Goal: Information Seeking & Learning: Find contact information

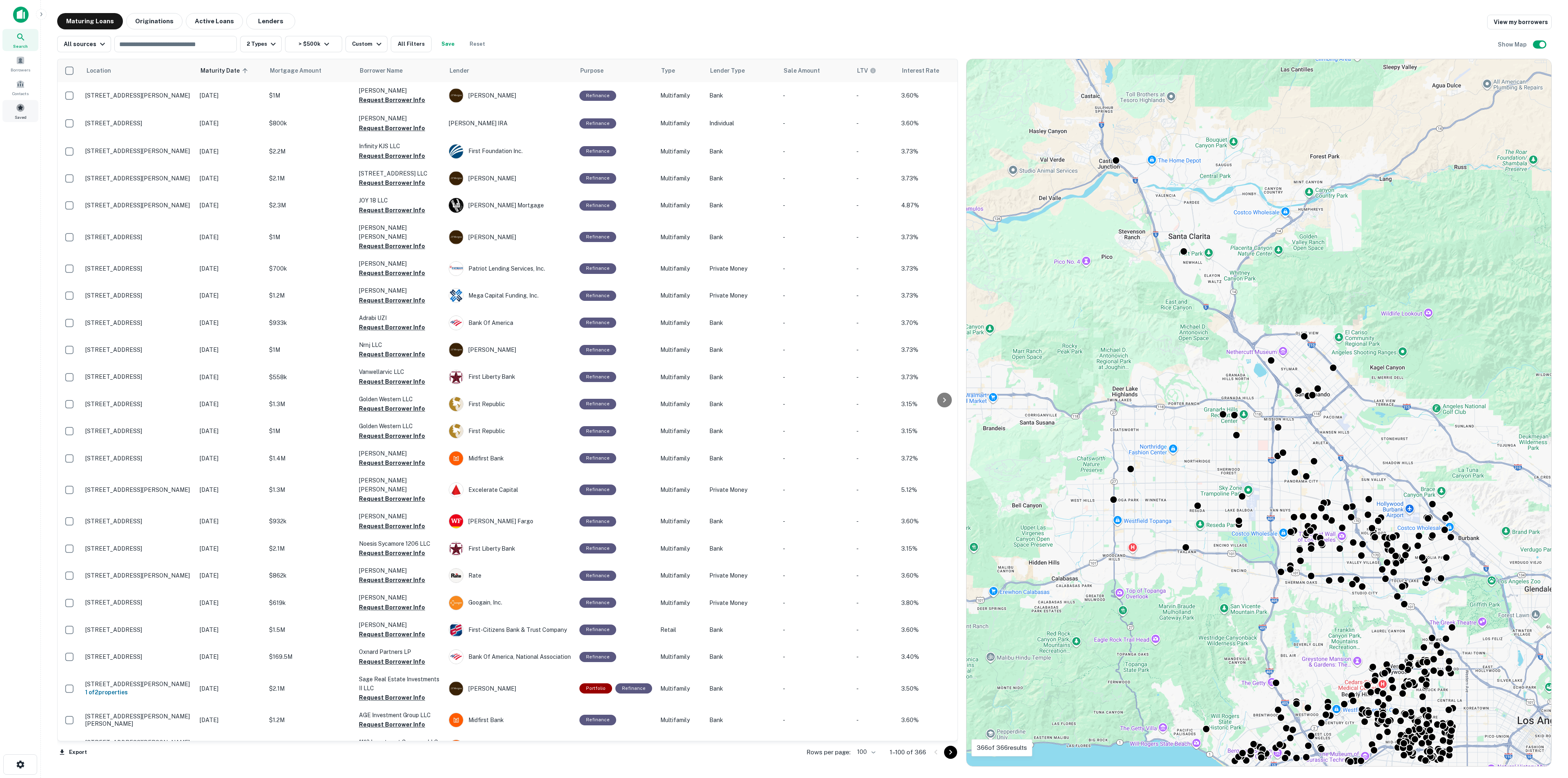
click at [25, 116] on span "Saved" at bounding box center [21, 117] width 12 height 6
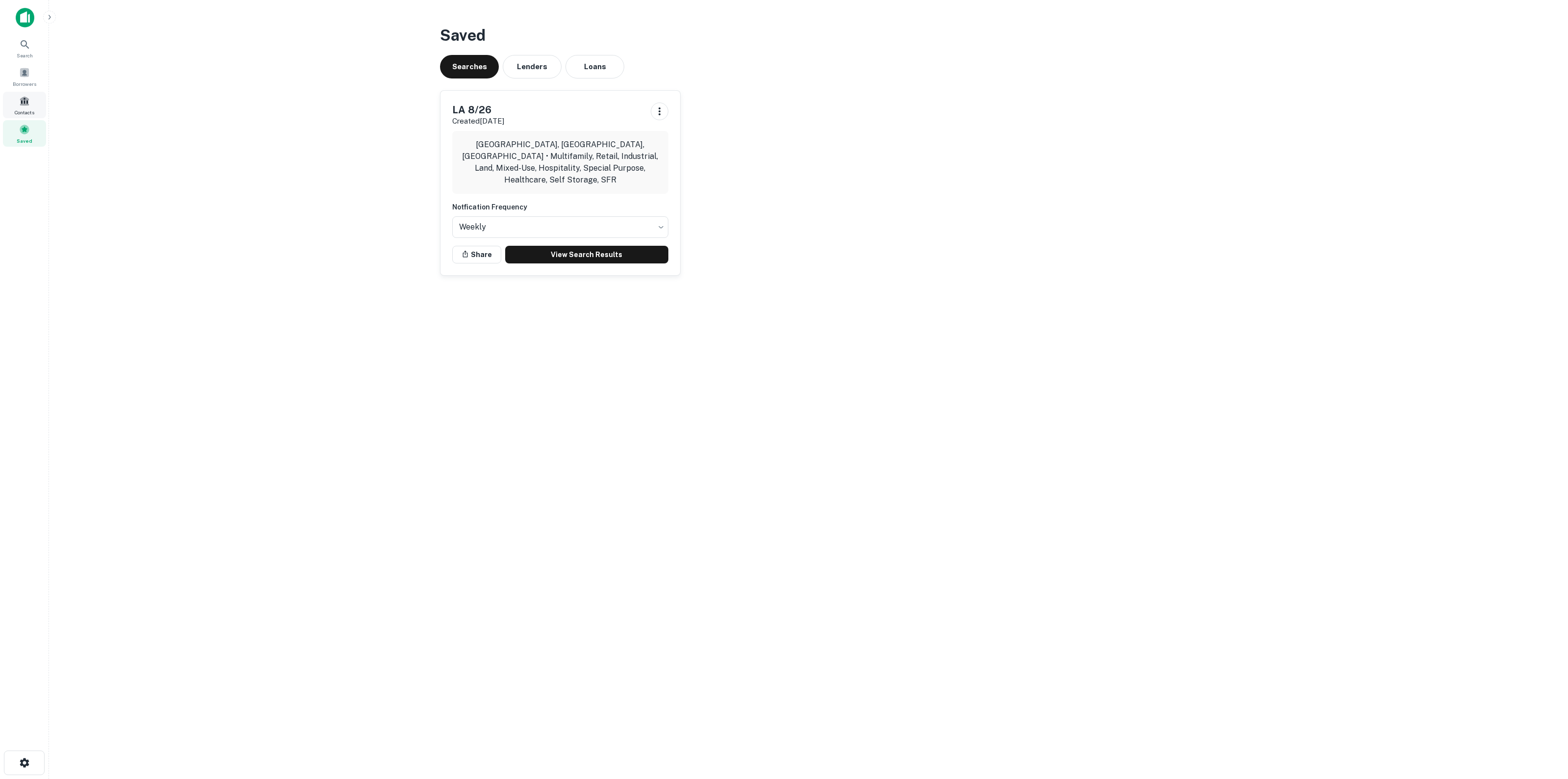
click at [25, 93] on div "Contacts" at bounding box center [24, 105] width 43 height 27
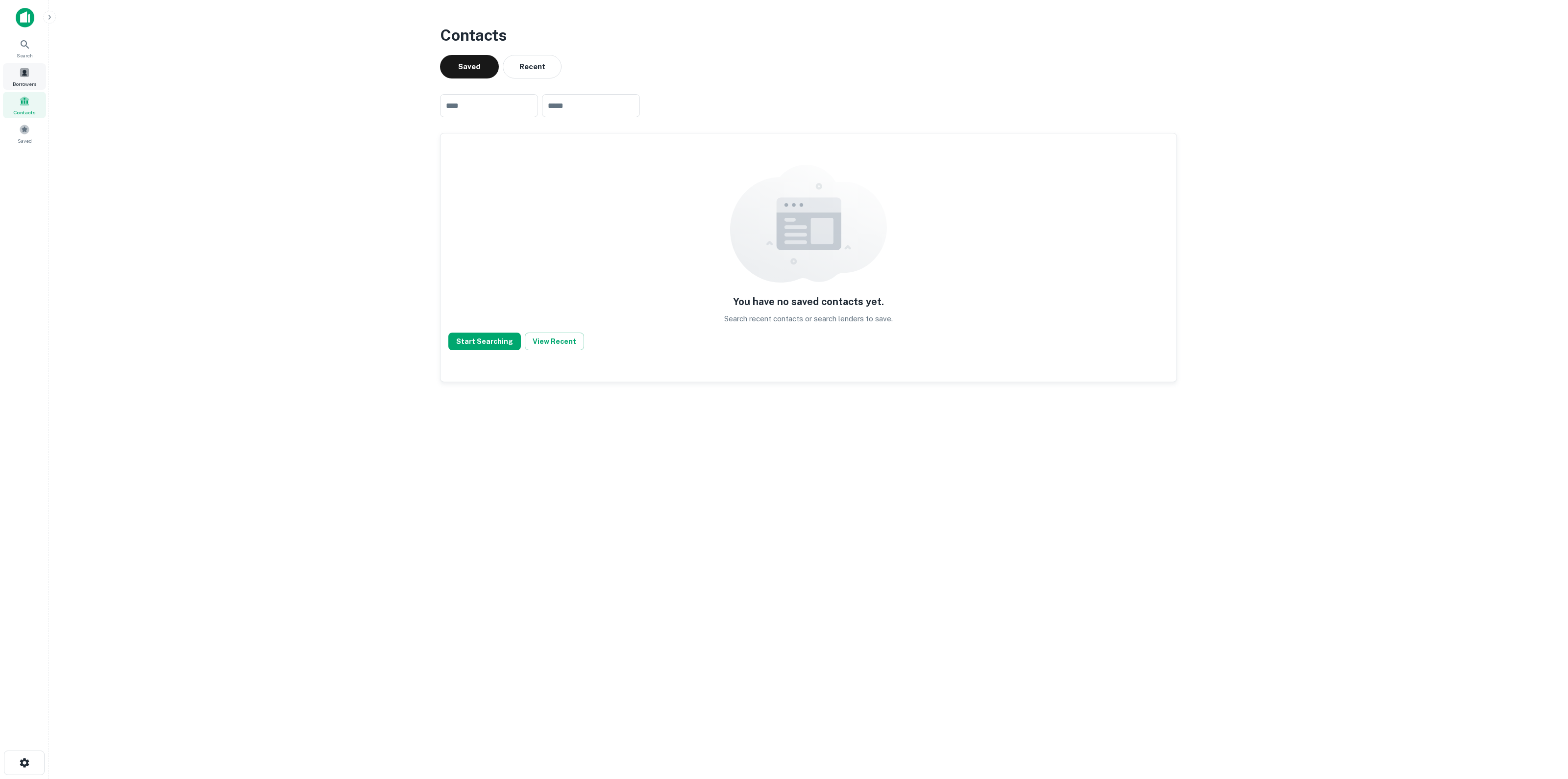
click at [26, 73] on span at bounding box center [24, 73] width 11 height 11
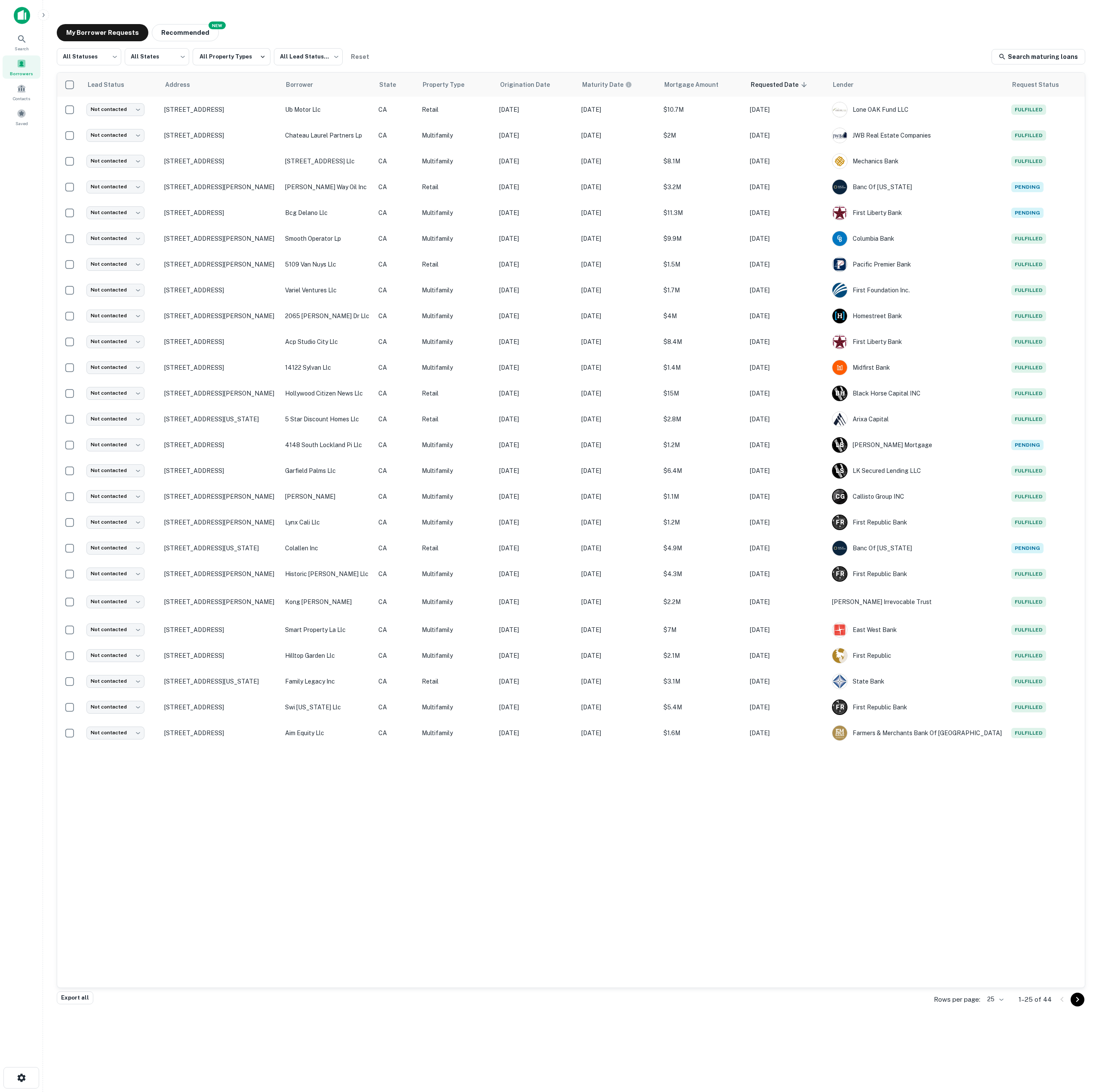
click at [1077, 682] on icon "Go to next page" at bounding box center [1077, 1000] width 3 height 5
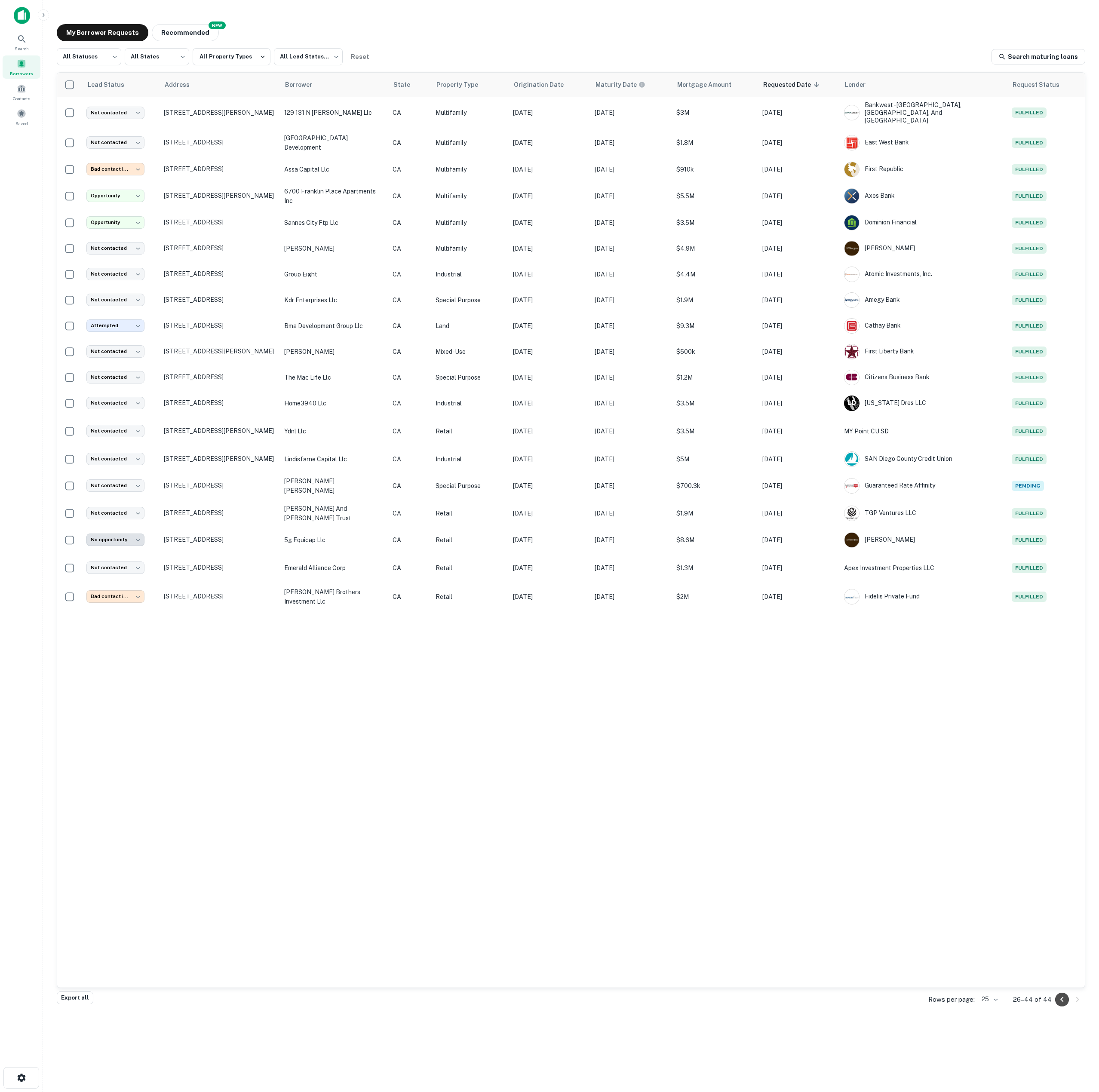
click at [1060, 682] on icon "Go to previous page" at bounding box center [1061, 999] width 10 height 10
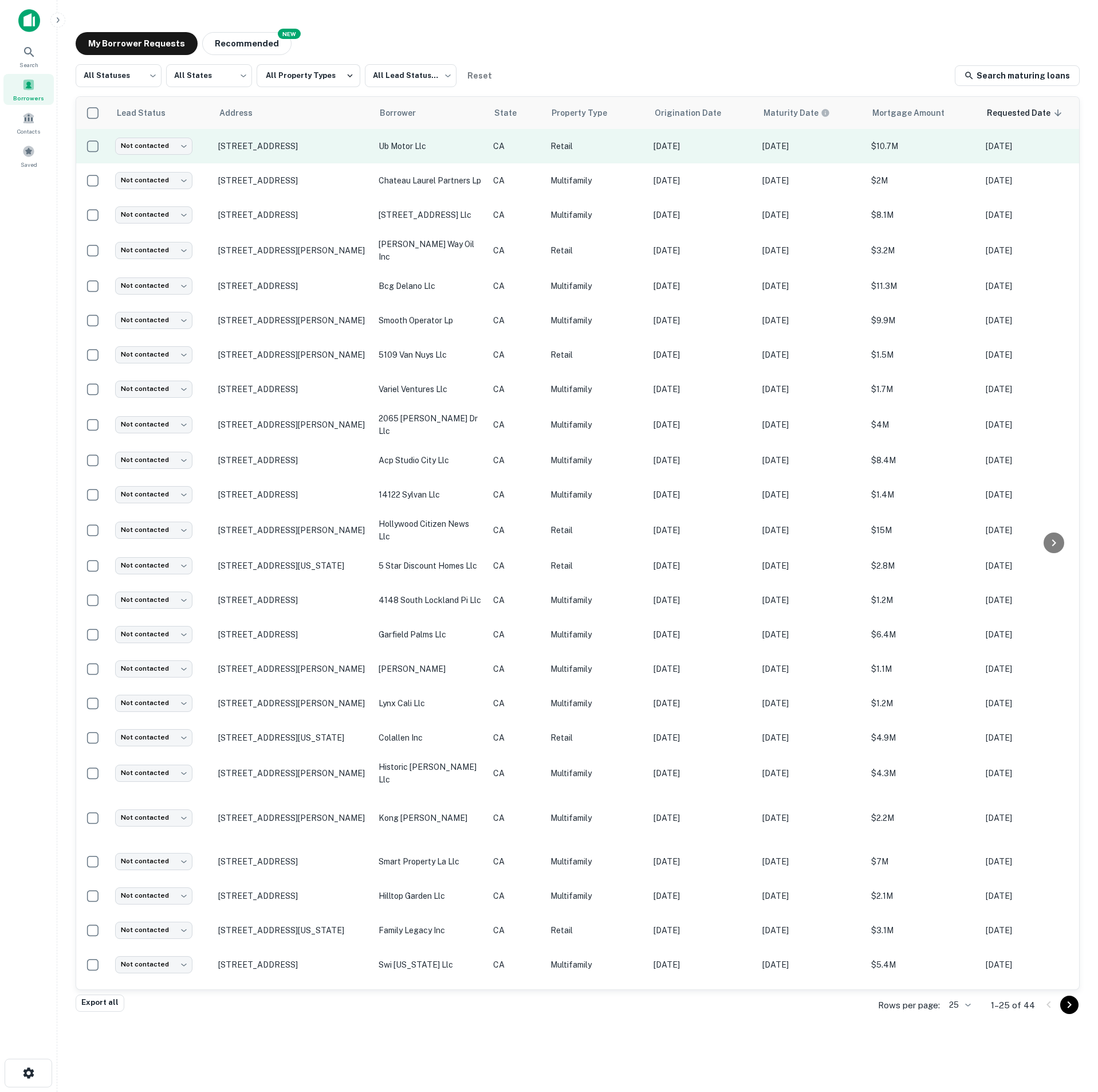
drag, startPoint x: 211, startPoint y: 142, endPoint x: 365, endPoint y: 153, distance: 154.4
click at [365, 153] on tr "Not contacted **** ​ 14411 Vanowen St Van Nuys, CA91405 ub motor llc CA Retail …" at bounding box center [696, 146] width 1239 height 35
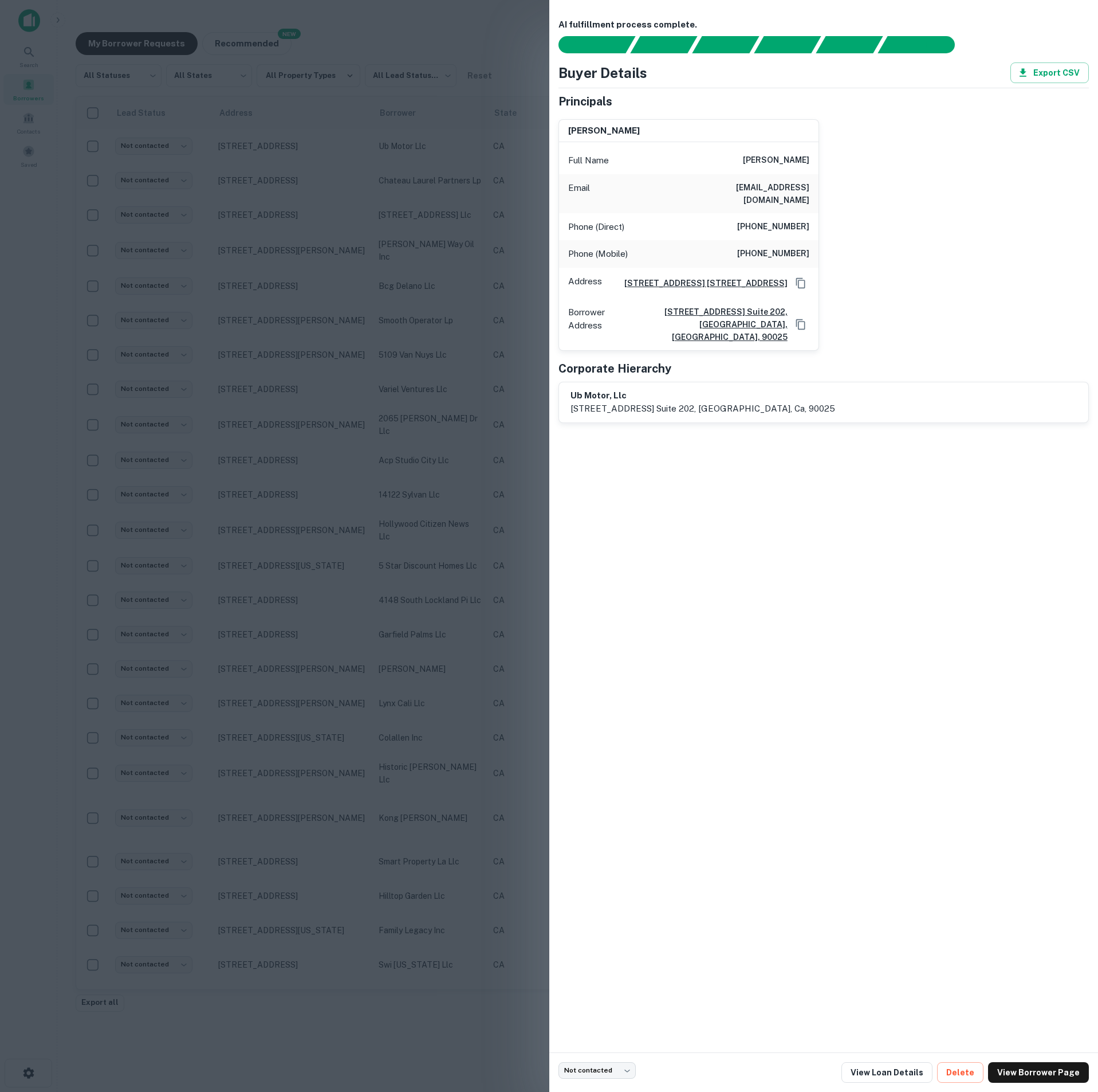
click at [944, 182] on div "robert assil Full Name robert assil Email r-assil@att.net Phone (Direct) (310) …" at bounding box center [819, 231] width 540 height 241
click at [800, 277] on icon "Copy Address" at bounding box center [801, 283] width 12 height 12
drag, startPoint x: 356, startPoint y: 260, endPoint x: 350, endPoint y: 269, distance: 10.8
click at [356, 260] on div at bounding box center [549, 546] width 1098 height 1092
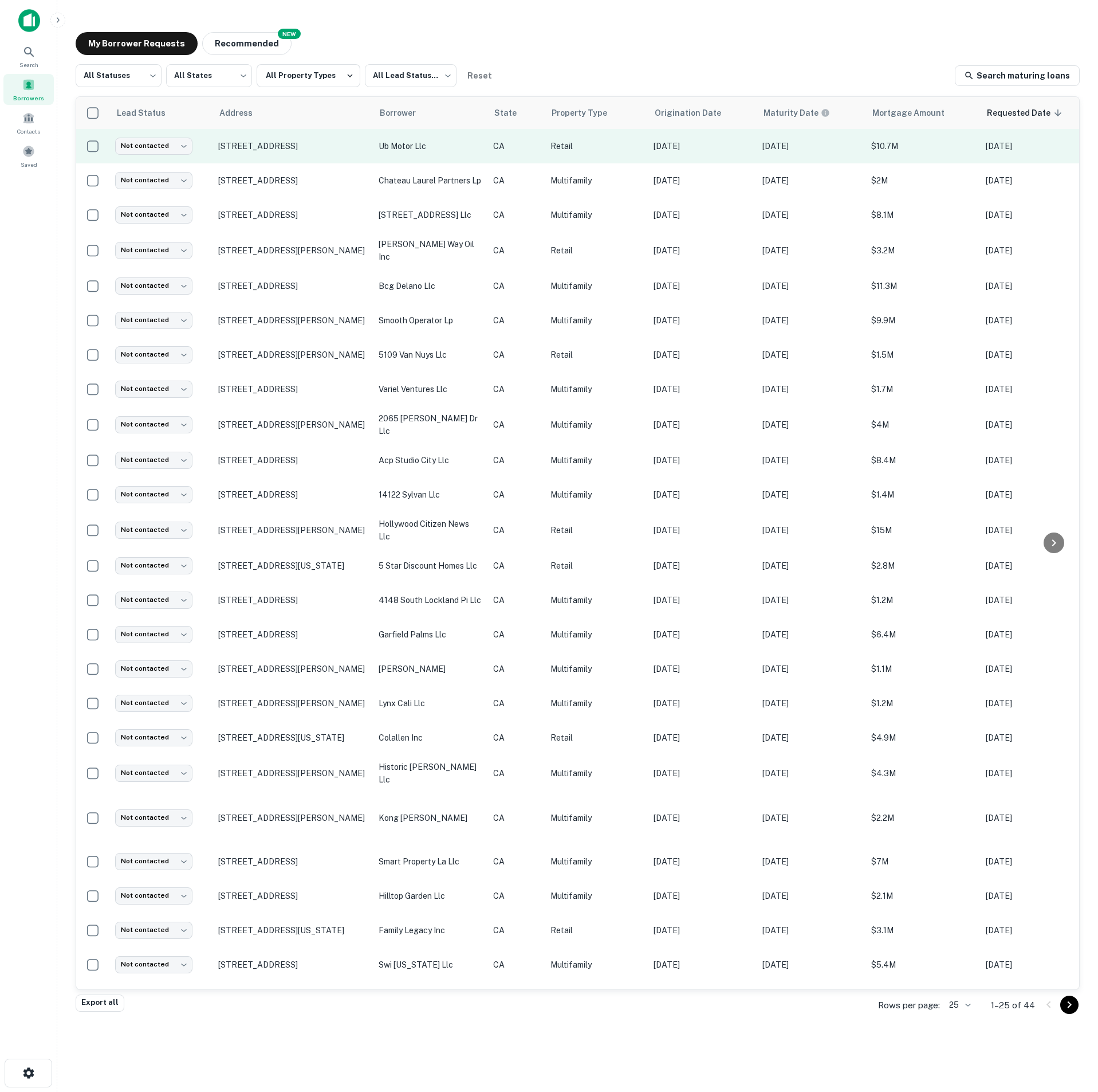
copy p "14411 Vanowen St Van Nuys"
drag, startPoint x: 216, startPoint y: 145, endPoint x: 321, endPoint y: 155, distance: 105.5
click at [321, 155] on td "[STREET_ADDRESS]" at bounding box center [293, 146] width 161 height 35
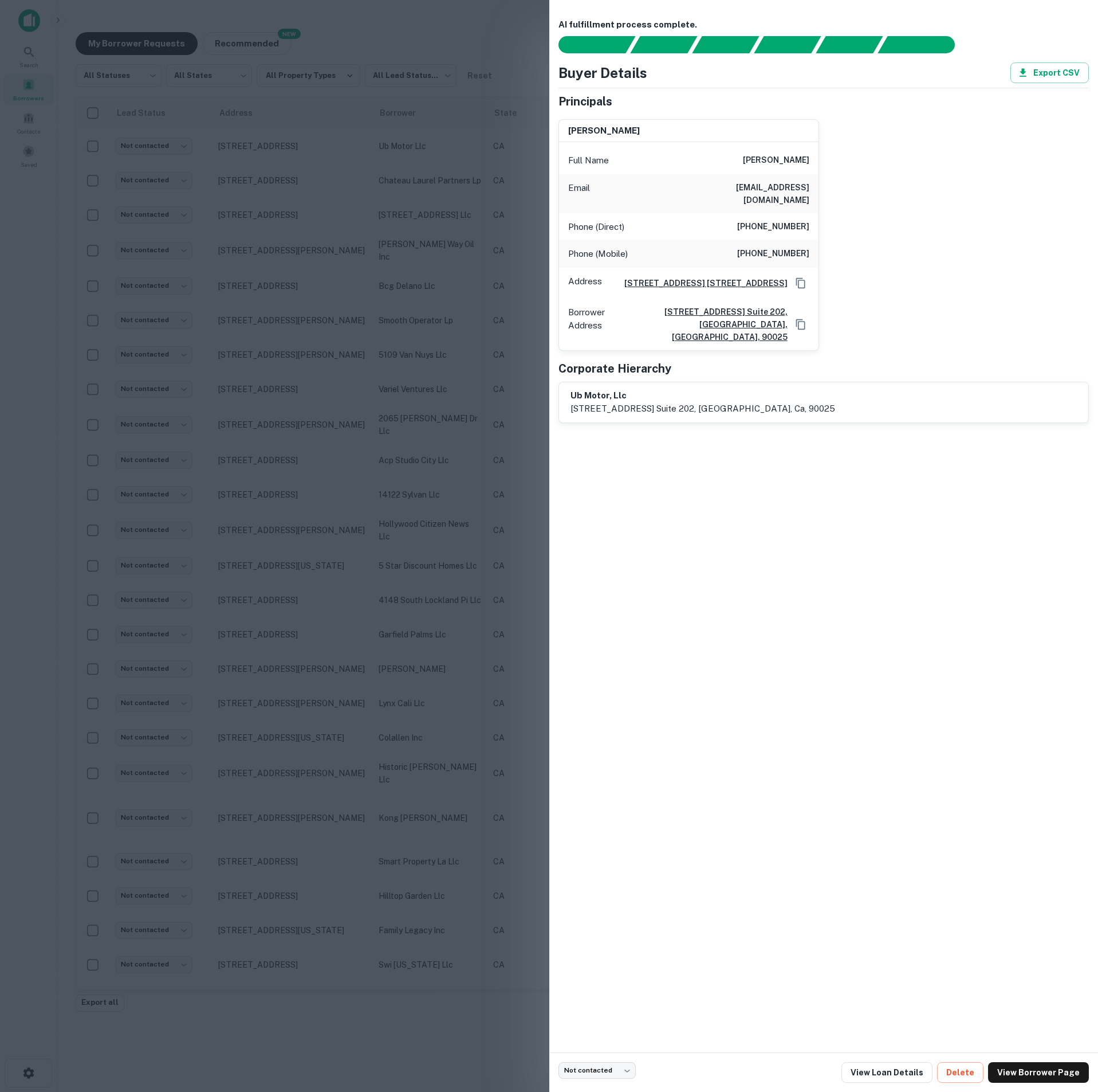
click at [779, 160] on h6 "robert assil" at bounding box center [776, 160] width 67 height 14
copy h6 "robert assil"
click at [954, 265] on div "robert assil Full Name robert assil Email r-assil@att.net Phone (Direct) (310) …" at bounding box center [819, 231] width 540 height 241
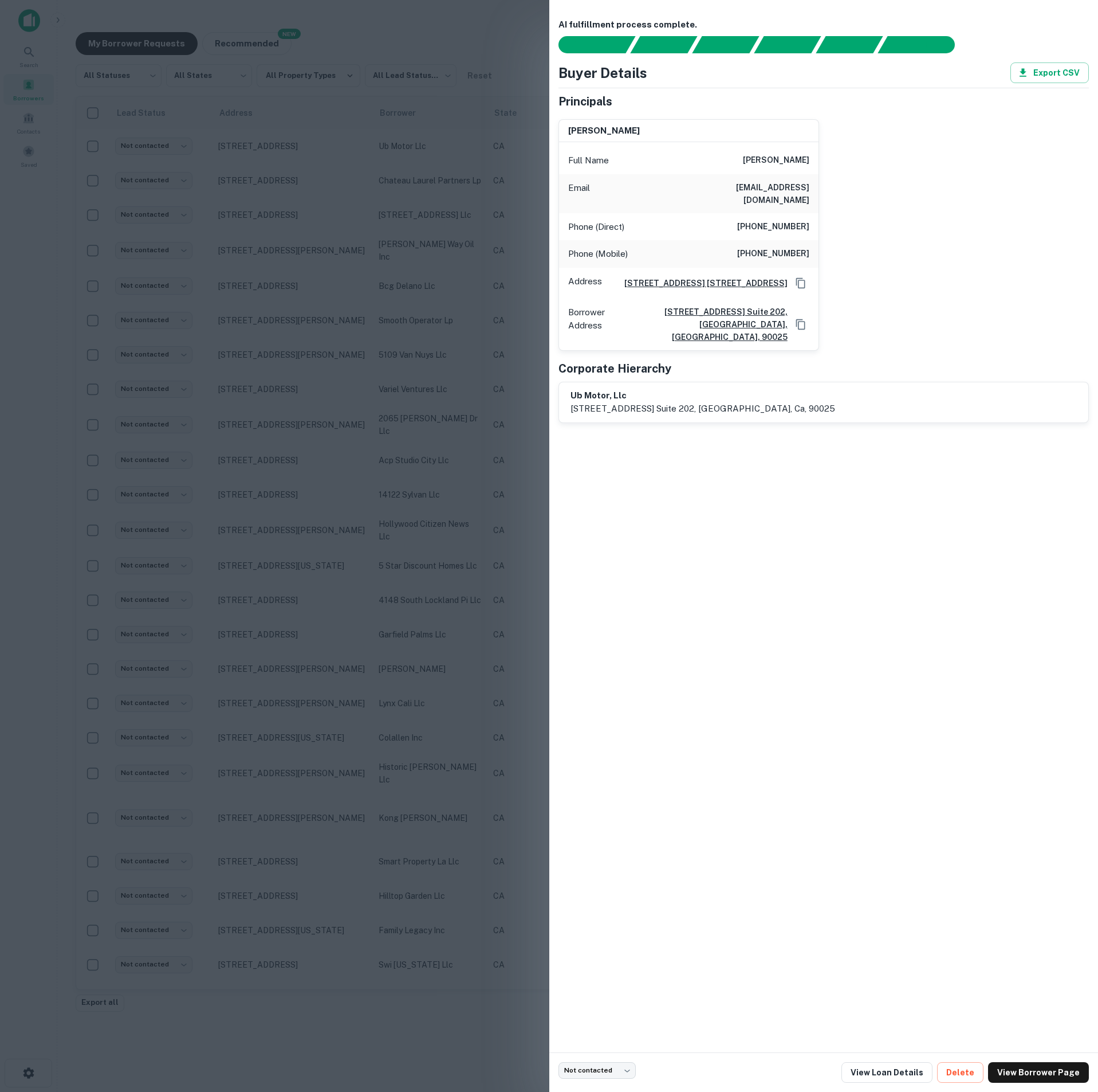
click at [855, 454] on div "AI fulfillment process complete. Buyer Details Export CSV Principals robert ass…" at bounding box center [824, 525] width 549 height 1052
drag, startPoint x: 751, startPoint y: 186, endPoint x: 834, endPoint y: 187, distance: 83.0
click at [834, 187] on div "robert assil Full Name robert assil Email r-assil@att.net Phone (Direct) (310) …" at bounding box center [819, 231] width 540 height 241
copy h6 "r-assil@att.net"
click at [758, 220] on h6 "(310) 395-6805" at bounding box center [772, 226] width 72 height 14
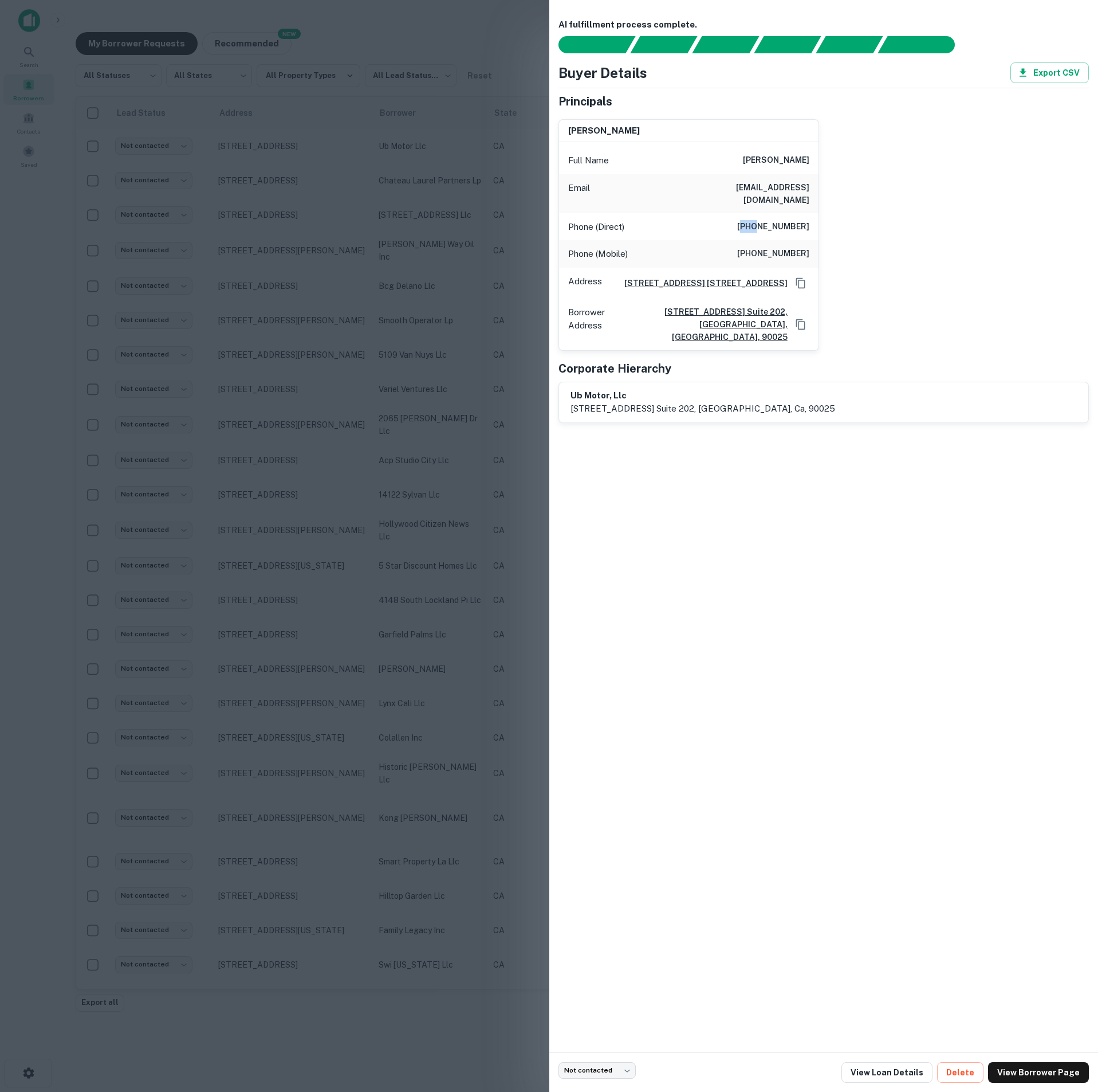
click at [759, 220] on h6 "(310) 395-6805" at bounding box center [772, 226] width 72 height 14
copy h6 "(310) 395-6805"
click at [767, 247] on h6 "(310) 420-9009" at bounding box center [772, 254] width 72 height 14
click at [768, 247] on h6 "(310) 420-9009" at bounding box center [772, 254] width 72 height 14
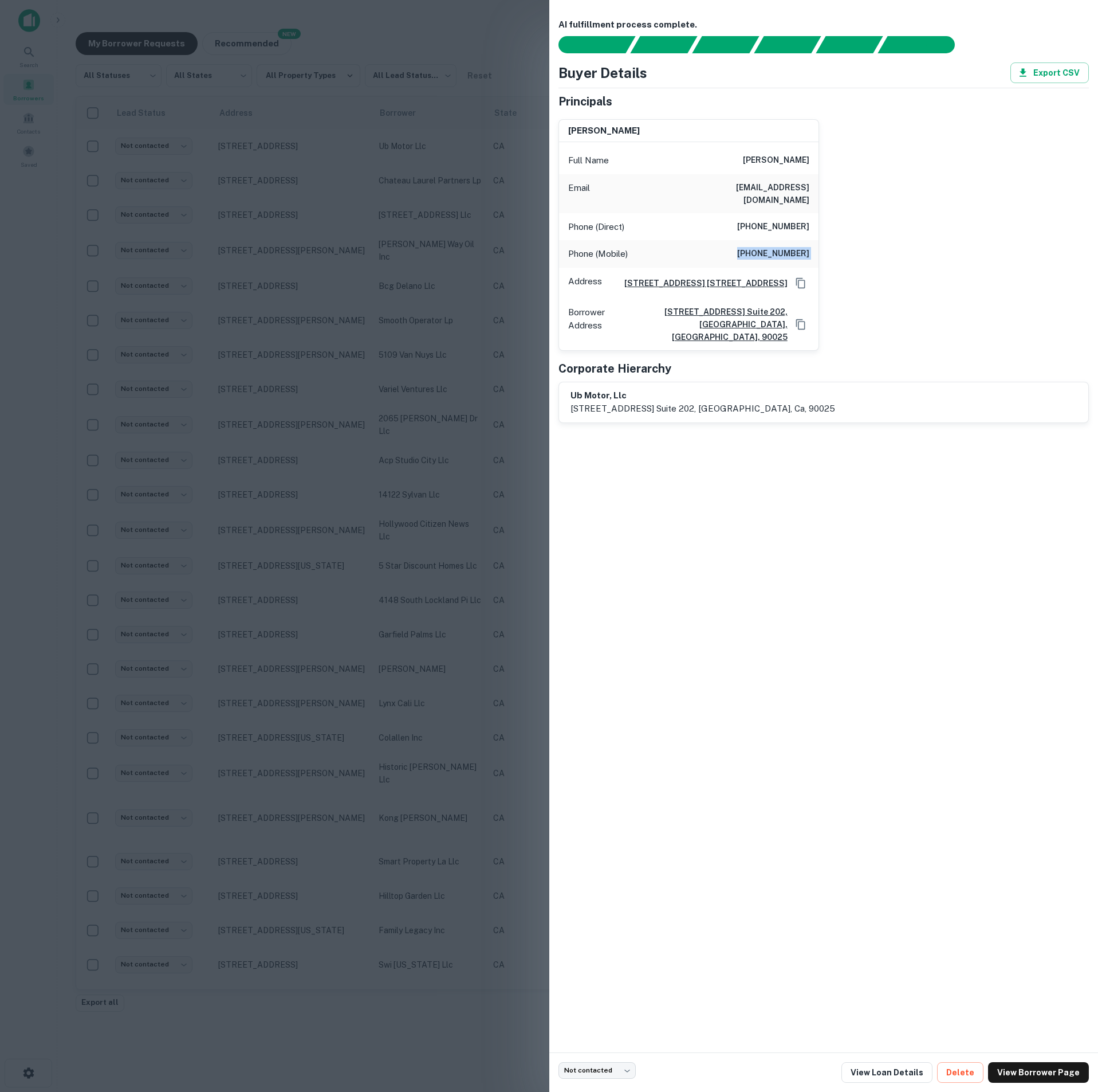
click at [768, 247] on h6 "(310) 420-9009" at bounding box center [772, 254] width 72 height 14
copy h6 "(310) 420-9009"
click at [908, 525] on div "AI fulfillment process complete. Buyer Details Export CSV Principals robert ass…" at bounding box center [824, 525] width 549 height 1052
click at [426, 326] on div at bounding box center [549, 546] width 1098 height 1092
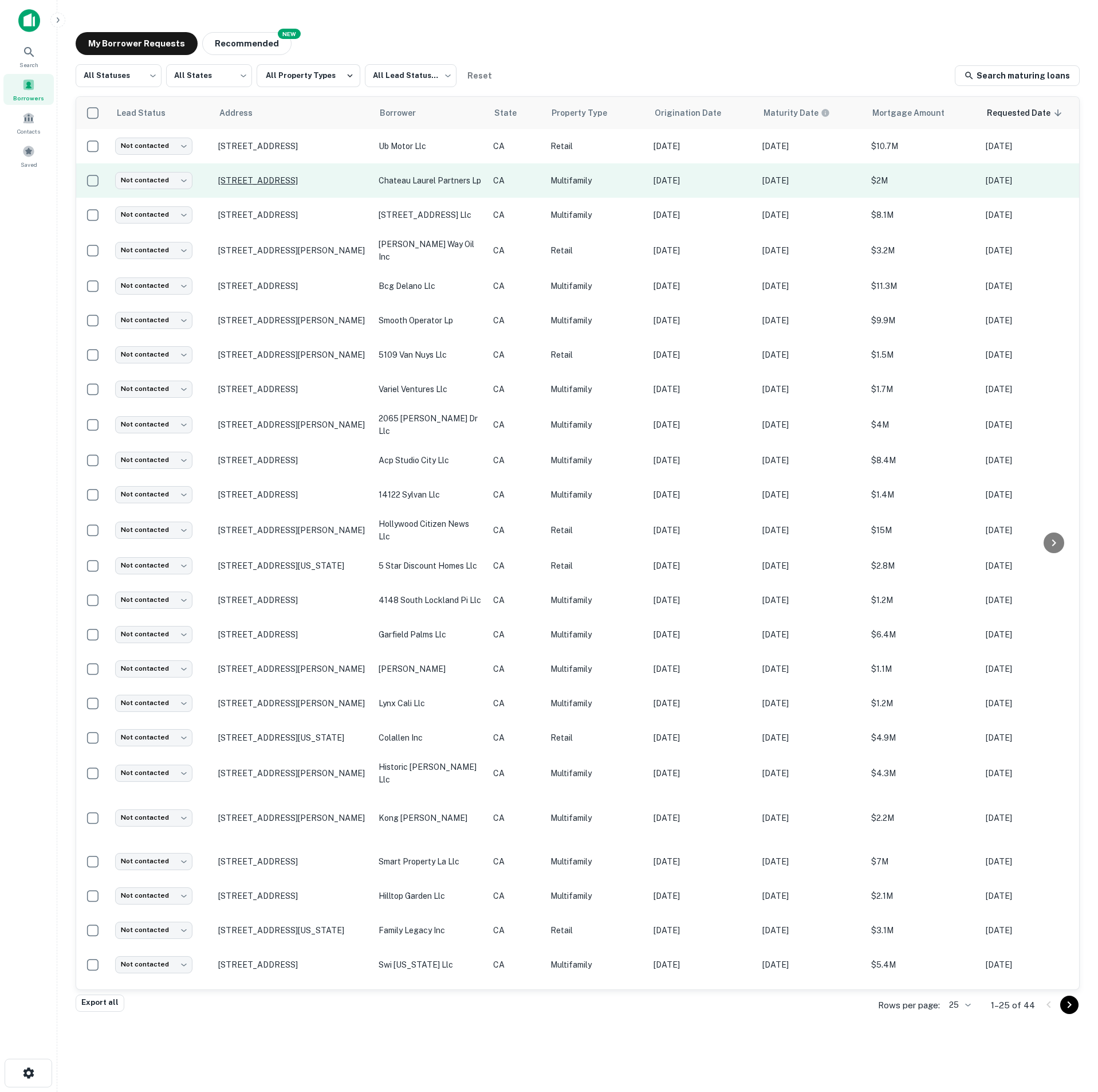
click at [335, 182] on p "[STREET_ADDRESS]" at bounding box center [292, 180] width 149 height 10
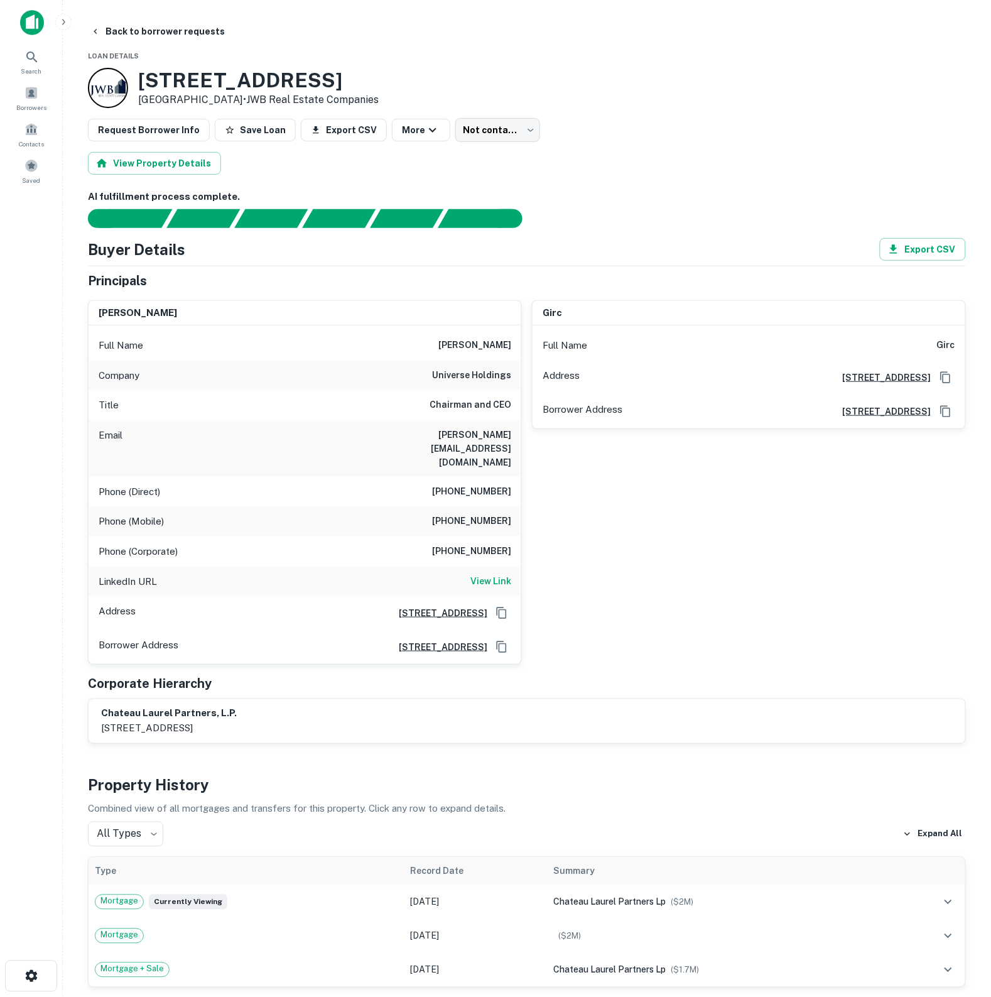
click at [474, 345] on h6 "henry manoucheri" at bounding box center [474, 345] width 73 height 15
copy h6 "henry manoucheri"
click at [625, 554] on div "girc Full Name girc Address 1875 Century Park East Ste 1800, Los Angeles, CA900…" at bounding box center [744, 477] width 444 height 374
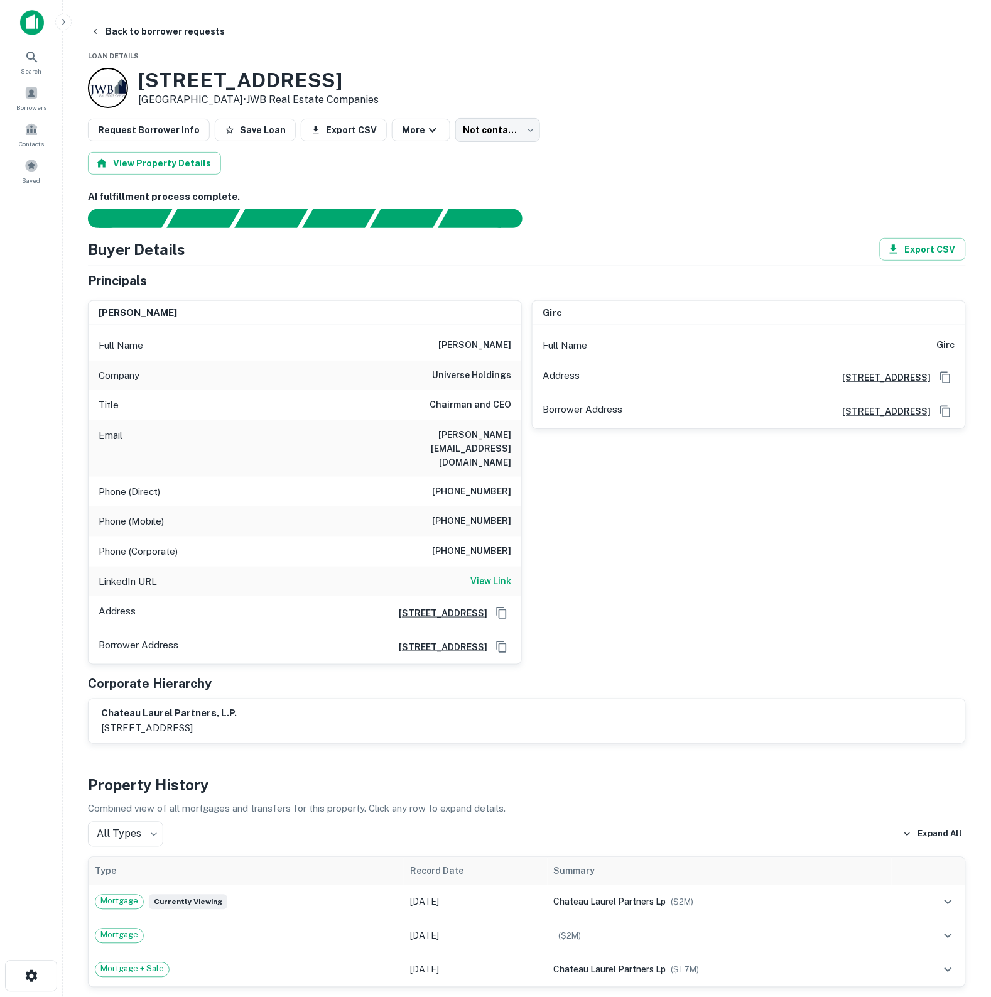
click at [423, 431] on h6 "henry@universeholdings.com" at bounding box center [436, 448] width 151 height 41
copy h6 "henry@universeholdings.com"
drag, startPoint x: 143, startPoint y: 79, endPoint x: 399, endPoint y: 76, distance: 256.3
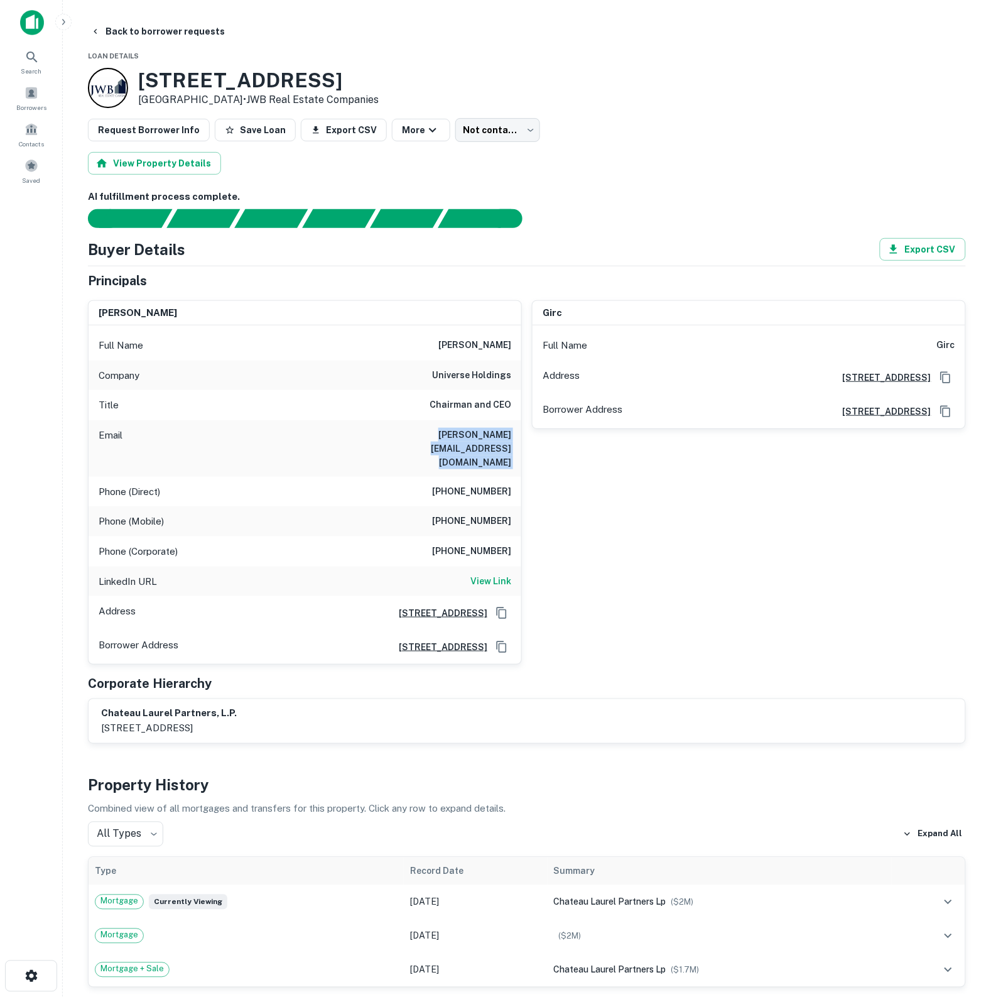
click at [399, 76] on div "5733 Laurel Canyon Blvd Valley Village, CA91607 • JWB Real Estate Companies" at bounding box center [527, 88] width 878 height 40
copy h3 "5733 Laurel Canyon Blvd"
click at [482, 484] on h6 "(310) 557-9659" at bounding box center [471, 491] width 79 height 15
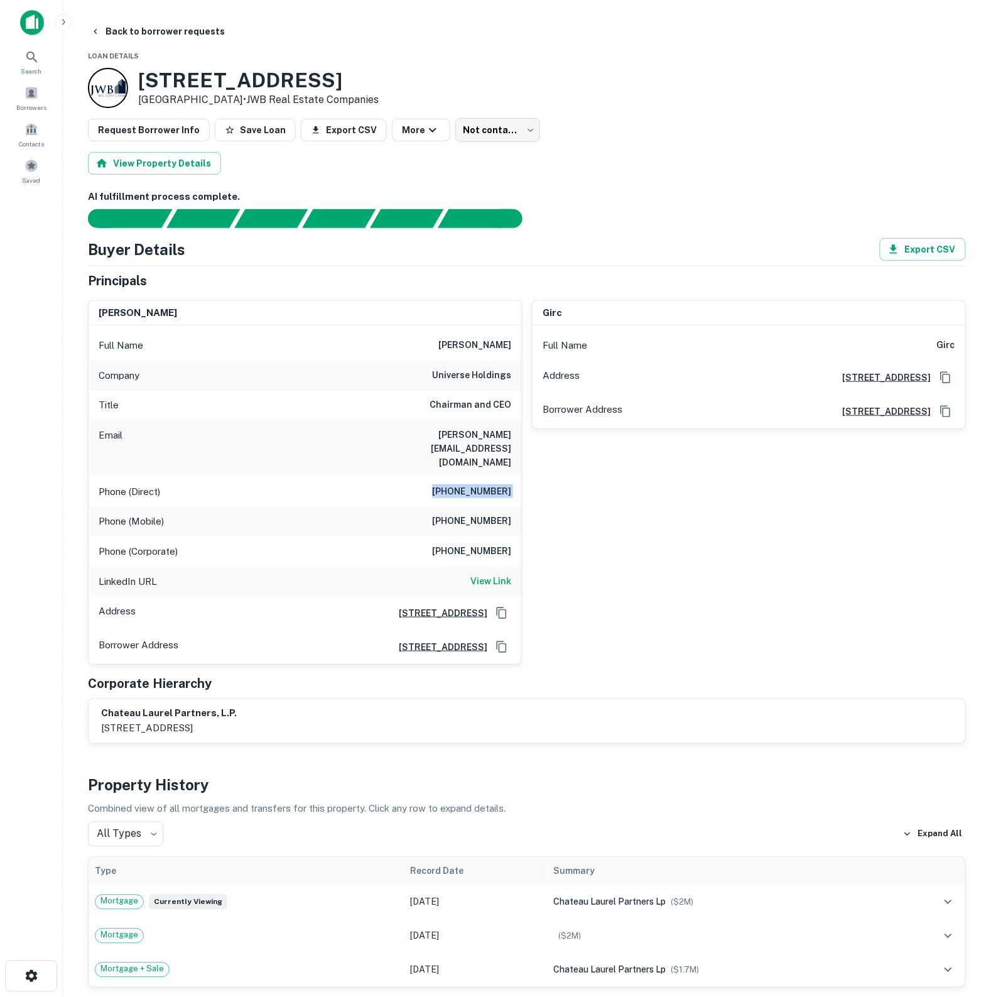
copy h6 "(310) 557-9659"
drag, startPoint x: 443, startPoint y: 494, endPoint x: 509, endPoint y: 497, distance: 66.0
click at [509, 514] on h6 "(310) 785-0077" at bounding box center [471, 521] width 79 height 15
copy h6 "(310) 785-0077"
click at [463, 544] on h6 "(310) 785-0077" at bounding box center [471, 551] width 79 height 15
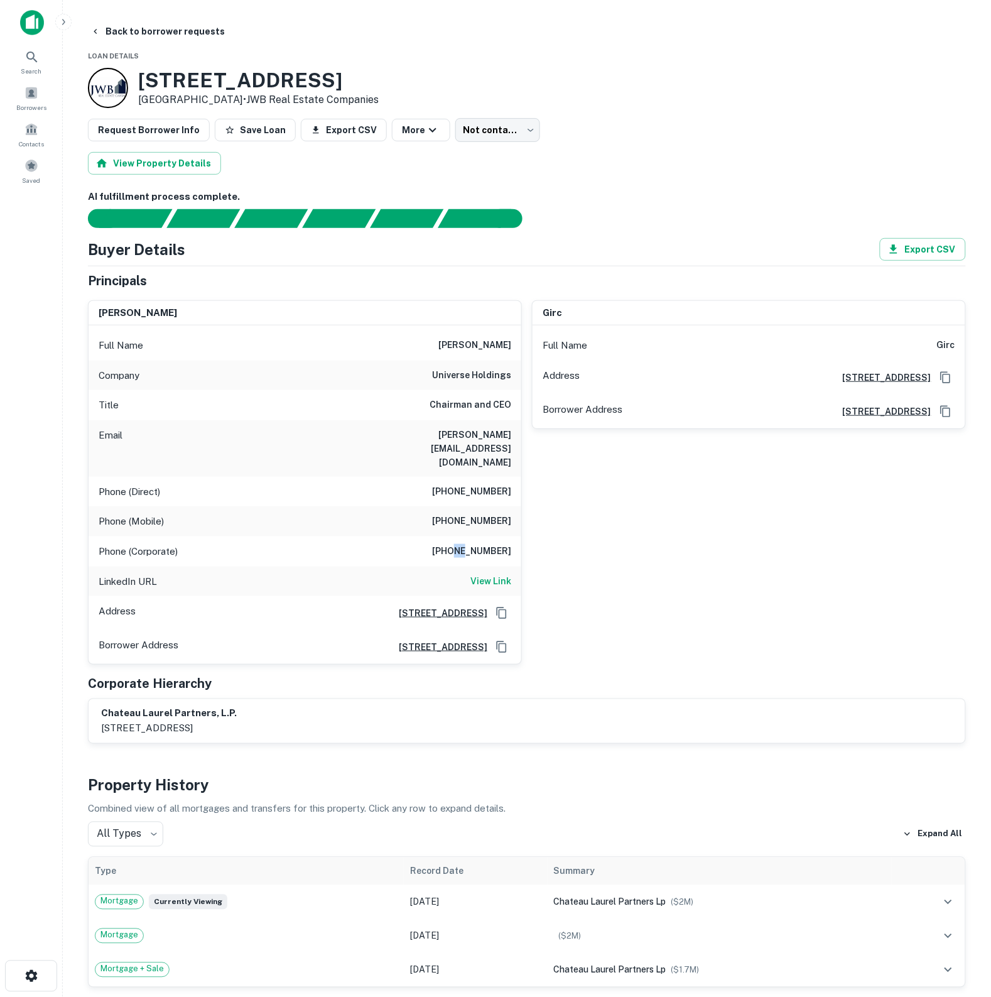
click at [463, 544] on h6 "(310) 785-0077" at bounding box center [471, 551] width 79 height 15
click at [464, 544] on h6 "(310) 785-0077" at bounding box center [471, 551] width 79 height 15
drag, startPoint x: 451, startPoint y: 523, endPoint x: 437, endPoint y: 517, distance: 15.8
click at [450, 544] on h6 "(310) 785-0077" at bounding box center [471, 551] width 79 height 15
click at [435, 536] on div "Phone (Corporate) (310) 785-0077" at bounding box center [305, 551] width 433 height 30
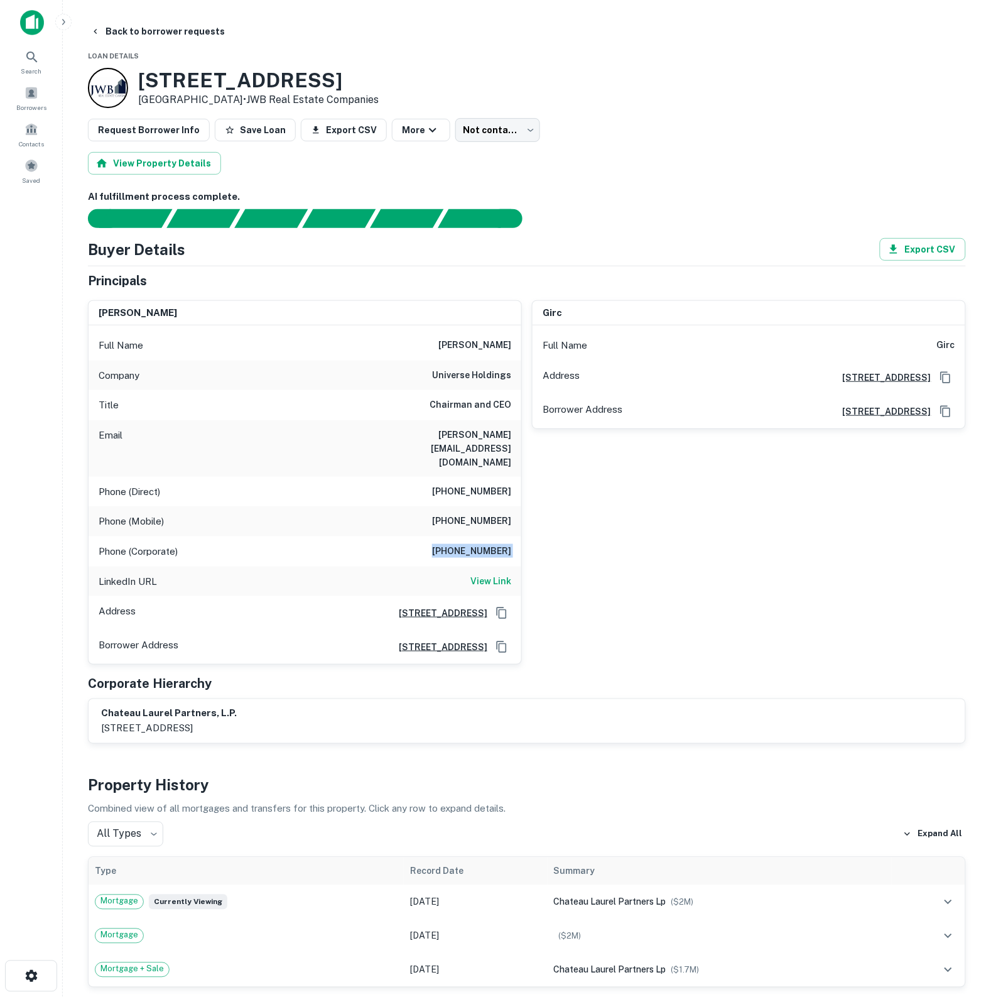
click at [437, 536] on div "Phone (Corporate) (310) 785-0077" at bounding box center [305, 551] width 433 height 30
click at [535, 525] on div "girc Full Name girc Address 1875 Century Park East Ste 1800, Los Angeles, CA900…" at bounding box center [744, 477] width 444 height 374
drag, startPoint x: 487, startPoint y: 525, endPoint x: 516, endPoint y: 525, distance: 28.3
click at [516, 536] on div "Phone (Corporate) (310) 785-0077" at bounding box center [305, 551] width 433 height 30
click at [92, 31] on icon "button" at bounding box center [95, 31] width 10 height 10
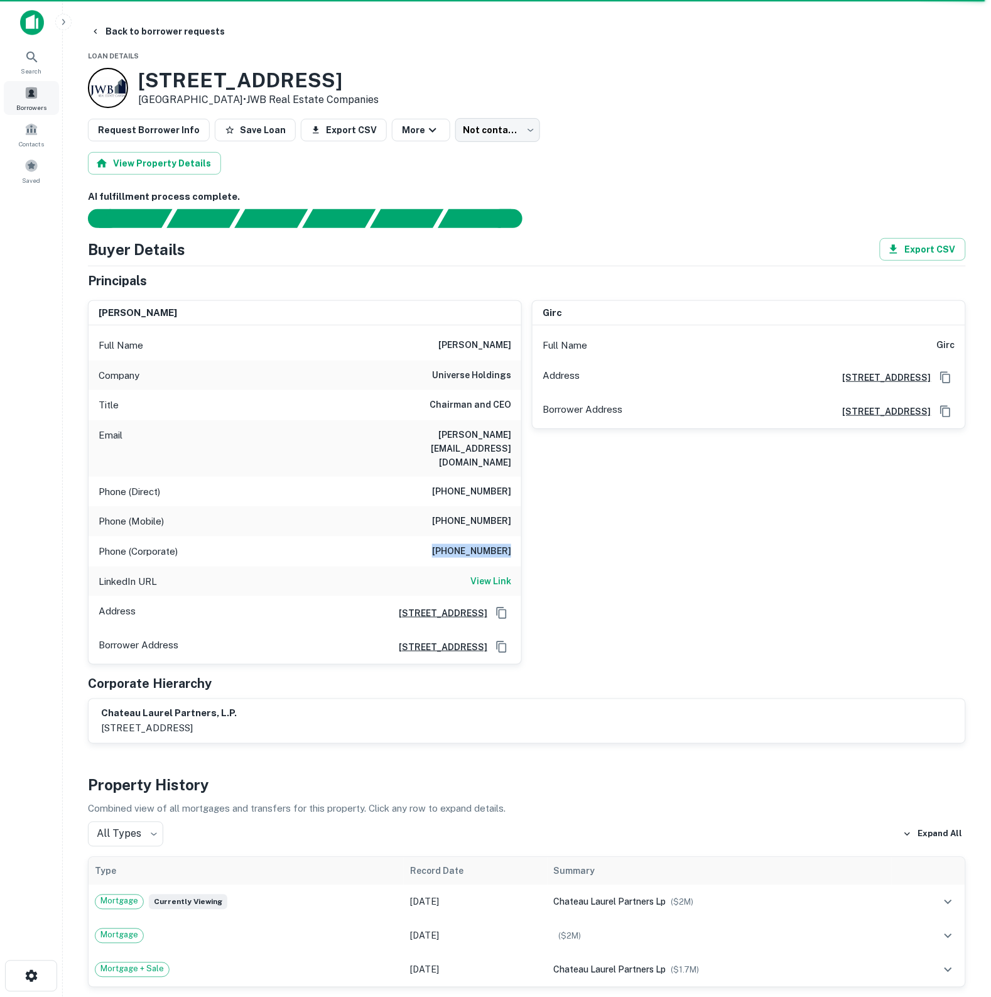
click at [35, 102] on span "Borrowers" at bounding box center [31, 107] width 30 height 10
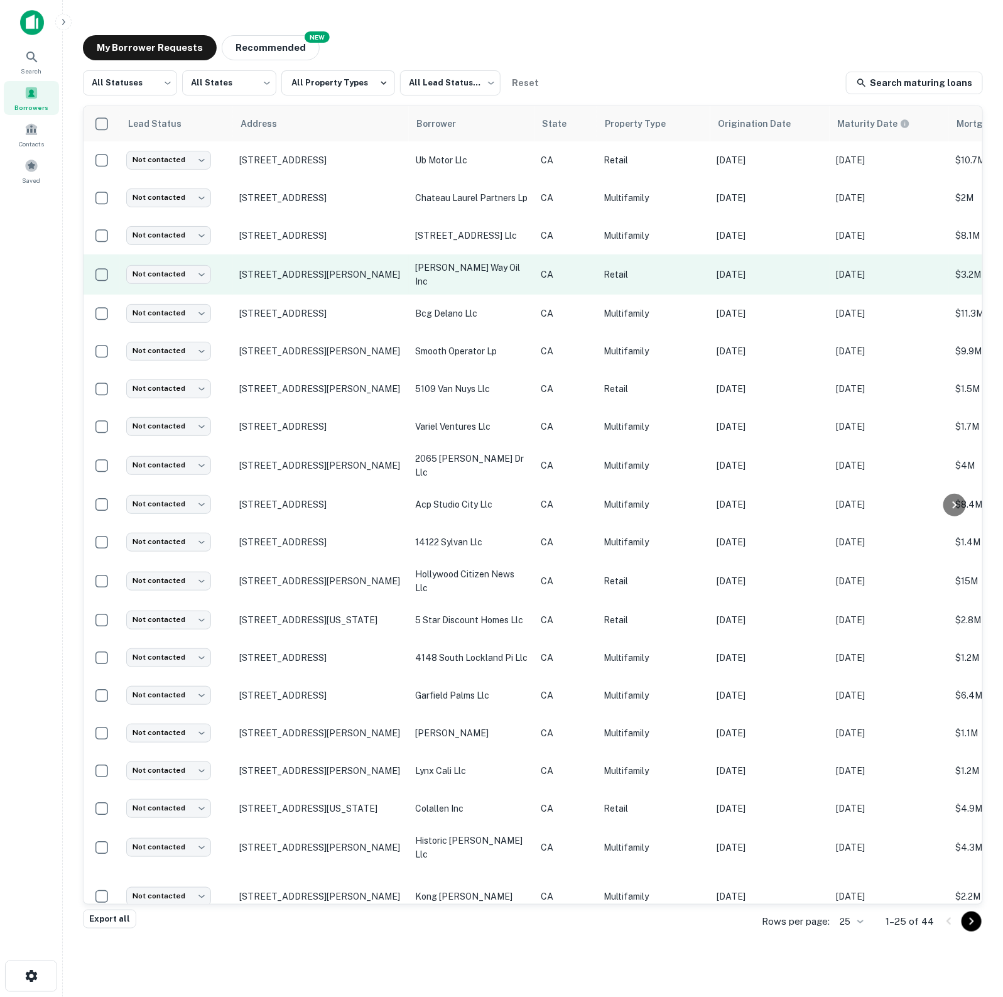
drag, startPoint x: 321, startPoint y: 229, endPoint x: 298, endPoint y: 261, distance: 38.7
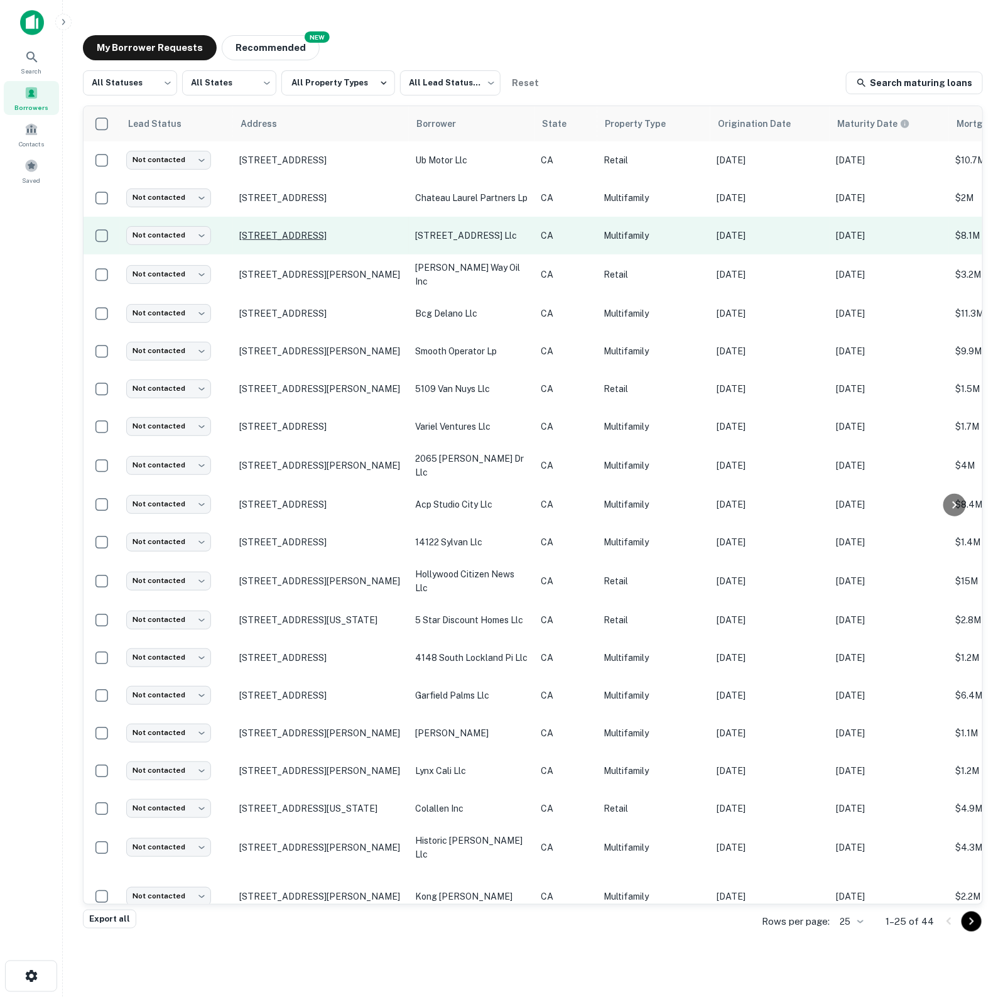
drag, startPoint x: 298, startPoint y: 261, endPoint x: 364, endPoint y: 243, distance: 68.3
drag, startPoint x: 364, startPoint y: 243, endPoint x: 408, endPoint y: 234, distance: 45.0
drag, startPoint x: 408, startPoint y: 234, endPoint x: 481, endPoint y: 229, distance: 72.4
drag, startPoint x: 481, startPoint y: 229, endPoint x: 416, endPoint y: 234, distance: 64.3
drag, startPoint x: 416, startPoint y: 234, endPoint x: 305, endPoint y: 255, distance: 113.1
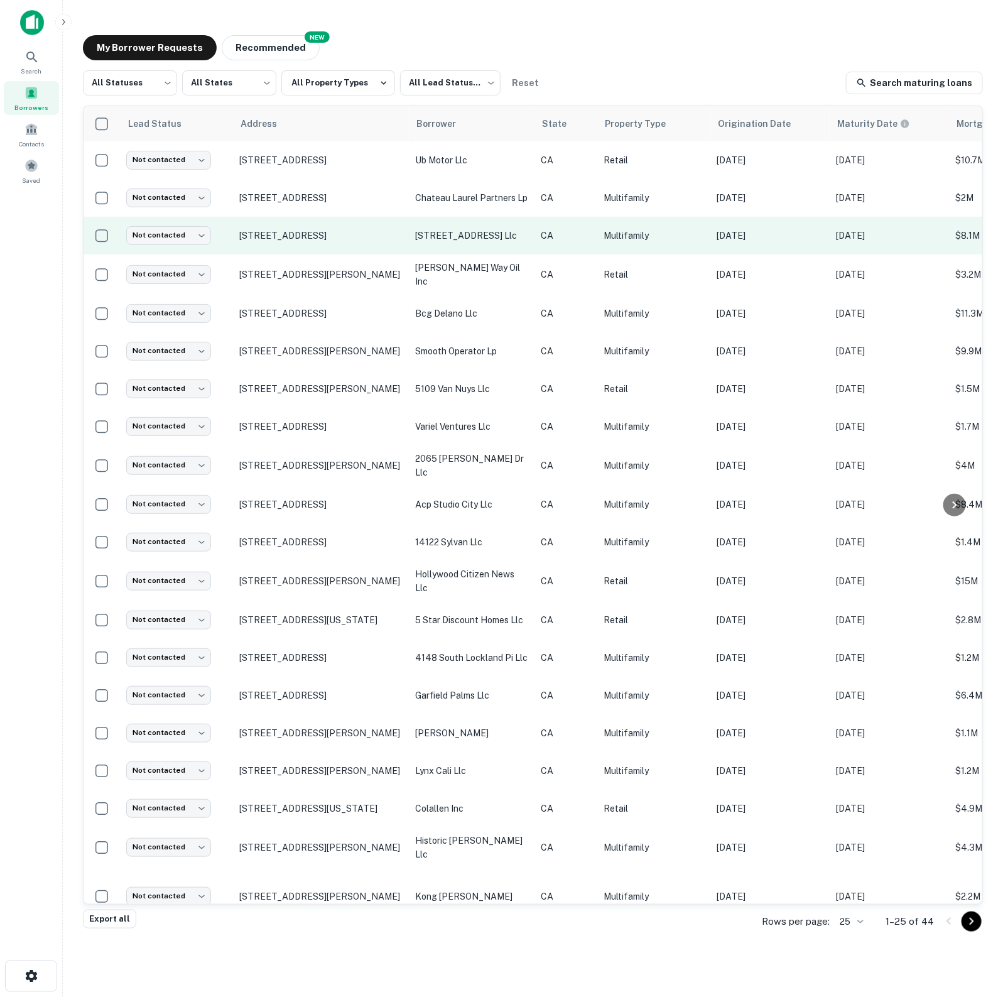
click at [305, 254] on td "[STREET_ADDRESS]" at bounding box center [321, 236] width 176 height 38
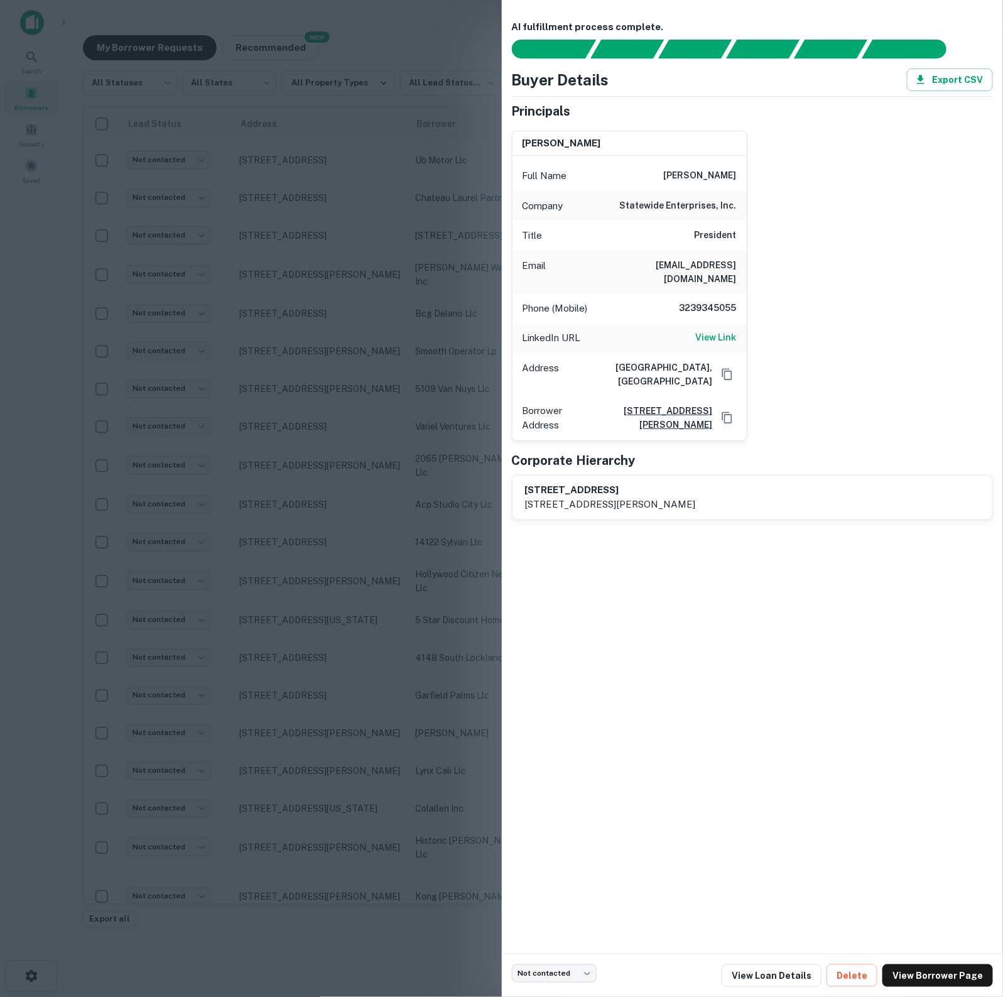
click at [690, 177] on h6 "marc chopp" at bounding box center [700, 175] width 73 height 15
click at [692, 191] on div "Company statewide enterprises, inc." at bounding box center [630, 206] width 234 height 30
drag, startPoint x: 682, startPoint y: 175, endPoint x: 745, endPoint y: 178, distance: 63.5
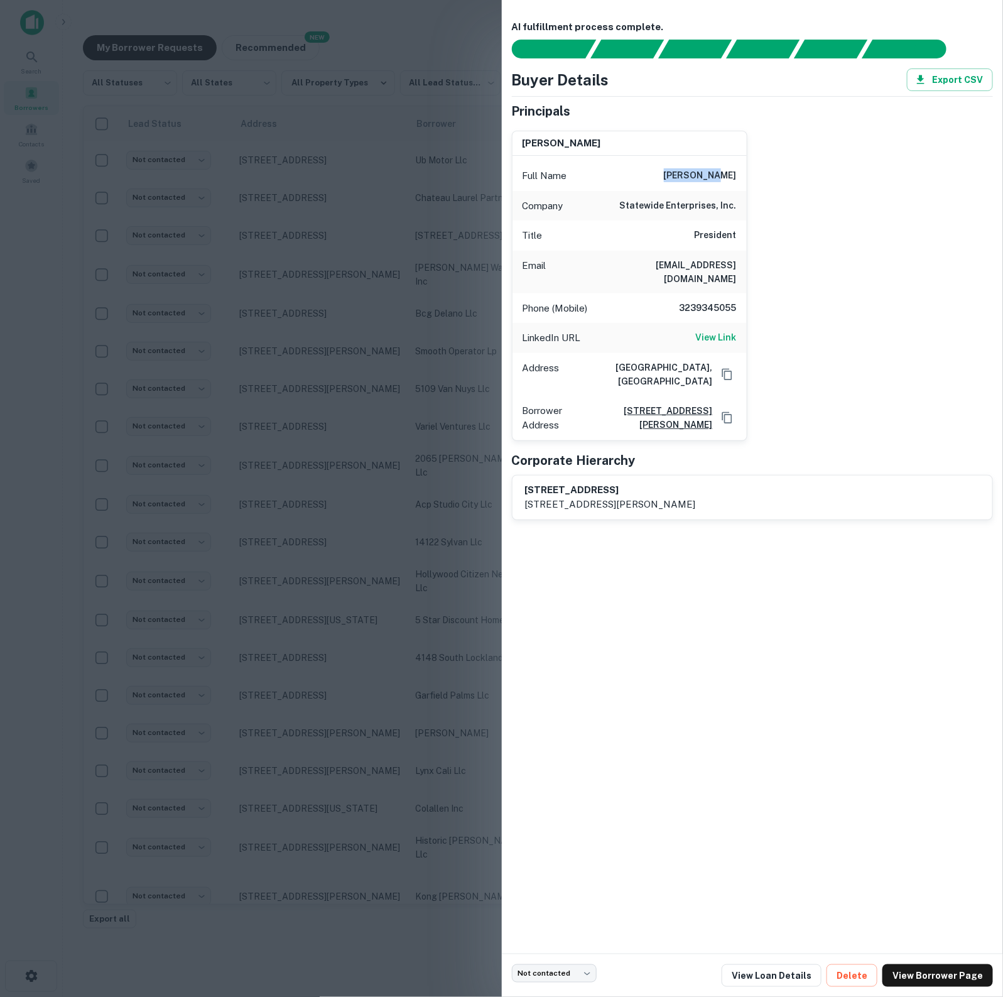
click at [745, 178] on div "Full Name marc chopp" at bounding box center [630, 176] width 234 height 30
copy h6 "marc chopp"
click at [635, 268] on h6 "mchopp@statewideenterprises.com" at bounding box center [661, 272] width 151 height 28
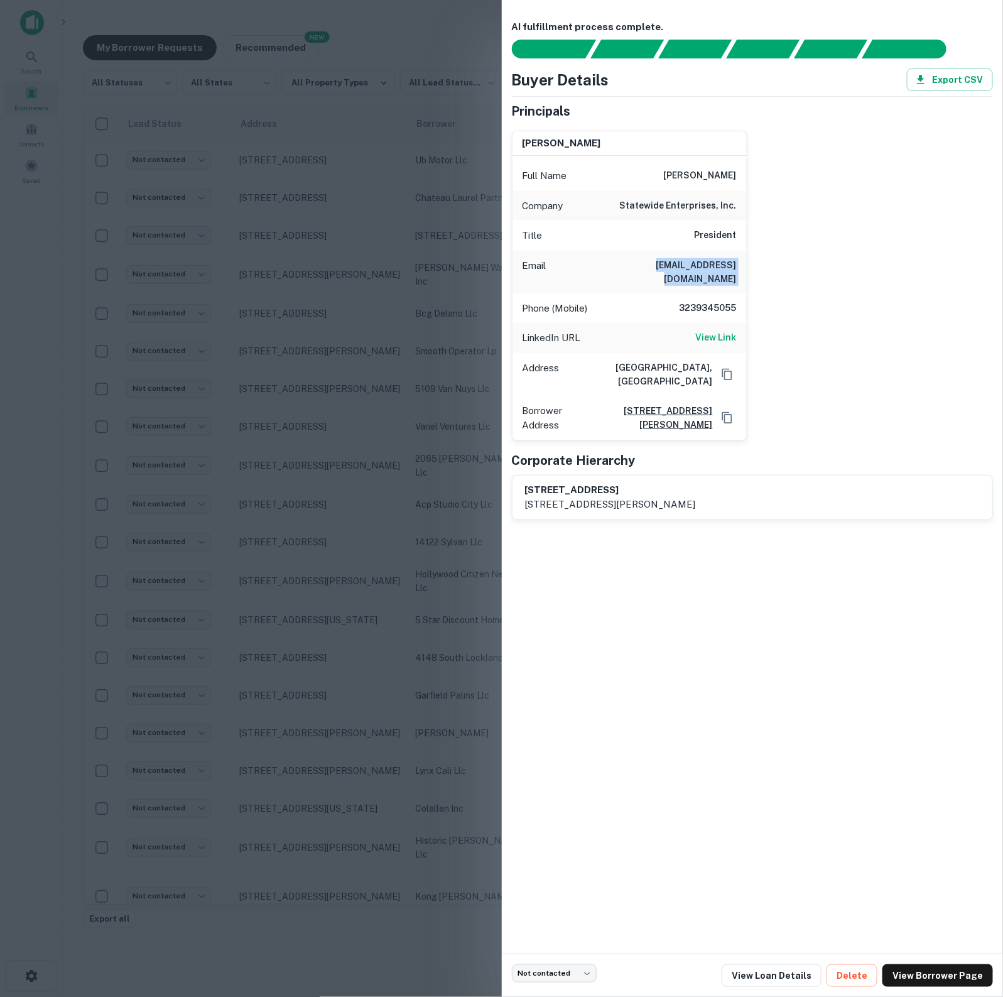
copy h6 "mchopp@statewideenterprises.com"
click at [699, 301] on h6 "3239345055" at bounding box center [698, 308] width 75 height 15
click at [700, 301] on h6 "3239345055" at bounding box center [698, 308] width 75 height 15
click at [701, 301] on h6 "3239345055" at bounding box center [698, 308] width 75 height 15
click at [695, 302] on h6 "3239345055" at bounding box center [698, 308] width 75 height 15
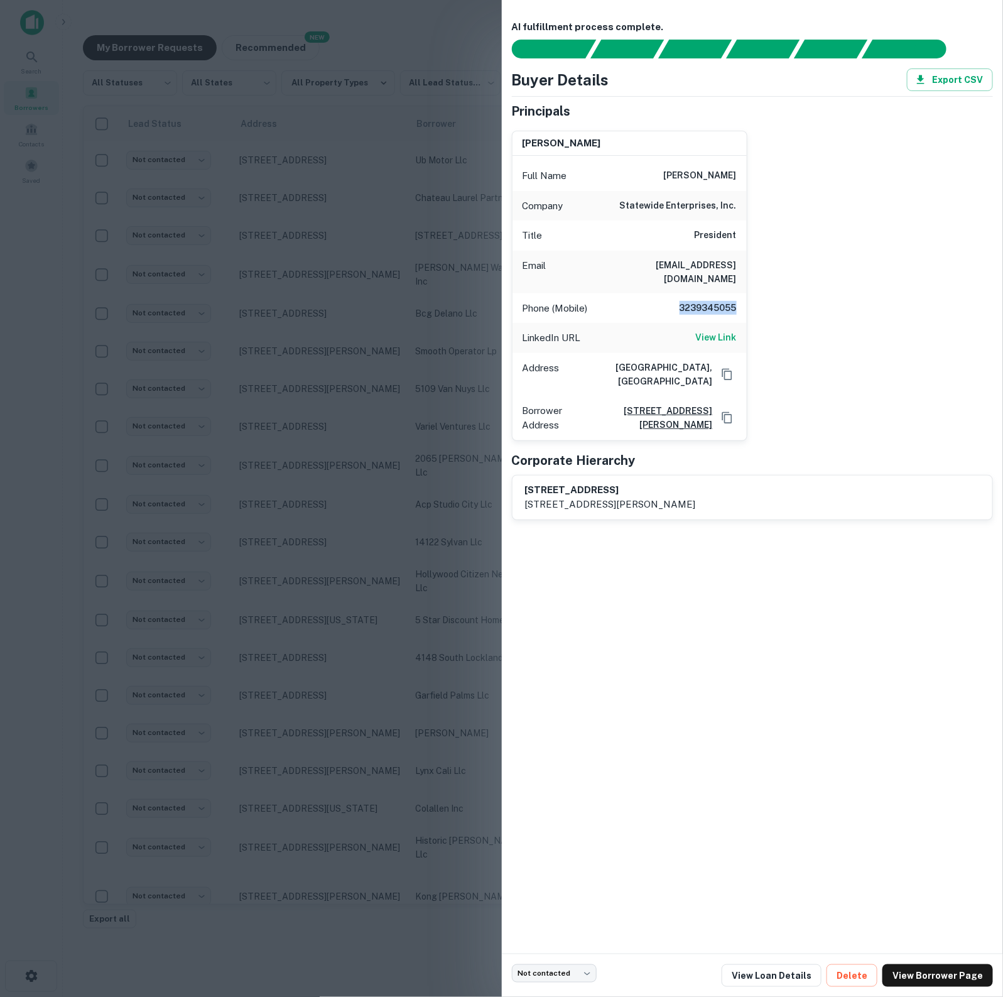
drag, startPoint x: 682, startPoint y: 295, endPoint x: 738, endPoint y: 292, distance: 56.6
click at [738, 293] on div "Phone (Mobile) 3239345055" at bounding box center [630, 308] width 234 height 30
copy h6 "3239345055"
click at [405, 228] on div at bounding box center [501, 498] width 1003 height 997
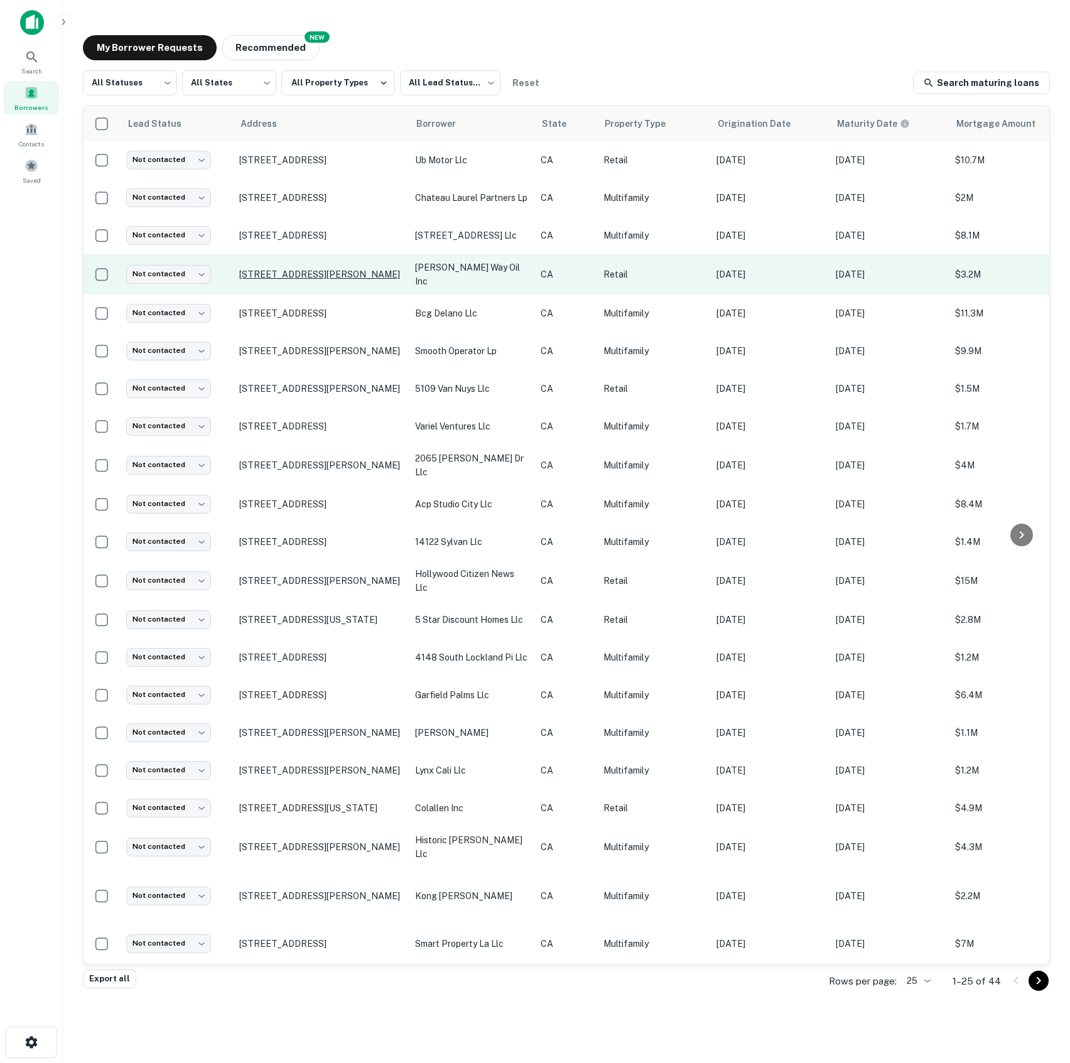
click at [302, 274] on p "[STREET_ADDRESS][PERSON_NAME]" at bounding box center [320, 274] width 163 height 11
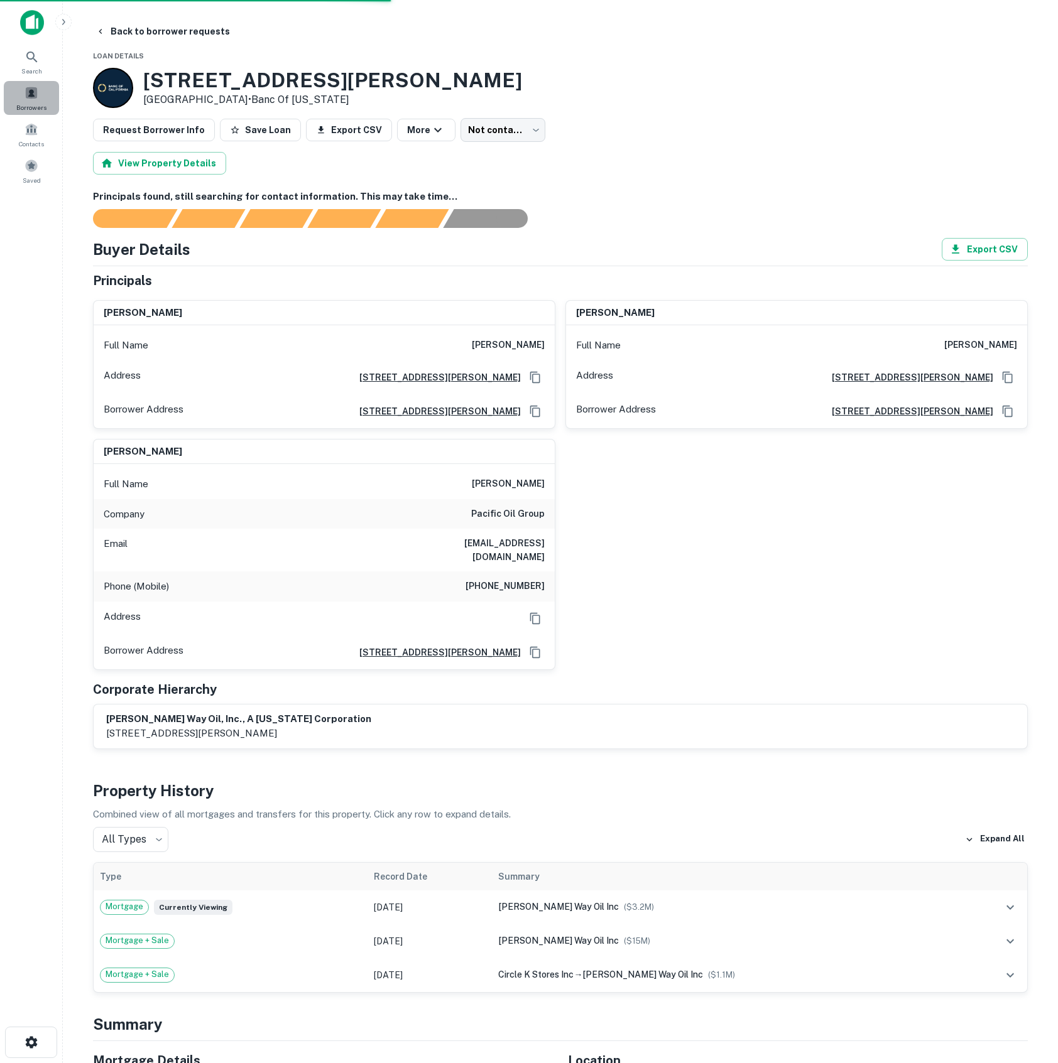
drag, startPoint x: 260, startPoint y: 123, endPoint x: 46, endPoint y: 94, distance: 216.2
click at [24, 94] on div "Borrowers" at bounding box center [31, 98] width 55 height 34
click at [48, 94] on div "Borrowers" at bounding box center [31, 98] width 55 height 34
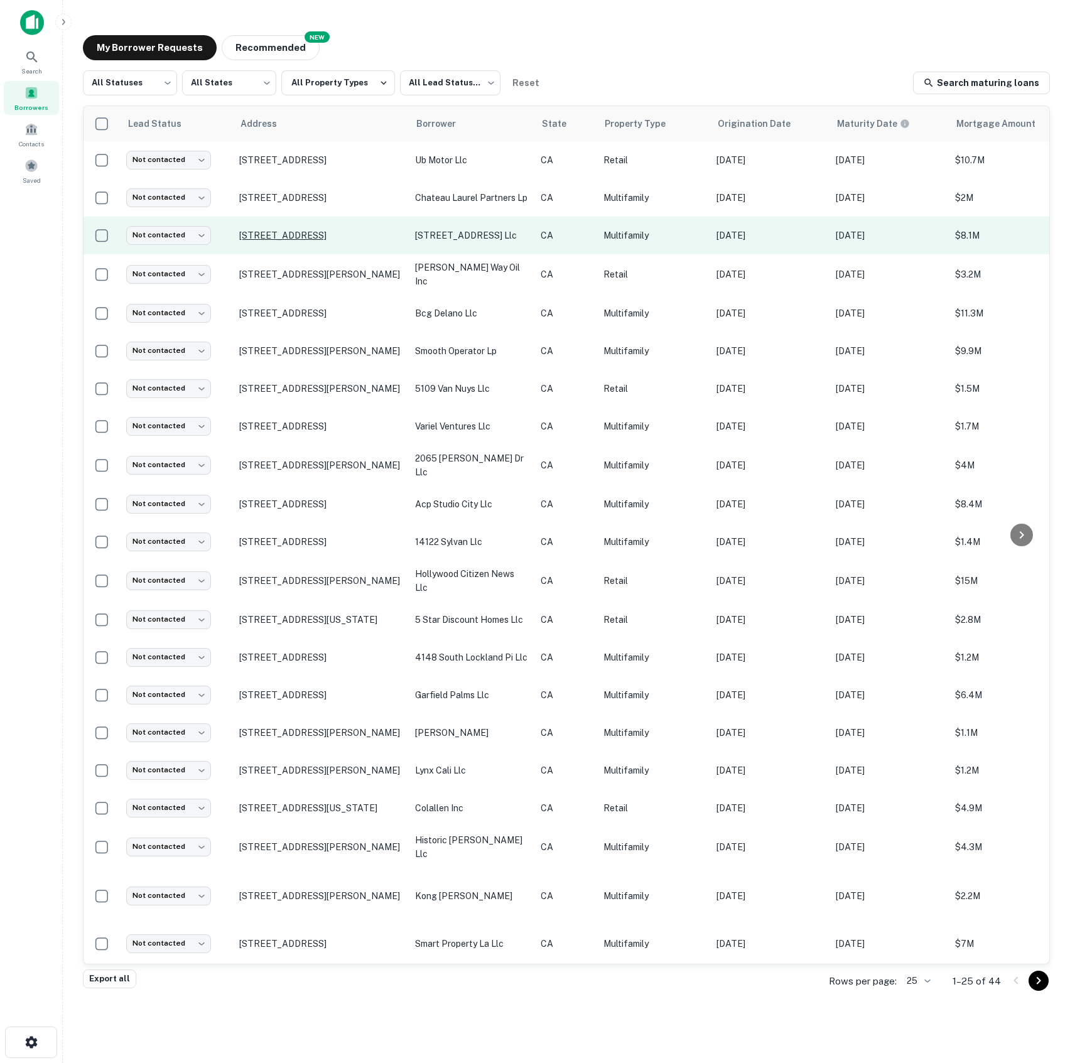
click at [337, 230] on p "[STREET_ADDRESS]" at bounding box center [320, 235] width 163 height 11
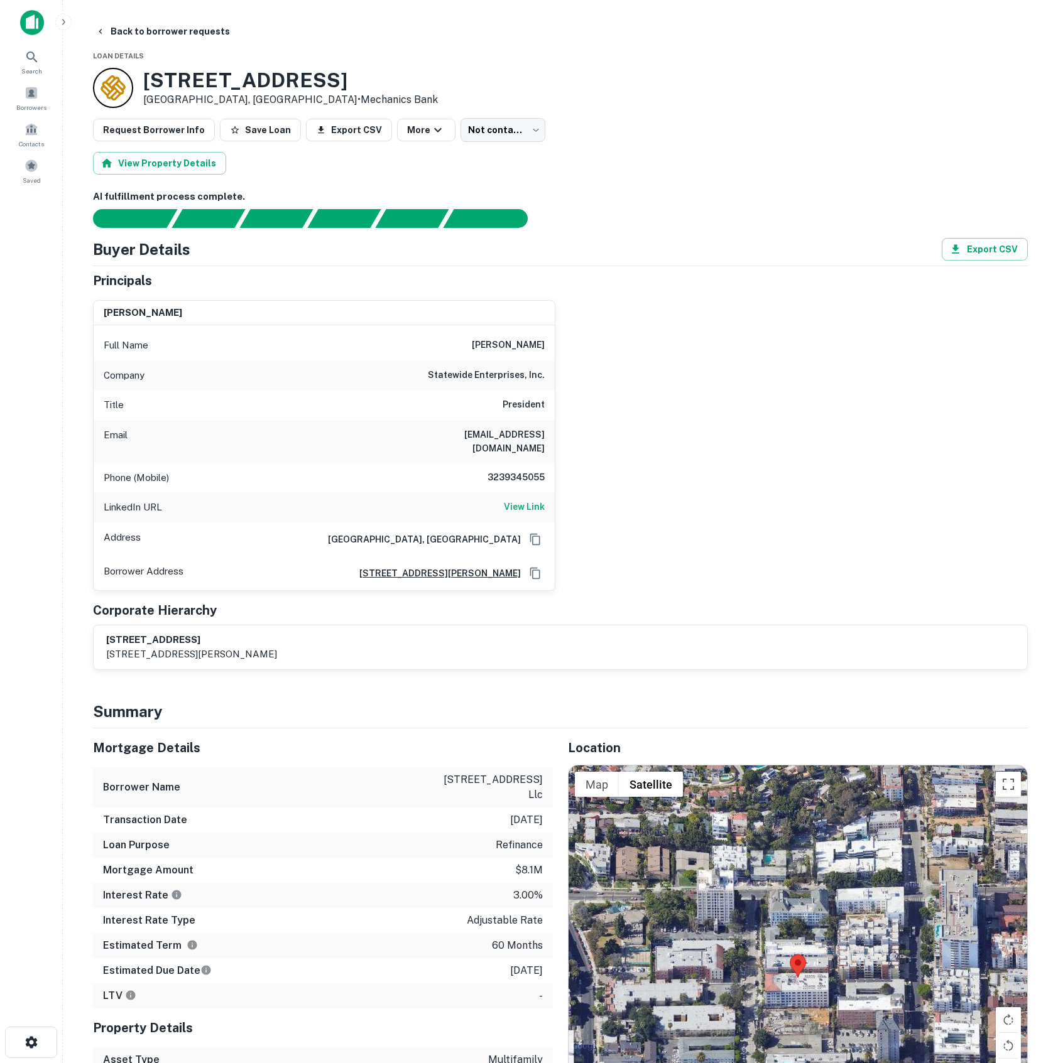
drag, startPoint x: 180, startPoint y: 75, endPoint x: 383, endPoint y: 68, distance: 203.6
click at [383, 68] on div "[STREET_ADDRESS] • Mechanics Bank" at bounding box center [560, 88] width 935 height 40
copy h3 "[STREET_ADDRESS]"
click at [109, 30] on button "Back to borrower requests" at bounding box center [162, 31] width 144 height 23
drag, startPoint x: 38, startPoint y: 84, endPoint x: 31, endPoint y: 84, distance: 6.3
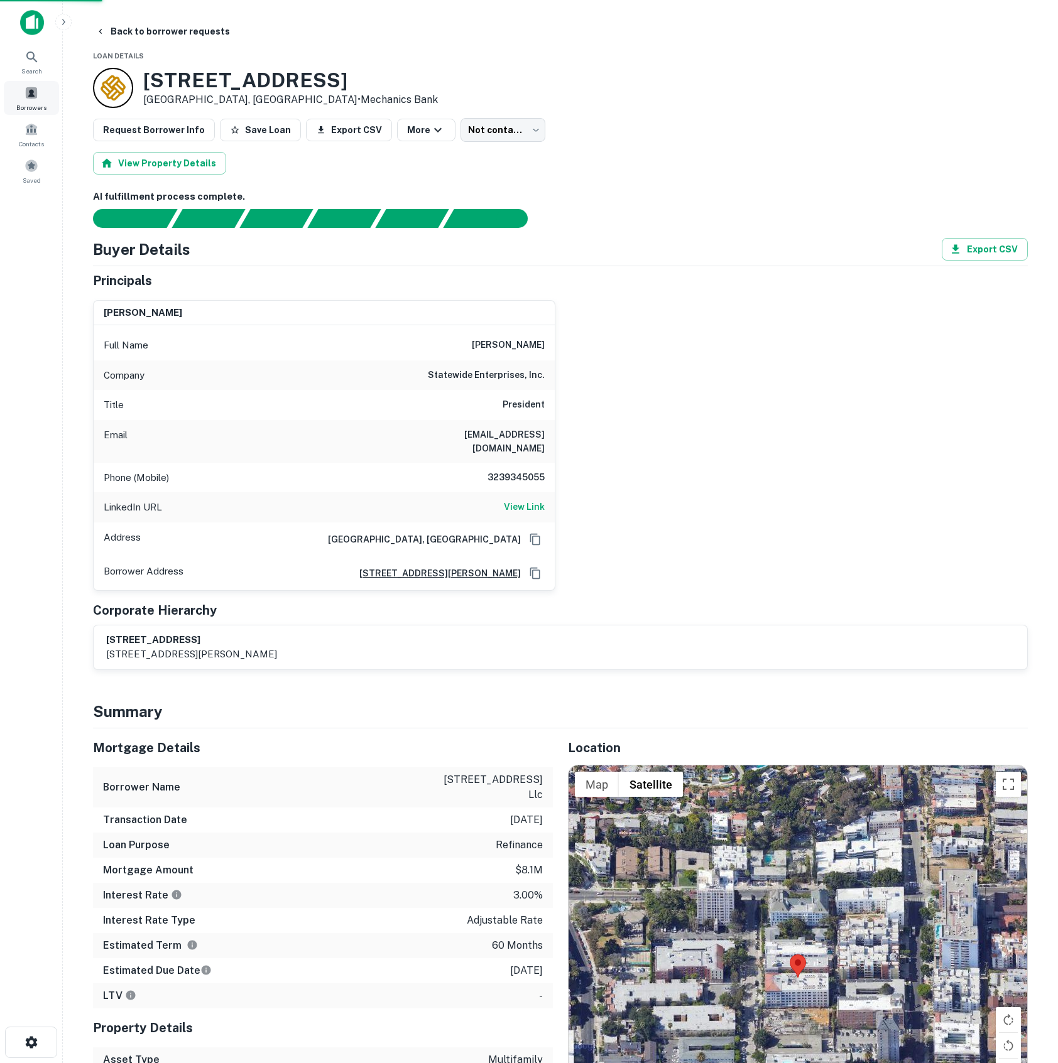
click at [38, 84] on div "Borrowers" at bounding box center [31, 98] width 55 height 34
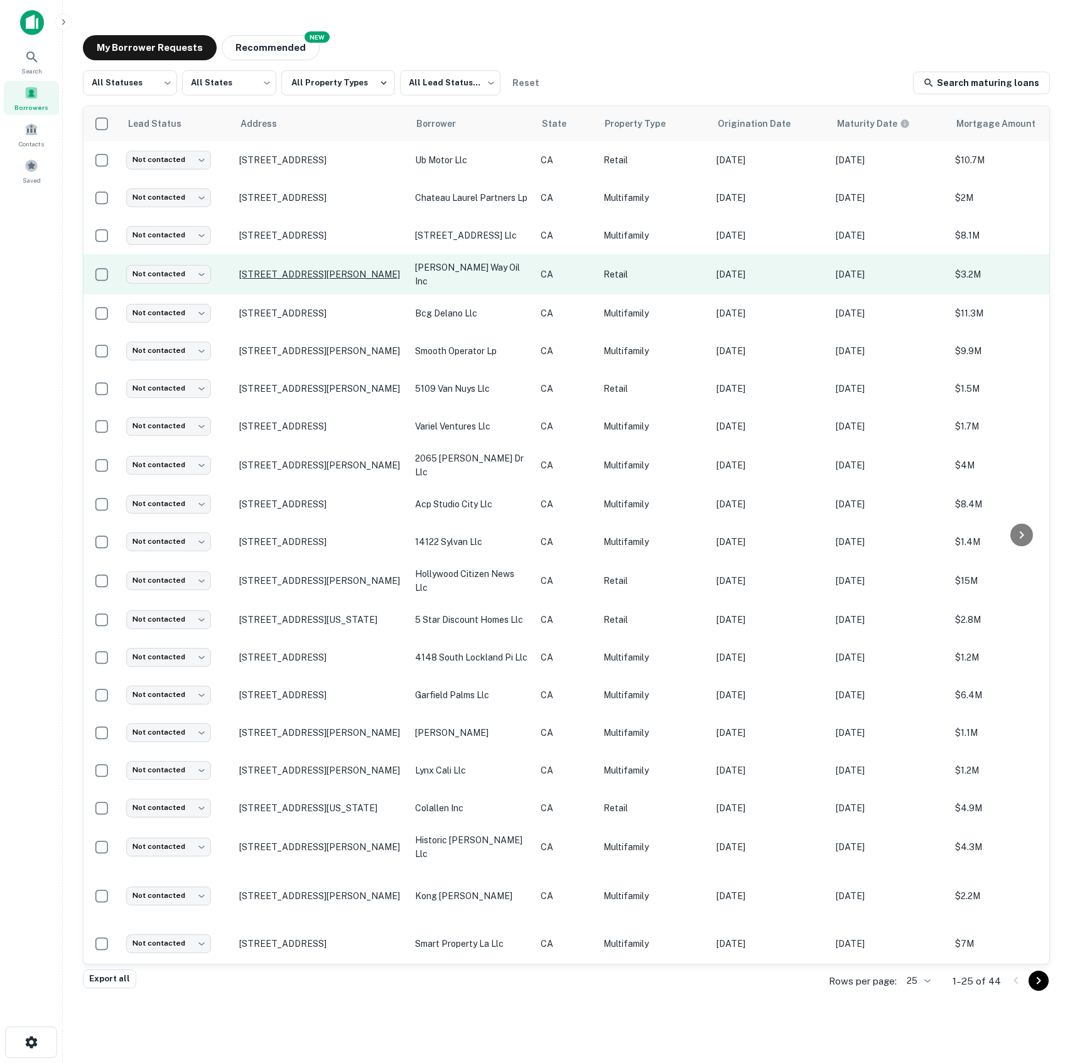
click at [264, 275] on p "[STREET_ADDRESS][PERSON_NAME]" at bounding box center [320, 274] width 163 height 11
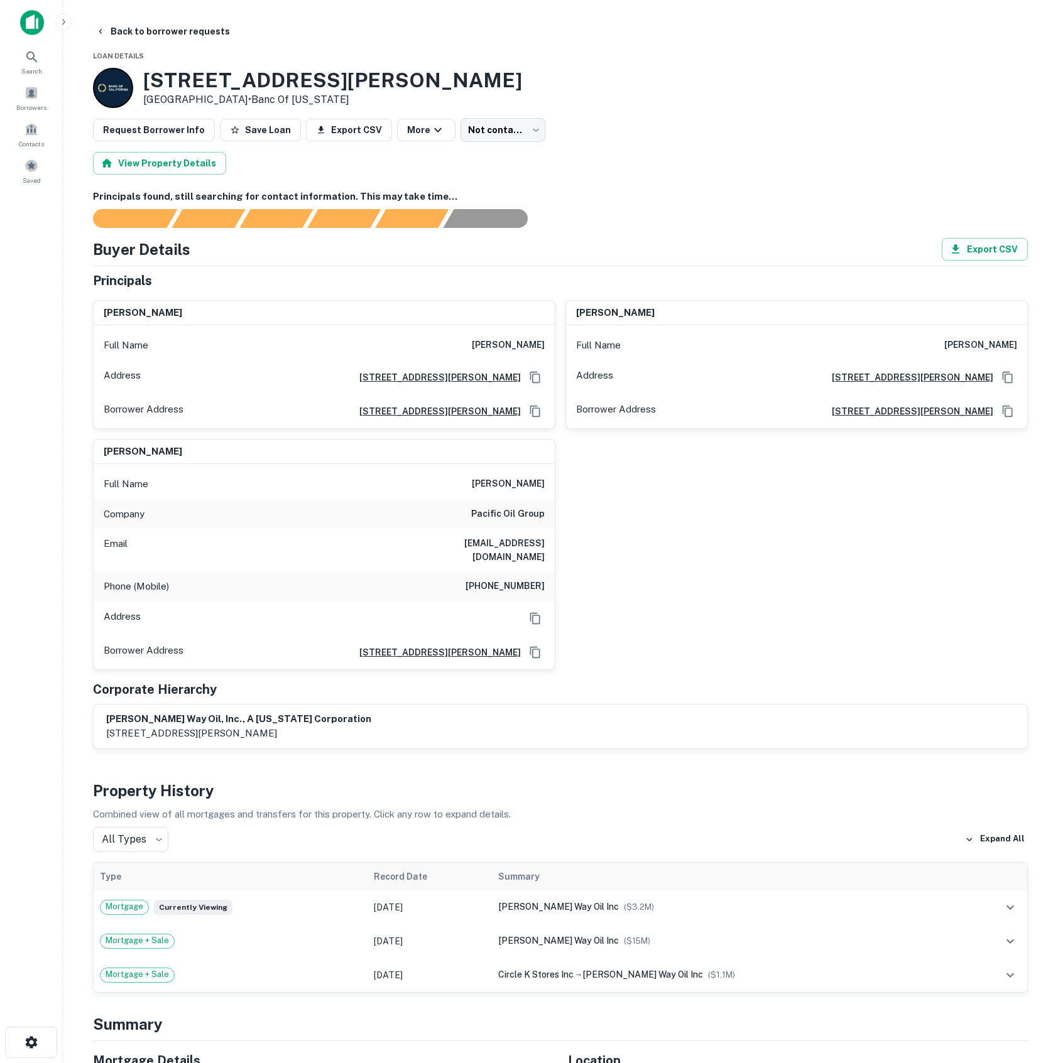
click at [496, 342] on h6 "[PERSON_NAME]" at bounding box center [508, 345] width 73 height 15
click at [501, 344] on h6 "[PERSON_NAME]" at bounding box center [508, 345] width 73 height 15
copy h6 "[PERSON_NAME]"
click at [155, 77] on h3 "[STREET_ADDRESS][PERSON_NAME]" at bounding box center [332, 80] width 379 height 24
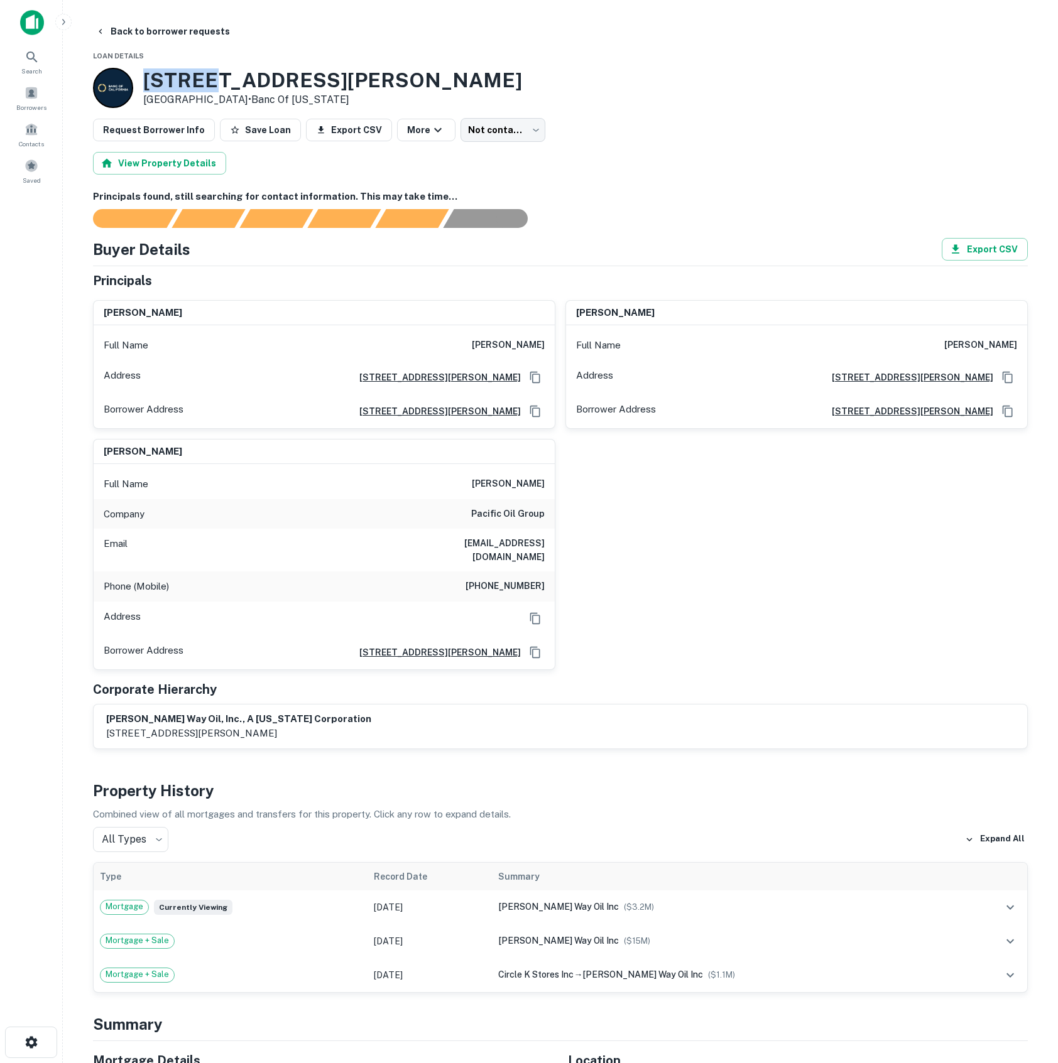
click at [155, 77] on h3 "[STREET_ADDRESS][PERSON_NAME]" at bounding box center [332, 80] width 379 height 24
copy h3 "[STREET_ADDRESS][PERSON_NAME]"
click at [482, 579] on h6 "[PHONE_NUMBER]" at bounding box center [504, 586] width 79 height 15
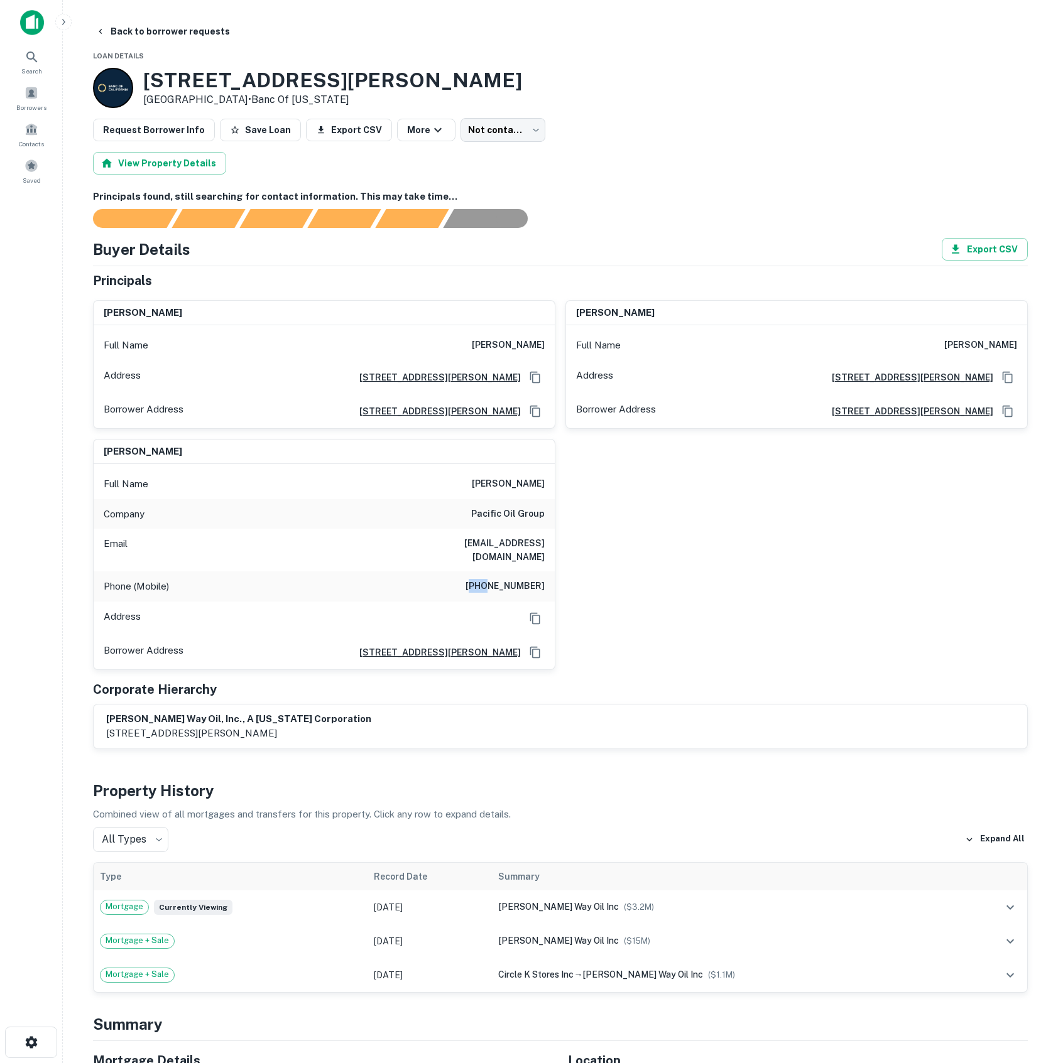
click at [482, 579] on h6 "[PHONE_NUMBER]" at bounding box center [504, 586] width 79 height 15
click at [488, 579] on h6 "[PHONE_NUMBER]" at bounding box center [504, 586] width 79 height 15
drag, startPoint x: 475, startPoint y: 574, endPoint x: 575, endPoint y: 573, distance: 100.5
click at [575, 573] on div "bijann pouldar Full Name bijann pouldar Address 12500 Sherman Way, N. Hollywood…" at bounding box center [555, 480] width 945 height 380
copy h6 "[PHONE_NUMBER]"
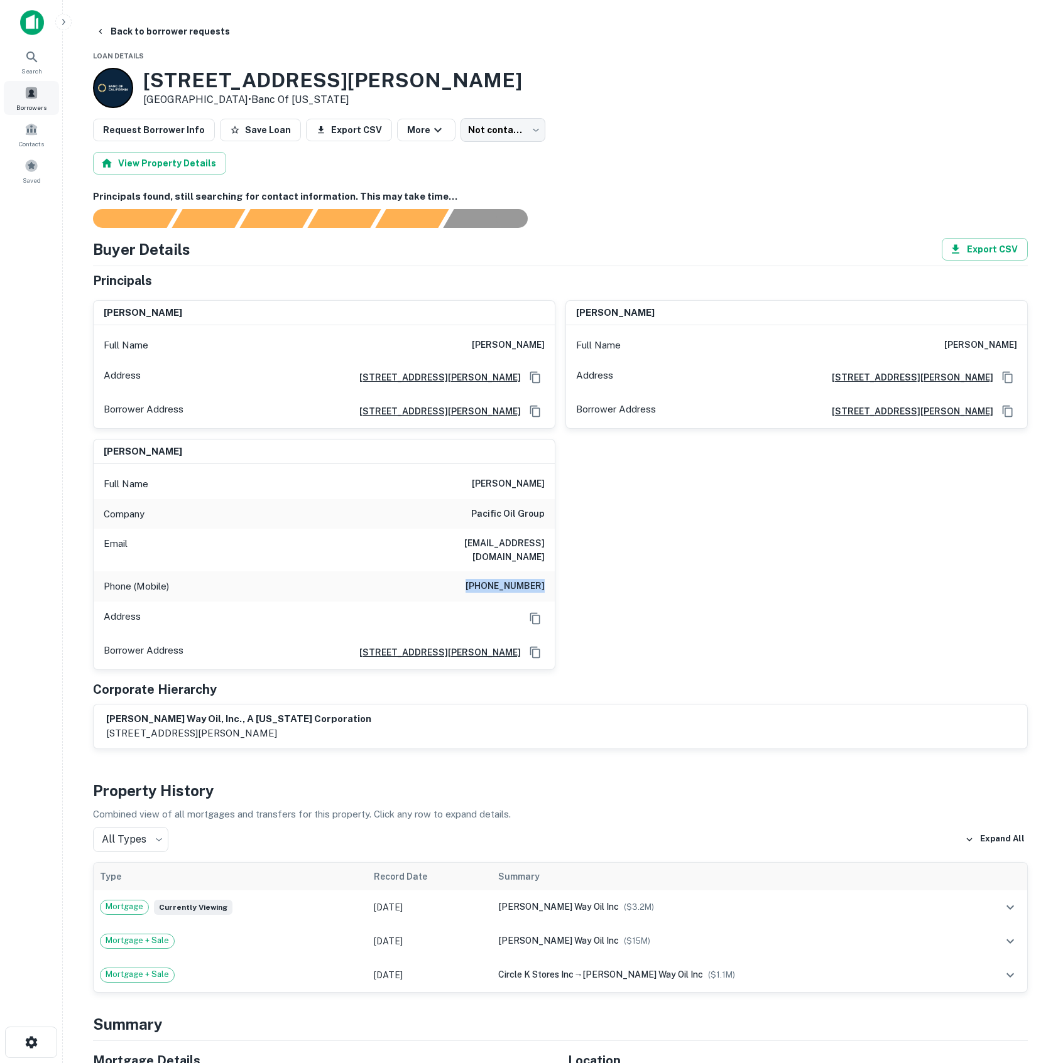
click at [40, 88] on div "Borrowers" at bounding box center [31, 98] width 55 height 34
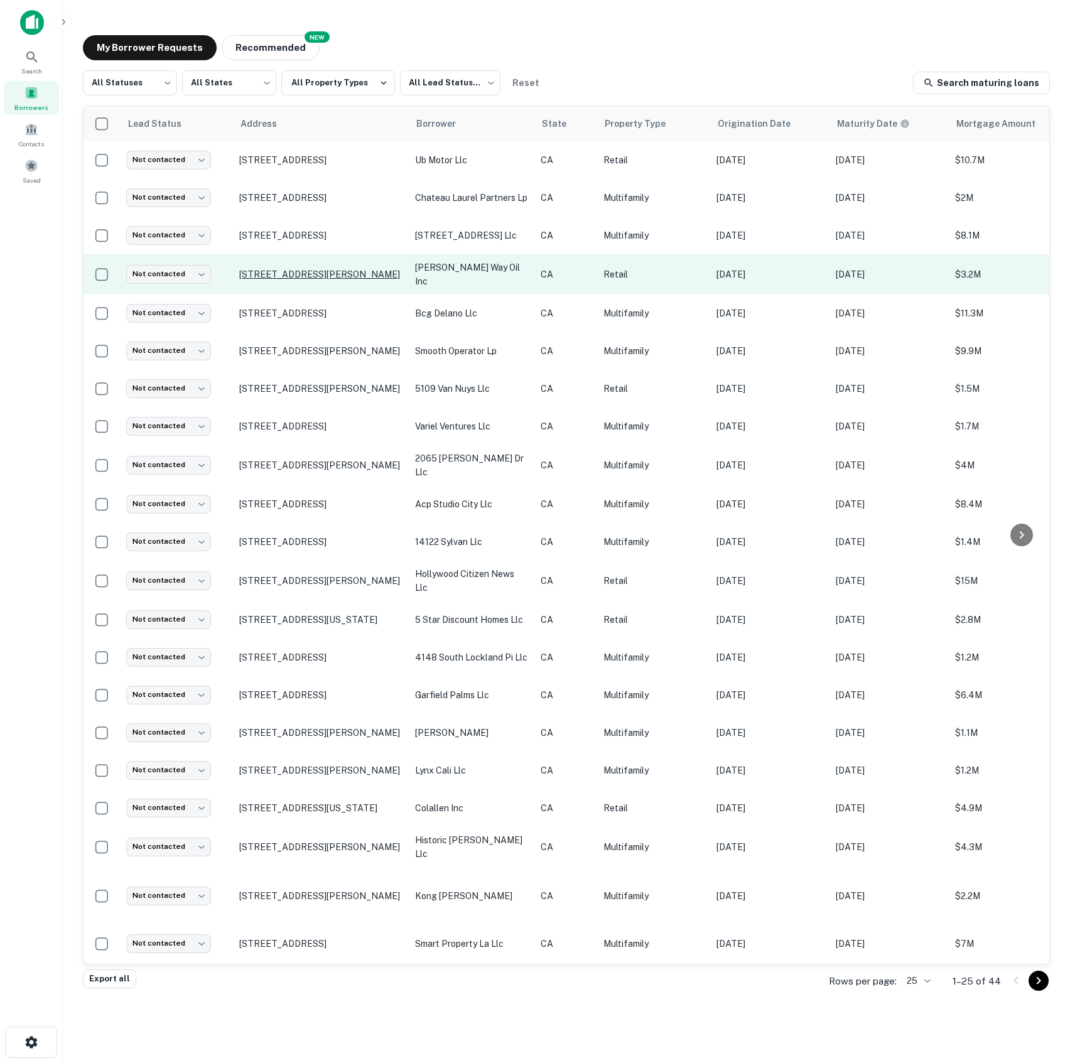
click at [274, 270] on p "[STREET_ADDRESS][PERSON_NAME]" at bounding box center [320, 274] width 163 height 11
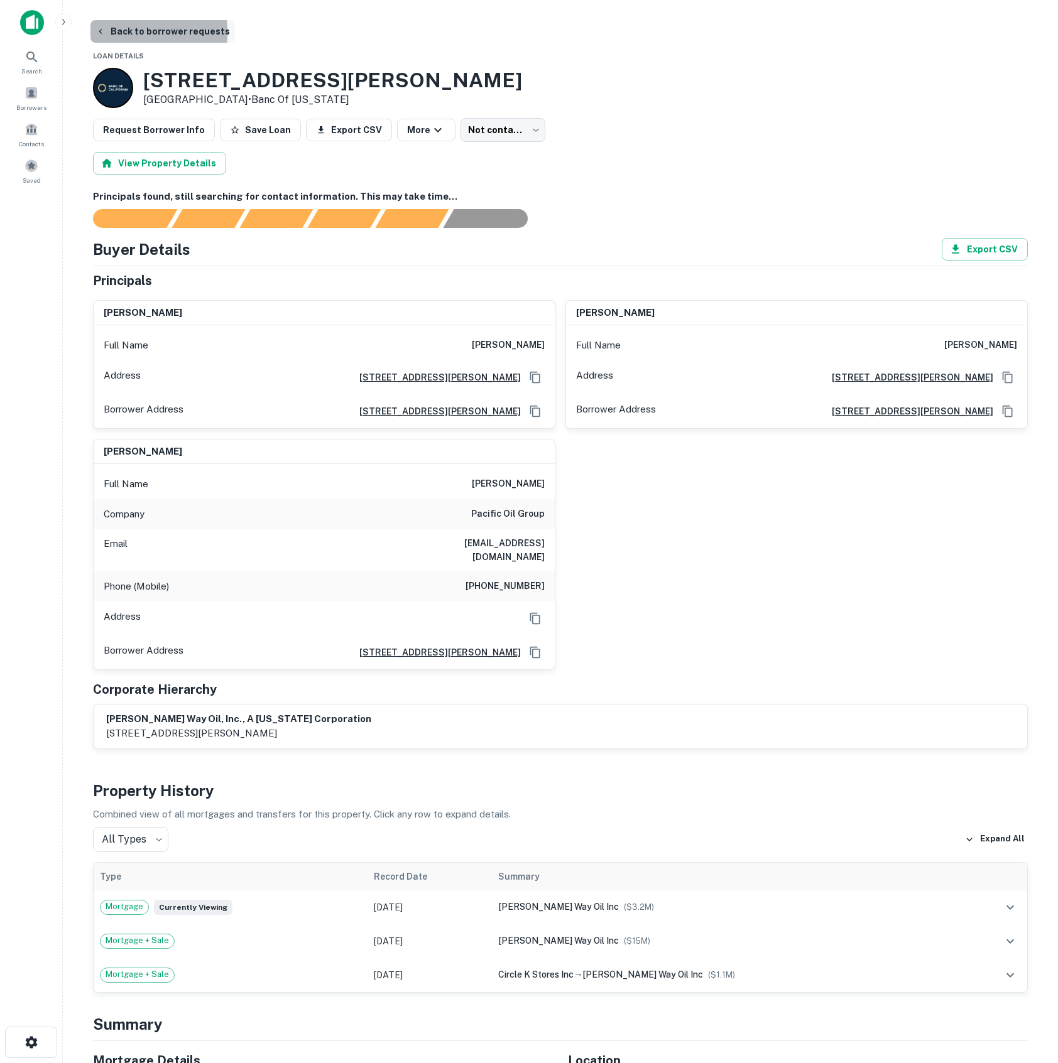
click at [91, 33] on button "Back to borrower requests" at bounding box center [162, 31] width 144 height 23
click at [41, 85] on div "Borrowers" at bounding box center [31, 98] width 55 height 34
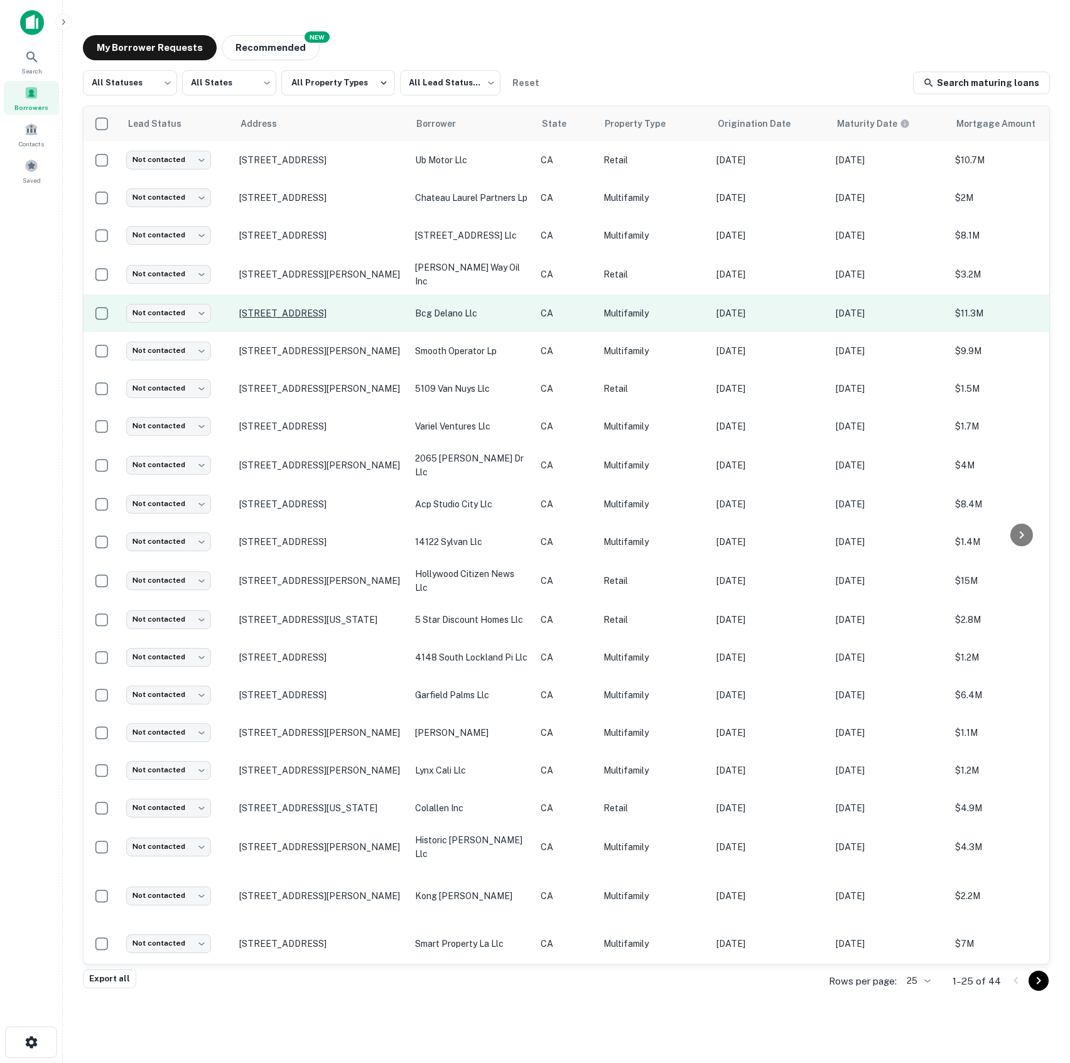
click at [284, 312] on p "[STREET_ADDRESS]" at bounding box center [320, 313] width 163 height 11
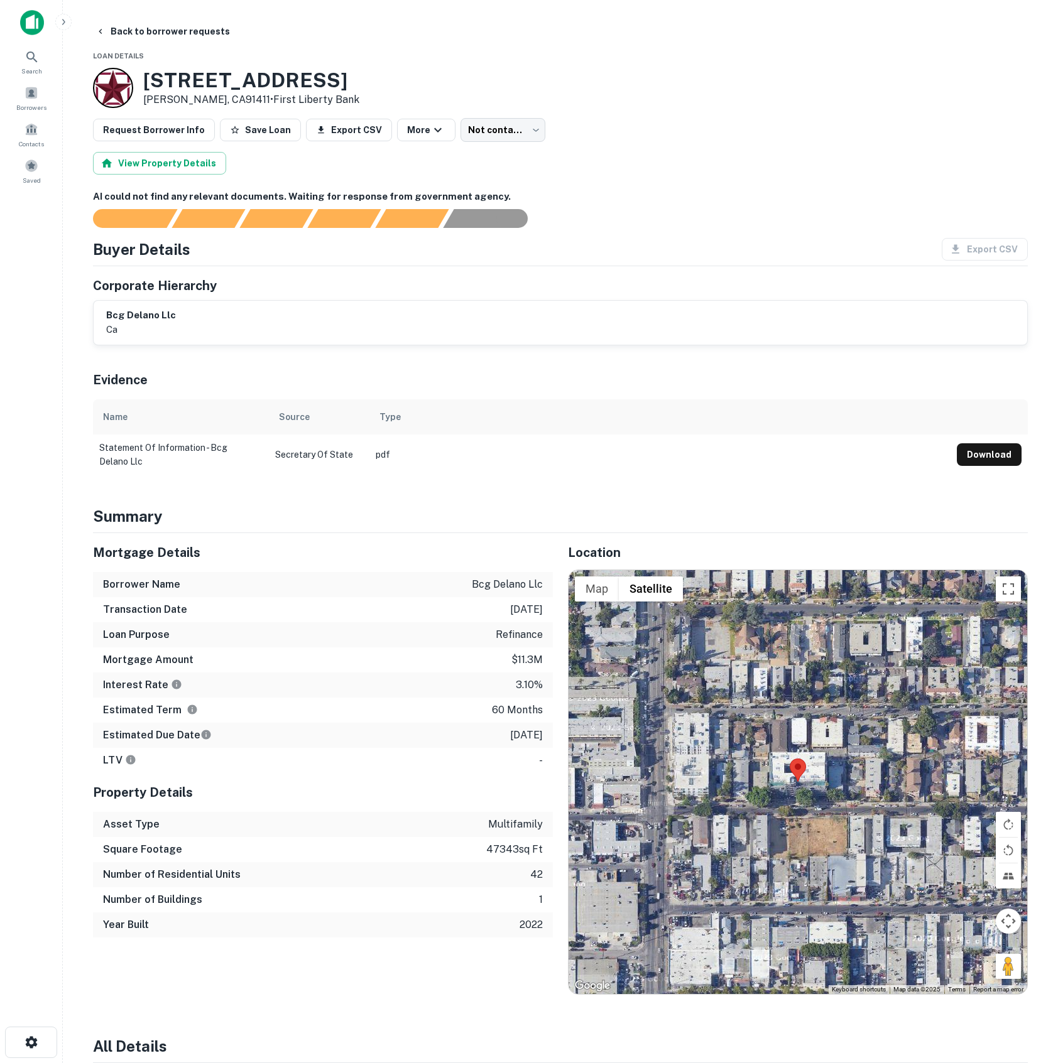
click at [183, 76] on h3 "14825 Delano St" at bounding box center [251, 80] width 216 height 24
drag, startPoint x: 151, startPoint y: 77, endPoint x: 408, endPoint y: 91, distance: 257.3
click at [407, 90] on div "14825 Delano St Van Nuys, CA91411 • First Liberty Bank" at bounding box center [560, 88] width 935 height 40
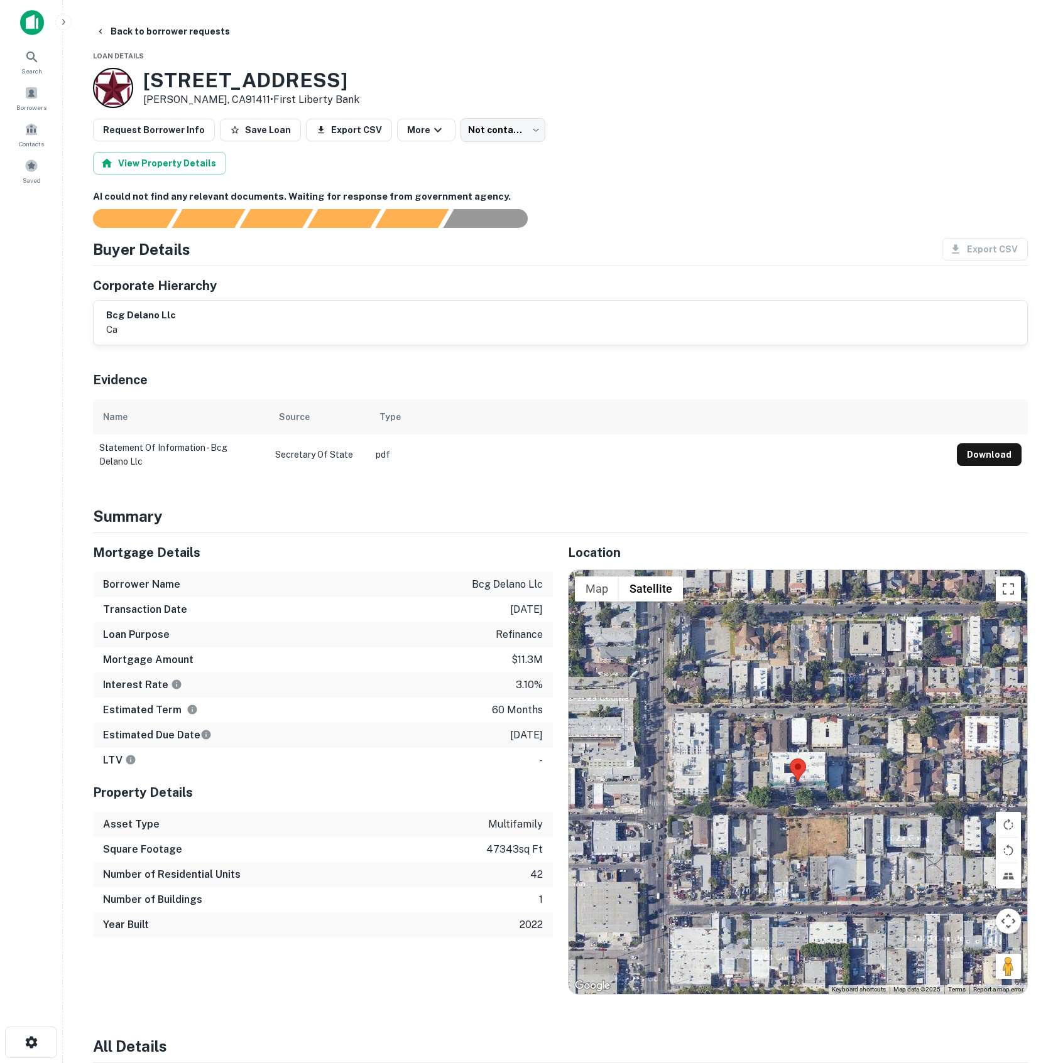
click at [604, 460] on td "pdf" at bounding box center [659, 455] width 581 height 40
click at [504, 583] on p "bcg delano llc" at bounding box center [507, 584] width 71 height 15
copy p "bcg delano llc"
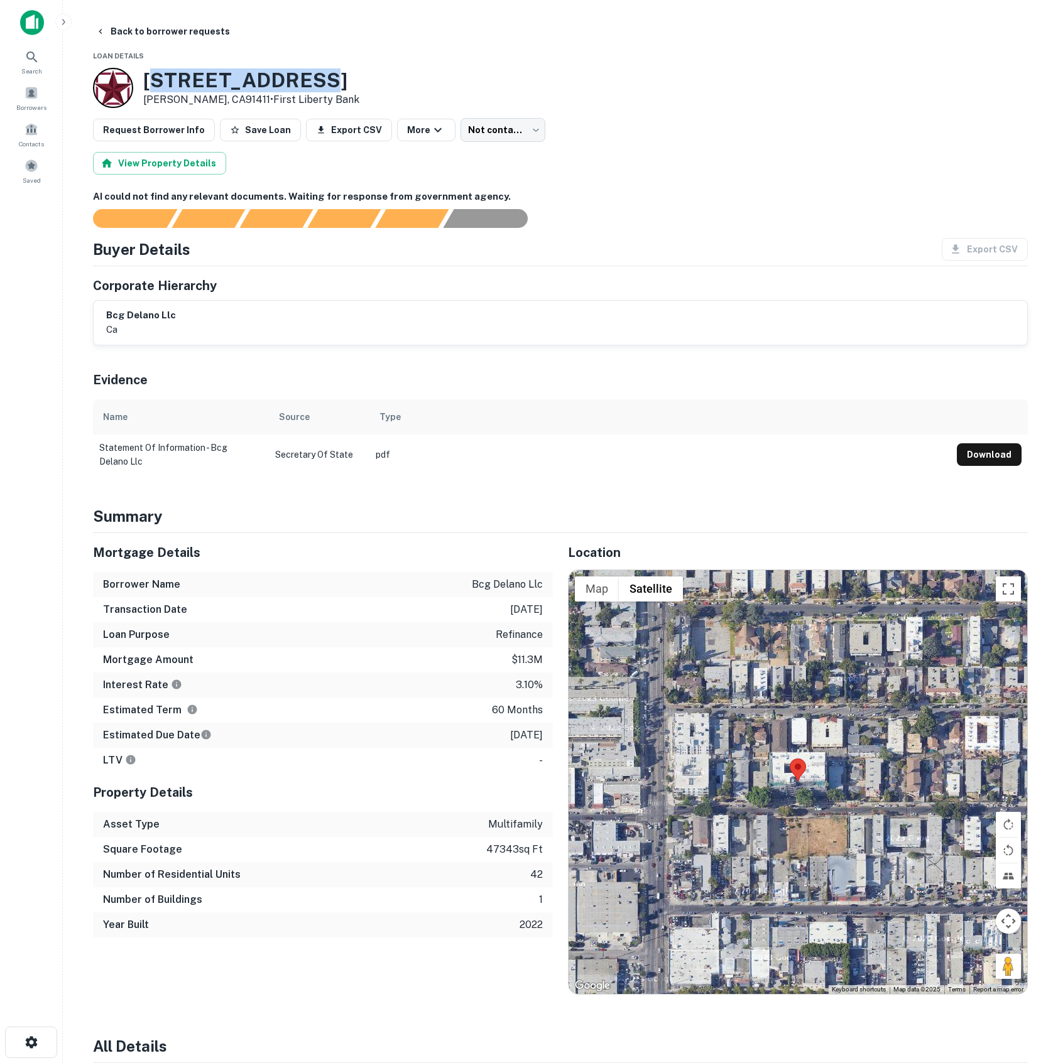
drag, startPoint x: 150, startPoint y: 76, endPoint x: 332, endPoint y: 79, distance: 182.2
click at [333, 79] on div "14825 Delano St Van Nuys, CA91411 • First Liberty Bank" at bounding box center [560, 88] width 935 height 40
click at [330, 79] on div "14825 Delano St Van Nuys, CA91411 • First Liberty Bank" at bounding box center [560, 88] width 935 height 40
drag, startPoint x: 142, startPoint y: 82, endPoint x: 319, endPoint y: 73, distance: 177.4
click at [319, 73] on div "14825 Delano St Van Nuys, CA91411 • First Liberty Bank" at bounding box center [226, 88] width 266 height 40
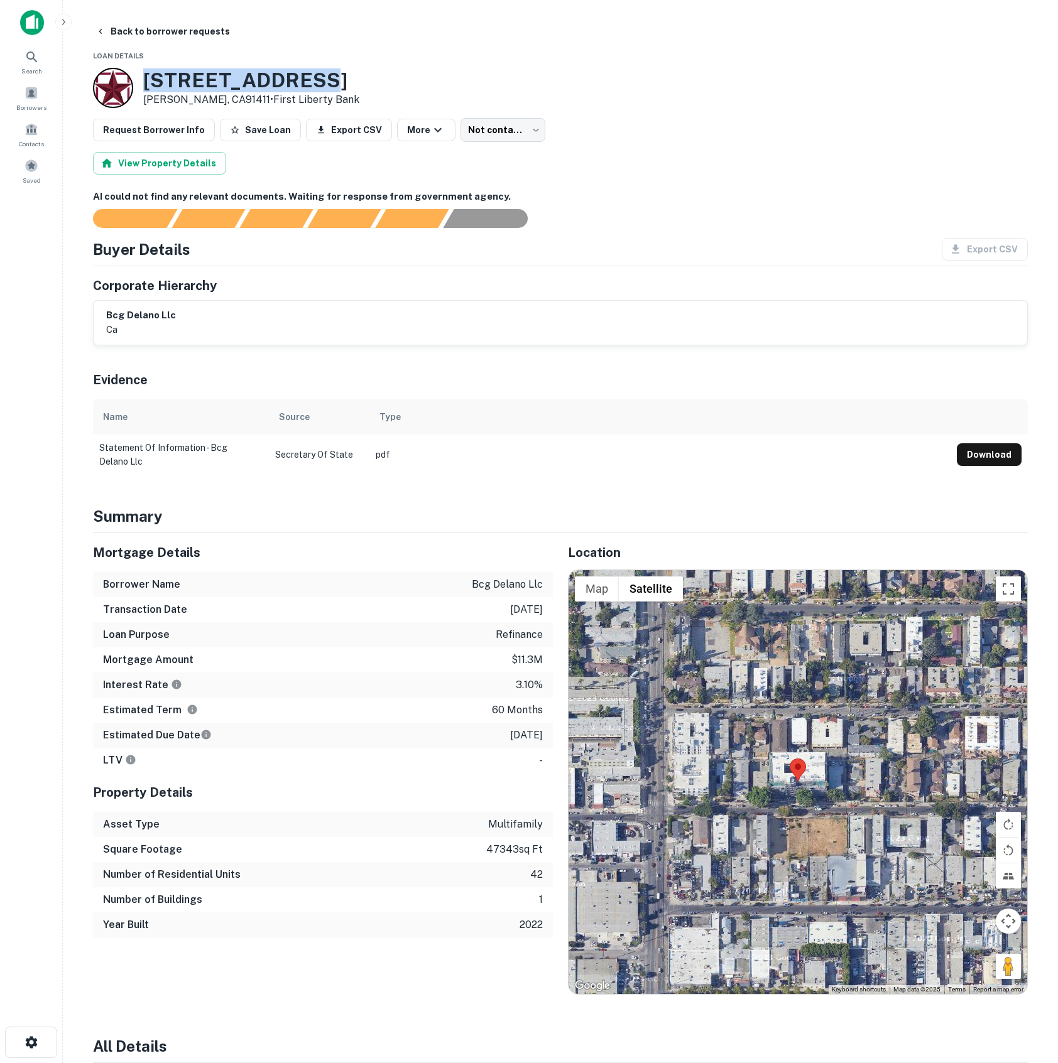
copy h3 "14825 Delano St"
drag, startPoint x: 702, startPoint y: 154, endPoint x: 704, endPoint y: 146, distance: 7.6
click at [704, 146] on div "Back to borrower requests Loan Details 14825 Delano St Van Nuys, CA91411 • Firs…" at bounding box center [560, 1069] width 965 height 2099
click at [95, 31] on icon "button" at bounding box center [100, 31] width 10 height 10
click at [28, 93] on span at bounding box center [31, 93] width 14 height 14
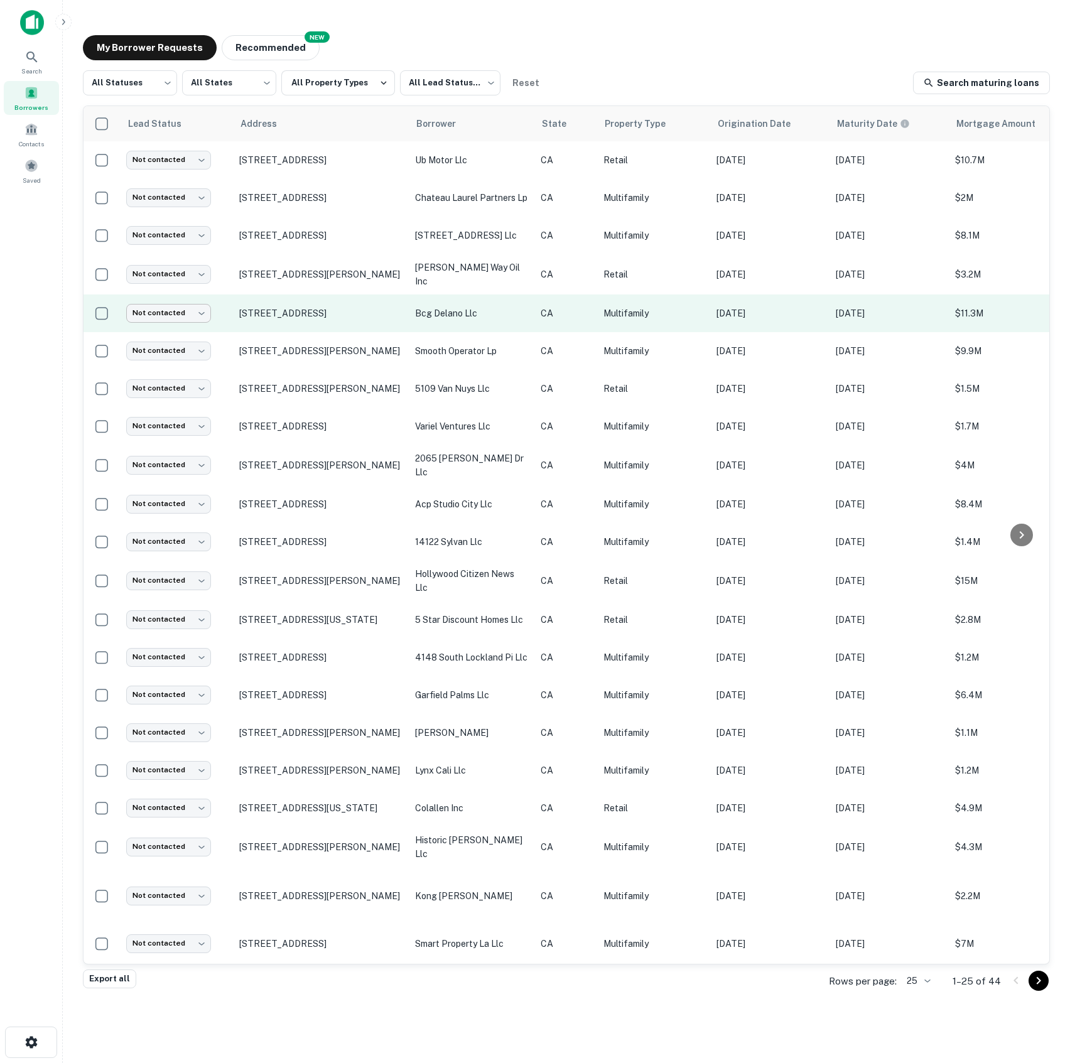
click at [202, 317] on body "Search Borrowers Contacts Saved My Borrower Requests NEW Recommended All Status…" at bounding box center [535, 531] width 1070 height 1063
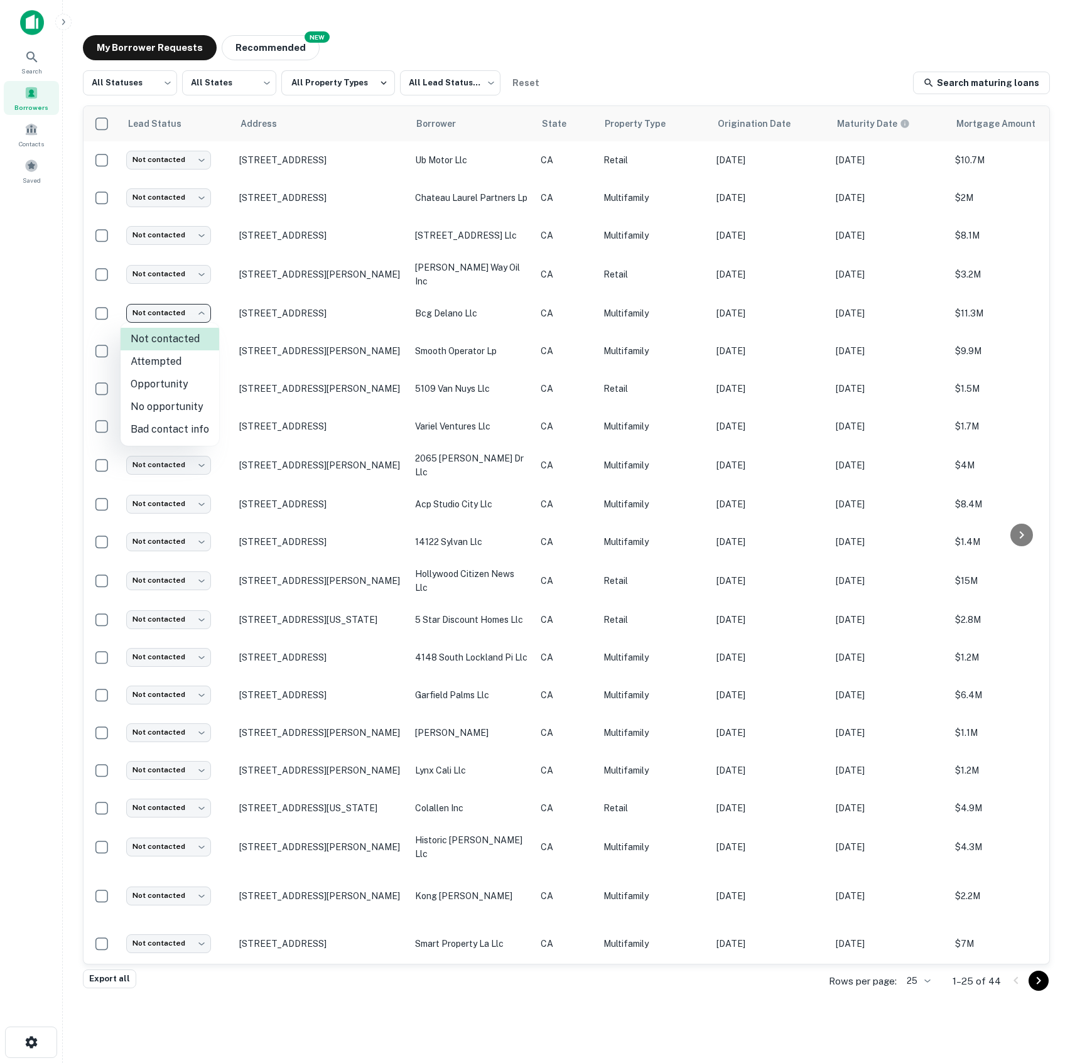
click at [189, 432] on li "Bad contact info" at bounding box center [170, 429] width 99 height 23
type input "**********"
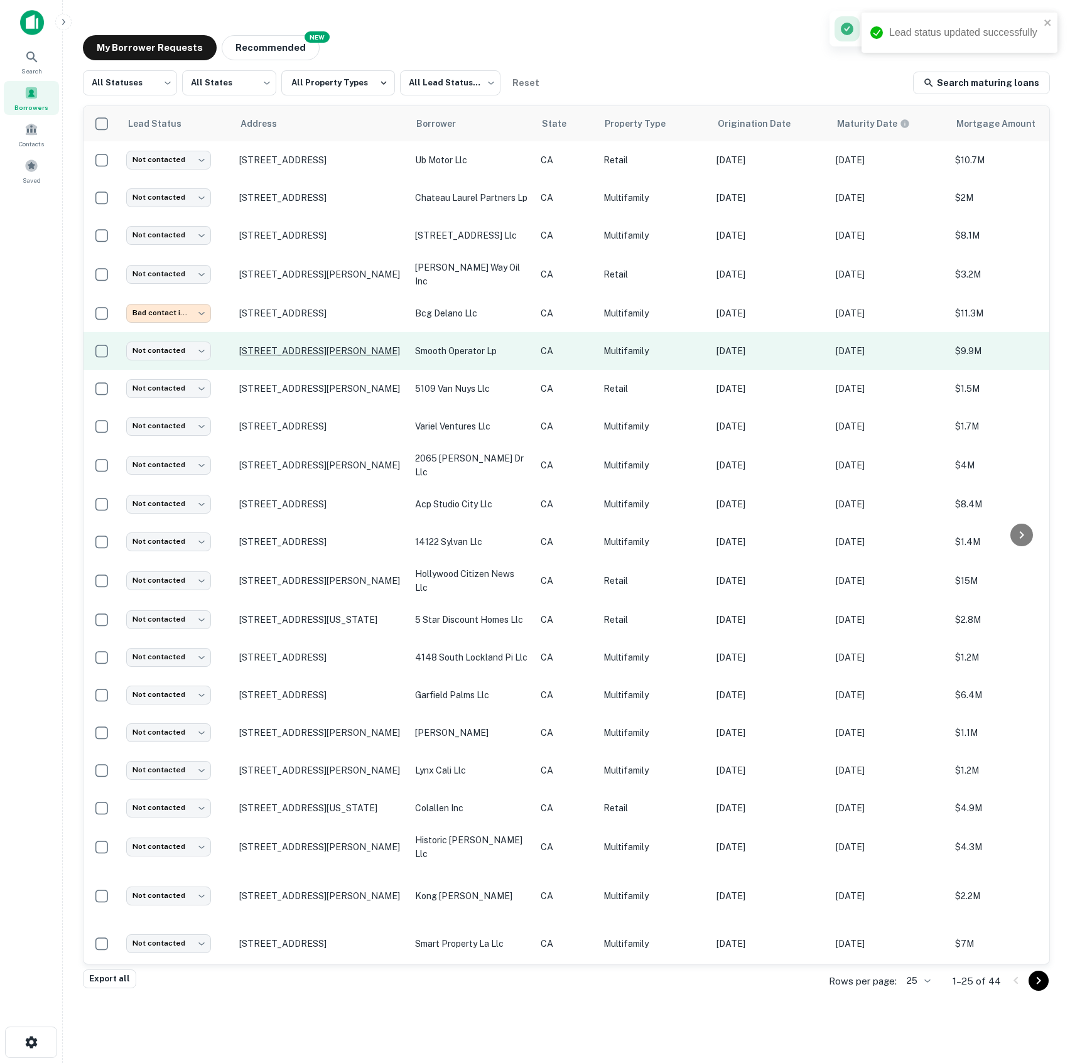
click at [295, 354] on p "[STREET_ADDRESS][PERSON_NAME]" at bounding box center [320, 350] width 163 height 11
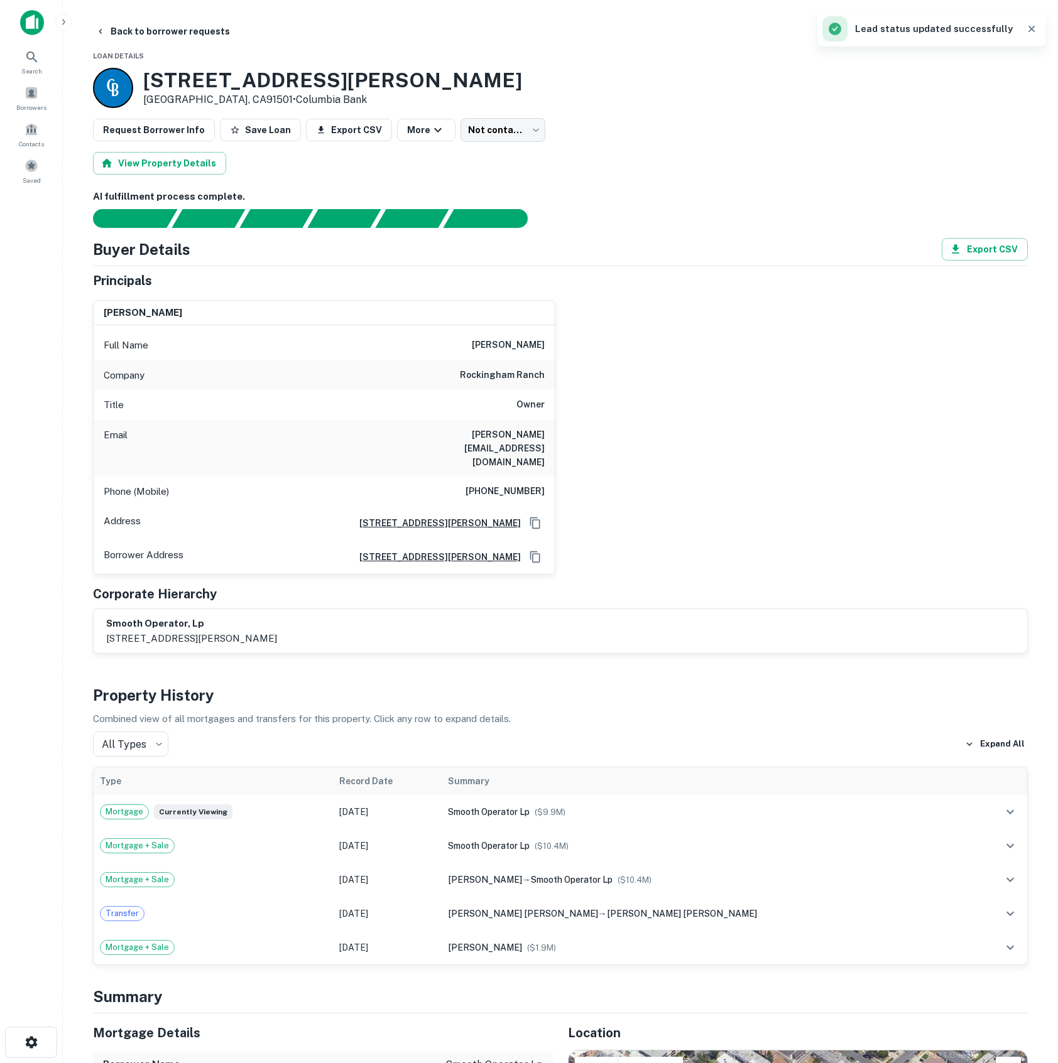
click at [212, 79] on h3 "563 E VERDUGO AVE" at bounding box center [332, 80] width 379 height 24
copy h3 "563 E VERDUGO AVE"
click at [506, 337] on div "Full Name gary hartunian" at bounding box center [324, 345] width 461 height 30
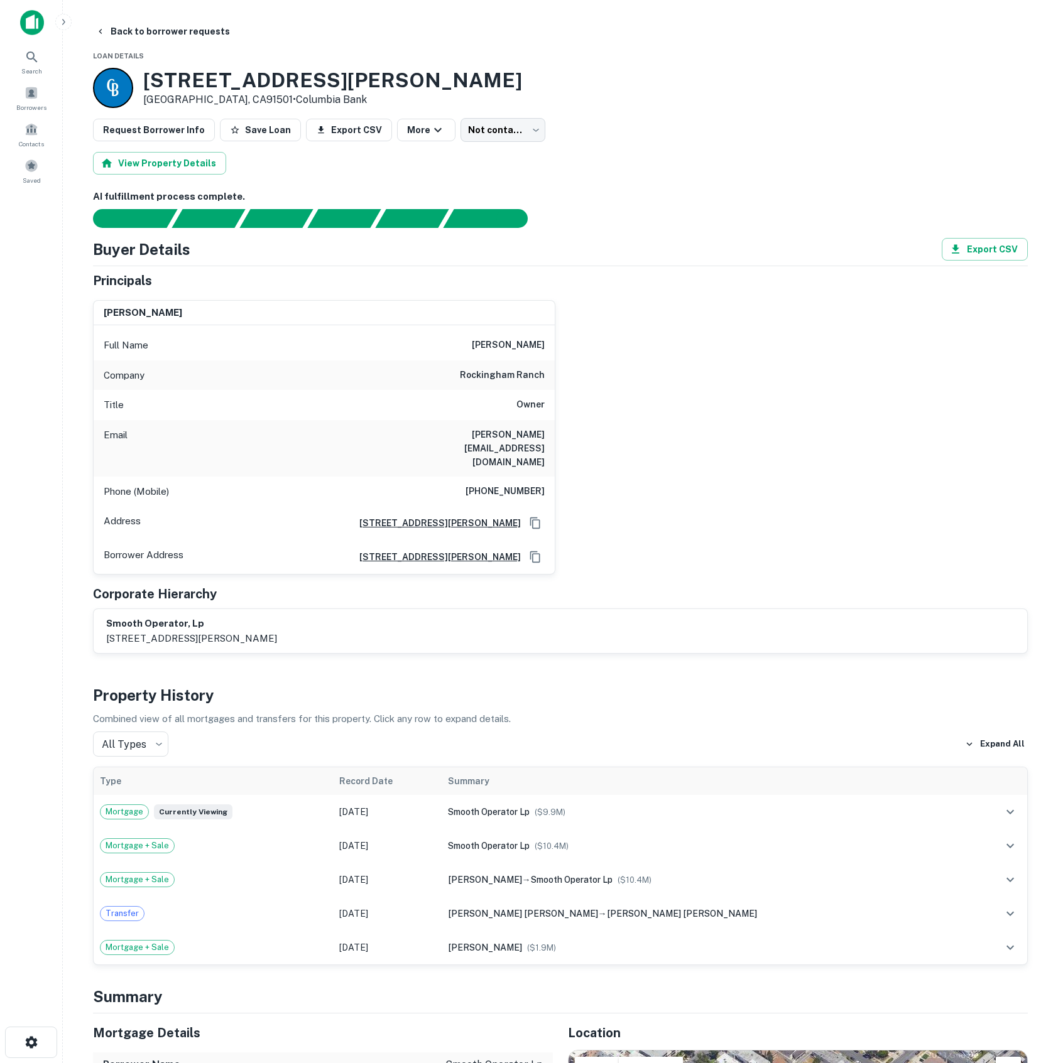
click at [506, 337] on div "Full Name gary hartunian" at bounding box center [324, 345] width 461 height 30
click at [501, 343] on h6 "gary hartunian" at bounding box center [508, 345] width 73 height 15
copy h6 "gary hartunian"
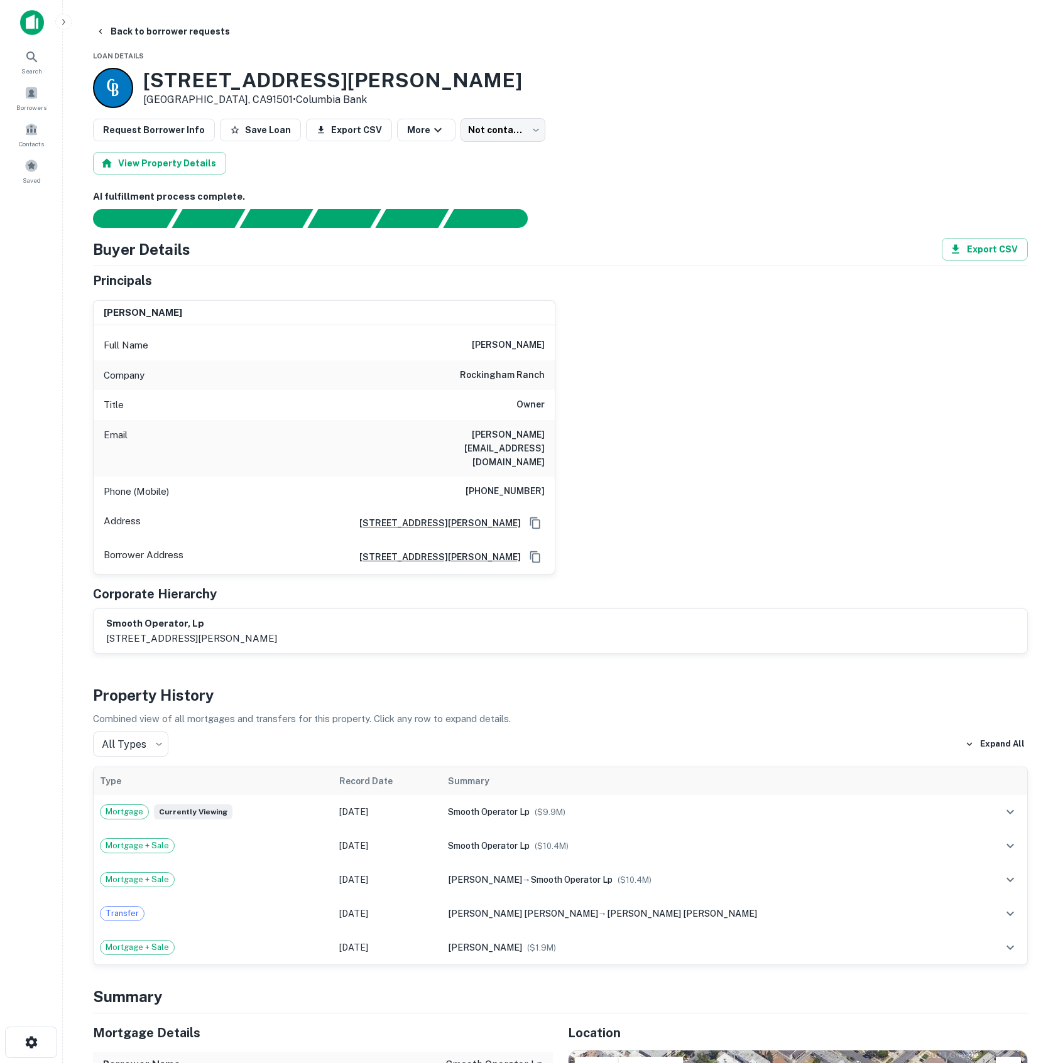
click at [514, 484] on h6 "(714) 673-7644" at bounding box center [504, 491] width 79 height 15
click at [515, 484] on h6 "(714) 673-7644" at bounding box center [504, 491] width 79 height 15
click at [499, 484] on h6 "(714) 673-7644" at bounding box center [504, 491] width 79 height 15
click at [486, 484] on h6 "(714) 673-7644" at bounding box center [504, 491] width 79 height 15
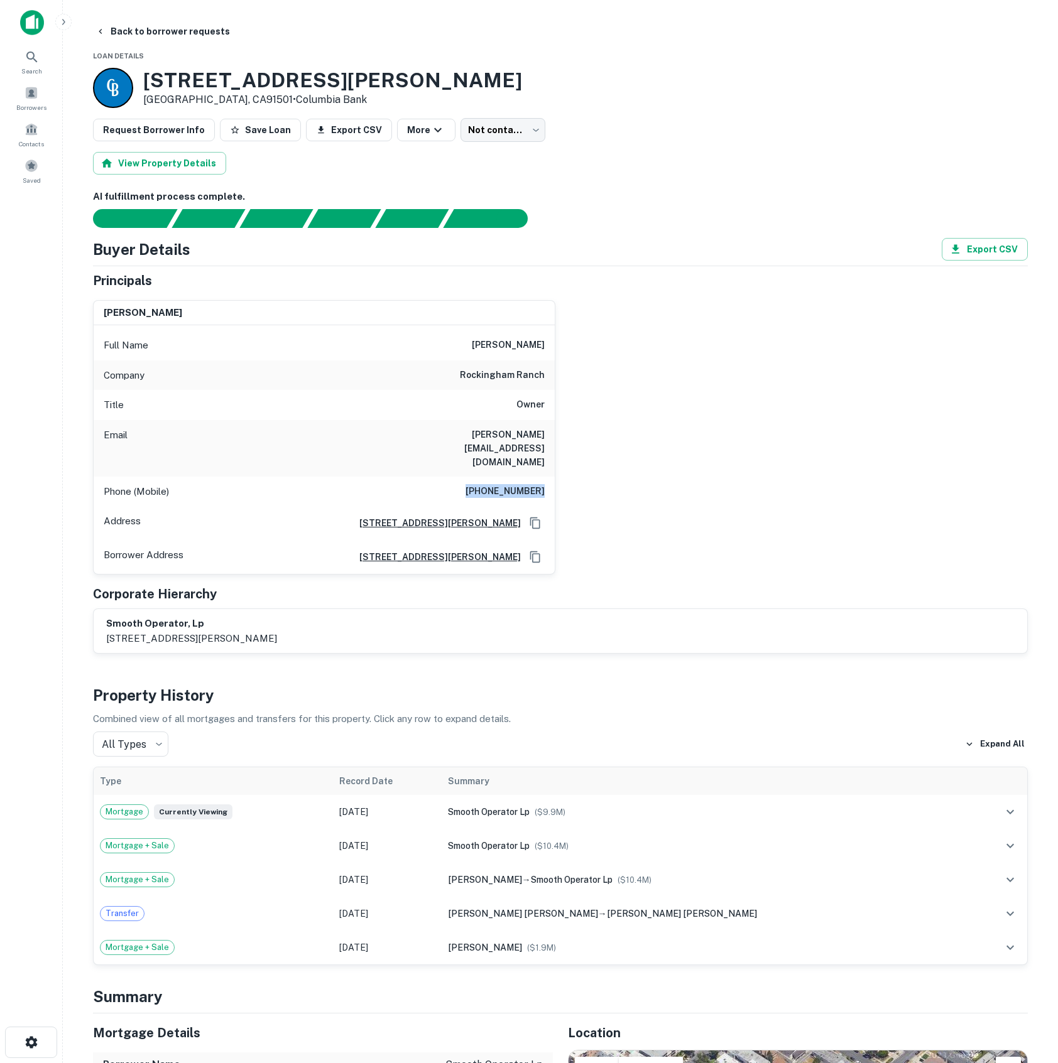
drag, startPoint x: 478, startPoint y: 465, endPoint x: 568, endPoint y: 463, distance: 90.5
click at [568, 463] on div "gary hartunian Full Name gary hartunian Company rockingham ranch Title Owner Em…" at bounding box center [555, 432] width 945 height 285
copy h6 "(714) 673-7644"
drag, startPoint x: 425, startPoint y: 437, endPoint x: 591, endPoint y: 436, distance: 166.5
click at [591, 436] on div "gary hartunian Full Name gary hartunian Company rockingham ranch Title Owner Em…" at bounding box center [555, 432] width 945 height 285
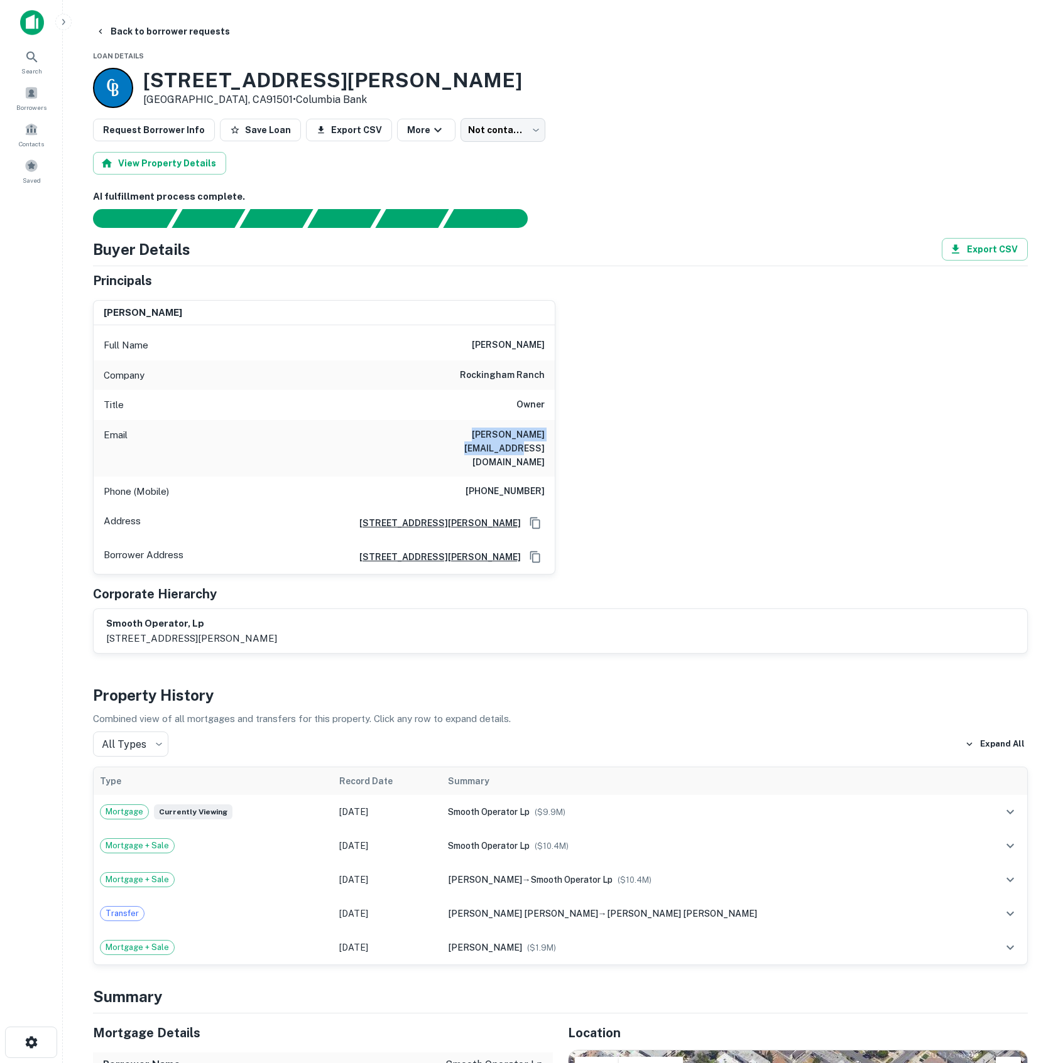
copy h6 "gary@rockinghamranch.com"
click at [712, 585] on div "Corporate Hierarchy" at bounding box center [560, 594] width 935 height 19
click at [24, 92] on span at bounding box center [31, 93] width 14 height 14
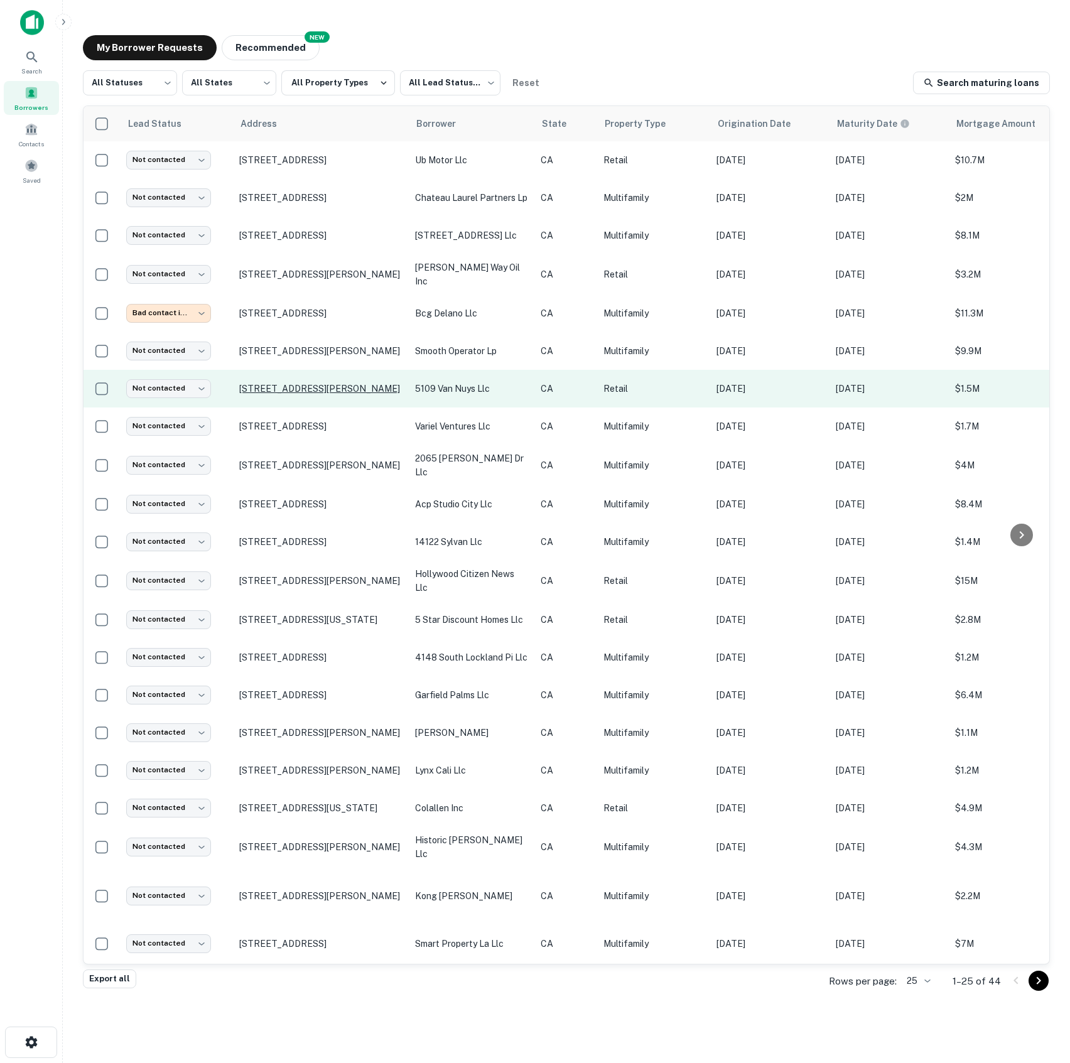
click at [315, 389] on p "[STREET_ADDRESS][PERSON_NAME]" at bounding box center [320, 388] width 163 height 11
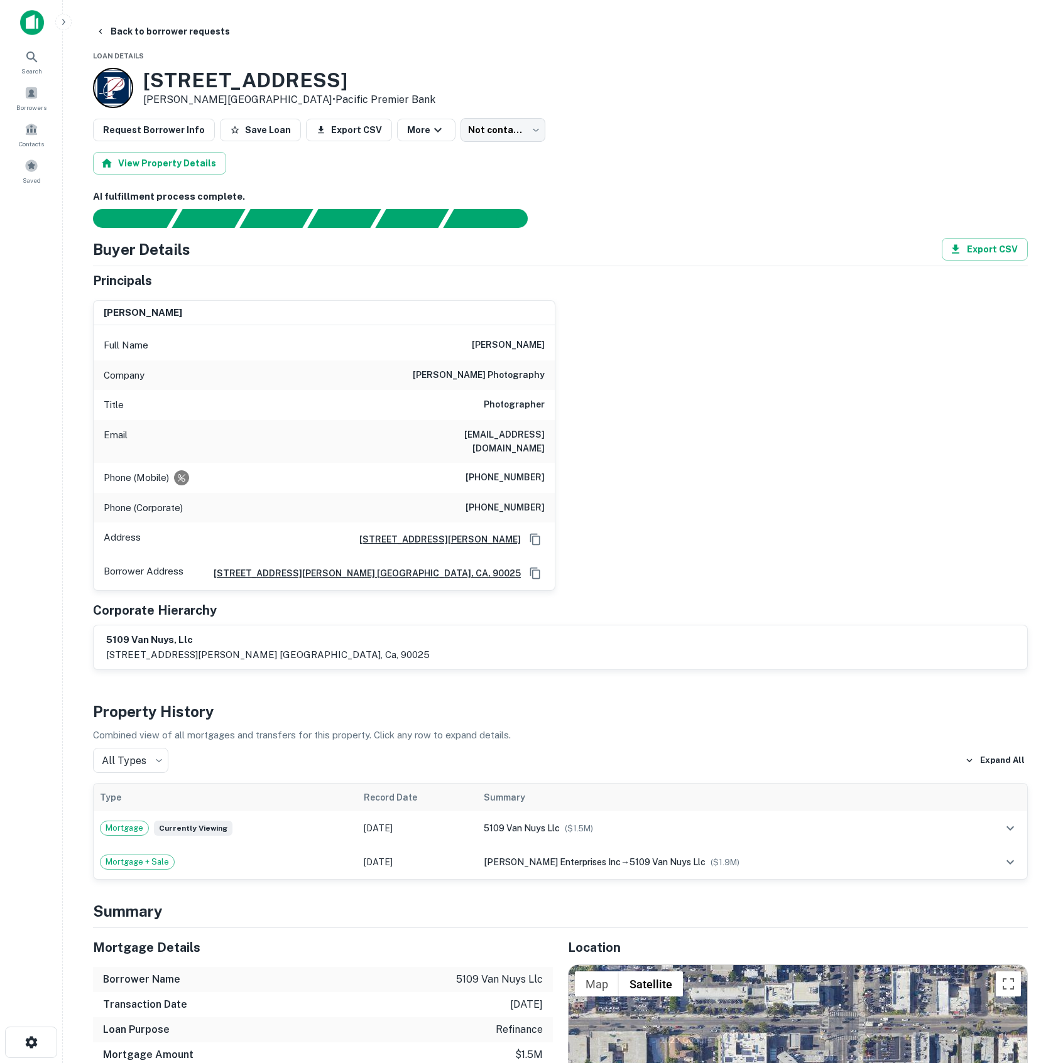
drag, startPoint x: 144, startPoint y: 83, endPoint x: 351, endPoint y: 78, distance: 206.7
click at [351, 78] on h3 "[STREET_ADDRESS]" at bounding box center [289, 80] width 292 height 24
copy h3 "[STREET_ADDRESS]"
click at [883, 154] on div "View Property Details" at bounding box center [560, 163] width 935 height 23
click at [504, 351] on h6 "[PERSON_NAME]" at bounding box center [508, 345] width 73 height 15
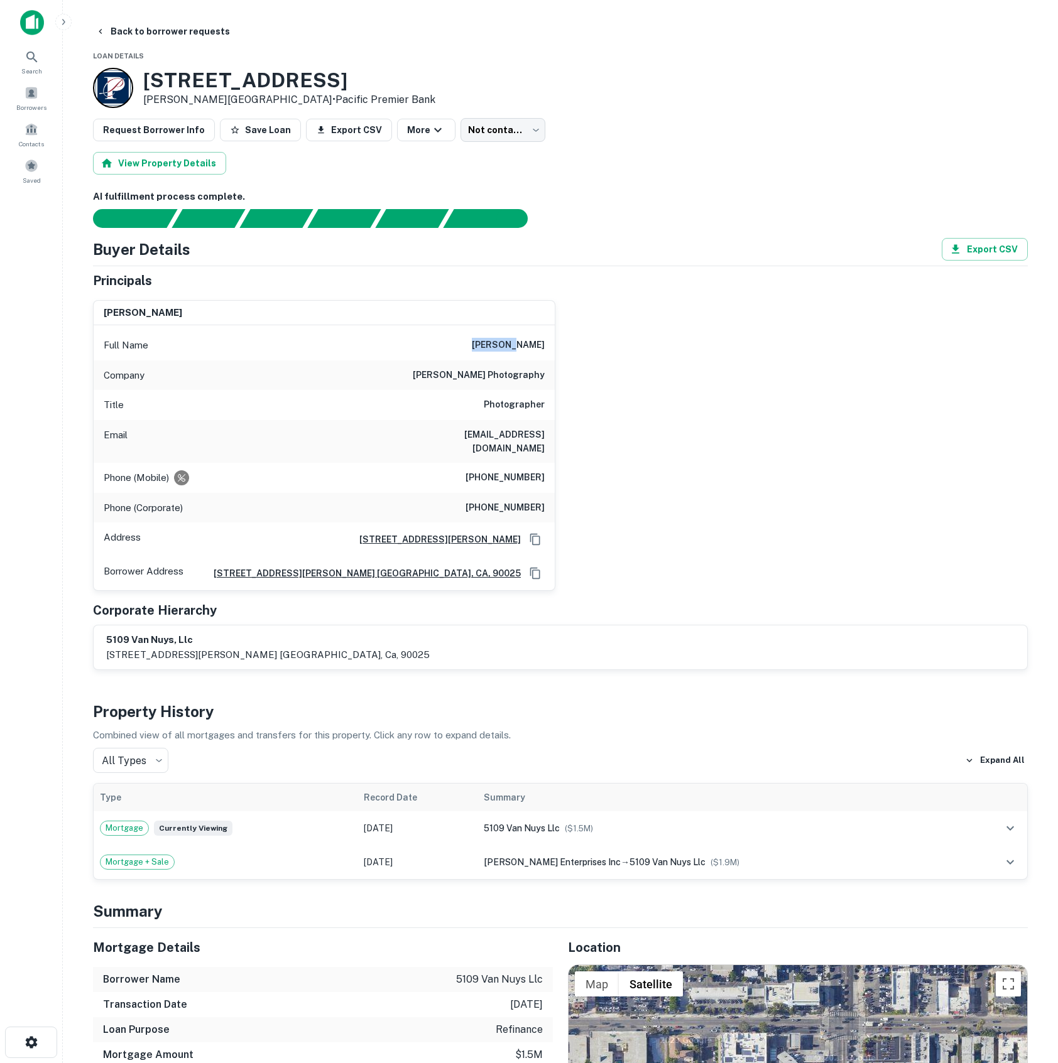
click at [506, 351] on h6 "[PERSON_NAME]" at bounding box center [508, 345] width 73 height 15
click at [521, 364] on div "Company [PERSON_NAME] photography" at bounding box center [324, 376] width 461 height 30
drag, startPoint x: 484, startPoint y: 343, endPoint x: 564, endPoint y: 342, distance: 80.4
click at [564, 342] on div "patricia chang Full Name patricia chang Company patricia chang photography Titl…" at bounding box center [555, 441] width 945 height 302
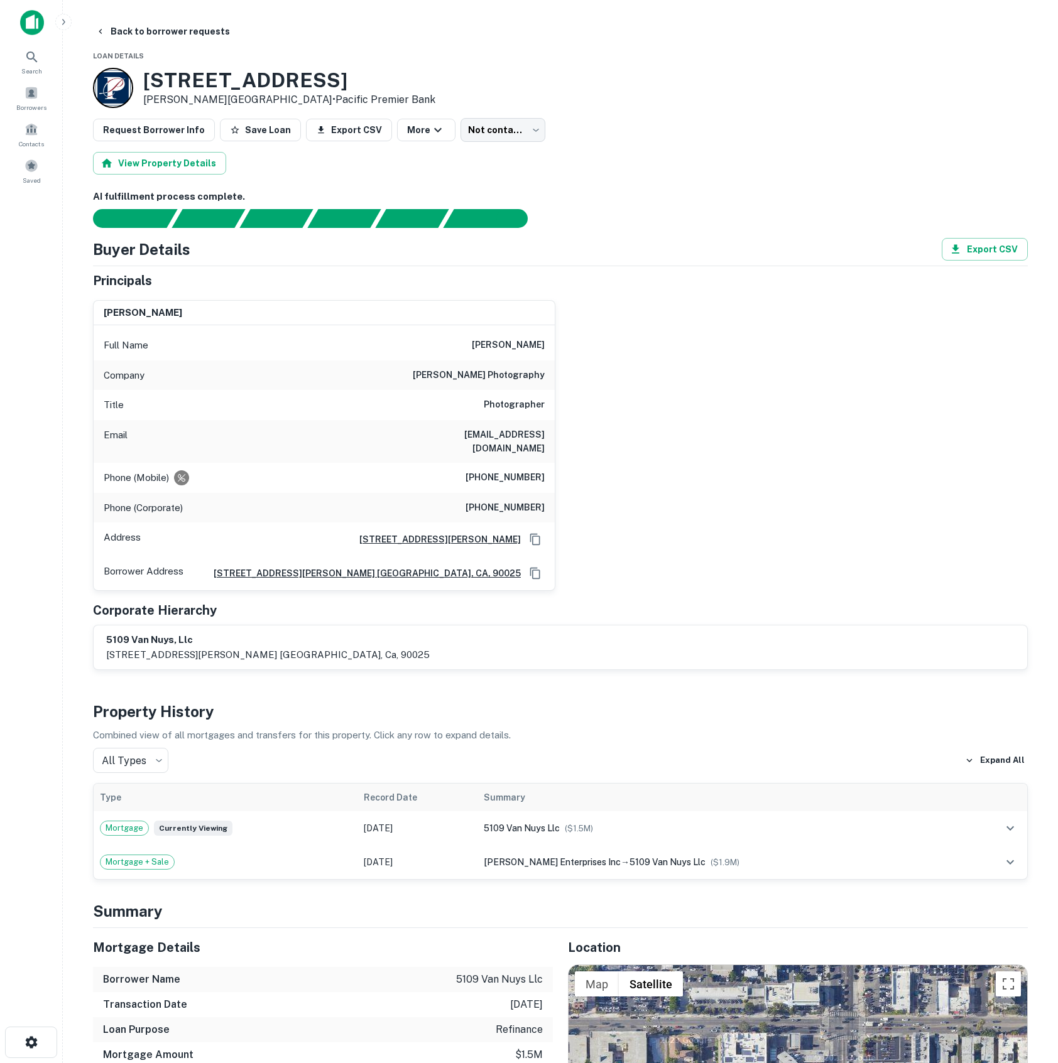
copy h6 "patricia chang"
click at [700, 449] on div "patricia chang Full Name patricia chang Company patricia chang photography Titl…" at bounding box center [555, 441] width 945 height 302
click at [181, 474] on icon "Requests to not be contacted at this number" at bounding box center [182, 478] width 8 height 8
drag, startPoint x: 479, startPoint y: 499, endPoint x: 549, endPoint y: 498, distance: 70.4
click at [549, 498] on div "Phone (Corporate) (415) 789-6438" at bounding box center [324, 508] width 461 height 30
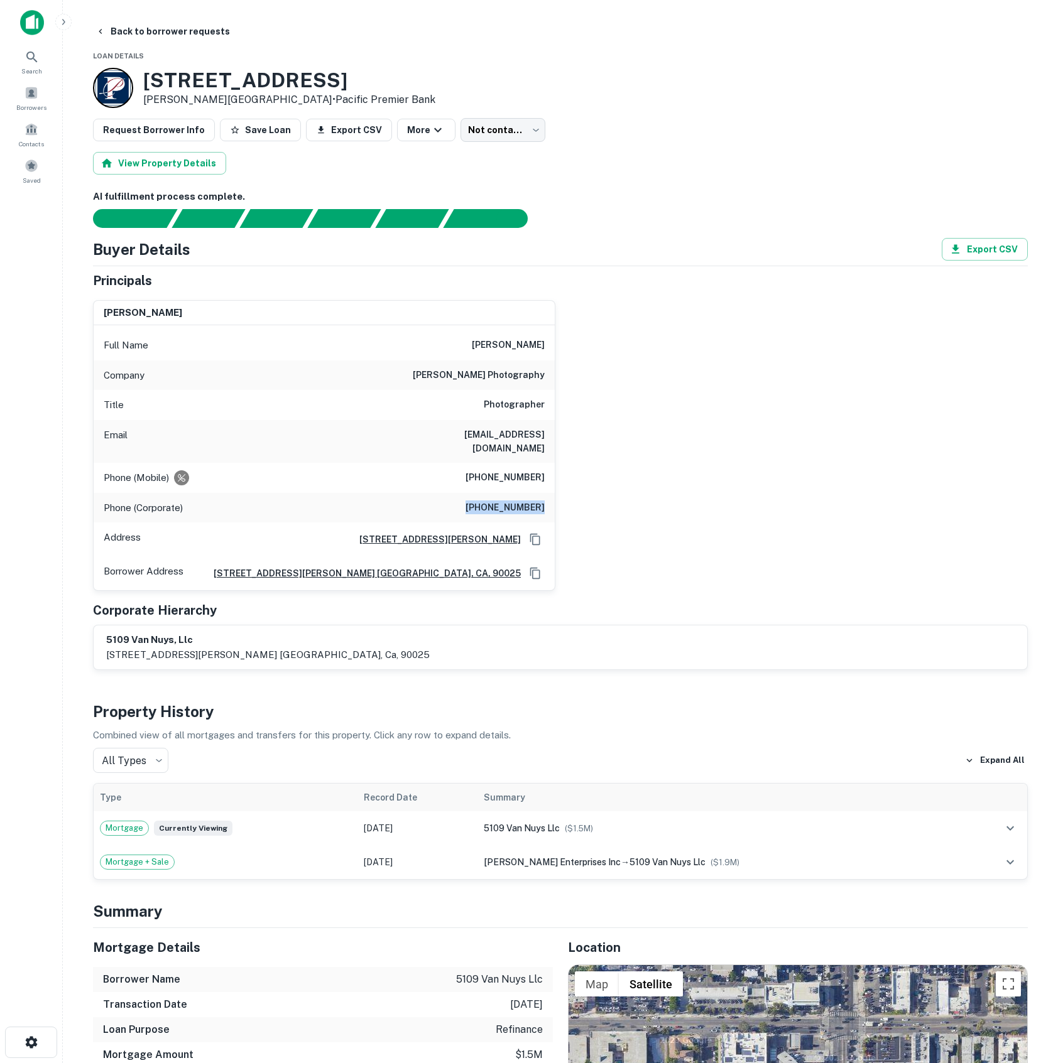
copy h6 "(415) 789-6438"
drag, startPoint x: 398, startPoint y: 438, endPoint x: 548, endPoint y: 430, distance: 150.3
click at [548, 430] on div "Email pc@patriciachangphotography.com" at bounding box center [324, 441] width 461 height 43
drag, startPoint x: 549, startPoint y: 437, endPoint x: 398, endPoint y: 440, distance: 150.8
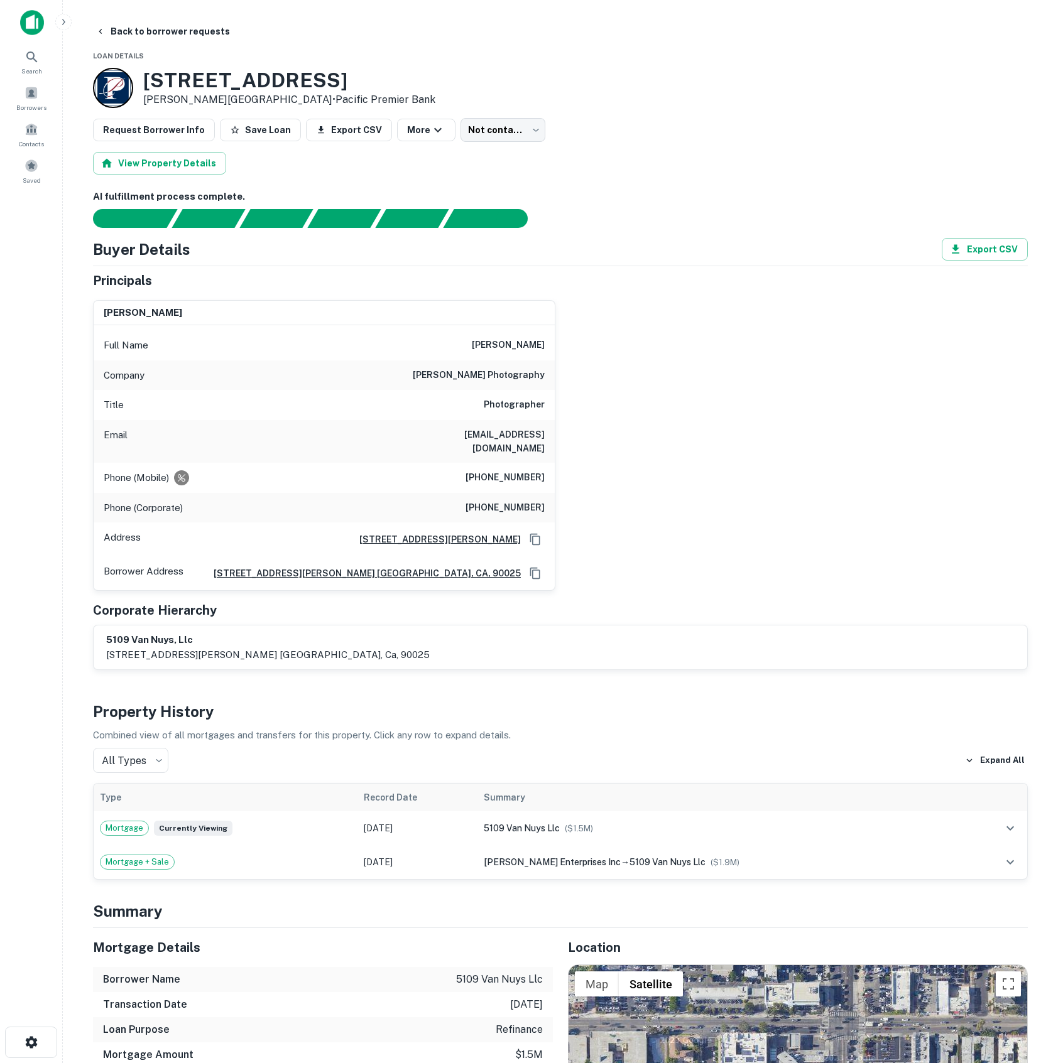
click at [398, 440] on div "Email pc@patriciachangphotography.com" at bounding box center [324, 441] width 461 height 43
copy h6 "pc@patriciachangphotography.com"
click at [694, 347] on div "patricia chang Full Name patricia chang Company patricia chang photography Titl…" at bounding box center [555, 441] width 945 height 302
click at [44, 101] on div "Borrowers" at bounding box center [31, 98] width 55 height 34
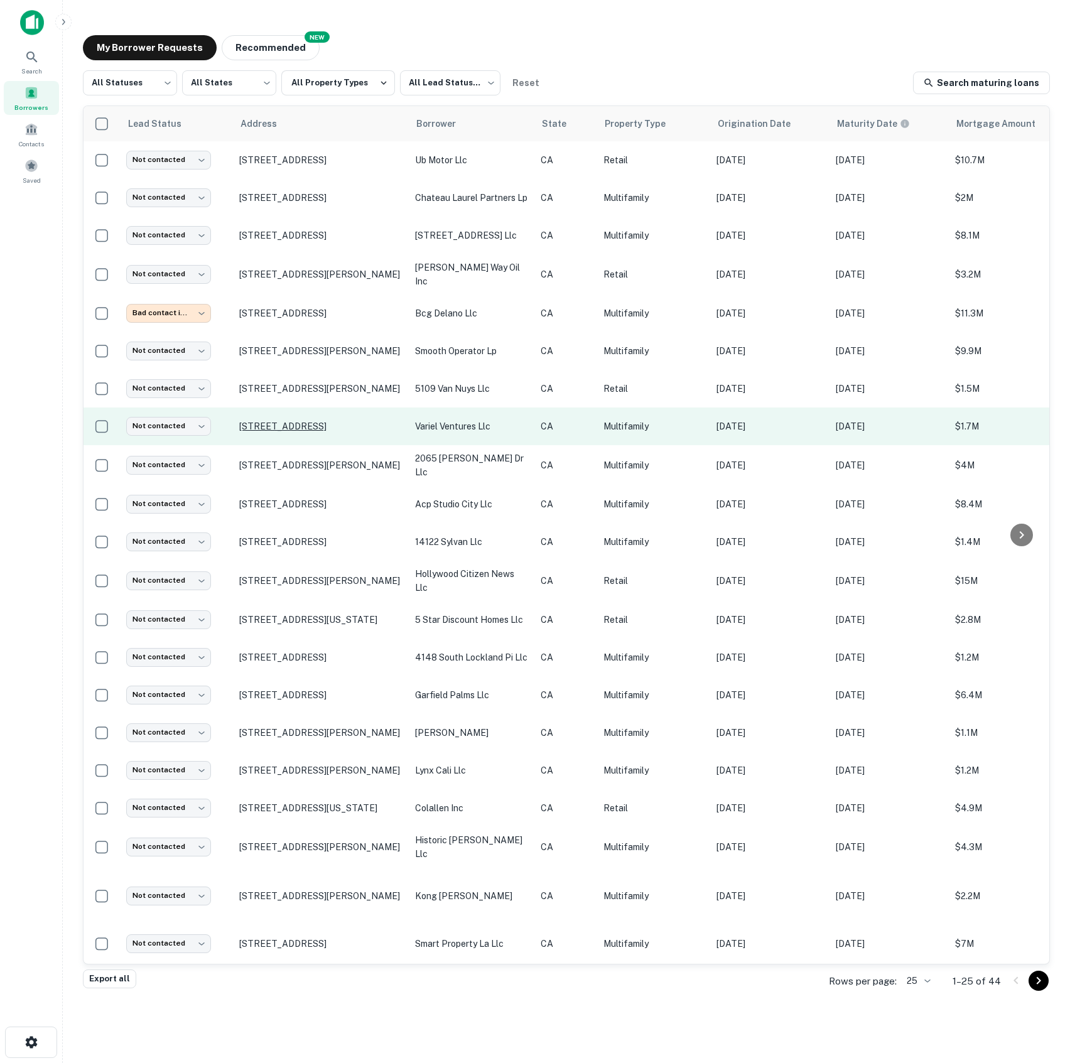
click at [314, 423] on p "[STREET_ADDRESS]" at bounding box center [320, 426] width 163 height 11
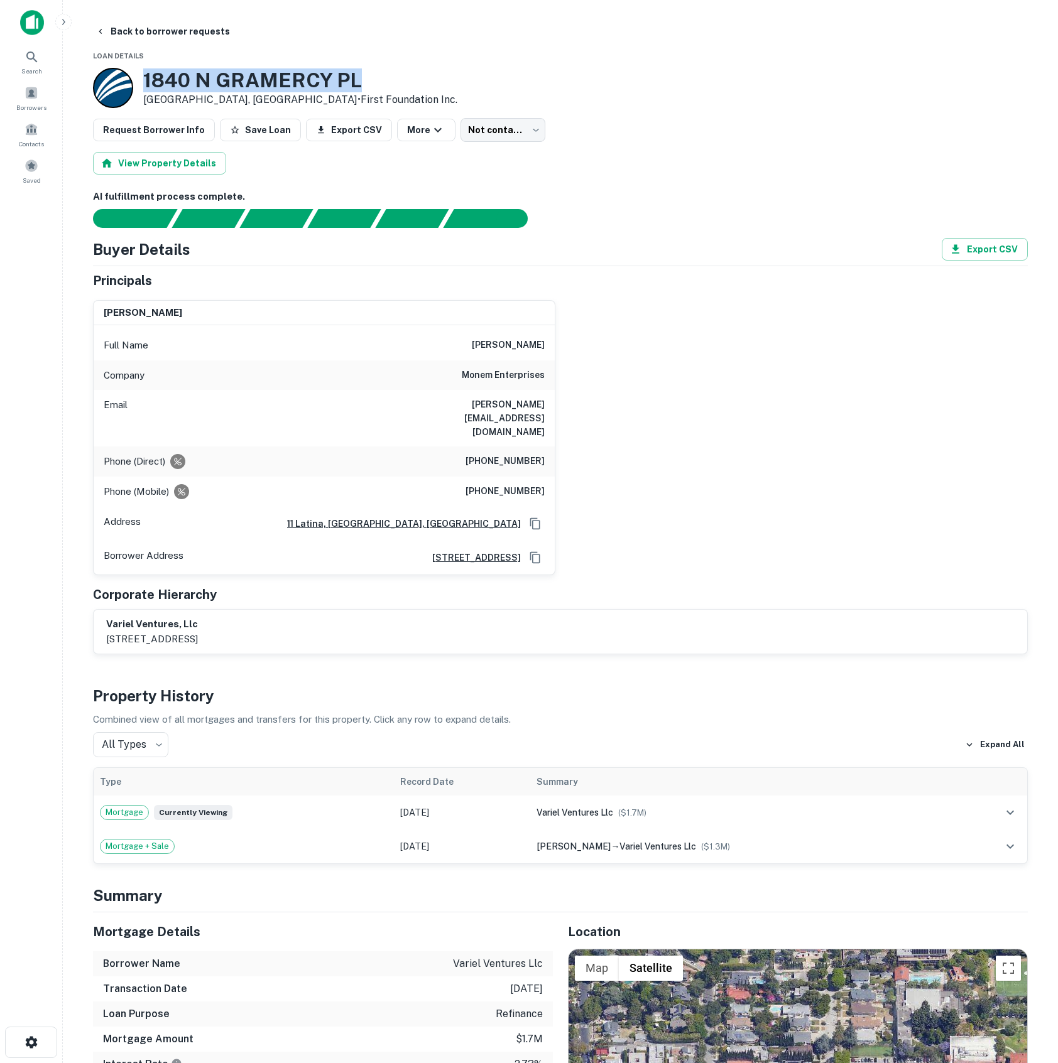
drag, startPoint x: 144, startPoint y: 75, endPoint x: 478, endPoint y: 84, distance: 334.3
click at [478, 83] on div "[STREET_ADDRESS] • First Foundation Inc." at bounding box center [560, 88] width 935 height 40
copy h3 "1840 N GRAMERCY PL"
drag, startPoint x: 466, startPoint y: 345, endPoint x: 549, endPoint y: 345, distance: 82.9
click at [549, 345] on div "Full Name [PERSON_NAME]" at bounding box center [324, 345] width 461 height 30
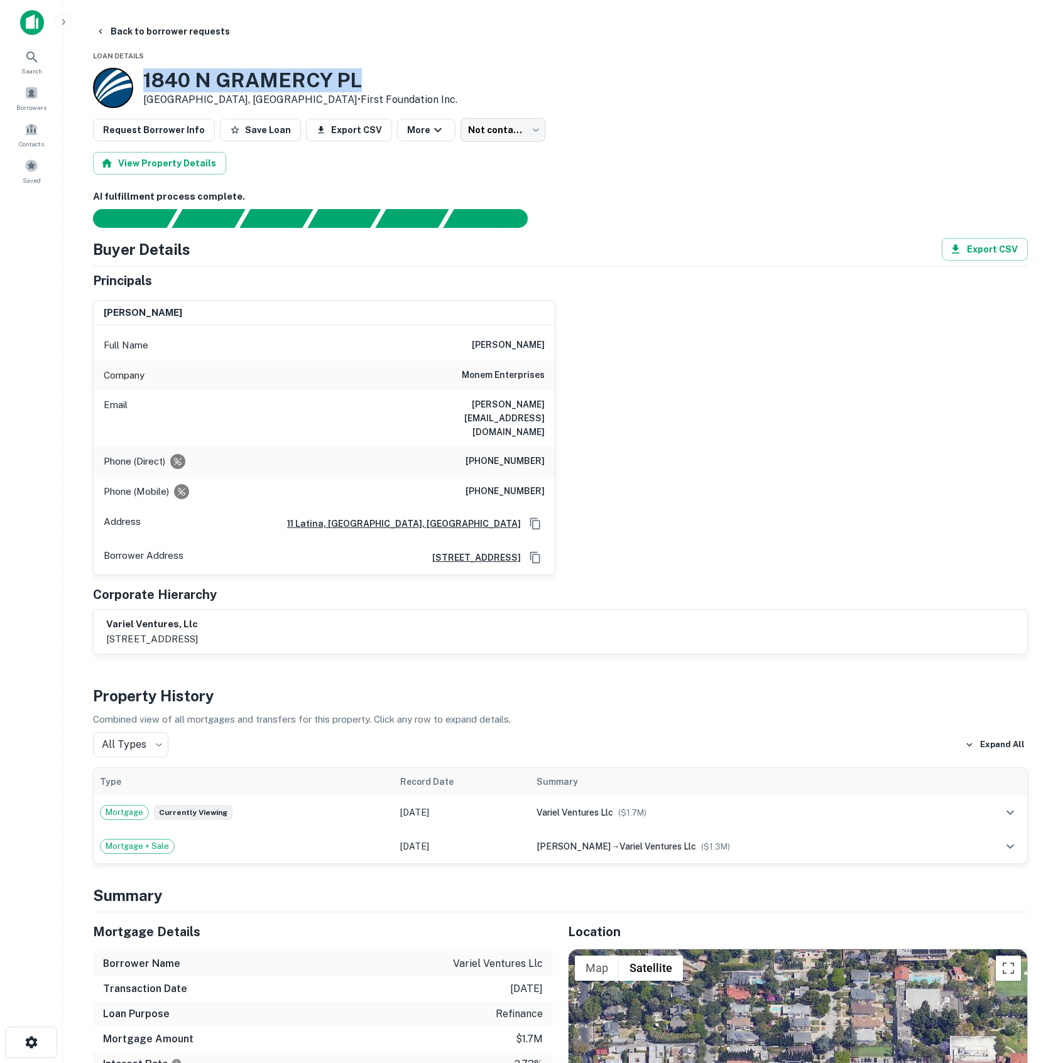
copy h6 "justin monempour"
drag, startPoint x: 445, startPoint y: 403, endPoint x: 563, endPoint y: 403, distance: 118.1
click at [563, 403] on div "justin monempour Full Name justin monempour Company monem enterprises Email jus…" at bounding box center [555, 433] width 945 height 286
copy h6 "justin@moneminc.com"
click at [719, 553] on div "Principals justin monempour Full Name justin monempour Company monem enterprise…" at bounding box center [560, 463] width 935 height 384
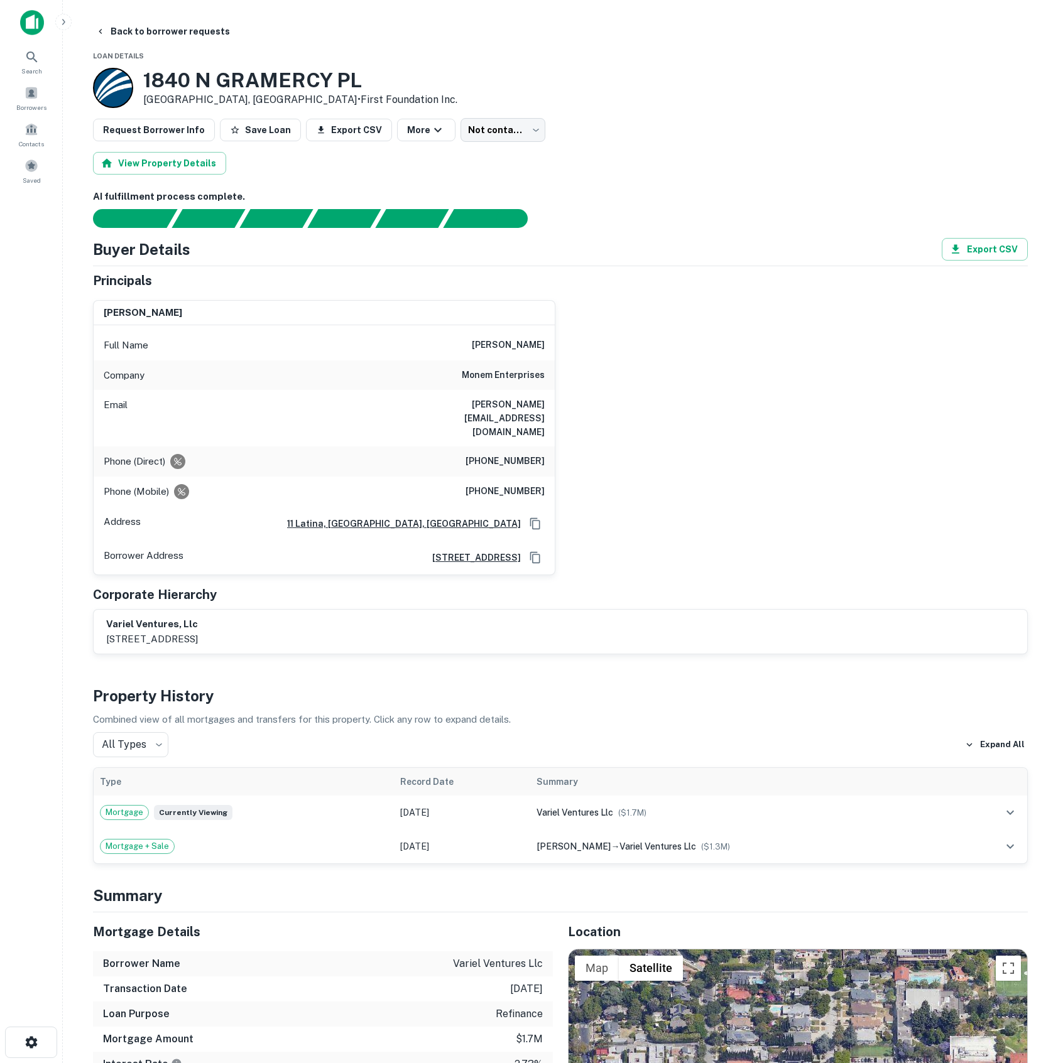
click at [598, 192] on h6 "AI fulfillment process complete." at bounding box center [560, 197] width 935 height 14
click at [31, 90] on span at bounding box center [31, 93] width 14 height 14
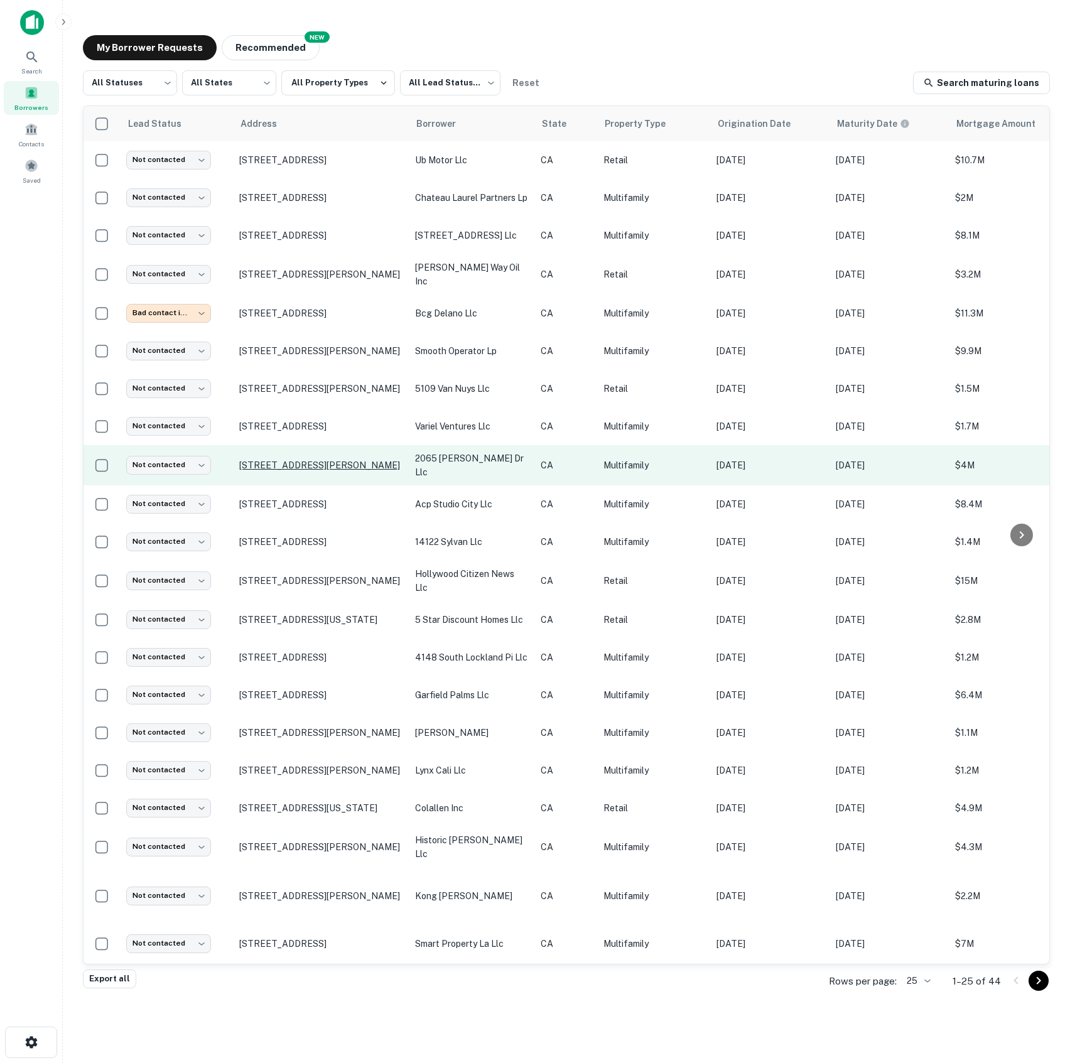
click at [303, 464] on p "[STREET_ADDRESS][PERSON_NAME]" at bounding box center [320, 465] width 163 height 11
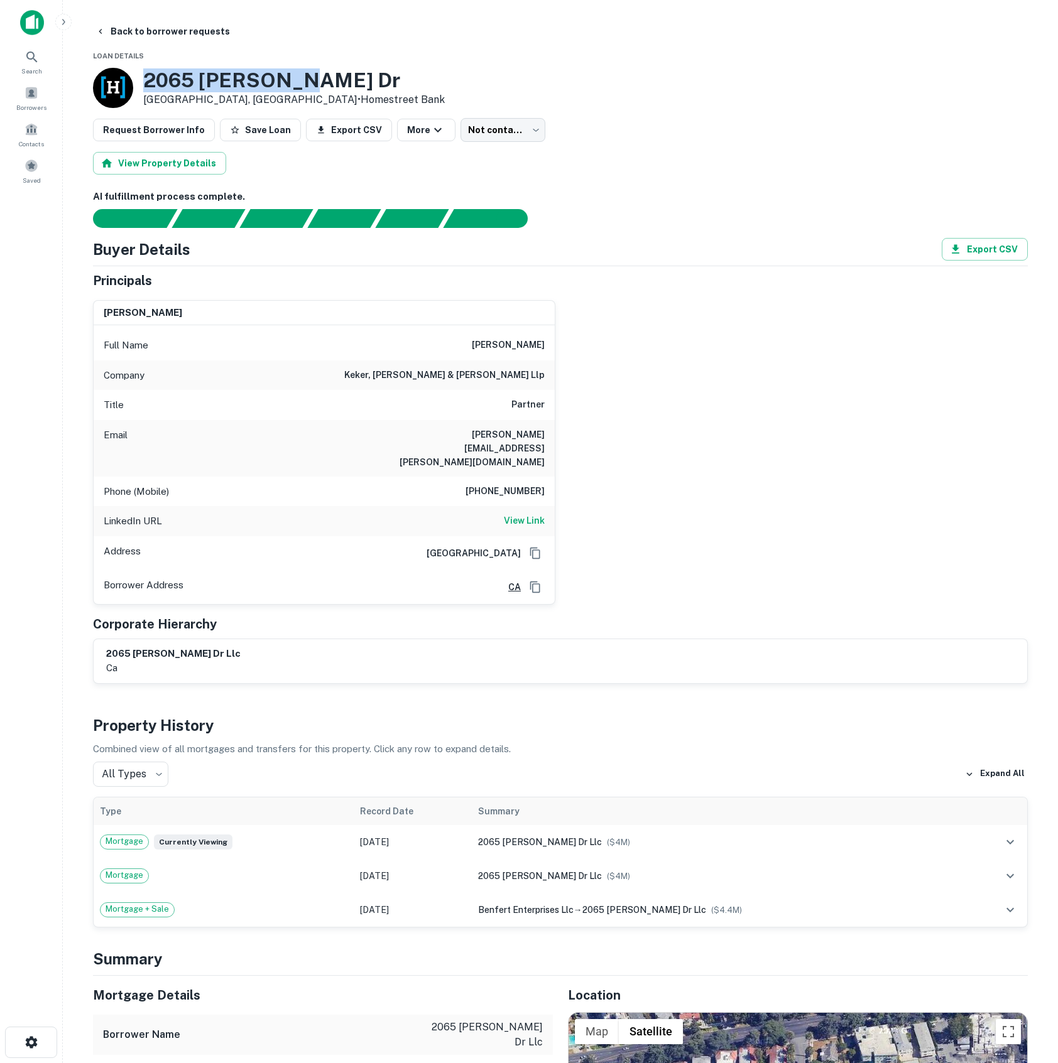
drag, startPoint x: 152, startPoint y: 81, endPoint x: 320, endPoint y: 89, distance: 167.9
click at [320, 89] on h3 "2065 Rodney Dr" at bounding box center [294, 80] width 302 height 24
copy h3 "2065 Rodney Dr"
drag, startPoint x: 485, startPoint y: 347, endPoint x: 584, endPoint y: 344, distance: 98.7
click at [584, 344] on div "steven taylor Full Name steven taylor Company keker, van nest & peters llp Titl…" at bounding box center [555, 447] width 945 height 315
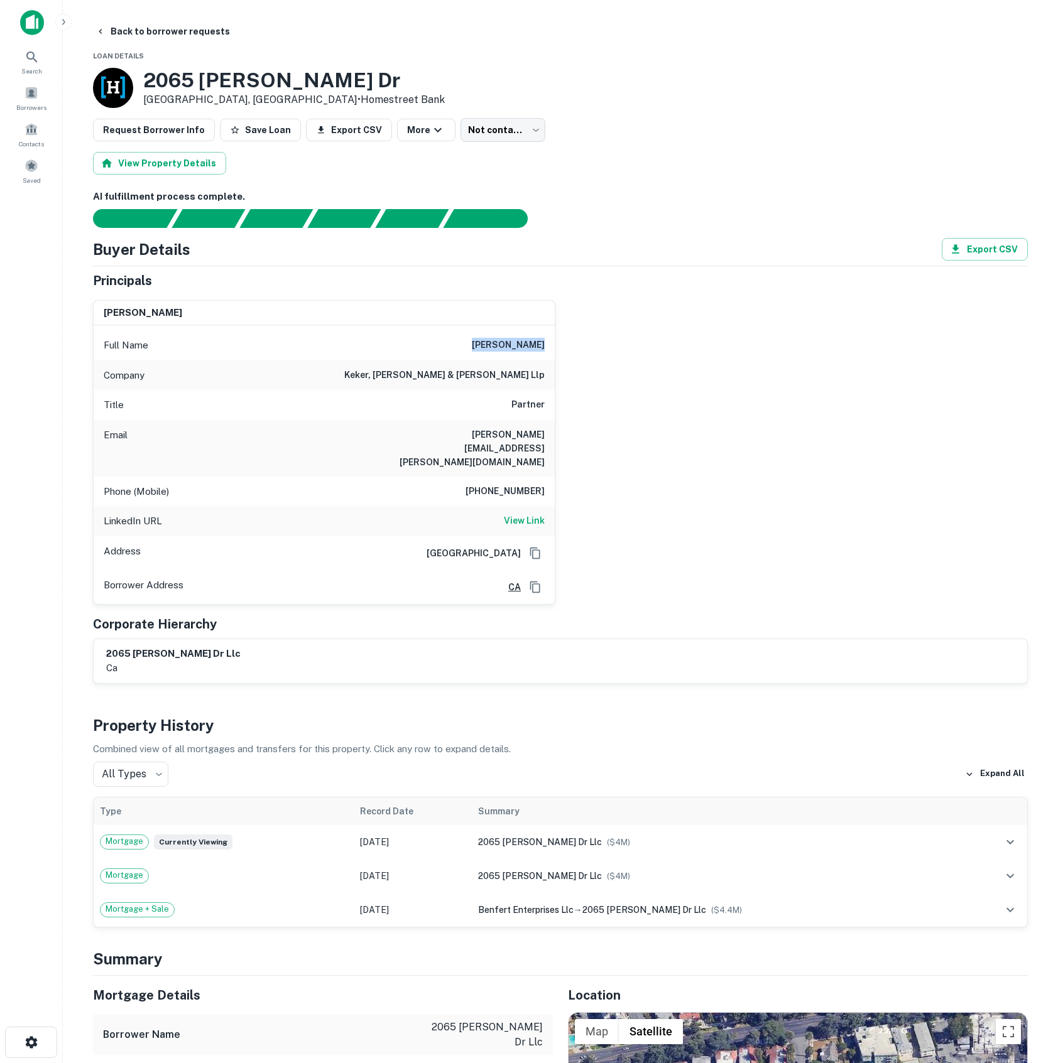
copy h6 "steven taylor"
drag, startPoint x: 461, startPoint y: 437, endPoint x: 577, endPoint y: 443, distance: 115.8
click at [577, 443] on div "steven taylor Full Name steven taylor Company keker, van nest & peters llp Titl…" at bounding box center [555, 447] width 945 height 315
copy h6 "staylor@keker.com"
drag, startPoint x: 476, startPoint y: 462, endPoint x: 552, endPoint y: 470, distance: 75.8
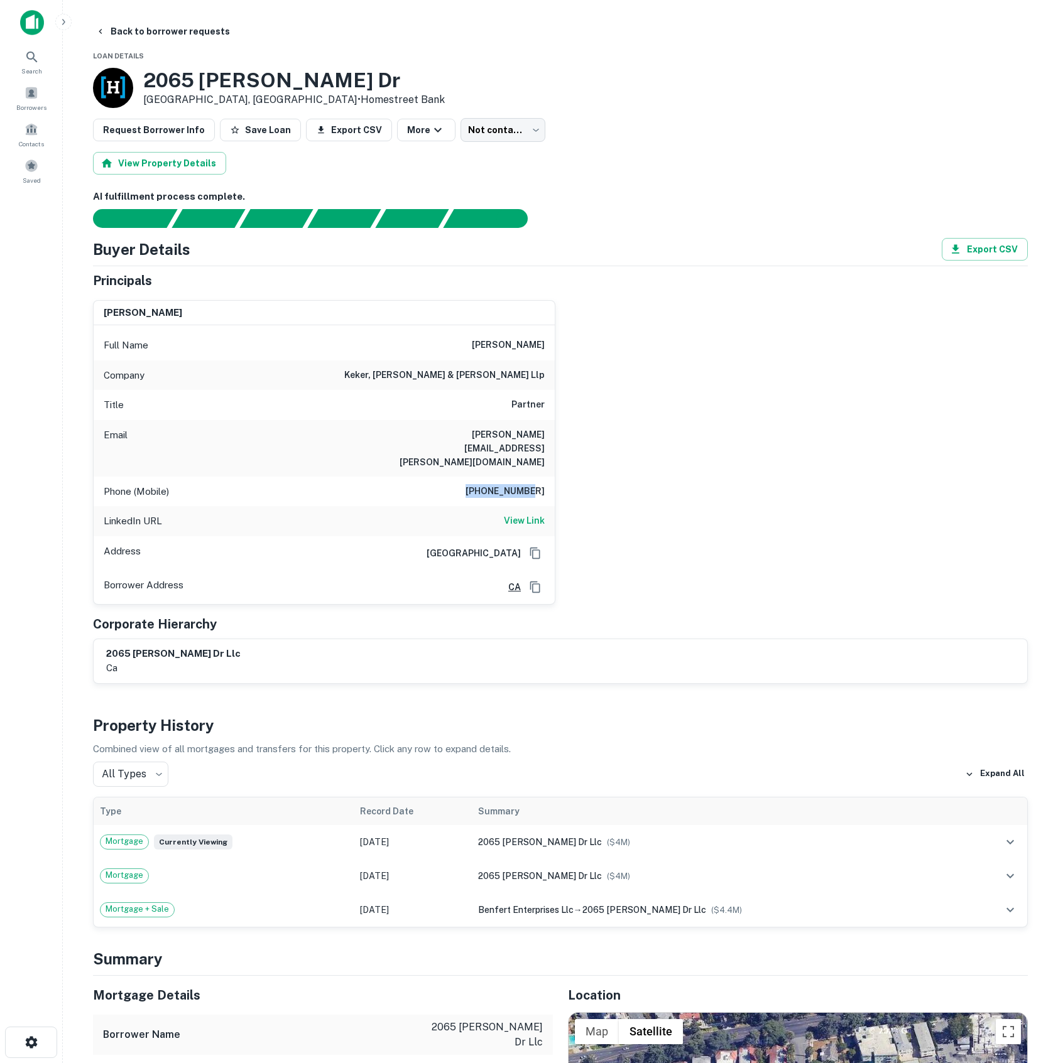
click at [552, 477] on div "Phone (Mobile) 415-244-7314" at bounding box center [324, 492] width 461 height 30
copy h6 "415-244-7314"
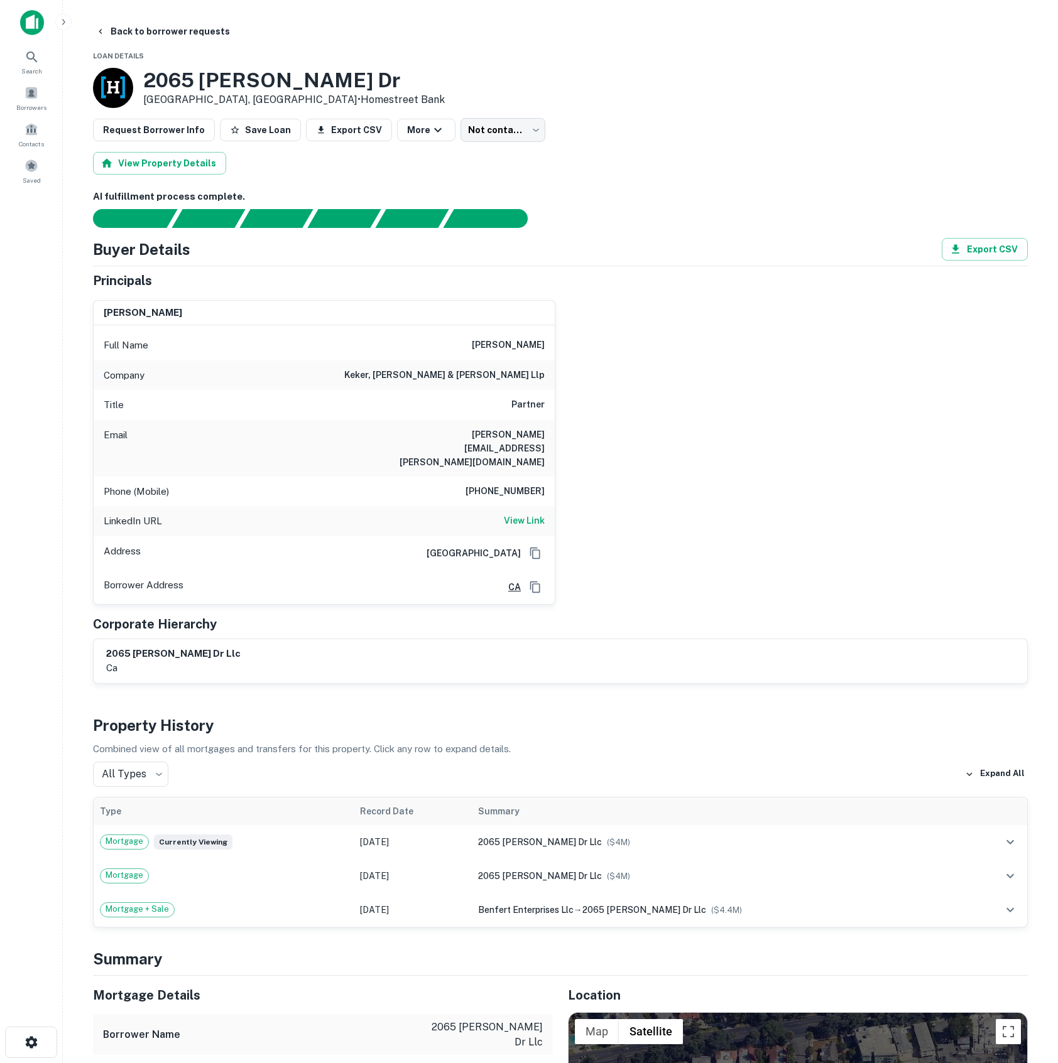
click at [734, 438] on div "steven taylor Full Name steven taylor Company keker, van nest & peters llp Titl…" at bounding box center [555, 447] width 945 height 315
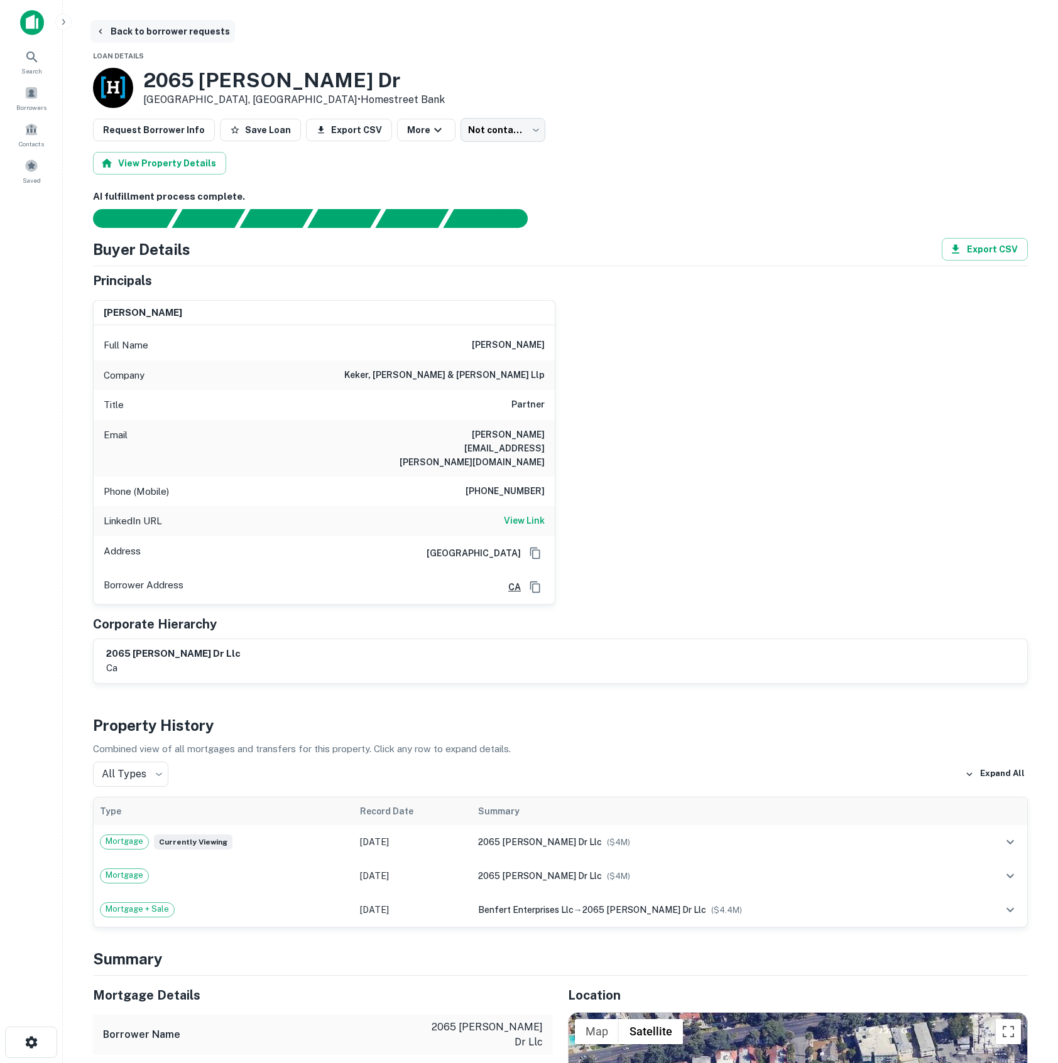
click at [106, 28] on button "Back to borrower requests" at bounding box center [162, 31] width 144 height 23
click at [28, 97] on span at bounding box center [31, 93] width 14 height 14
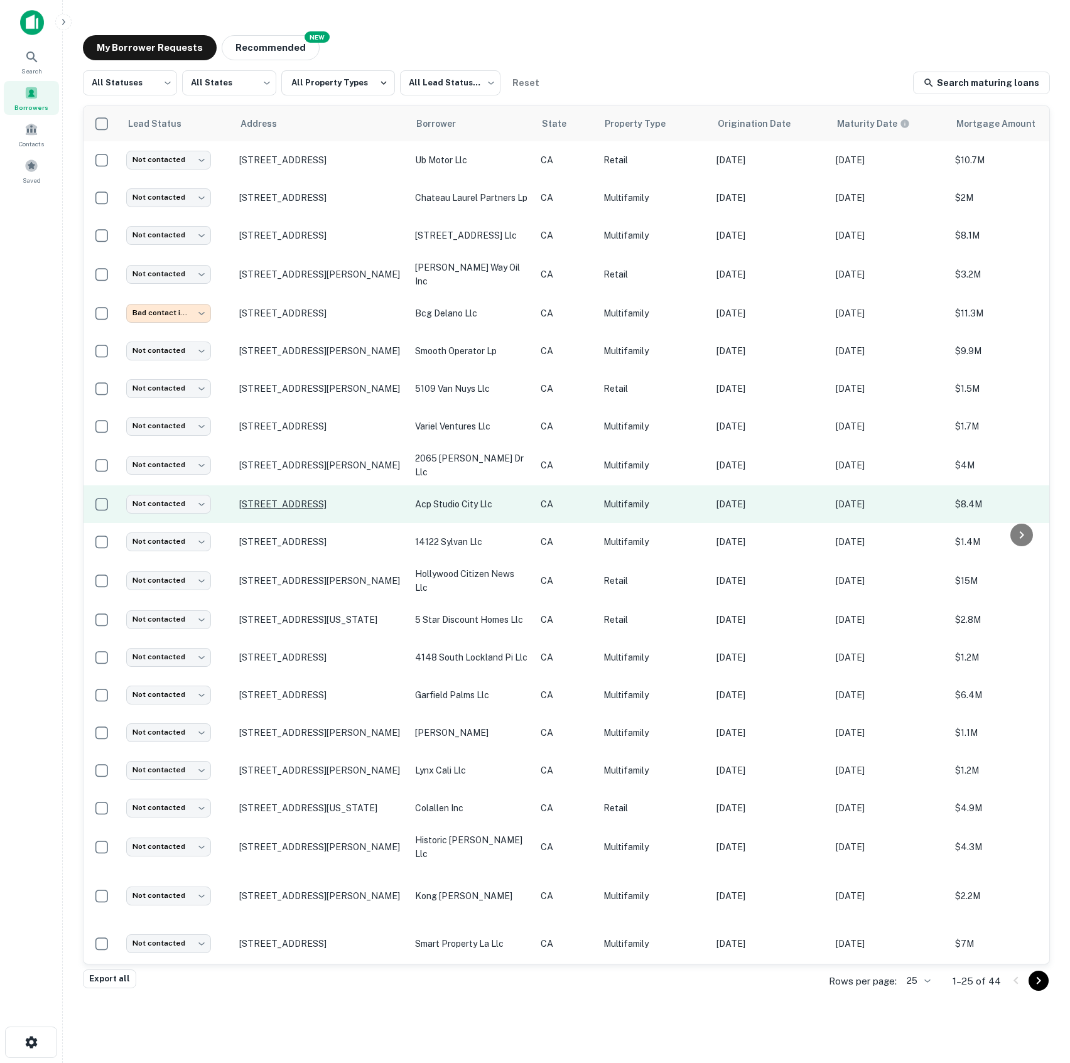
click at [307, 505] on p "[STREET_ADDRESS]" at bounding box center [320, 504] width 163 height 11
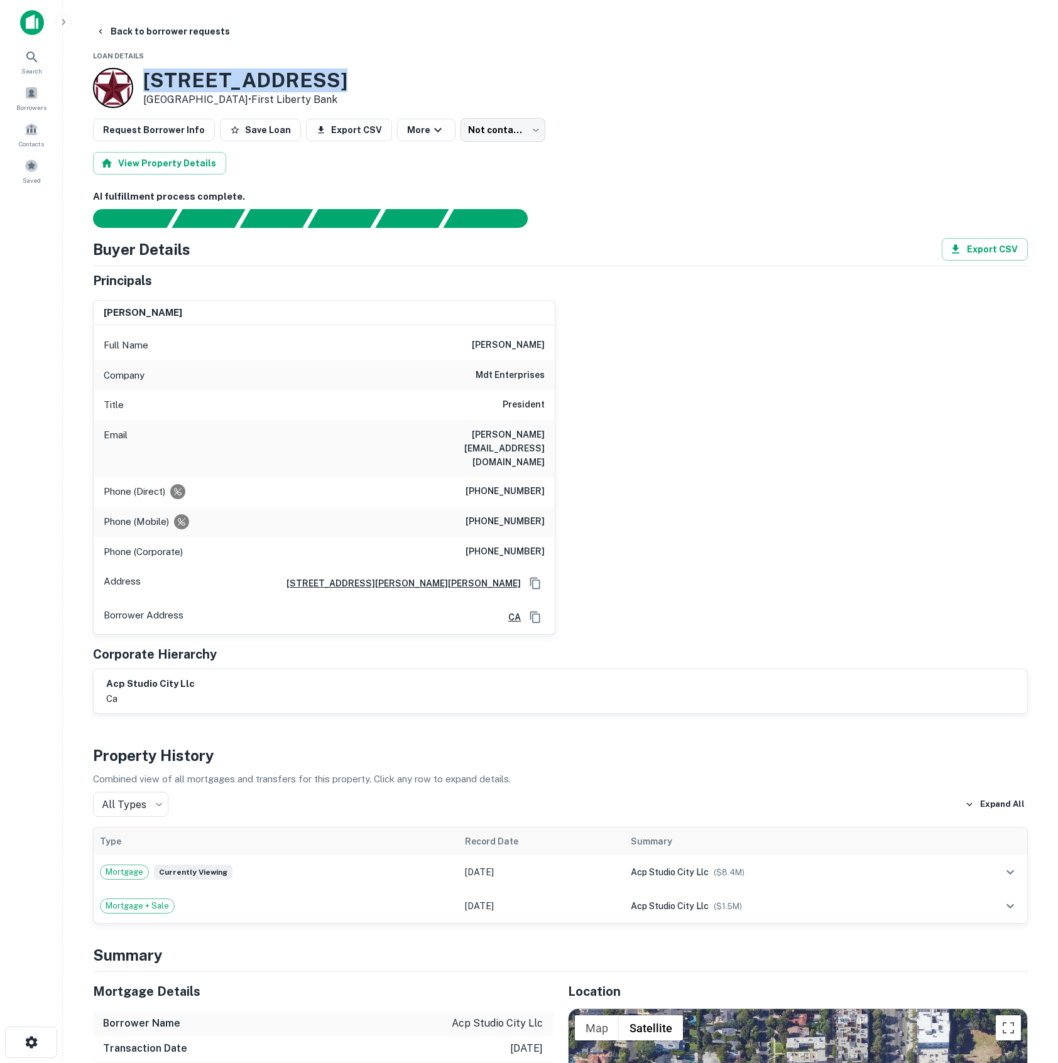
drag, startPoint x: 148, startPoint y: 83, endPoint x: 372, endPoint y: 84, distance: 223.6
click at [372, 84] on div "4114 Vantage Ave Studio City, CA91604 • First Liberty Bank" at bounding box center [560, 88] width 935 height 40
copy h3 "4114 Vantage Ave"
drag, startPoint x: 479, startPoint y: 348, endPoint x: 598, endPoint y: 345, distance: 119.4
click at [598, 345] on div "marc d. tavakoli Full Name marc d. tavakoli Company mdt enterprises Title Presi…" at bounding box center [555, 462] width 945 height 345
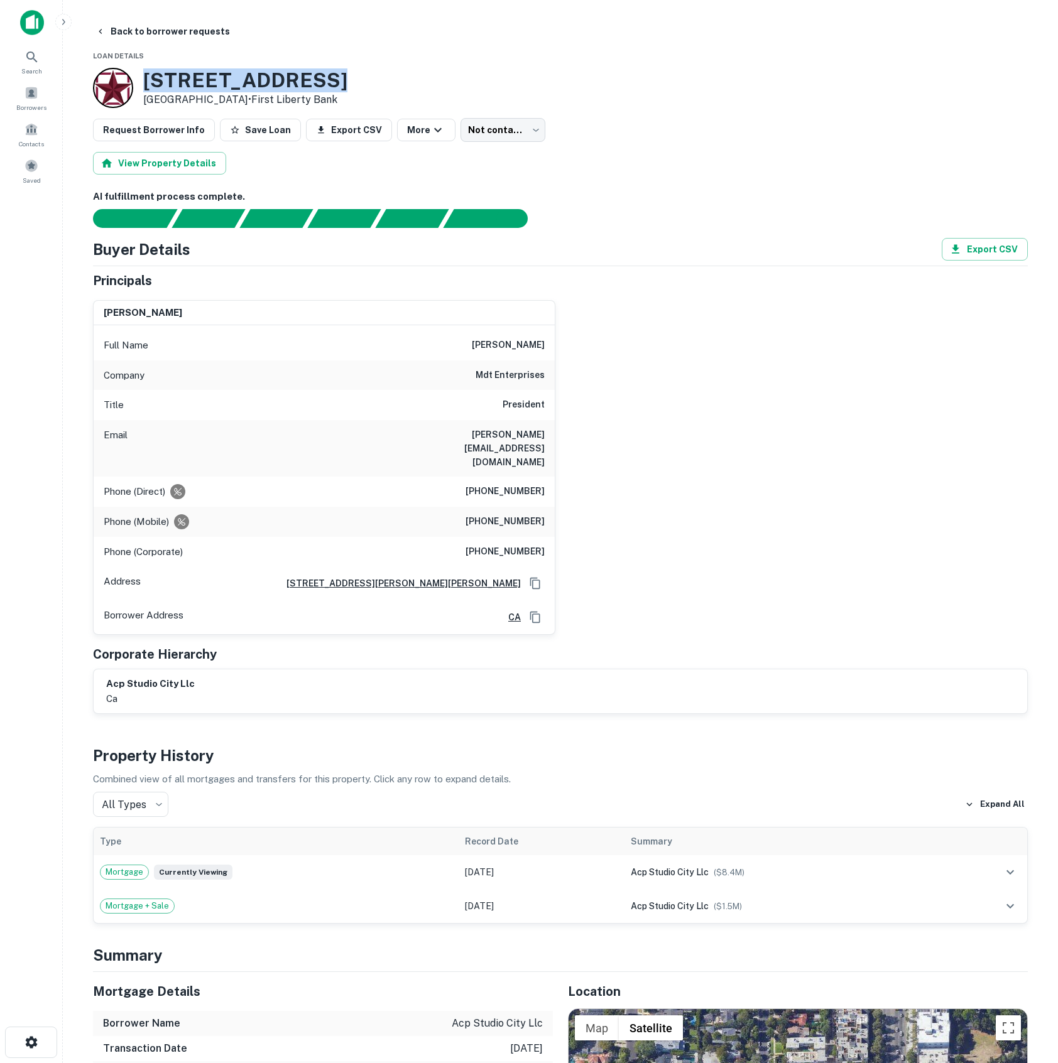
copy h6 "marc d. tavakoli"
drag, startPoint x: 428, startPoint y: 435, endPoint x: 606, endPoint y: 440, distance: 177.8
click at [606, 440] on div "marc d. tavakoli Full Name marc d. tavakoli Company mdt enterprises Title Presi…" at bounding box center [555, 462] width 945 height 345
copy h6 "marc@mdtproperties.com"
click at [38, 92] on div "Borrowers" at bounding box center [31, 98] width 55 height 34
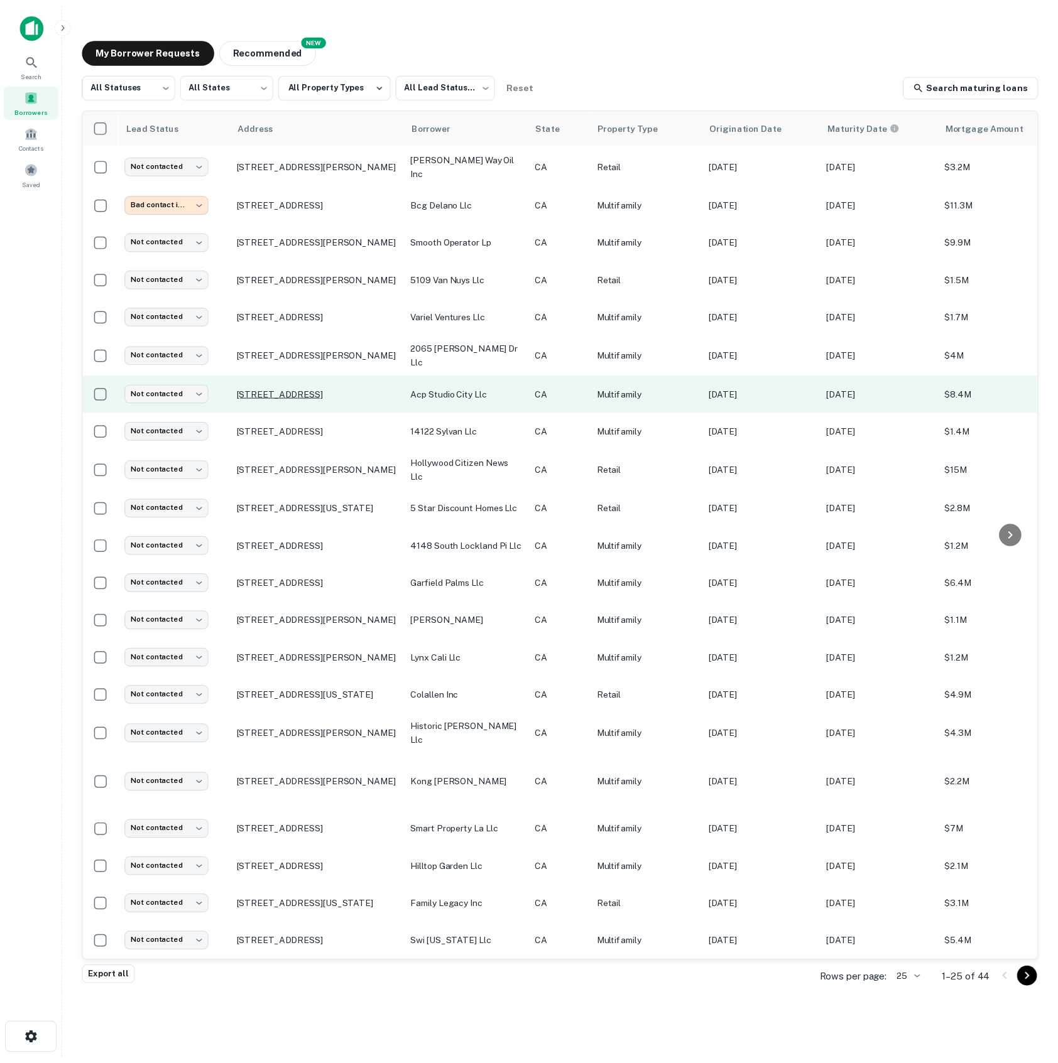
scroll to position [150, 0]
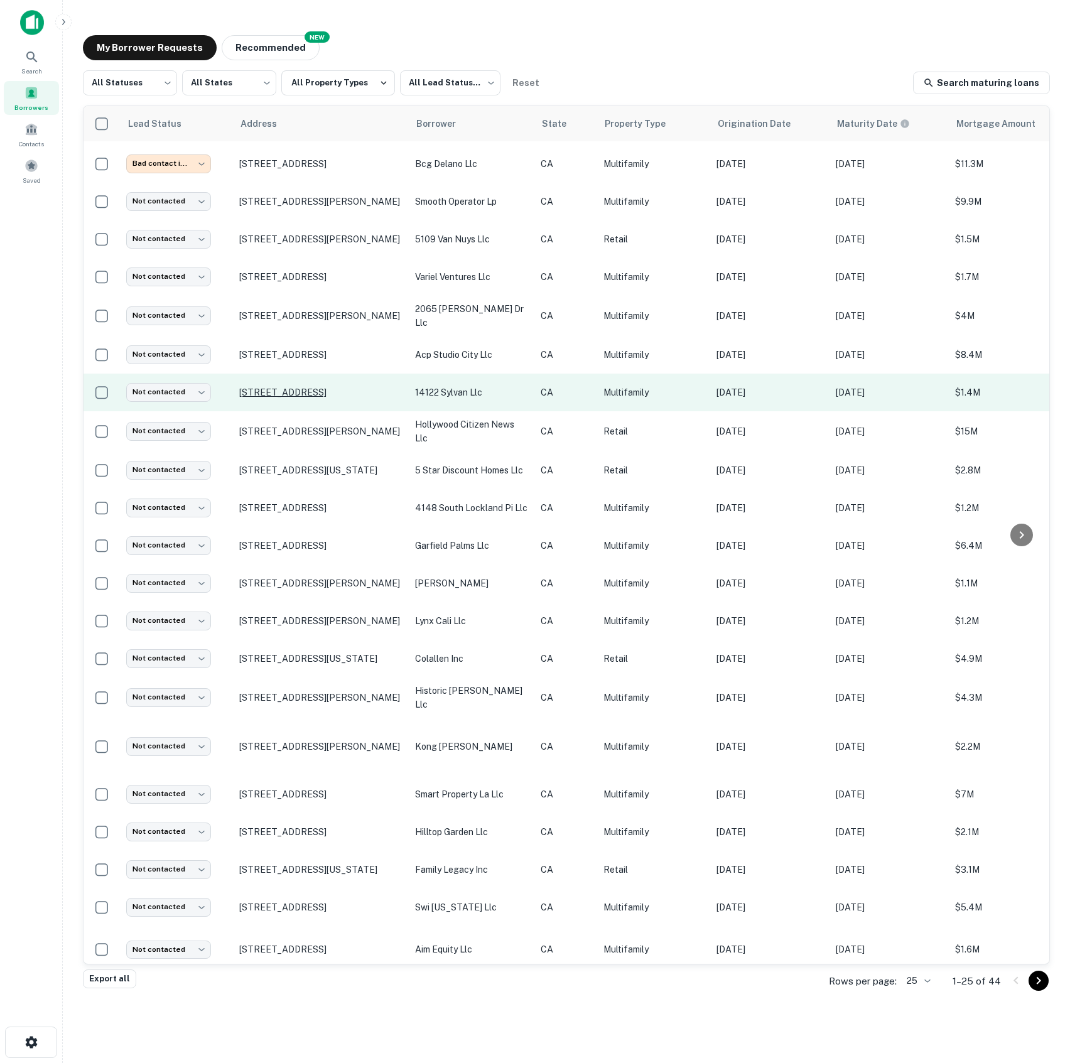
click at [310, 391] on p "[STREET_ADDRESS]" at bounding box center [320, 392] width 163 height 11
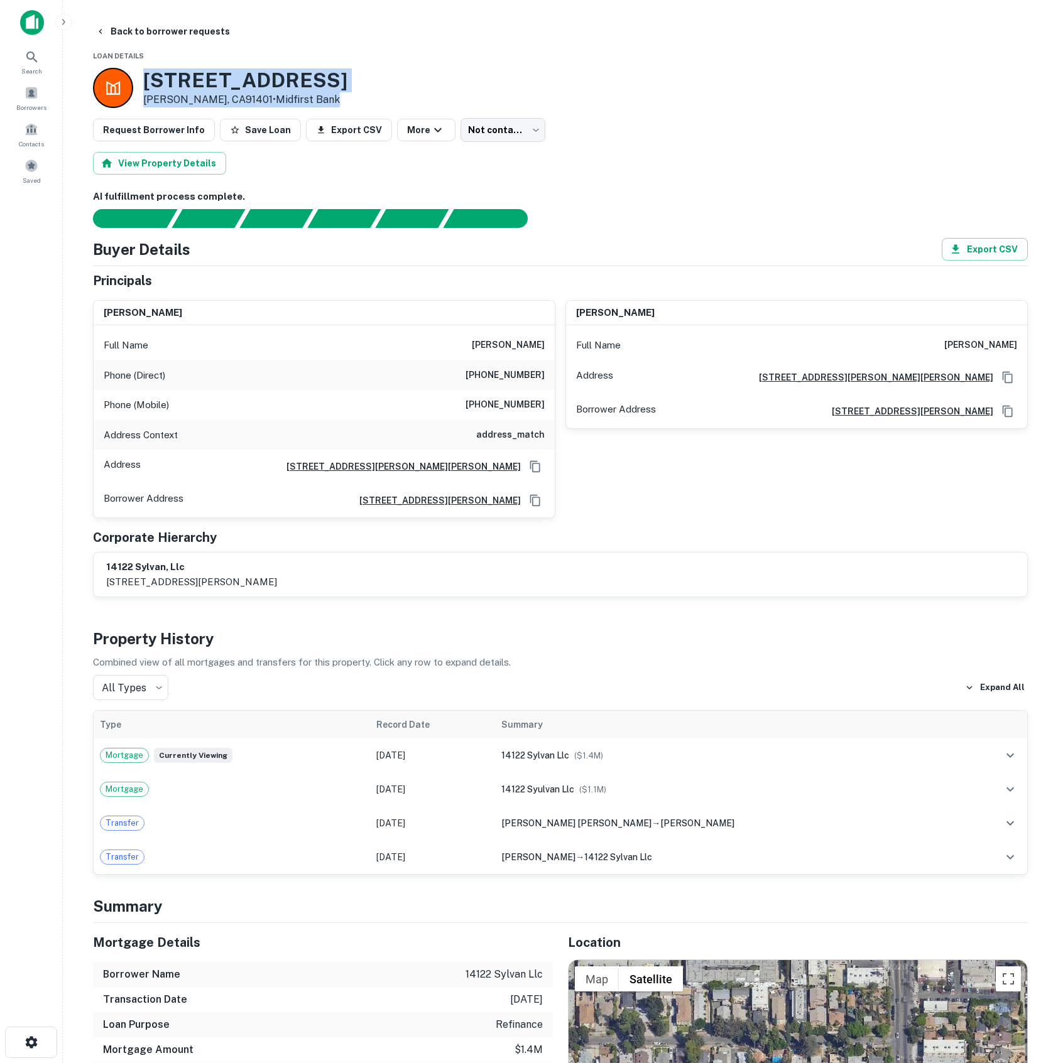
drag, startPoint x: 147, startPoint y: 78, endPoint x: 398, endPoint y: 99, distance: 252.1
click at [398, 99] on div "14126 Sylvan St Van Nuys, CA91401 • Midfirst Bank" at bounding box center [560, 88] width 935 height 40
click at [373, 93] on div "14126 Sylvan St Van Nuys, CA91401 • Midfirst Bank" at bounding box center [560, 88] width 935 height 40
drag, startPoint x: 323, startPoint y: 76, endPoint x: 147, endPoint y: 71, distance: 176.0
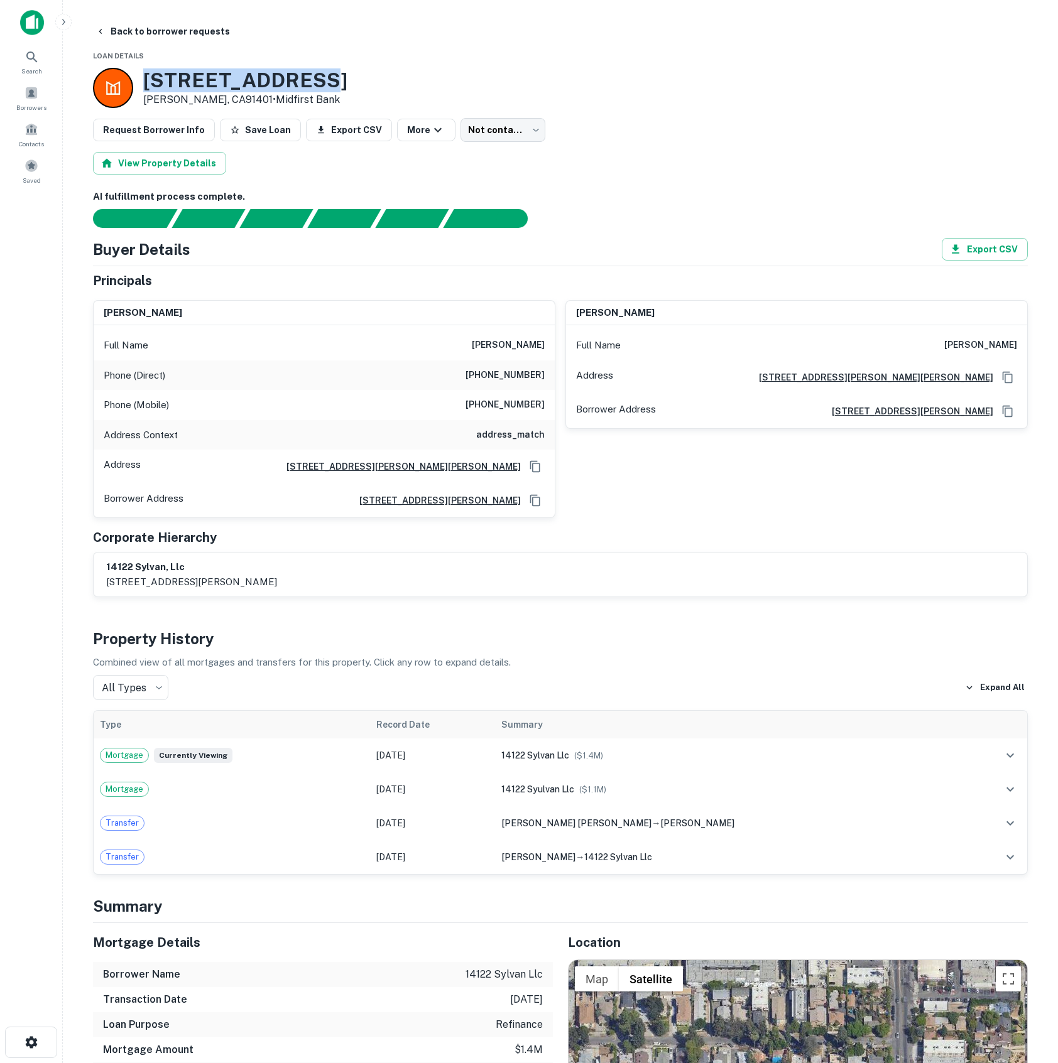
click at [147, 71] on div "14126 Sylvan St Van Nuys, CA91401 • Midfirst Bank" at bounding box center [560, 88] width 935 height 40
copy h3 "14126 Sylvan St"
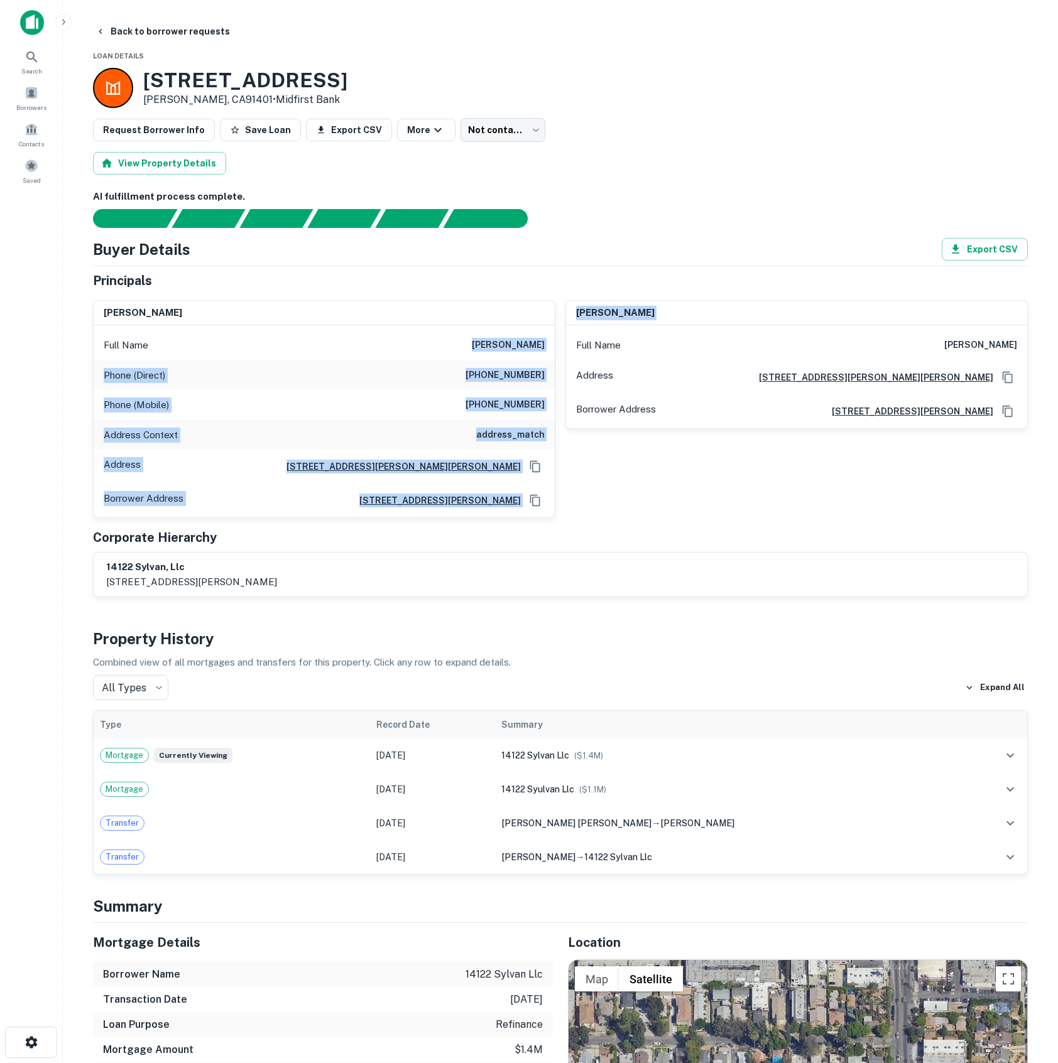
drag, startPoint x: 497, startPoint y: 342, endPoint x: 561, endPoint y: 342, distance: 63.4
click at [561, 342] on div "gil suman Full Name gil suman Phone (Direct) (818) 817-5390 Phone (Mobile) (818…" at bounding box center [555, 404] width 945 height 229
click at [513, 347] on h6 "gil suman" at bounding box center [508, 345] width 73 height 15
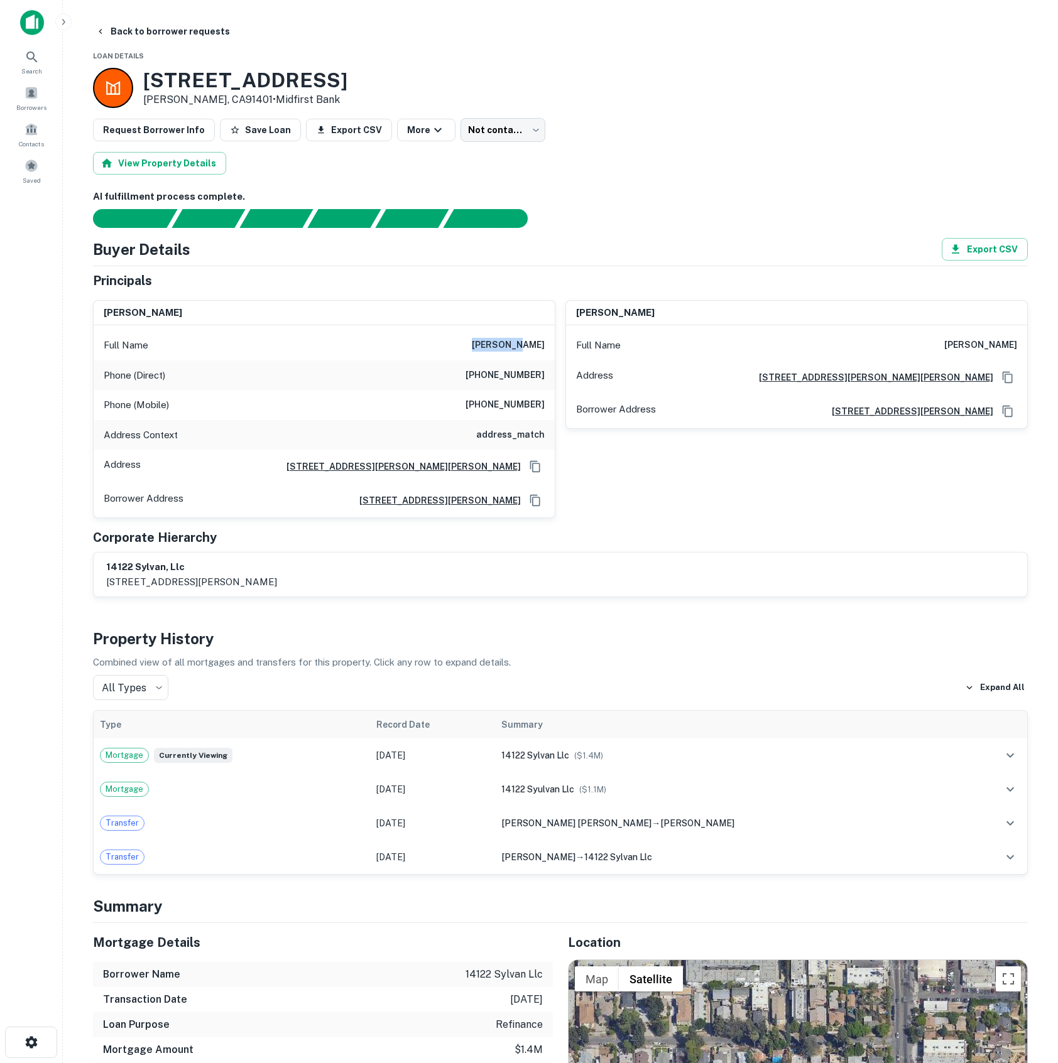
drag, startPoint x: 501, startPoint y: 345, endPoint x: 543, endPoint y: 344, distance: 41.5
click at [543, 344] on h6 "gil suman" at bounding box center [508, 345] width 73 height 15
copy h6 "gil suman"
drag, startPoint x: 481, startPoint y: 377, endPoint x: 545, endPoint y: 378, distance: 64.1
click at [545, 378] on div "Phone (Direct) (818) 817-5390" at bounding box center [324, 376] width 461 height 30
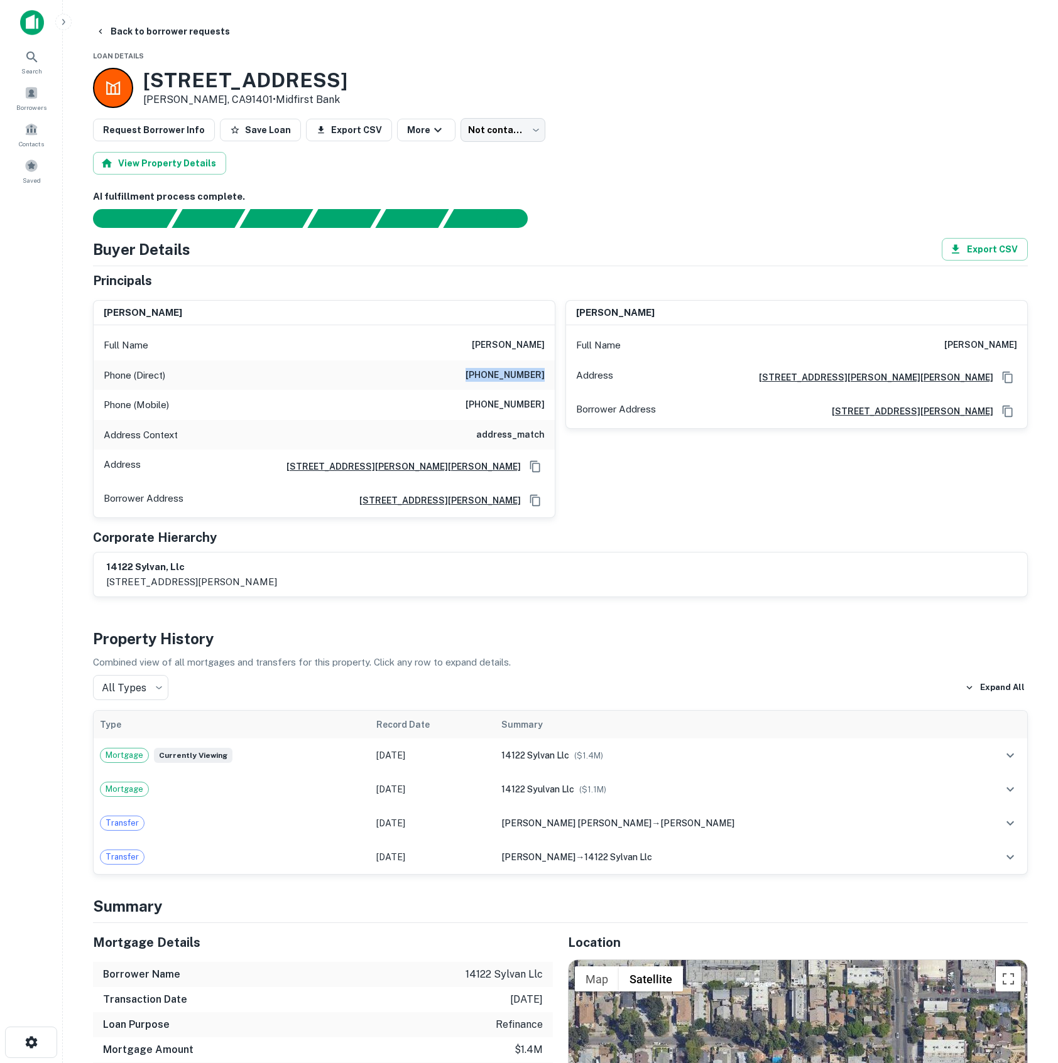
copy h6 "(818) 817-5390"
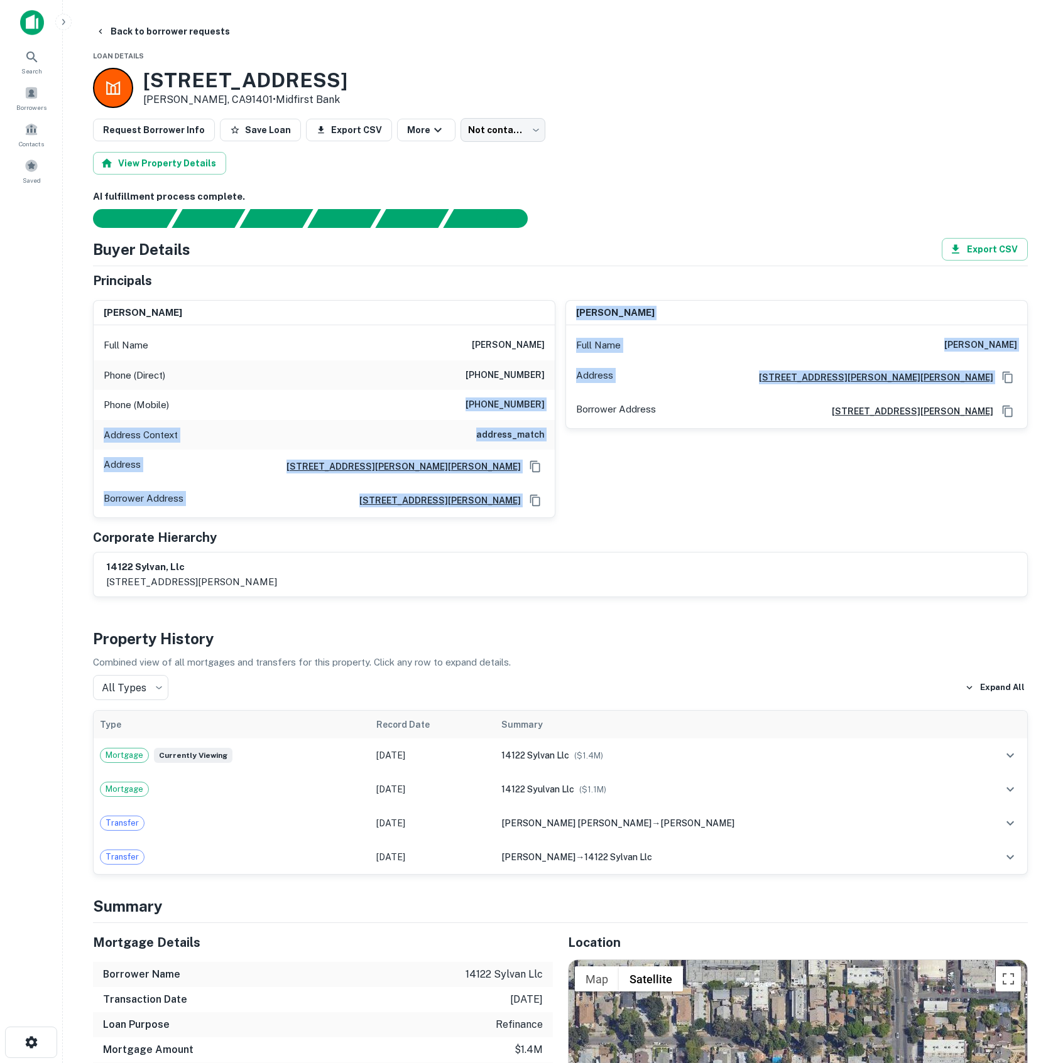
drag, startPoint x: 484, startPoint y: 405, endPoint x: 556, endPoint y: 406, distance: 72.2
click at [556, 406] on div "gil suman Full Name gil suman Phone (Direct) (818) 817-5390 Phone (Mobile) (818…" at bounding box center [555, 404] width 945 height 229
click at [548, 410] on div "Phone (Mobile) (818) 421-1237" at bounding box center [324, 405] width 461 height 30
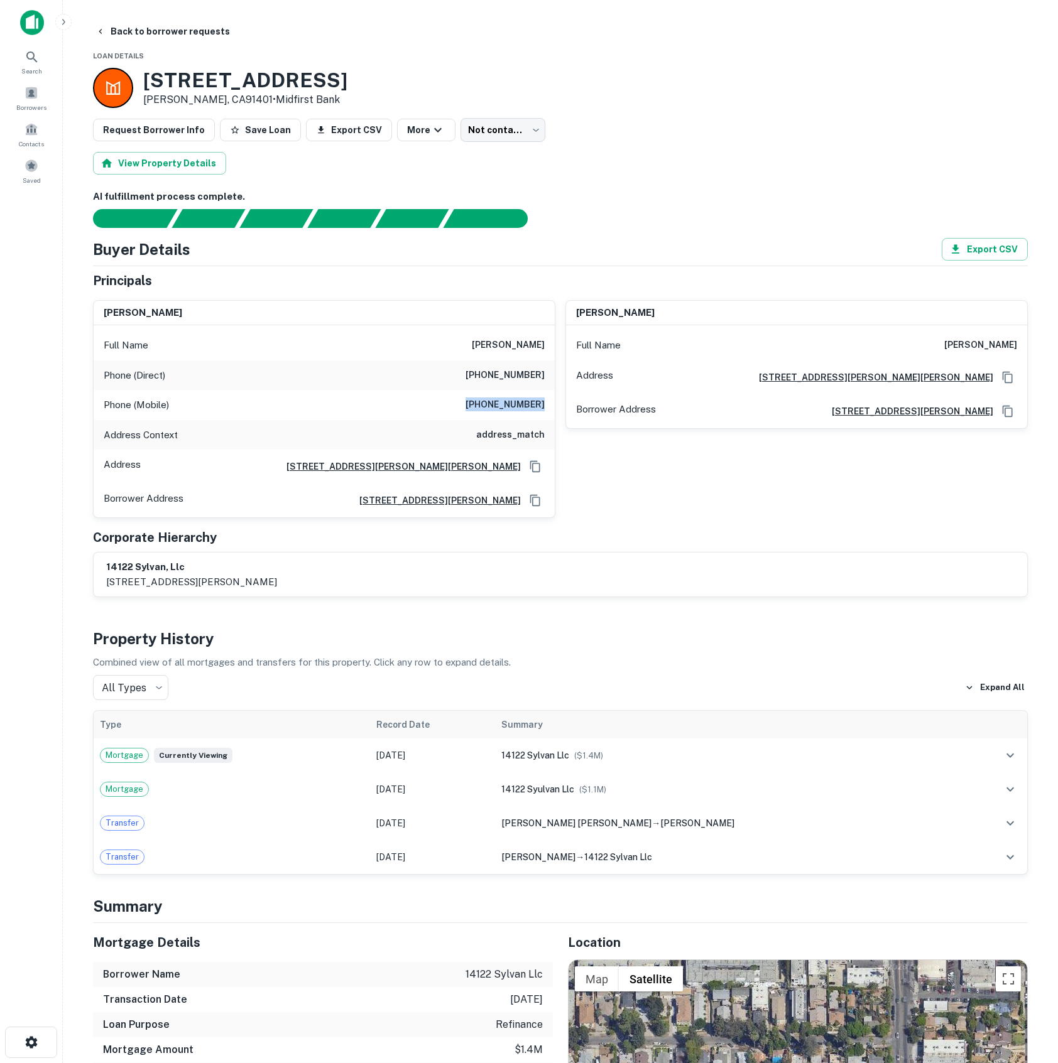
drag, startPoint x: 511, startPoint y: 408, endPoint x: 549, endPoint y: 412, distance: 38.5
click at [549, 412] on div "Phone (Mobile) (818) 421-1237" at bounding box center [324, 405] width 461 height 30
drag, startPoint x: 102, startPoint y: 33, endPoint x: 79, endPoint y: 36, distance: 23.5
click at [102, 33] on icon "button" at bounding box center [100, 31] width 10 height 10
click at [23, 106] on span "Borrowers" at bounding box center [31, 107] width 30 height 10
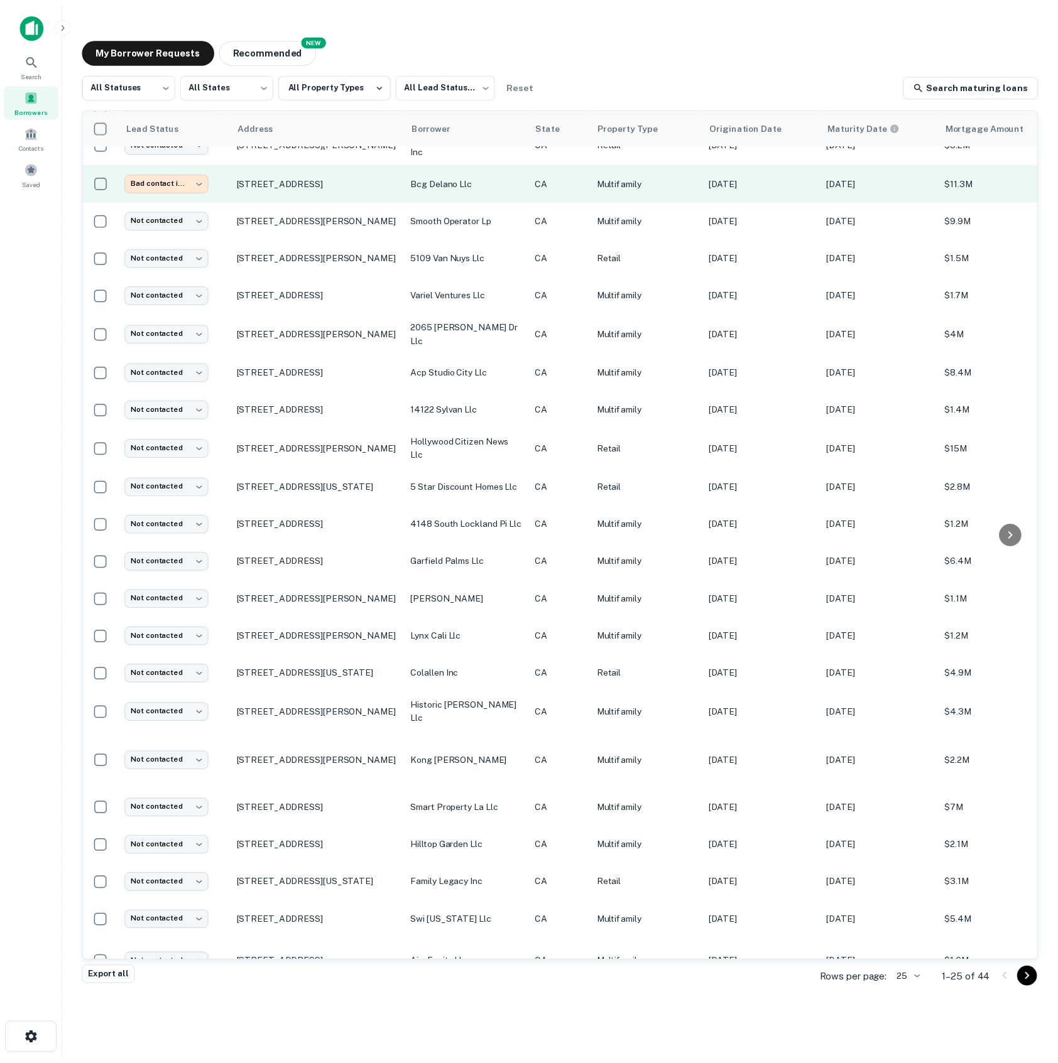
scroll to position [150, 0]
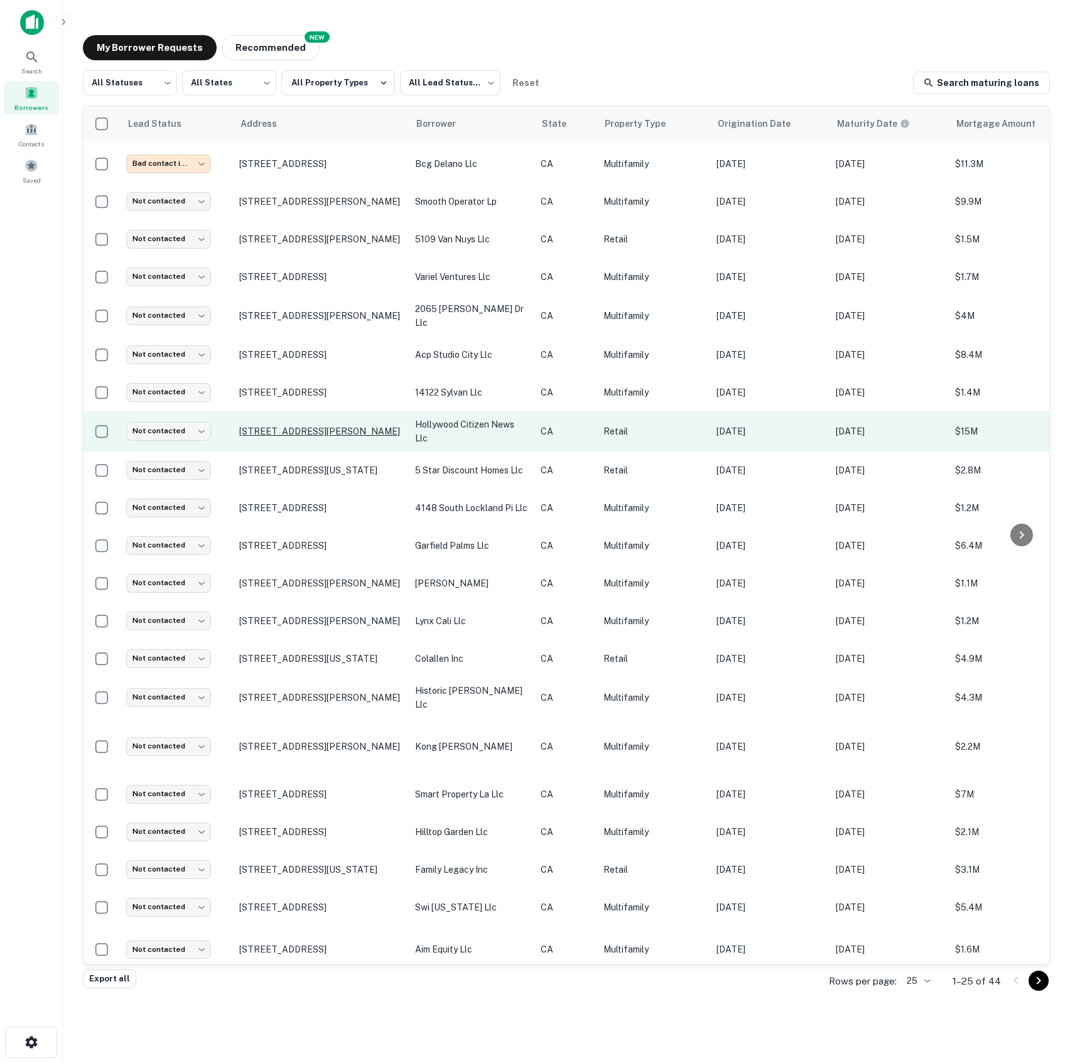
click at [305, 430] on p "[STREET_ADDRESS][PERSON_NAME]" at bounding box center [320, 431] width 163 height 11
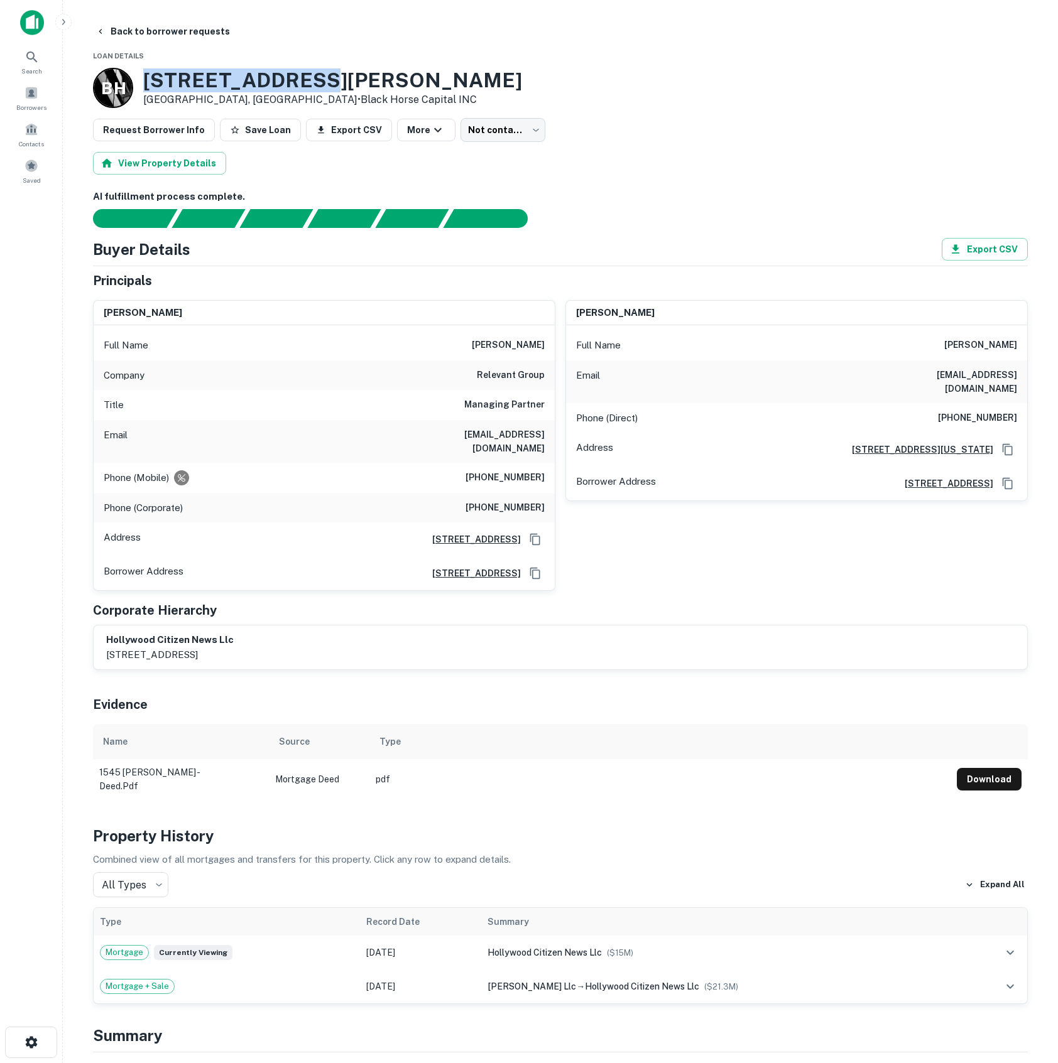
drag, startPoint x: 143, startPoint y: 80, endPoint x: 322, endPoint y: 78, distance: 179.0
click at [320, 77] on h3 "1545 Wilcox Ave" at bounding box center [332, 80] width 379 height 24
copy h3 "1545 Wilcox Ave"
click at [536, 173] on div "View Property Details" at bounding box center [560, 163] width 935 height 23
drag, startPoint x: 491, startPoint y: 345, endPoint x: 548, endPoint y: 345, distance: 57.2
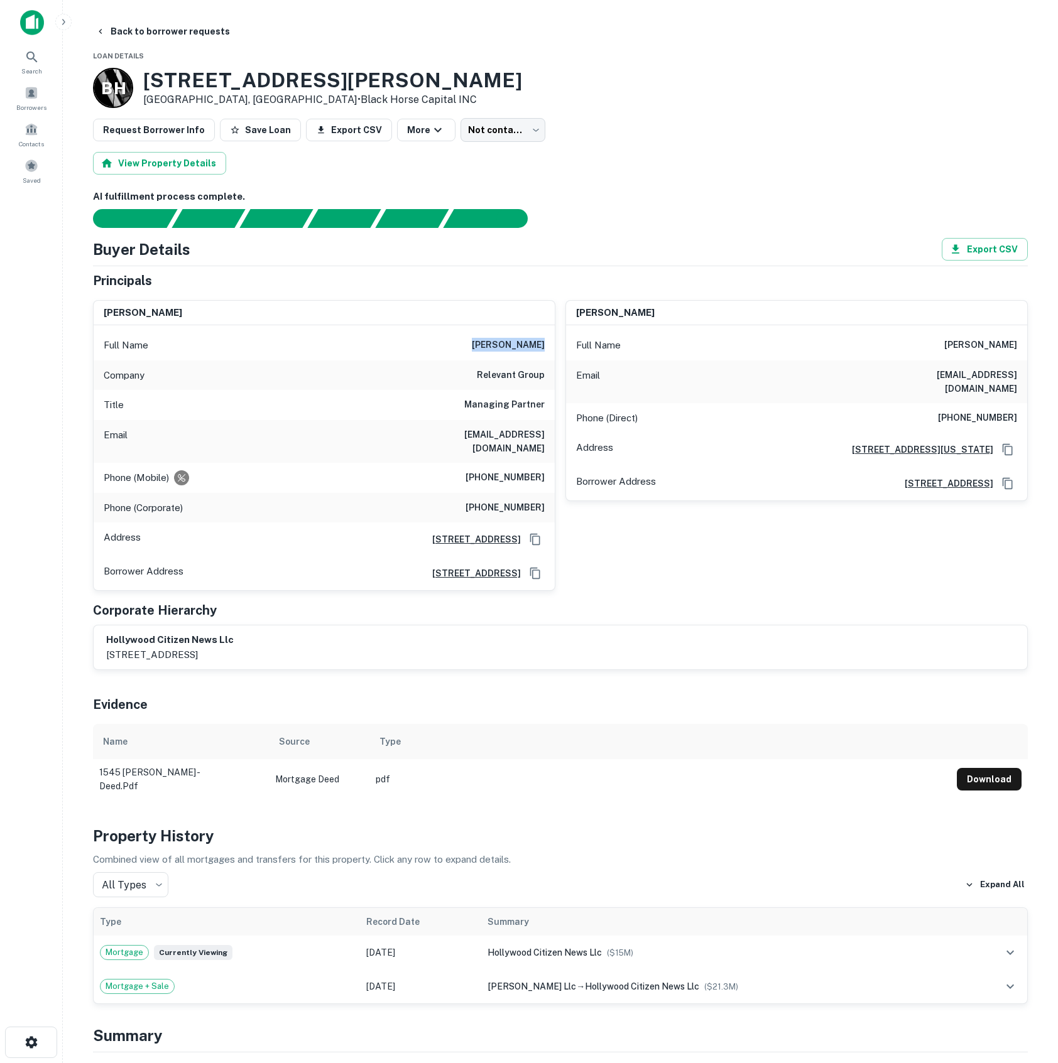
click at [548, 345] on div "Full Name grant w. king" at bounding box center [324, 345] width 461 height 30
copy h6 "grant w. king"
click at [709, 513] on div "owen king Full Name owen king Email cyprianeziefula@yahoo.com Phone (Direct) (7…" at bounding box center [791, 441] width 472 height 302
drag, startPoint x: 483, startPoint y: 495, endPoint x: 553, endPoint y: 503, distance: 70.8
click at [553, 503] on div "Phone (Corporate) (323) 466-1400" at bounding box center [324, 508] width 461 height 30
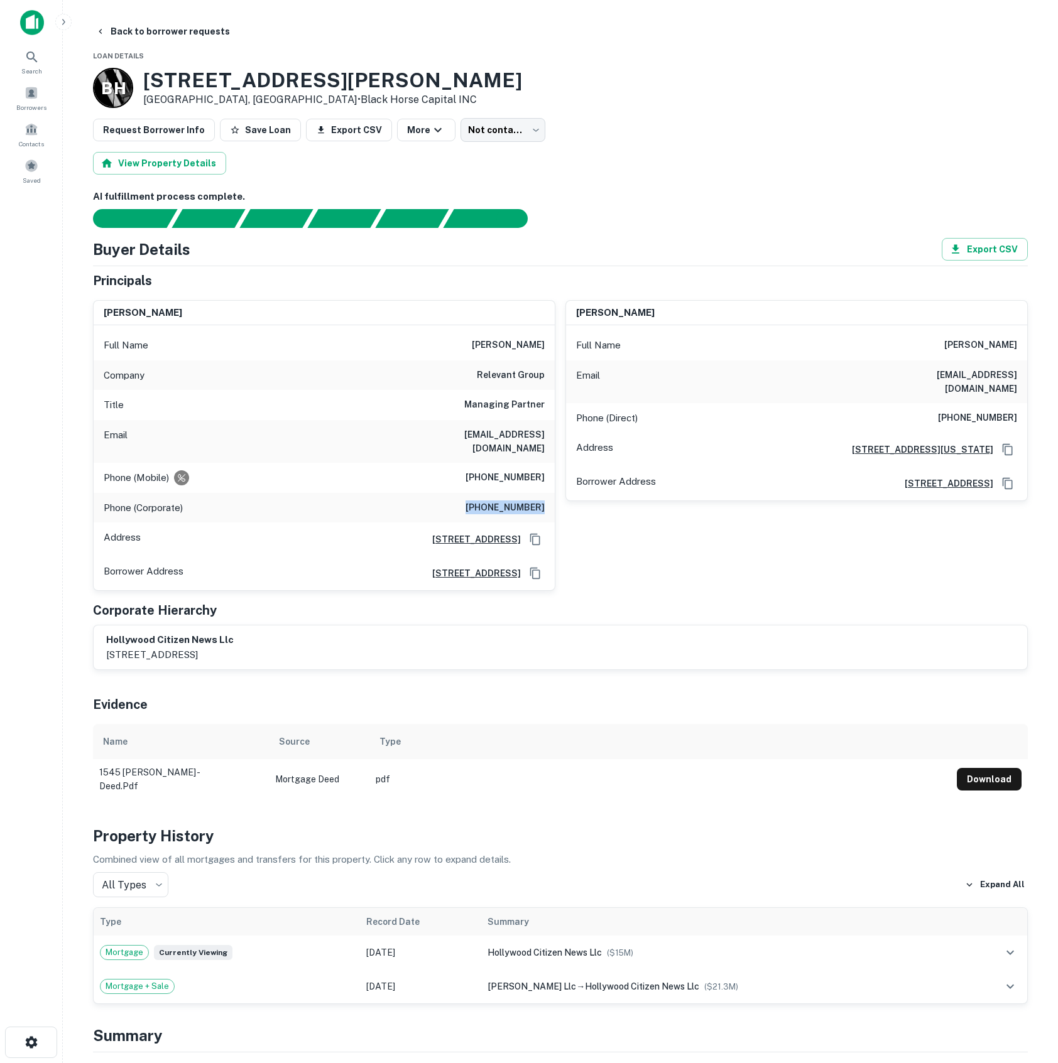
copy h6 "(323) 466-1400"
click at [691, 581] on div "Principals grant w. king Full Name grant w. king Company relevant group Title M…" at bounding box center [560, 471] width 935 height 400
drag, startPoint x: 436, startPoint y: 438, endPoint x: 550, endPoint y: 448, distance: 114.8
click at [550, 448] on div "Email grant@relevantgroup.com" at bounding box center [324, 441] width 461 height 43
copy h6 "grant@relevantgroup.com"
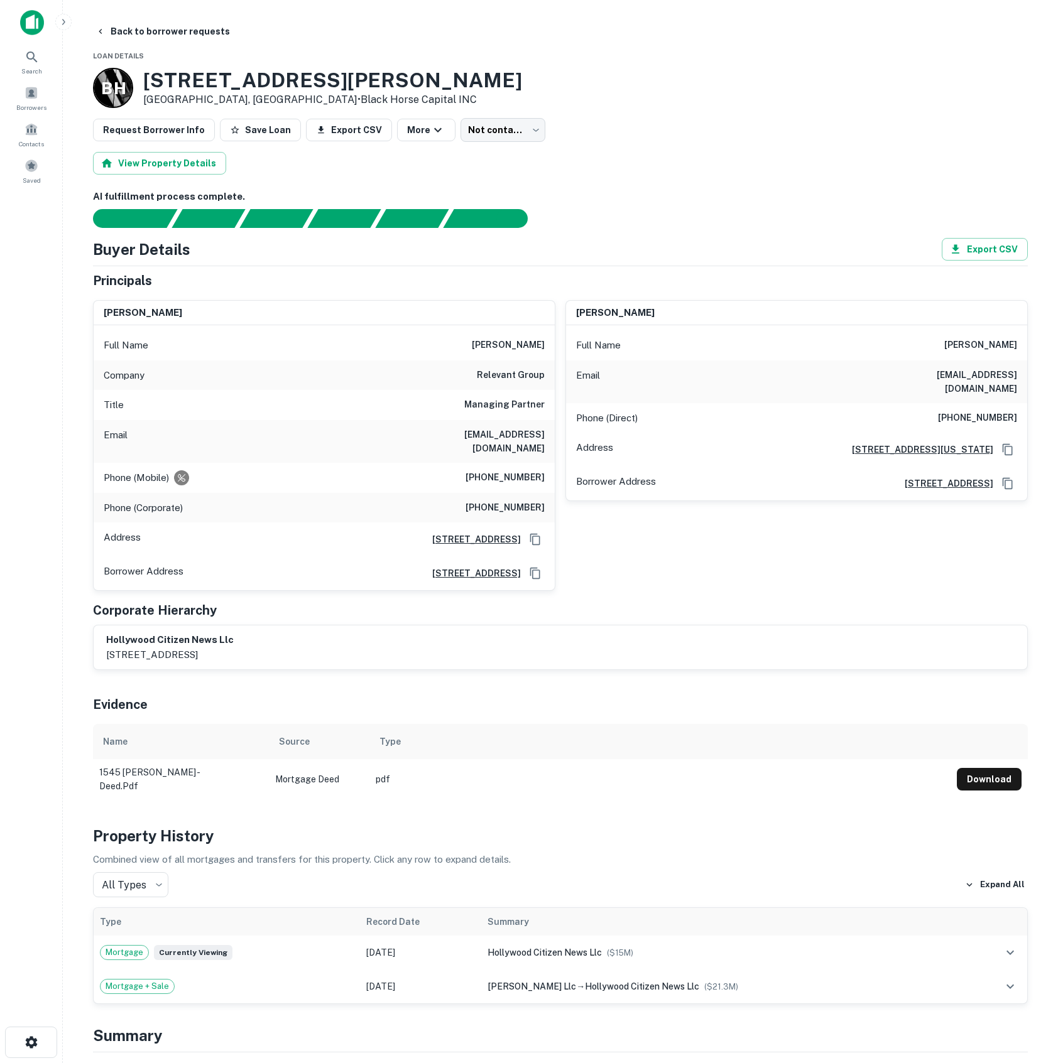
drag, startPoint x: 674, startPoint y: 567, endPoint x: 696, endPoint y: 562, distance: 22.6
click at [675, 567] on div "owen king Full Name owen king Email cyprianeziefula@yahoo.com Phone (Direct) (7…" at bounding box center [791, 441] width 472 height 302
click at [106, 28] on button "Back to borrower requests" at bounding box center [162, 31] width 144 height 23
click at [29, 93] on span at bounding box center [31, 93] width 14 height 14
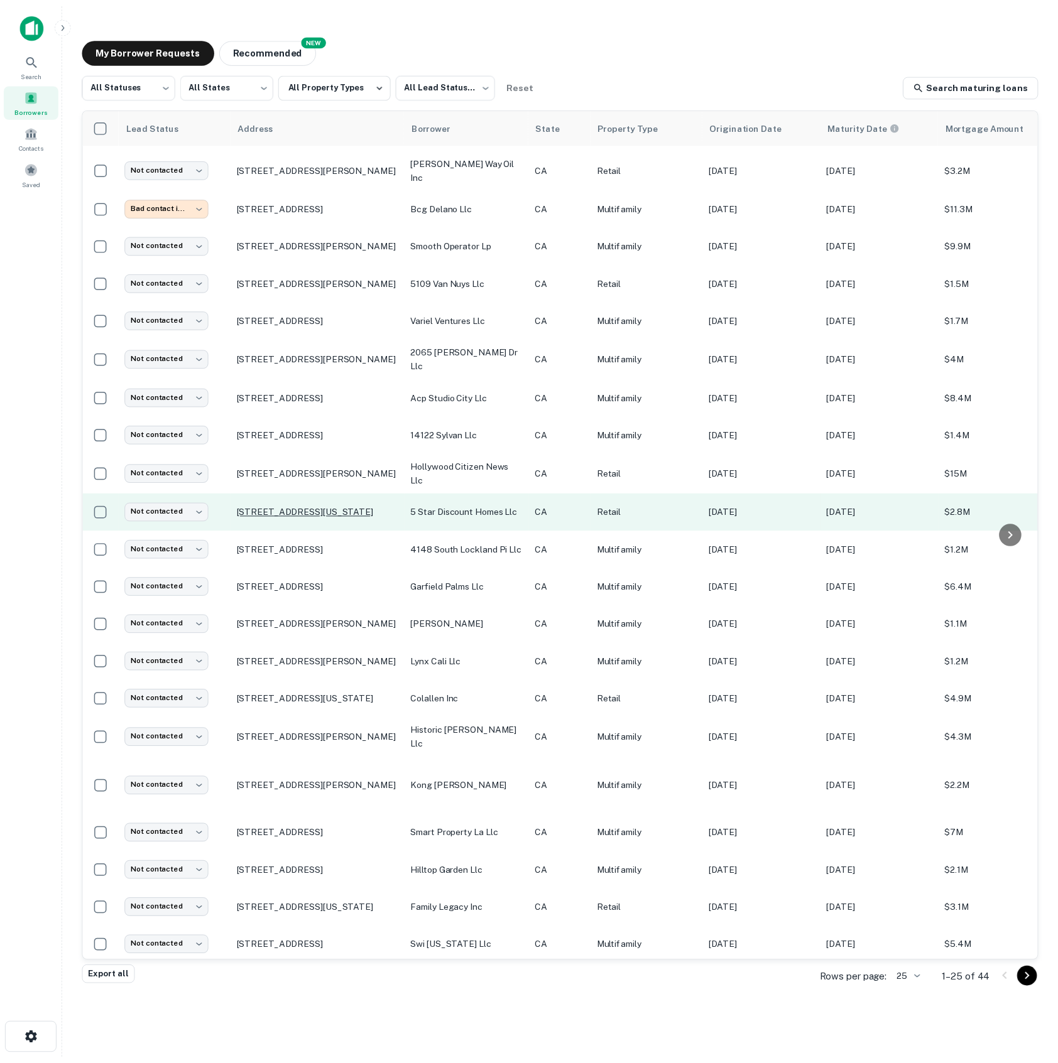
scroll to position [150, 0]
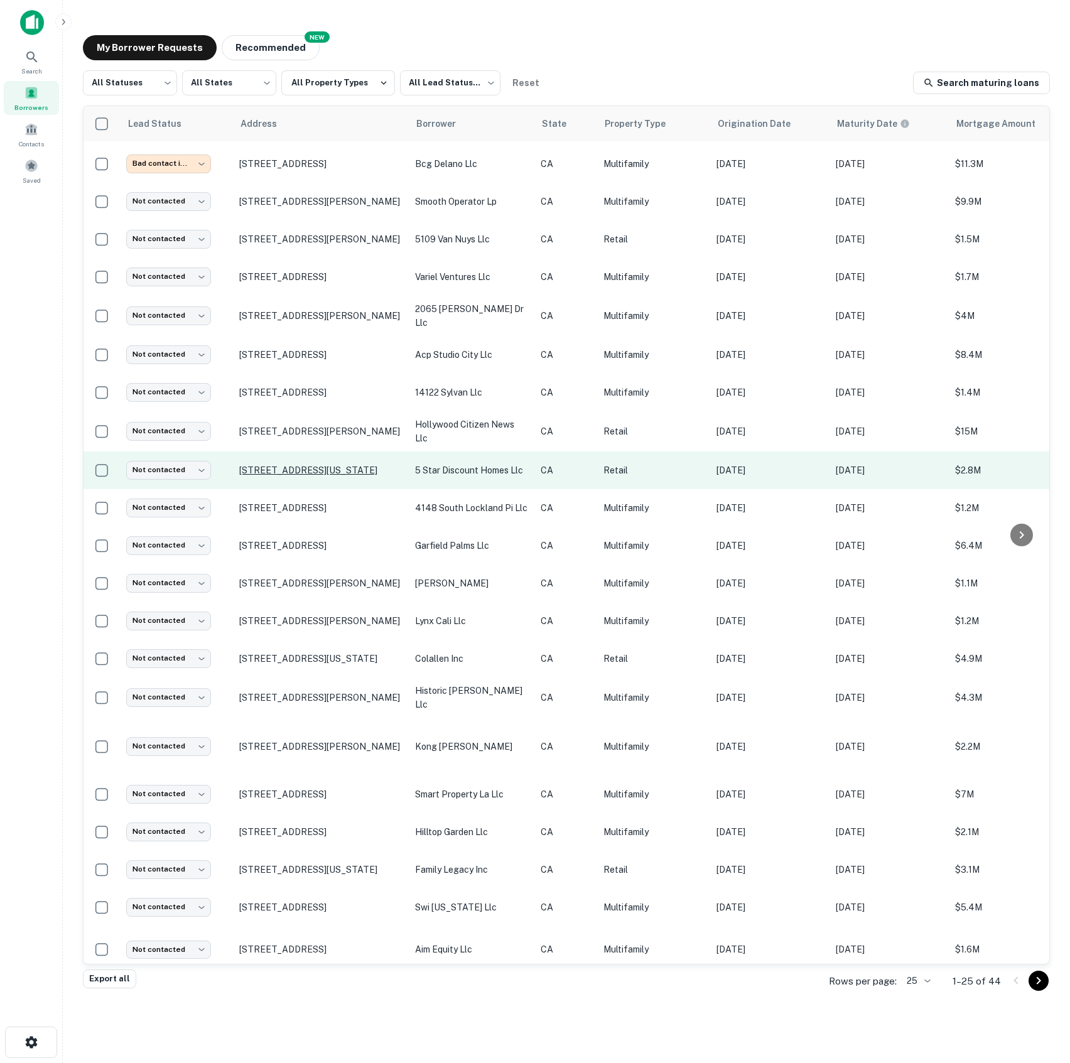
click at [267, 465] on p "[STREET_ADDRESS][US_STATE]" at bounding box center [320, 470] width 163 height 11
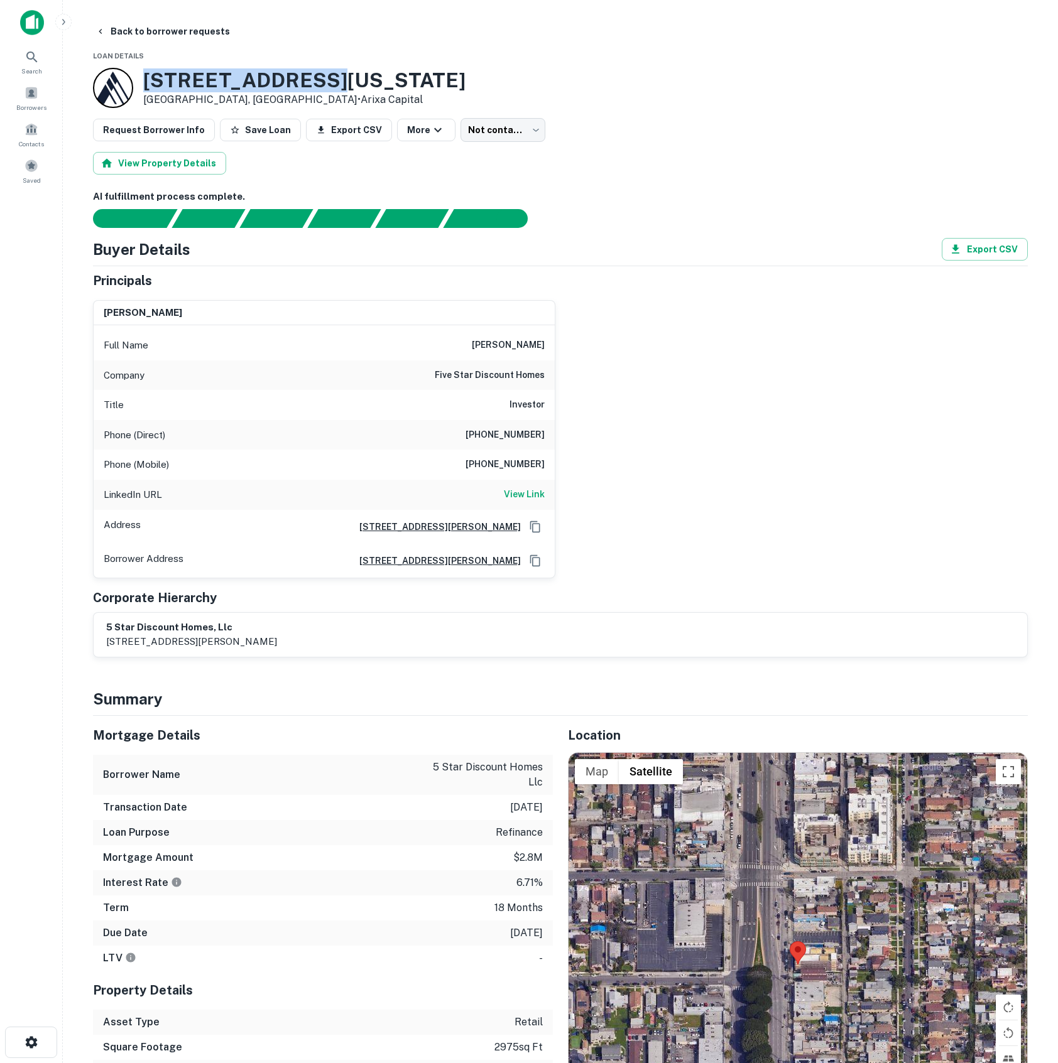
drag, startPoint x: 147, startPoint y: 79, endPoint x: 369, endPoint y: 90, distance: 222.7
click at [369, 90] on div "[STREET_ADDRESS][US_STATE] • Arixa Capital" at bounding box center [560, 88] width 935 height 40
copy h3 "[STREET_ADDRESS][US_STATE]"
click at [480, 342] on h6 "[PERSON_NAME]" at bounding box center [508, 345] width 73 height 15
drag, startPoint x: 476, startPoint y: 343, endPoint x: 543, endPoint y: 342, distance: 67.8
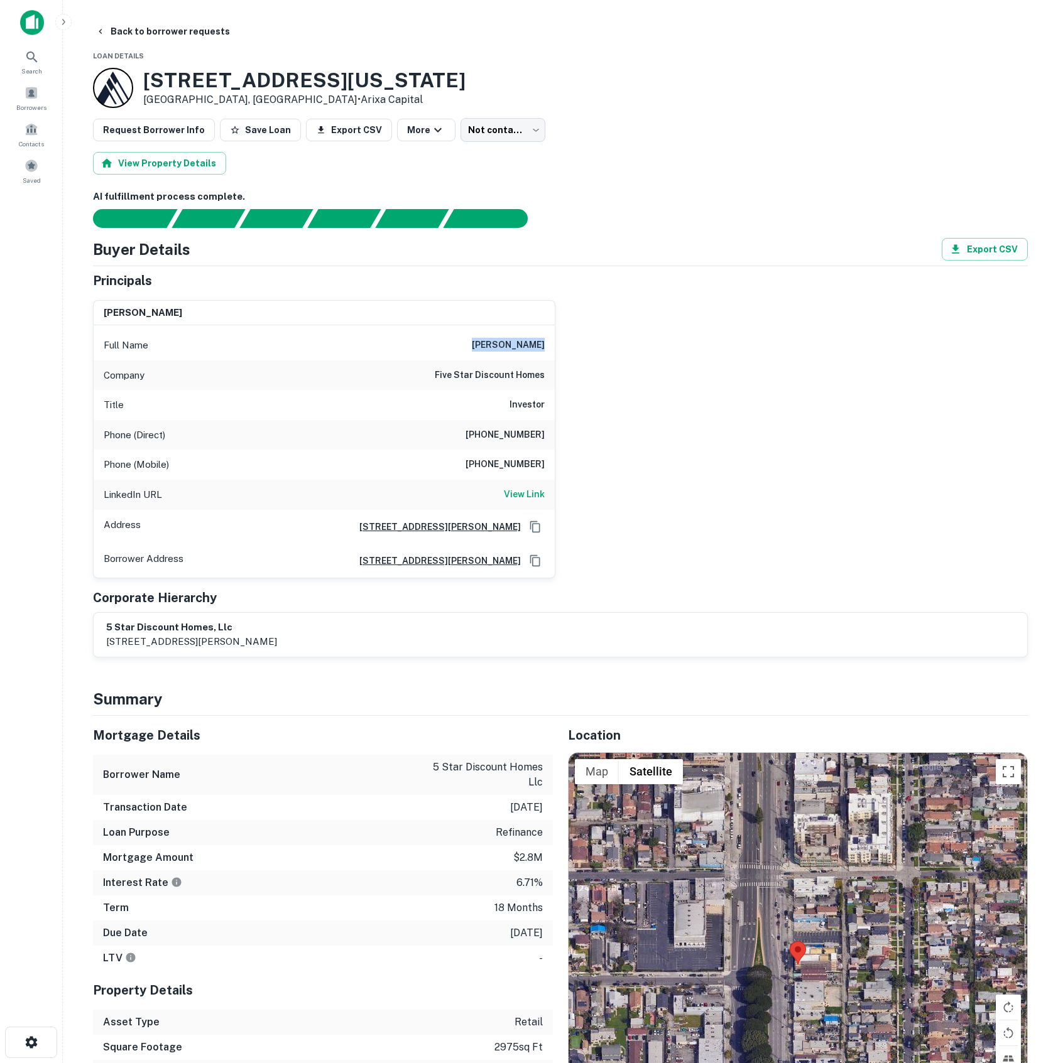
click at [543, 342] on div "Full Name [PERSON_NAME]" at bounding box center [324, 345] width 461 height 30
copy h6 "[PERSON_NAME]"
click at [599, 407] on div "suzanne adams Full Name suzanne adams Company five star discount homes Title In…" at bounding box center [555, 434] width 945 height 288
drag, startPoint x: 469, startPoint y: 428, endPoint x: 548, endPoint y: 430, distance: 79.8
click at [548, 430] on div "Phone (Direct) (516) 650-3736" at bounding box center [324, 435] width 461 height 30
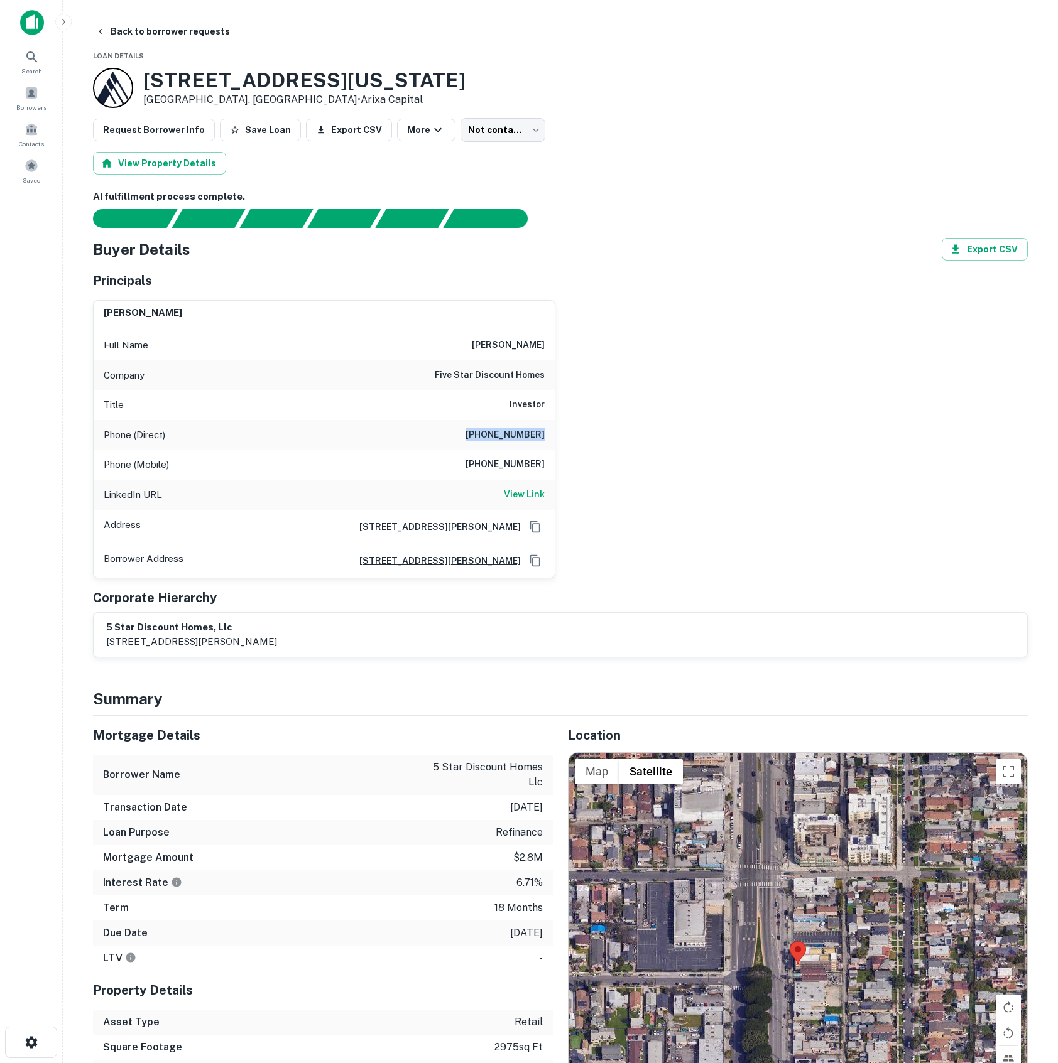
copy h6 "(516) 650-3736"
drag, startPoint x: 546, startPoint y: 465, endPoint x: 575, endPoint y: 465, distance: 28.9
click at [575, 465] on div "suzanne adams Full Name suzanne adams Company five star discount homes Title In…" at bounding box center [555, 434] width 945 height 288
copy h6 "(516) 244-7223"
click at [636, 476] on div "suzanne adams Full Name suzanne adams Company five star discount homes Title In…" at bounding box center [555, 434] width 945 height 288
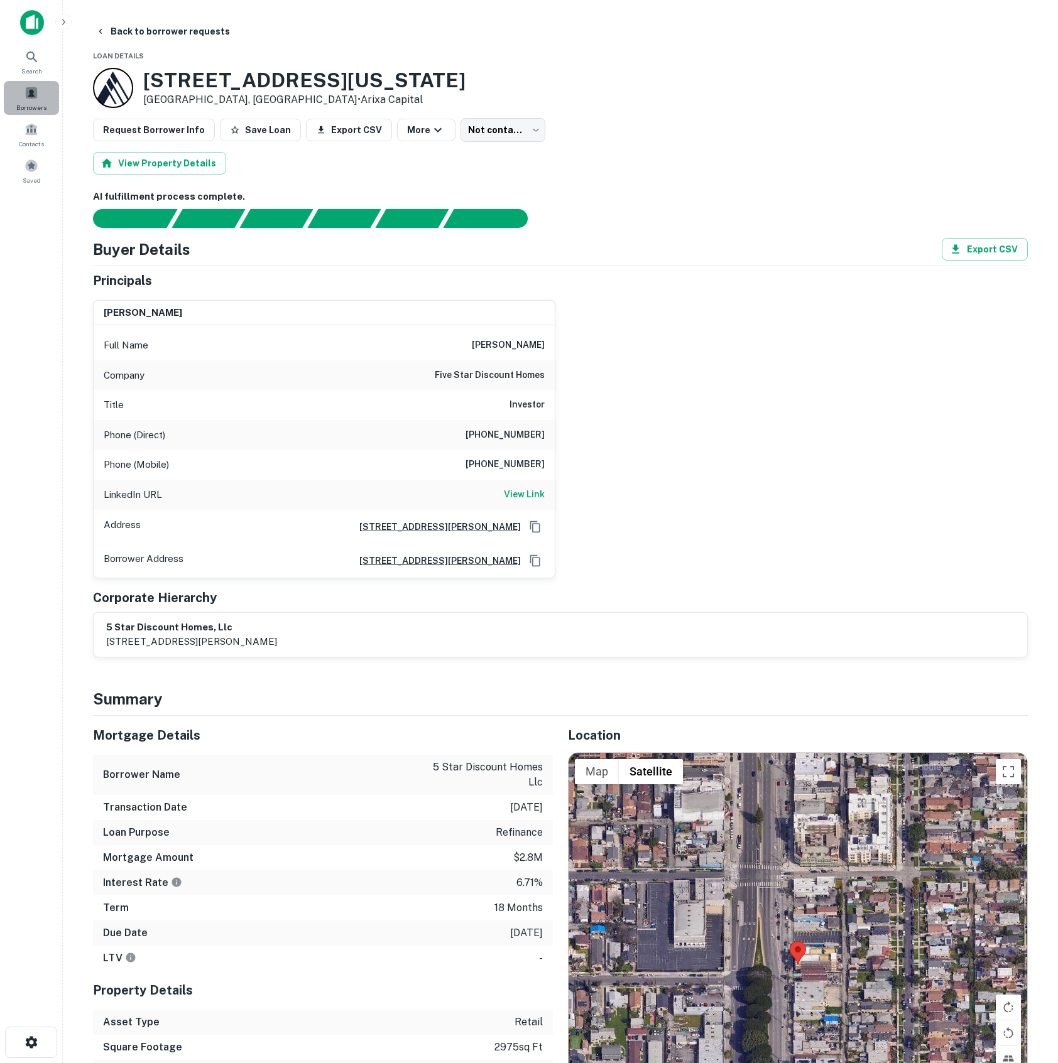
click at [43, 107] on span "Borrowers" at bounding box center [31, 107] width 30 height 10
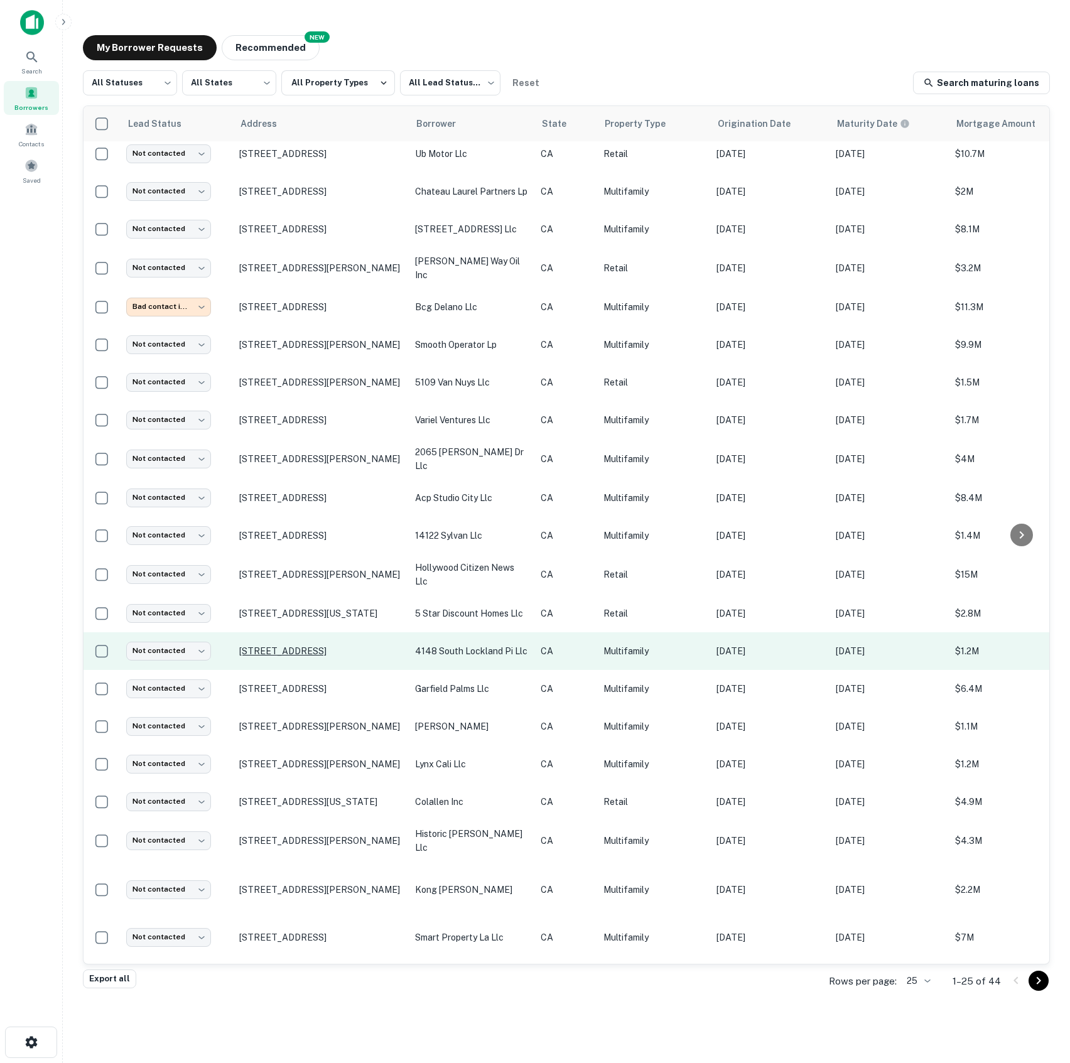
click at [280, 646] on p "[STREET_ADDRESS]" at bounding box center [320, 651] width 163 height 11
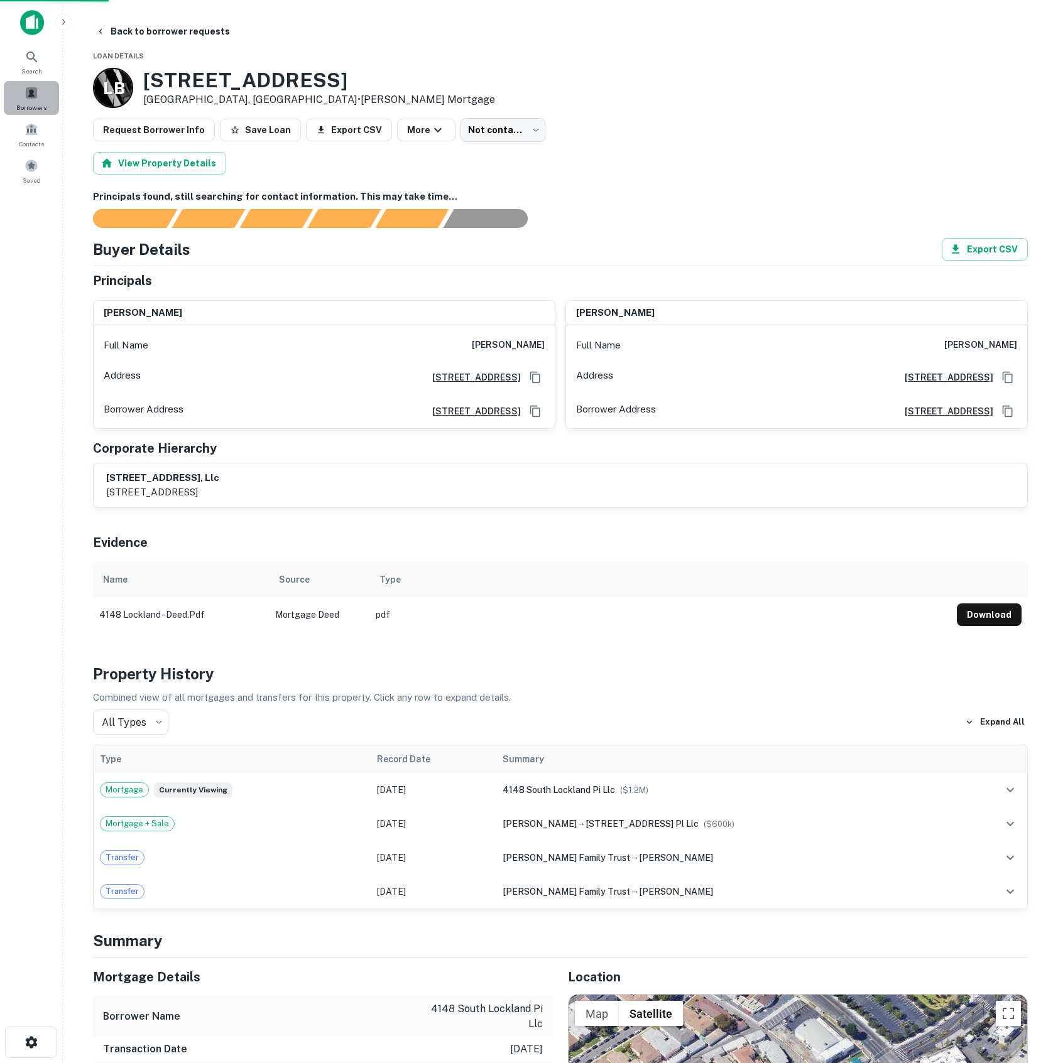
click at [31, 101] on div "Borrowers" at bounding box center [31, 98] width 55 height 34
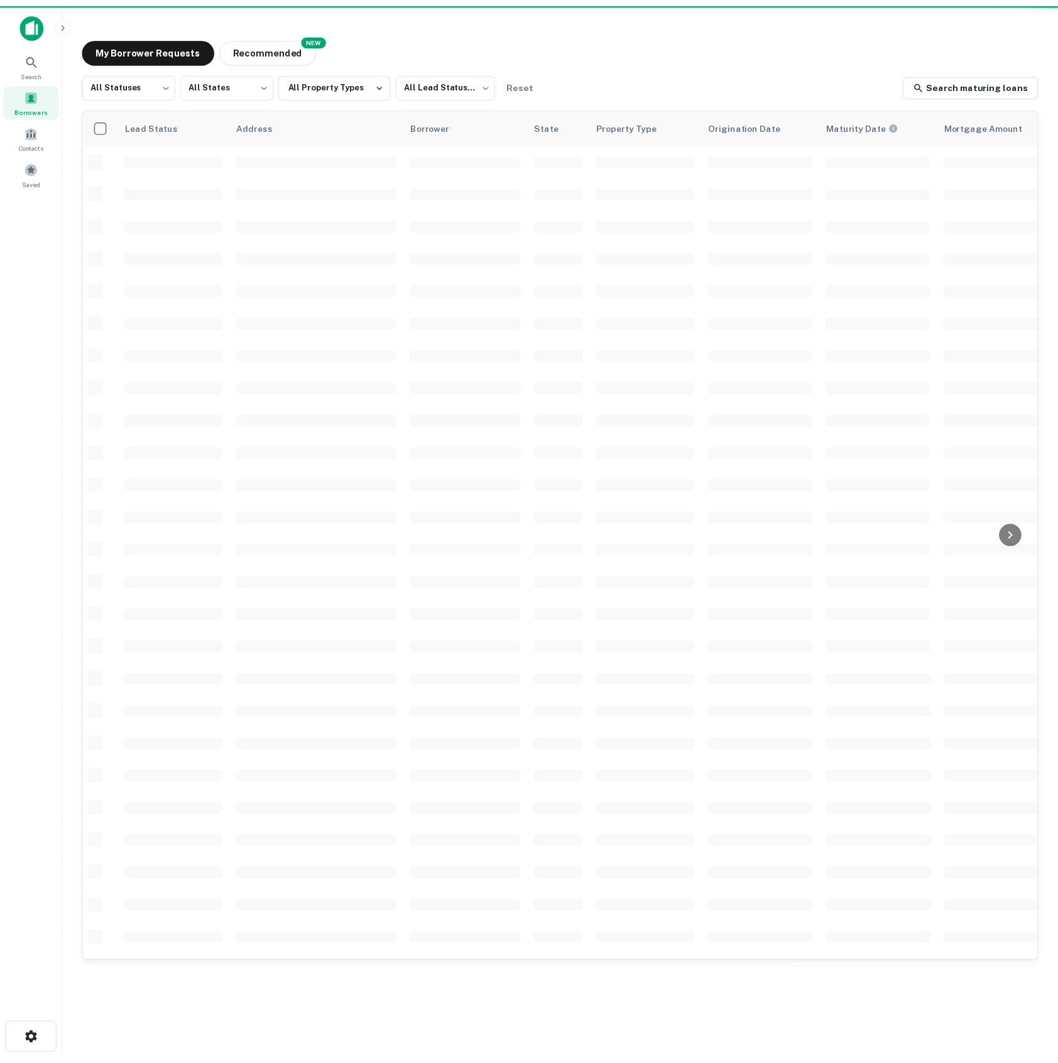
scroll to position [6, 0]
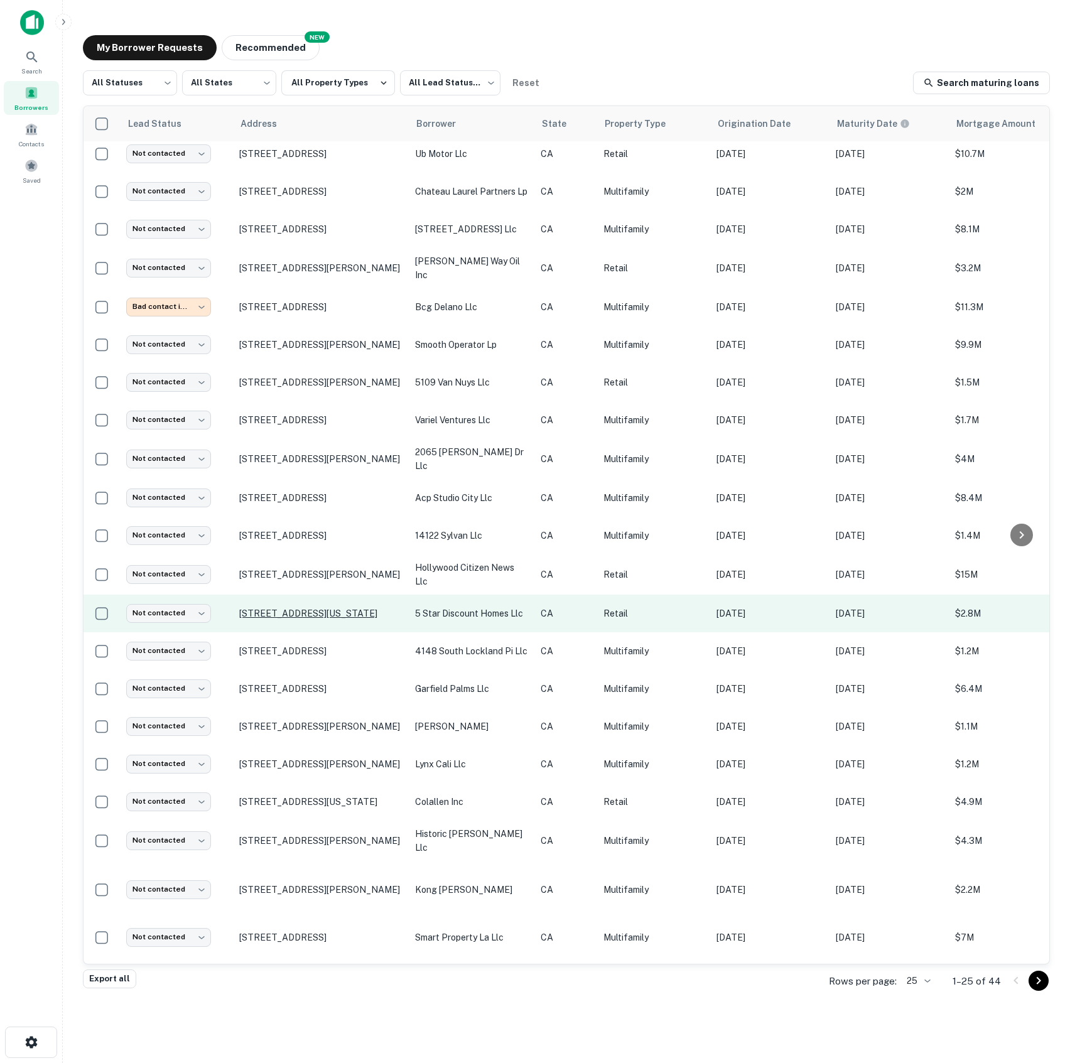
click at [267, 608] on p "[STREET_ADDRESS][US_STATE]" at bounding box center [320, 613] width 163 height 11
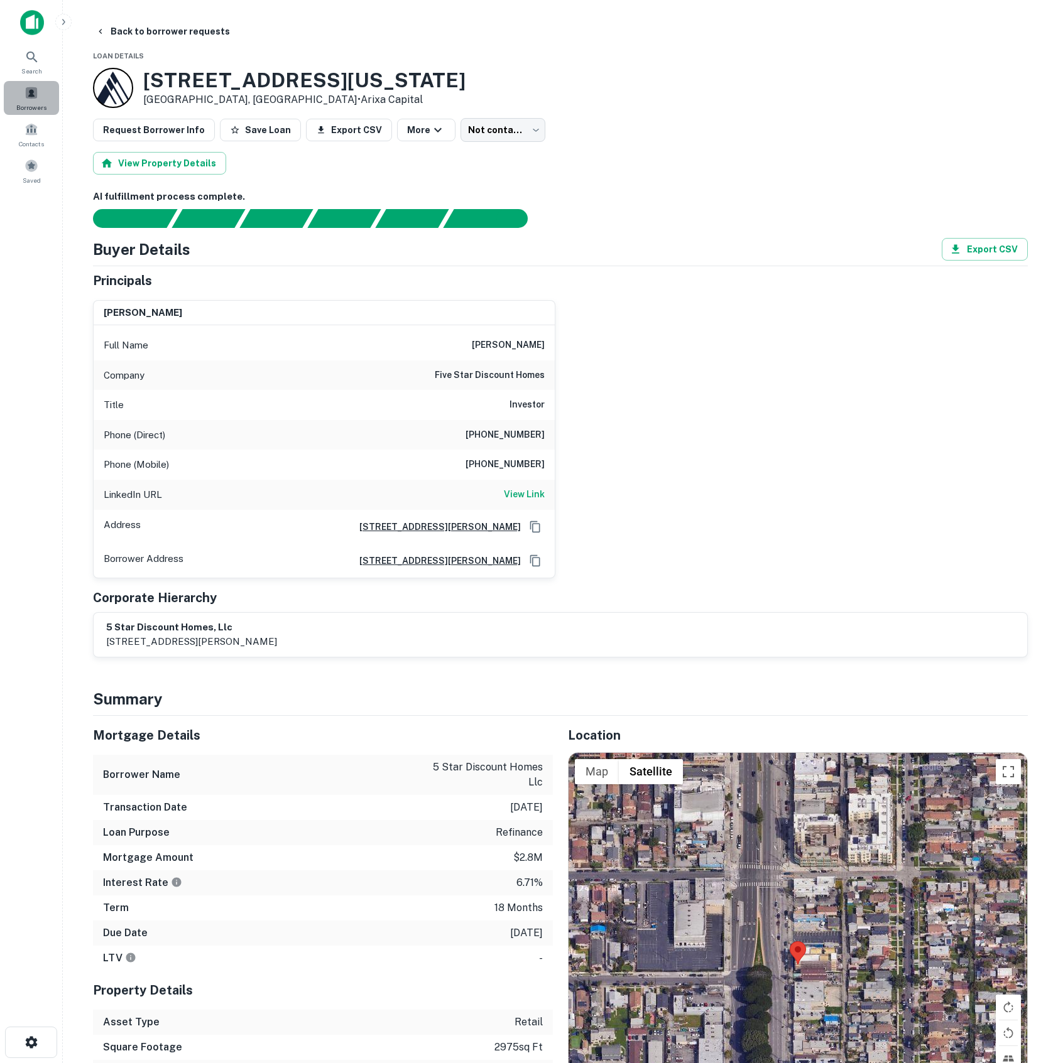
click at [28, 92] on span at bounding box center [31, 93] width 14 height 14
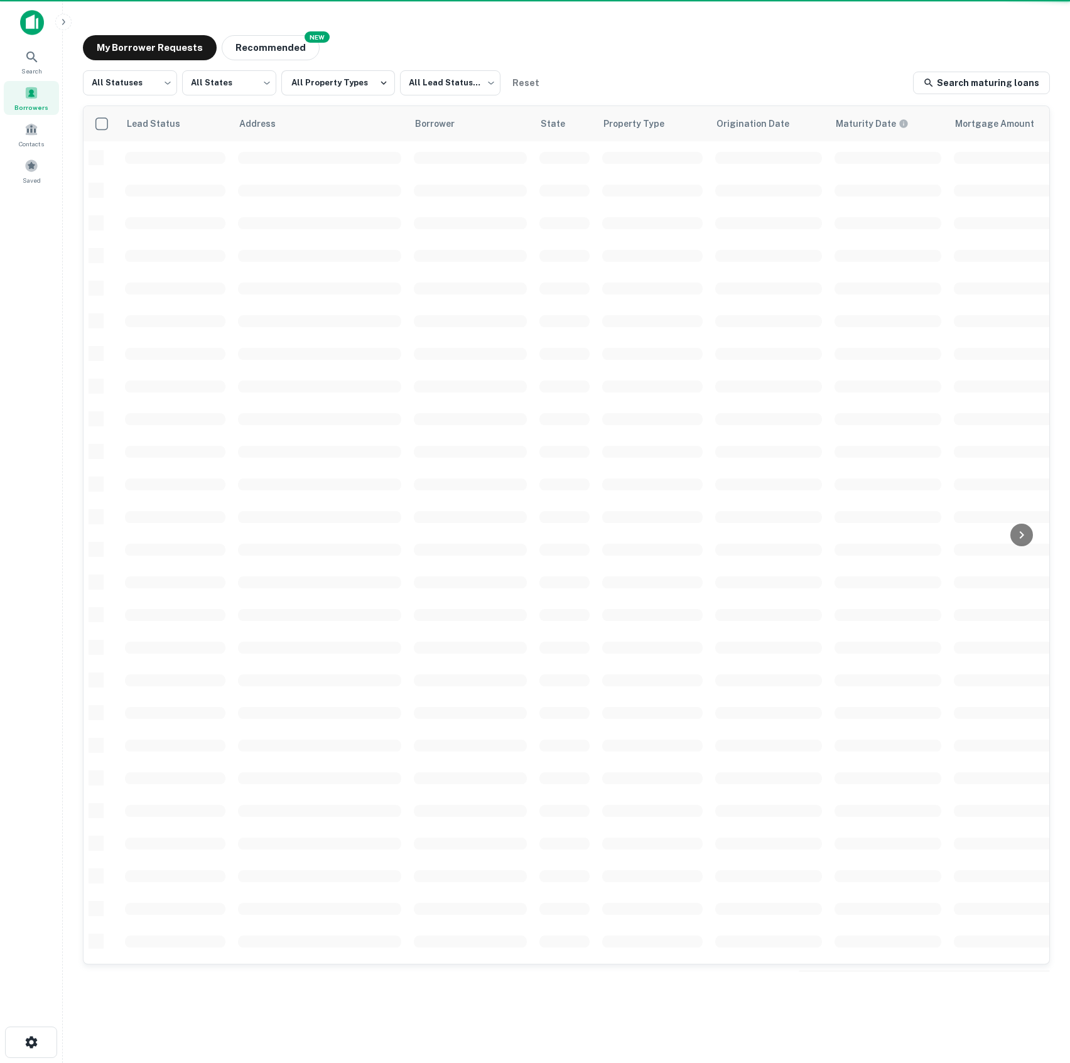
scroll to position [6, 0]
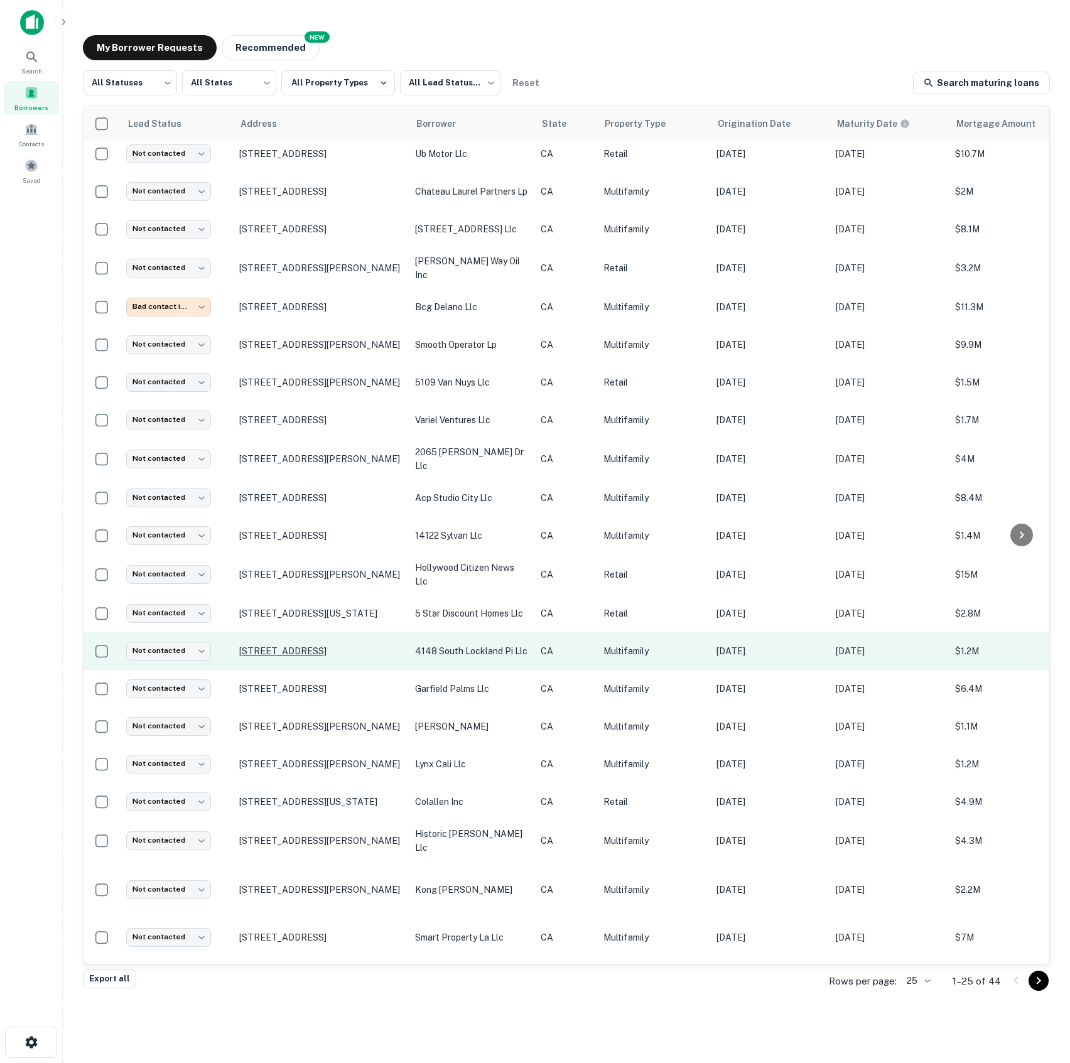
click at [322, 646] on p "[STREET_ADDRESS]" at bounding box center [320, 651] width 163 height 11
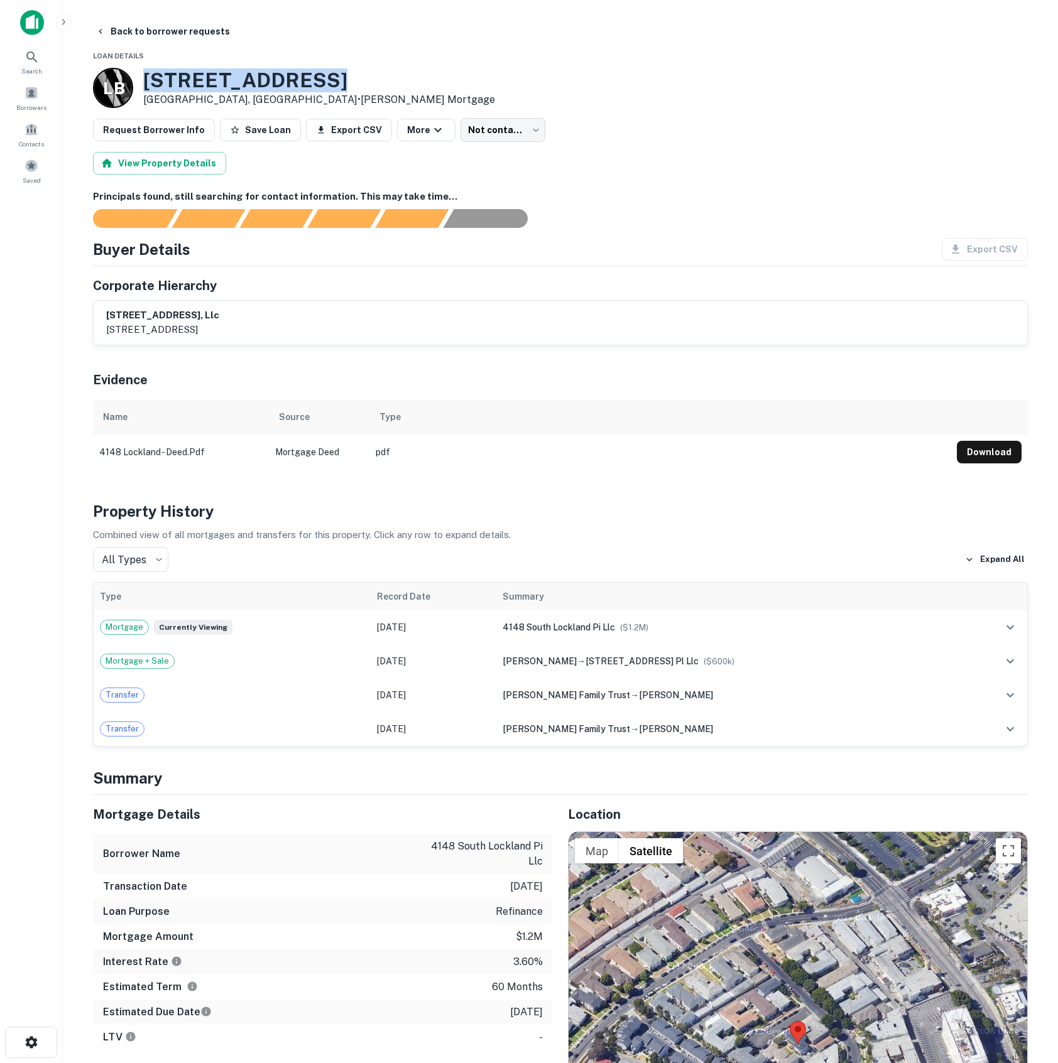
drag, startPoint x: 144, startPoint y: 79, endPoint x: 458, endPoint y: 76, distance: 313.5
click at [458, 76] on div "L B 4148 Lockland Pl Los Angeles, CA90008 • Luther Burbank Mortgage" at bounding box center [560, 88] width 935 height 40
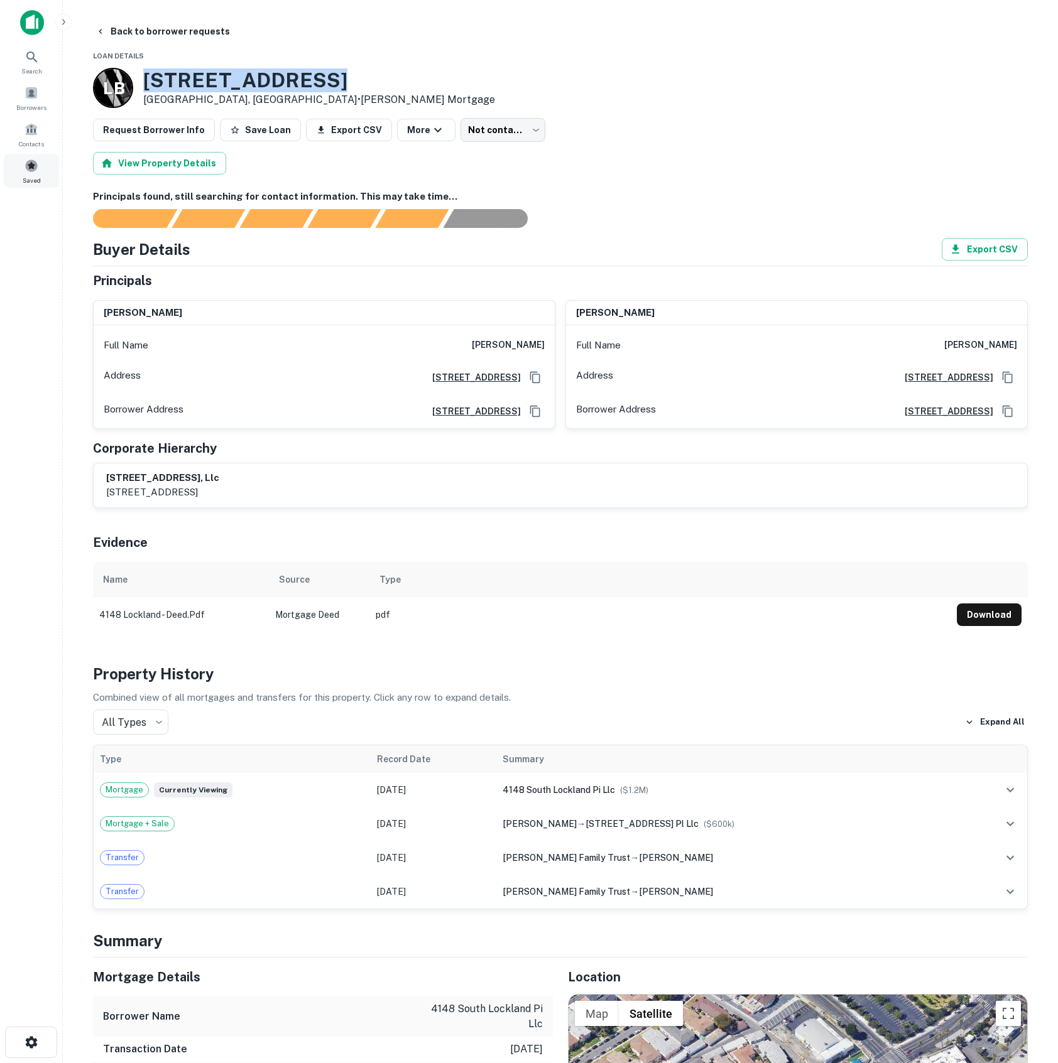
copy h3 "4148 Lockland Pl"
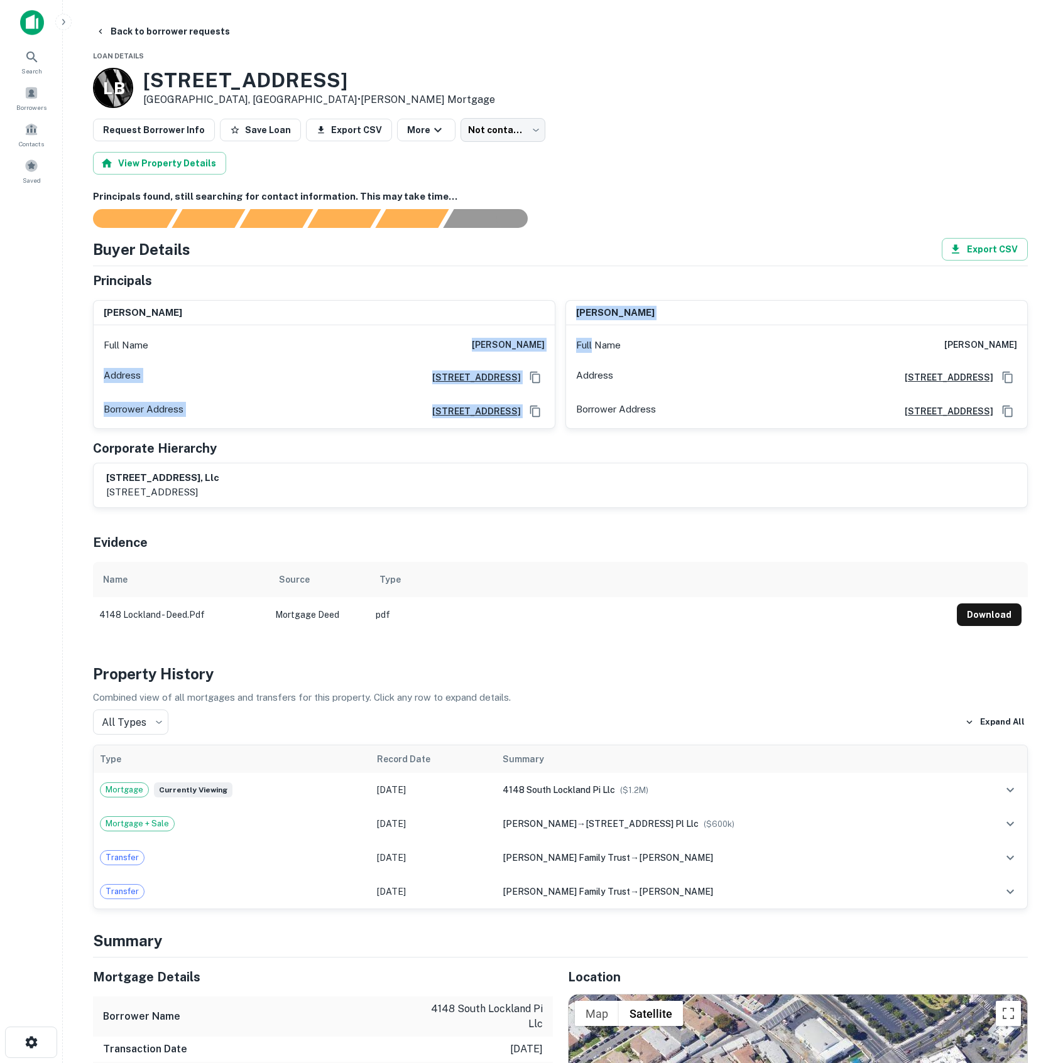
drag, startPoint x: 489, startPoint y: 345, endPoint x: 593, endPoint y: 345, distance: 104.3
click at [593, 345] on div "samuel rbibo Full Name samuel rbibo Address 5657 Wilshire Boulevard, Unit 330, …" at bounding box center [555, 359] width 945 height 139
click at [528, 339] on h6 "samuel rbibo" at bounding box center [508, 345] width 73 height 15
drag, startPoint x: 487, startPoint y: 343, endPoint x: 545, endPoint y: 347, distance: 57.9
click at [543, 347] on h6 "samuel rbibo" at bounding box center [508, 345] width 73 height 15
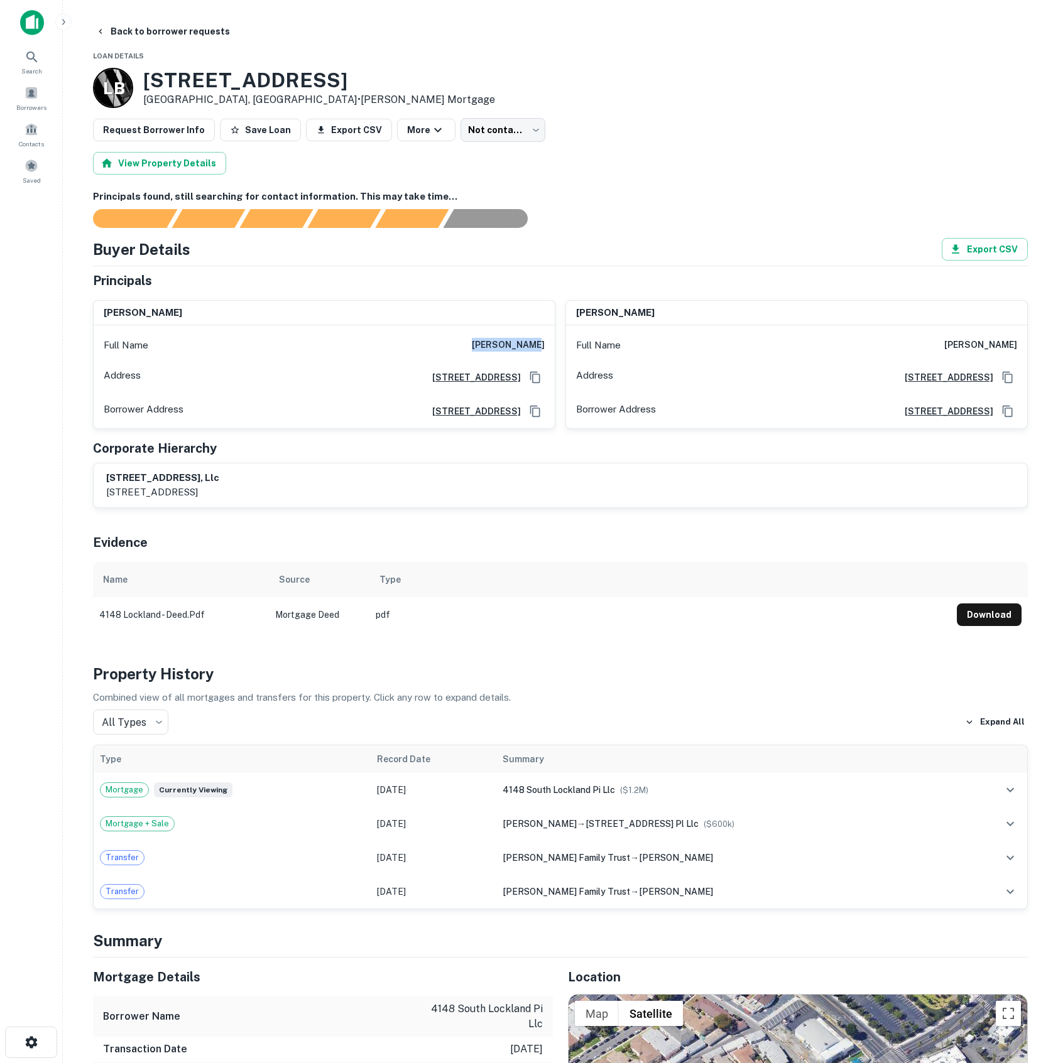
copy h6 "samuel rbibo"
click at [29, 101] on div "Borrowers" at bounding box center [31, 98] width 55 height 34
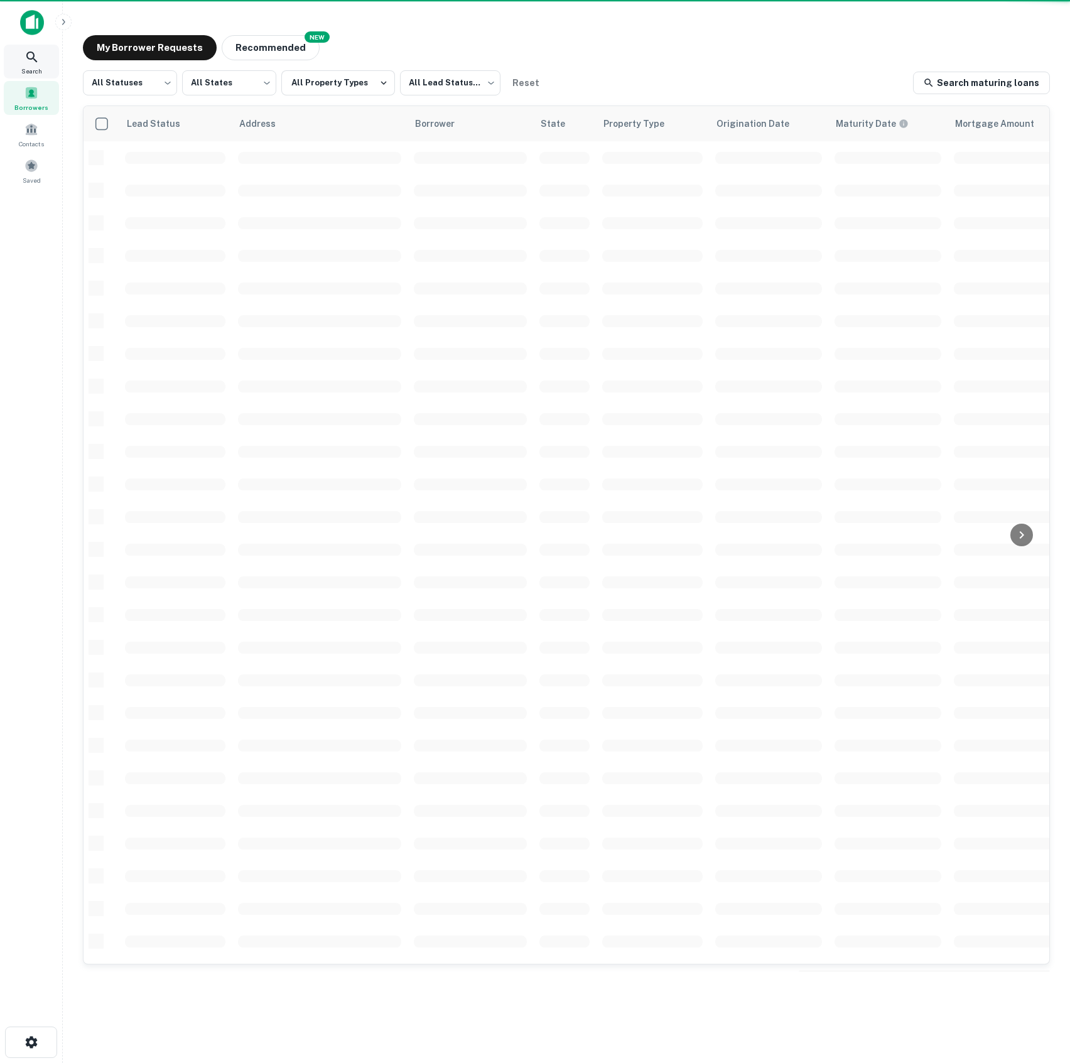
scroll to position [6, 0]
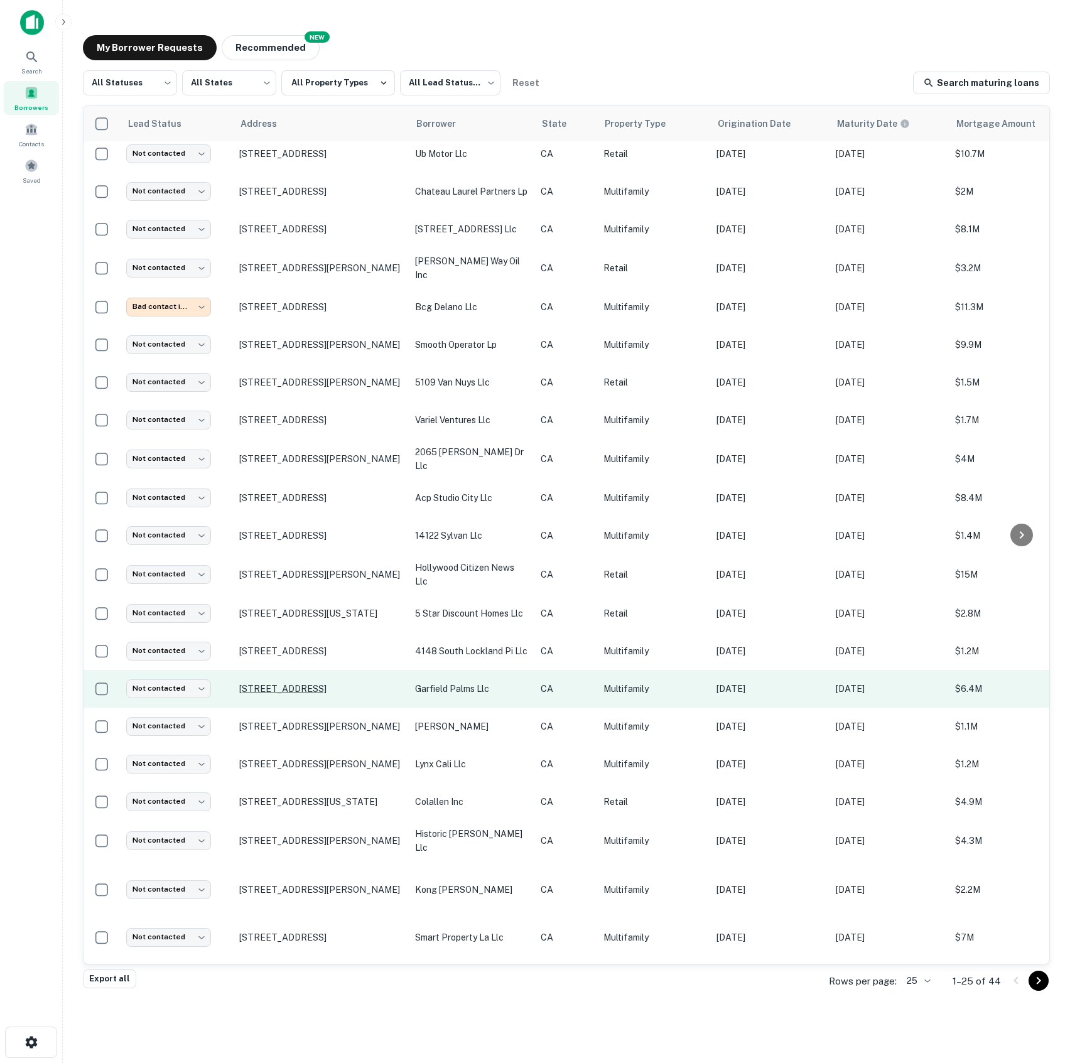
click at [334, 683] on p "[STREET_ADDRESS]" at bounding box center [320, 688] width 163 height 11
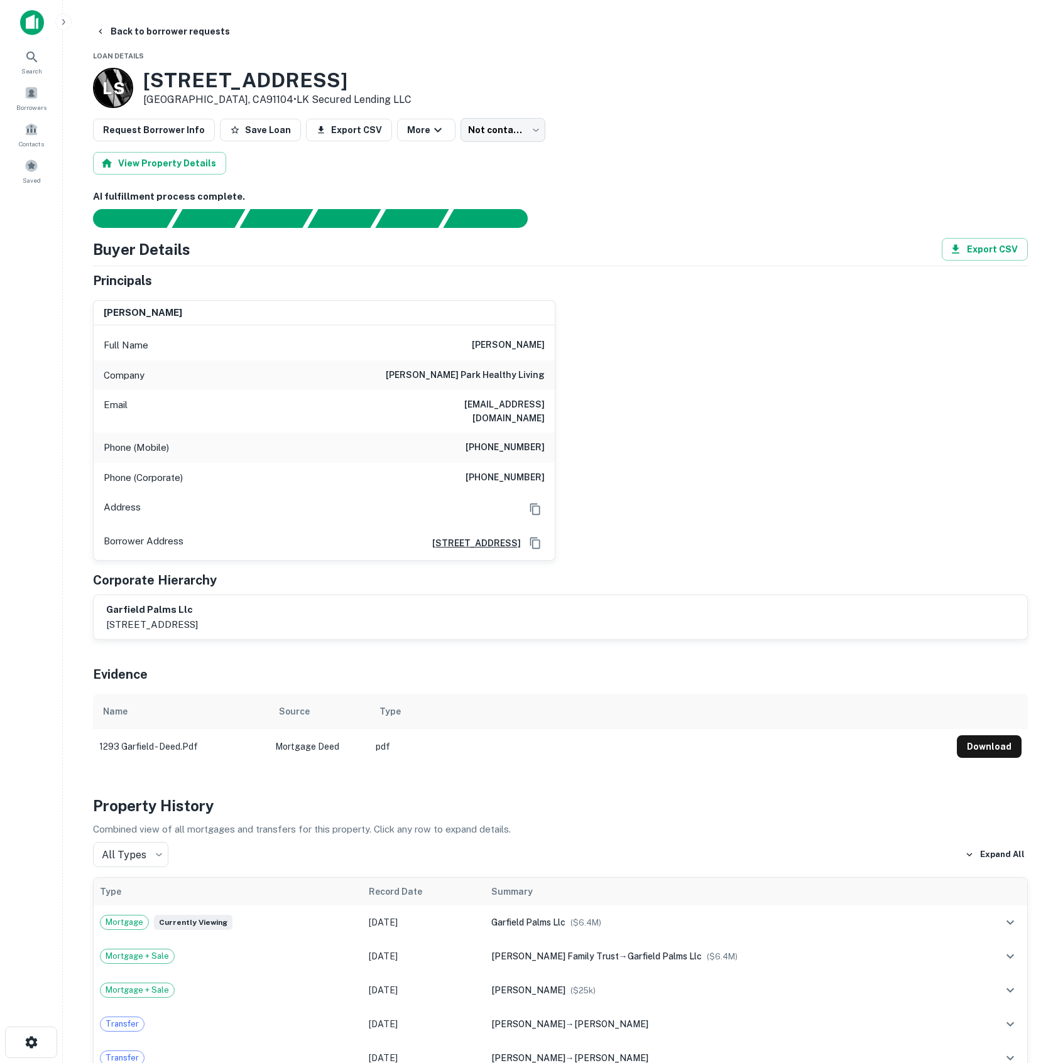
drag, startPoint x: 144, startPoint y: 73, endPoint x: 372, endPoint y: 73, distance: 227.4
click at [372, 73] on div "L S 1293 N GARFIELD AVE Pasadena, CA91104 • LK Secured Lending LLC" at bounding box center [560, 88] width 935 height 40
copy h3 "1293 N GARFIELD AVE"
drag, startPoint x: 482, startPoint y: 343, endPoint x: 578, endPoint y: 345, distance: 95.5
click at [578, 345] on div "tillman pink jr. Full Name tillman pink jr. Company glen park healthy living Em…" at bounding box center [555, 425] width 945 height 271
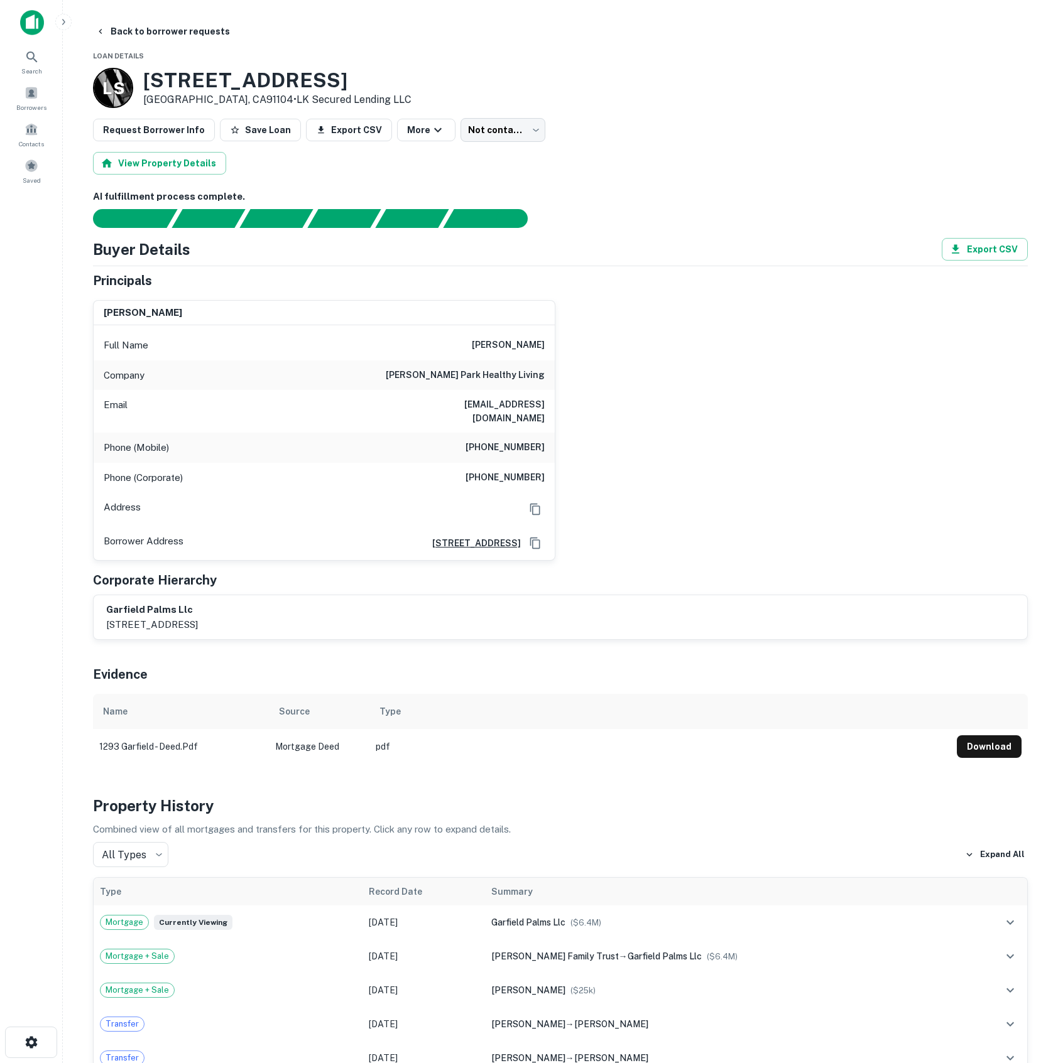
copy h6 "tillman pink jr."
drag, startPoint x: 454, startPoint y: 405, endPoint x: 578, endPoint y: 410, distance: 124.5
click at [578, 410] on div "tillman pink jr. Full Name tillman pink jr. Company glen park healthy living Em…" at bounding box center [555, 425] width 945 height 271
copy h6 "tpink@providence.org"
click at [746, 398] on div "tillman pink jr. Full Name tillman pink jr. Company glen park healthy living Em…" at bounding box center [555, 425] width 945 height 271
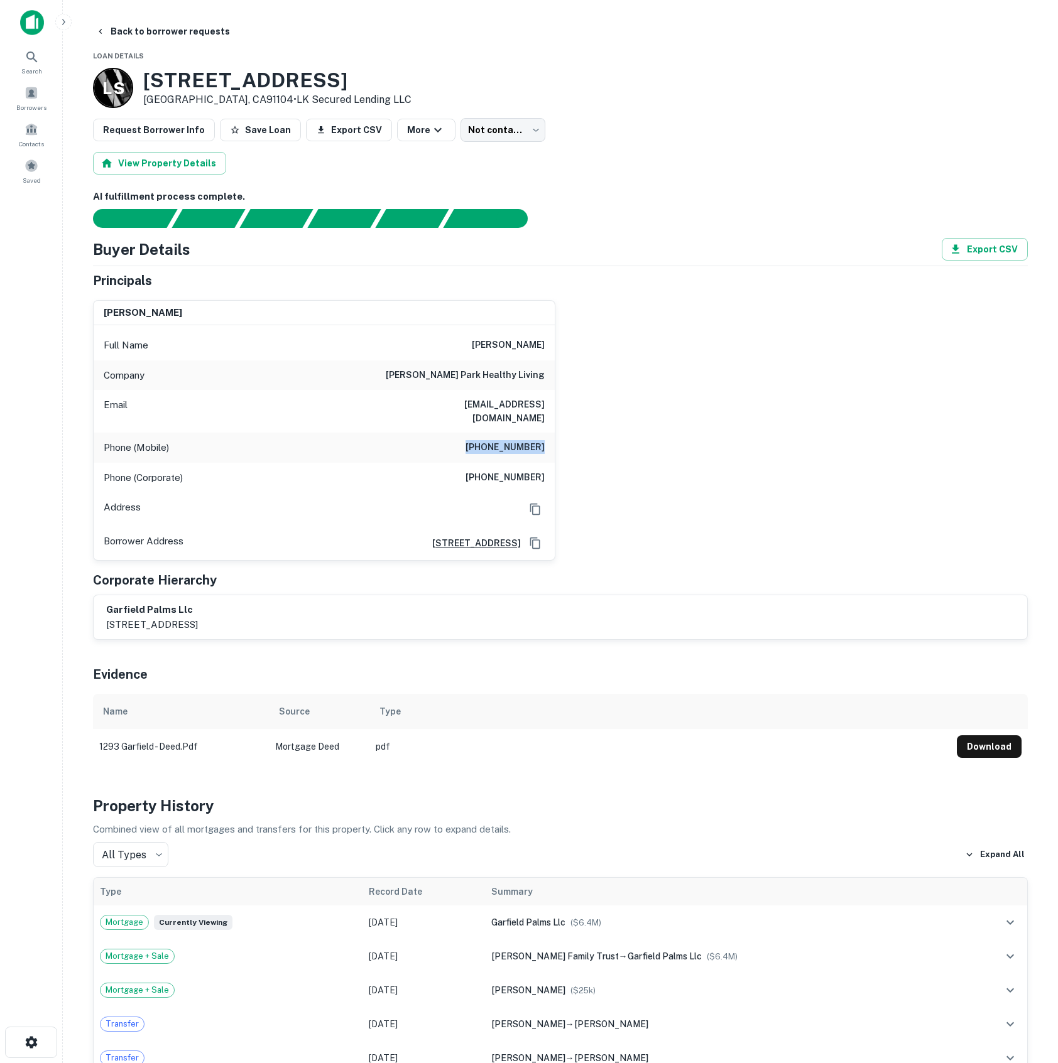
drag, startPoint x: 478, startPoint y: 438, endPoint x: 572, endPoint y: 438, distance: 93.6
click at [572, 438] on div "tillman pink jr. Full Name tillman pink jr. Company glen park healthy living Em…" at bounding box center [555, 425] width 945 height 271
copy h6 "(818) 590-9827"
click at [479, 470] on h6 "(818) 246-9000" at bounding box center [504, 477] width 79 height 15
click at [561, 463] on div "tillman pink jr. Full Name tillman pink jr. Company glen park healthy living Em…" at bounding box center [555, 425] width 945 height 271
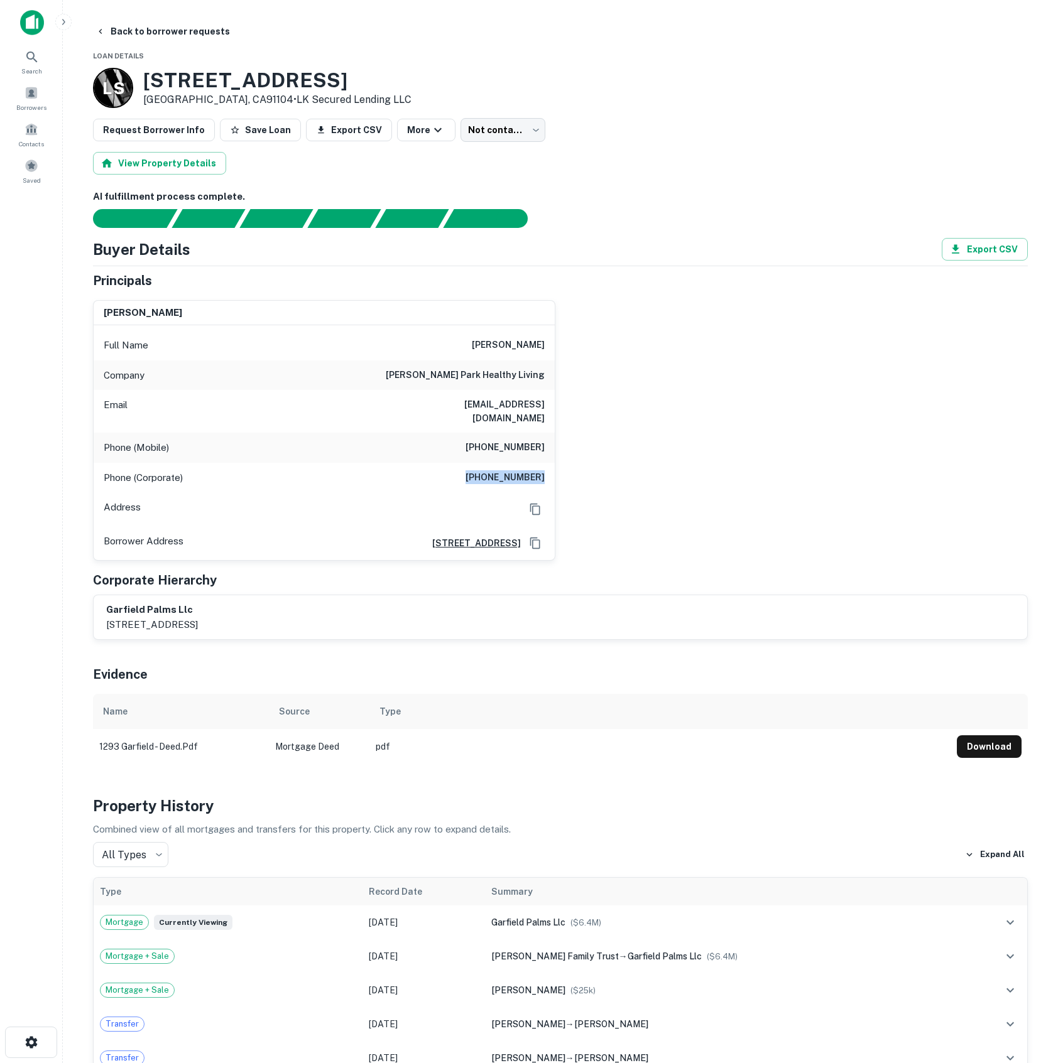
drag, startPoint x: 474, startPoint y: 468, endPoint x: 546, endPoint y: 467, distance: 72.2
click at [546, 467] on div "Phone (Corporate) (818) 246-9000" at bounding box center [324, 478] width 461 height 30
copy h6 "(818) 246-9000"
click at [49, 102] on div "Borrowers" at bounding box center [31, 98] width 55 height 34
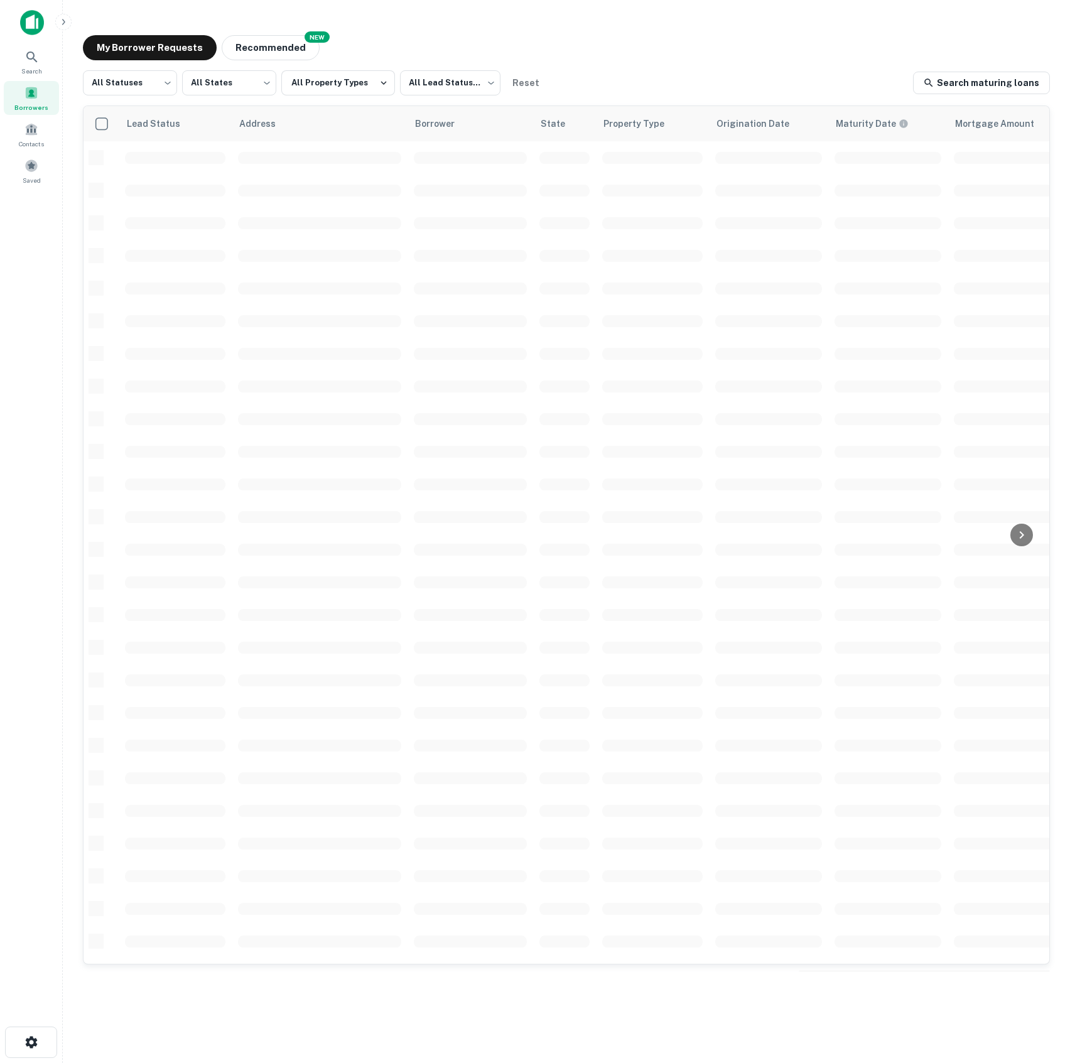
scroll to position [6, 0]
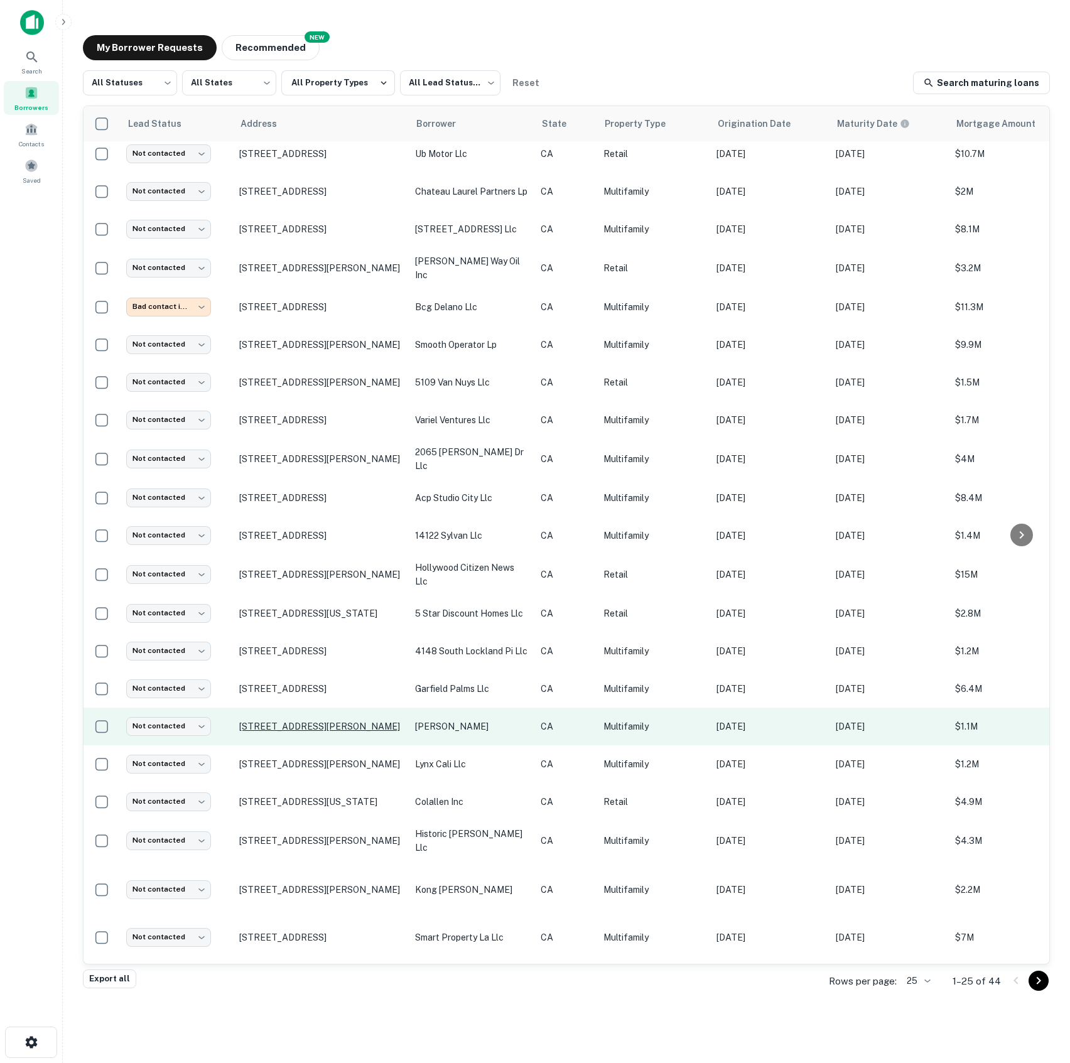
click at [312, 721] on p "[STREET_ADDRESS][PERSON_NAME]" at bounding box center [320, 726] width 163 height 11
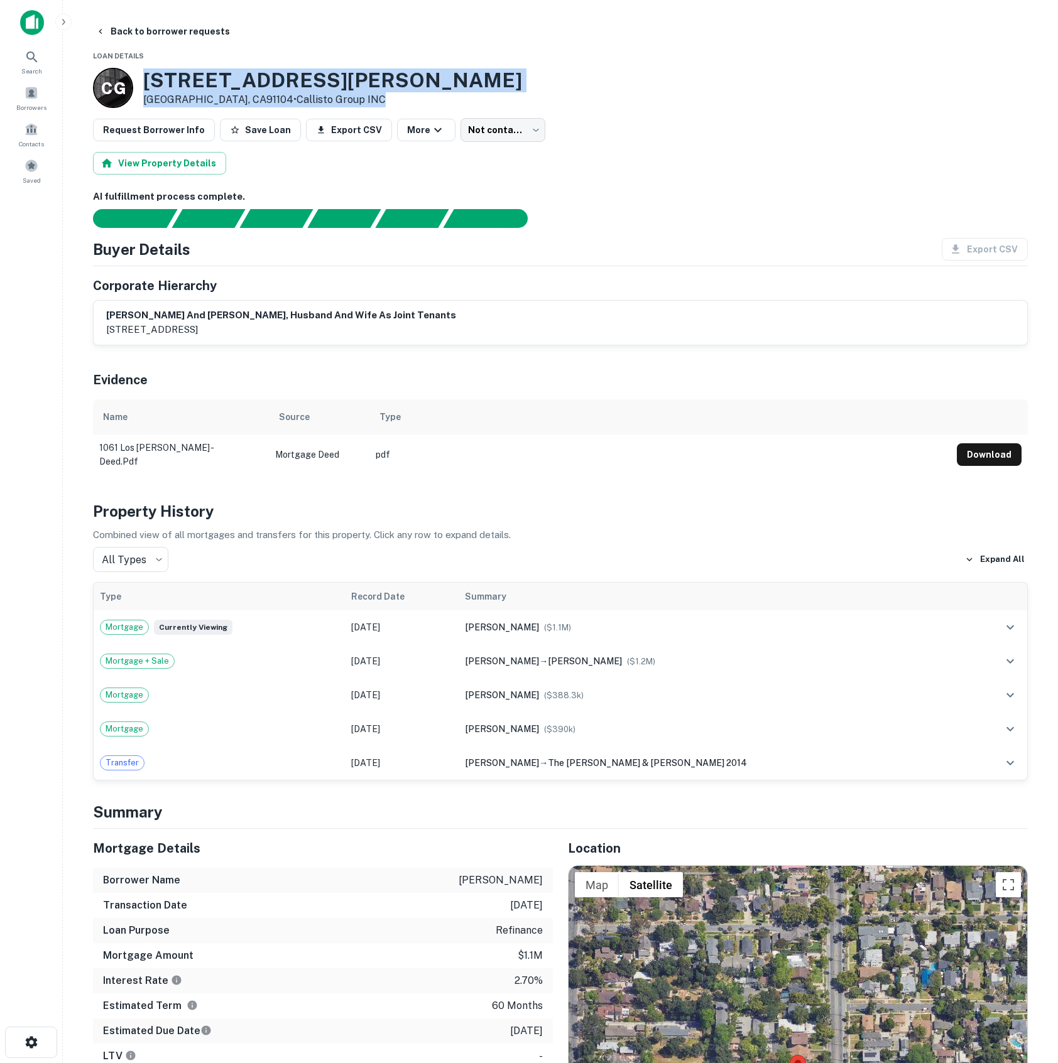
drag, startPoint x: 143, startPoint y: 75, endPoint x: 378, endPoint y: 93, distance: 235.0
click at [378, 93] on div "C G 1061 Los Robles Ave Pasadena, CA91104 • Callisto Group INC" at bounding box center [560, 88] width 935 height 40
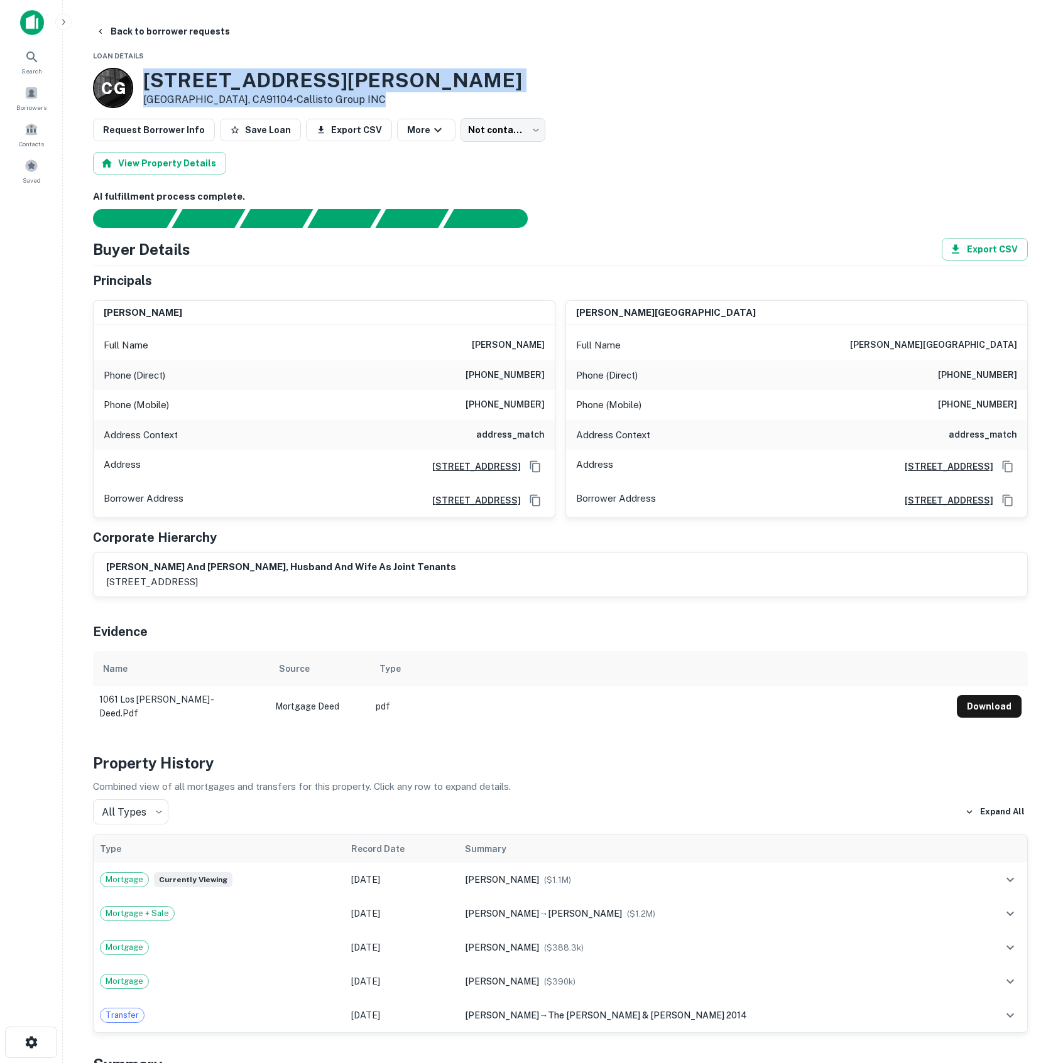
drag, startPoint x: 421, startPoint y: 99, endPoint x: 388, endPoint y: 99, distance: 32.7
click at [420, 99] on div "C G 1061 Los Robles Ave Pasadena, CA91104 • Callisto Group INC" at bounding box center [560, 88] width 935 height 40
drag, startPoint x: 367, startPoint y: 93, endPoint x: 347, endPoint y: 81, distance: 23.9
click at [367, 93] on div "C G 1061 Los Robles Ave Pasadena, CA91104 • Callisto Group INC" at bounding box center [560, 88] width 935 height 40
click at [325, 80] on h3 "1061 Los Robles Ave" at bounding box center [332, 80] width 379 height 24
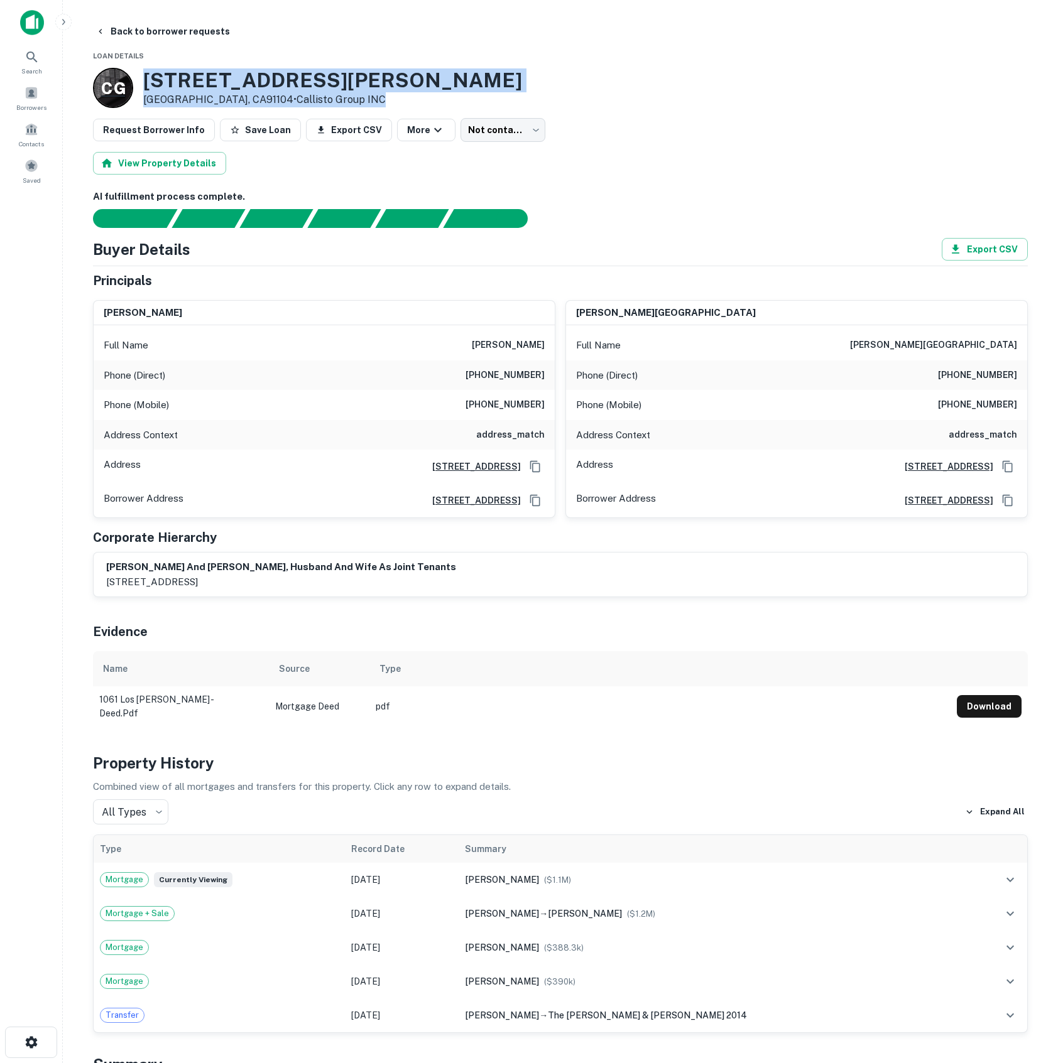
click at [128, 83] on div "C G" at bounding box center [113, 88] width 40 height 40
drag, startPoint x: 144, startPoint y: 79, endPoint x: 338, endPoint y: 80, distance: 194.1
click at [338, 80] on div "C G 1061 Los Robles Ave Pasadena, CA91104 • Callisto Group INC" at bounding box center [560, 88] width 935 height 40
copy h3 "1061 Los Robles Ave"
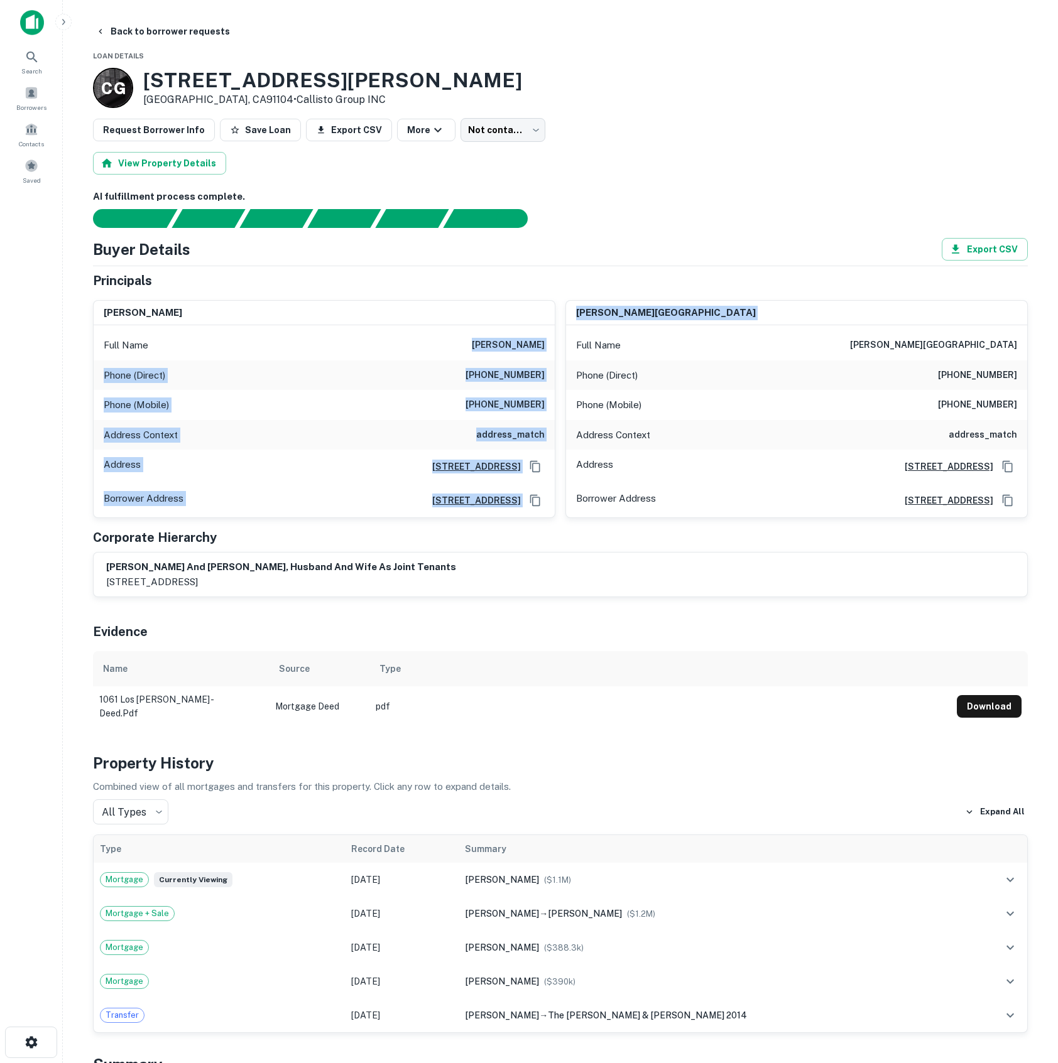
drag, startPoint x: 458, startPoint y: 340, endPoint x: 563, endPoint y: 351, distance: 105.4
click at [563, 351] on div "mireille hamparian Full Name mireille hamparian Phone (Direct) (818) 753-5845 P…" at bounding box center [555, 404] width 945 height 229
click at [549, 349] on div "Full Name mireille hamparian" at bounding box center [324, 345] width 461 height 30
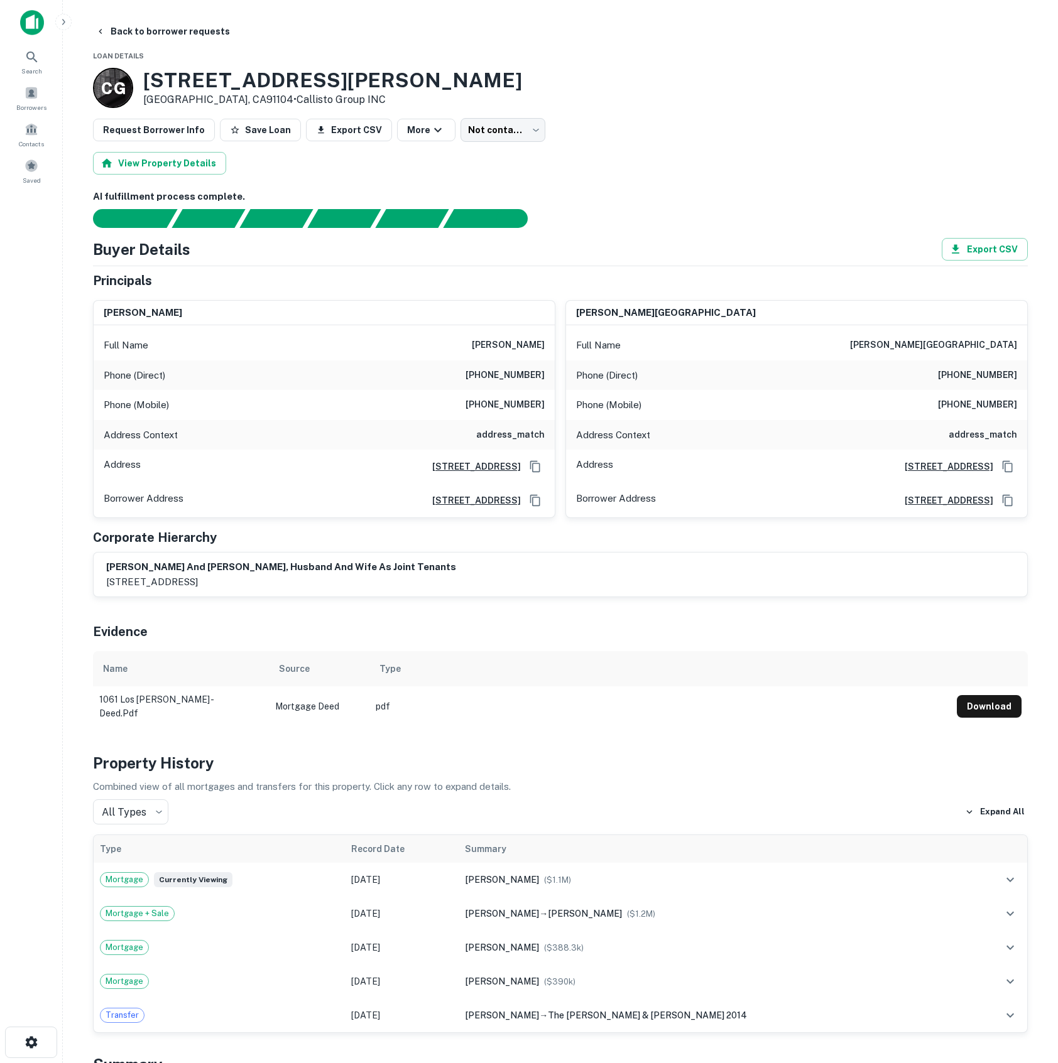
drag, startPoint x: 463, startPoint y: 344, endPoint x: 545, endPoint y: 347, distance: 82.3
click at [545, 347] on div "Full Name mireille hamparian" at bounding box center [324, 345] width 461 height 30
copy h6 "mireille hamparian"
drag, startPoint x: 477, startPoint y: 375, endPoint x: 543, endPoint y: 374, distance: 65.3
click at [543, 374] on h6 "(818) 753-5845" at bounding box center [504, 375] width 79 height 15
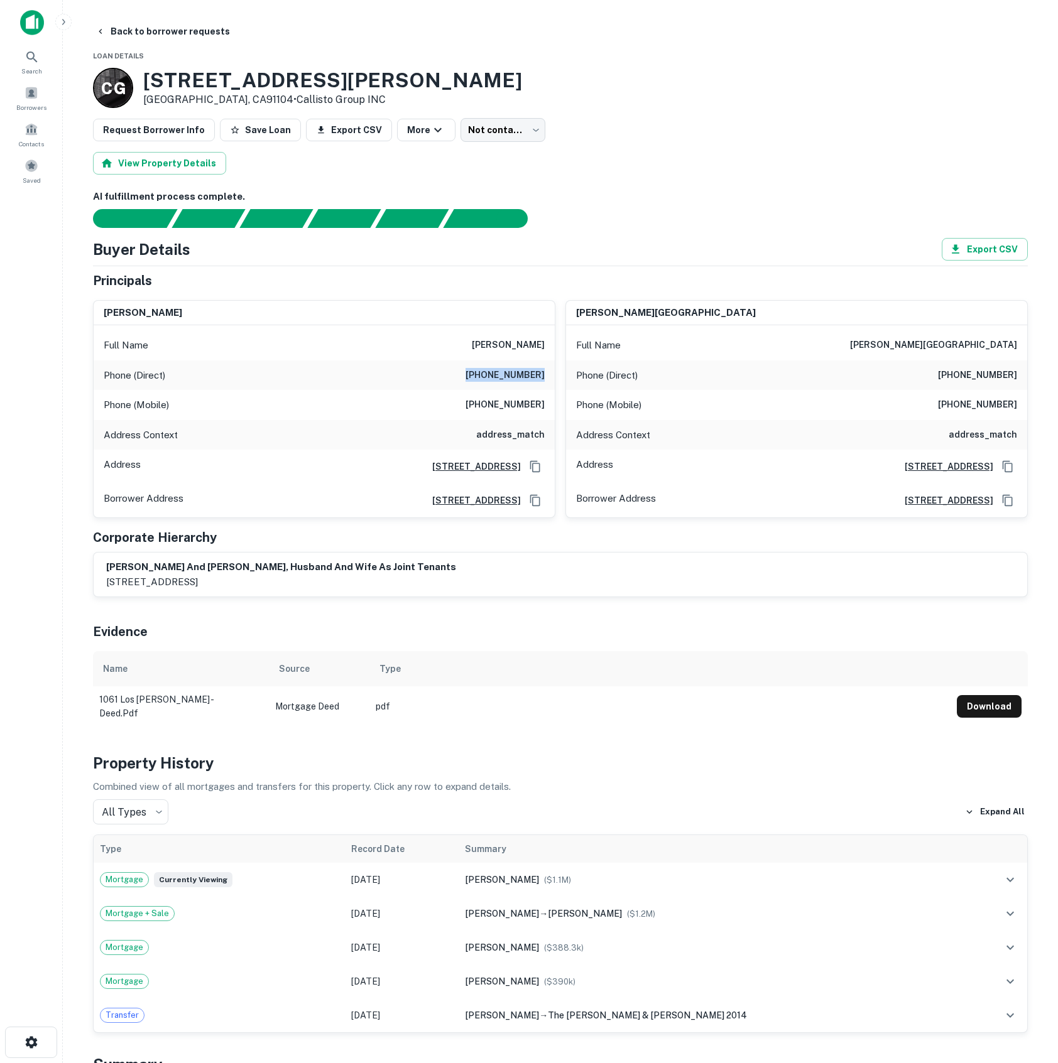
copy h6 "(818) 753-5845"
drag, startPoint x: 482, startPoint y: 406, endPoint x: 552, endPoint y: 408, distance: 69.1
click at [552, 408] on div "Phone (Mobile) (818) 917-3613" at bounding box center [324, 405] width 461 height 30
copy h6 "(818) 917-3613"
click at [707, 622] on div "Evidence" at bounding box center [560, 629] width 935 height 44
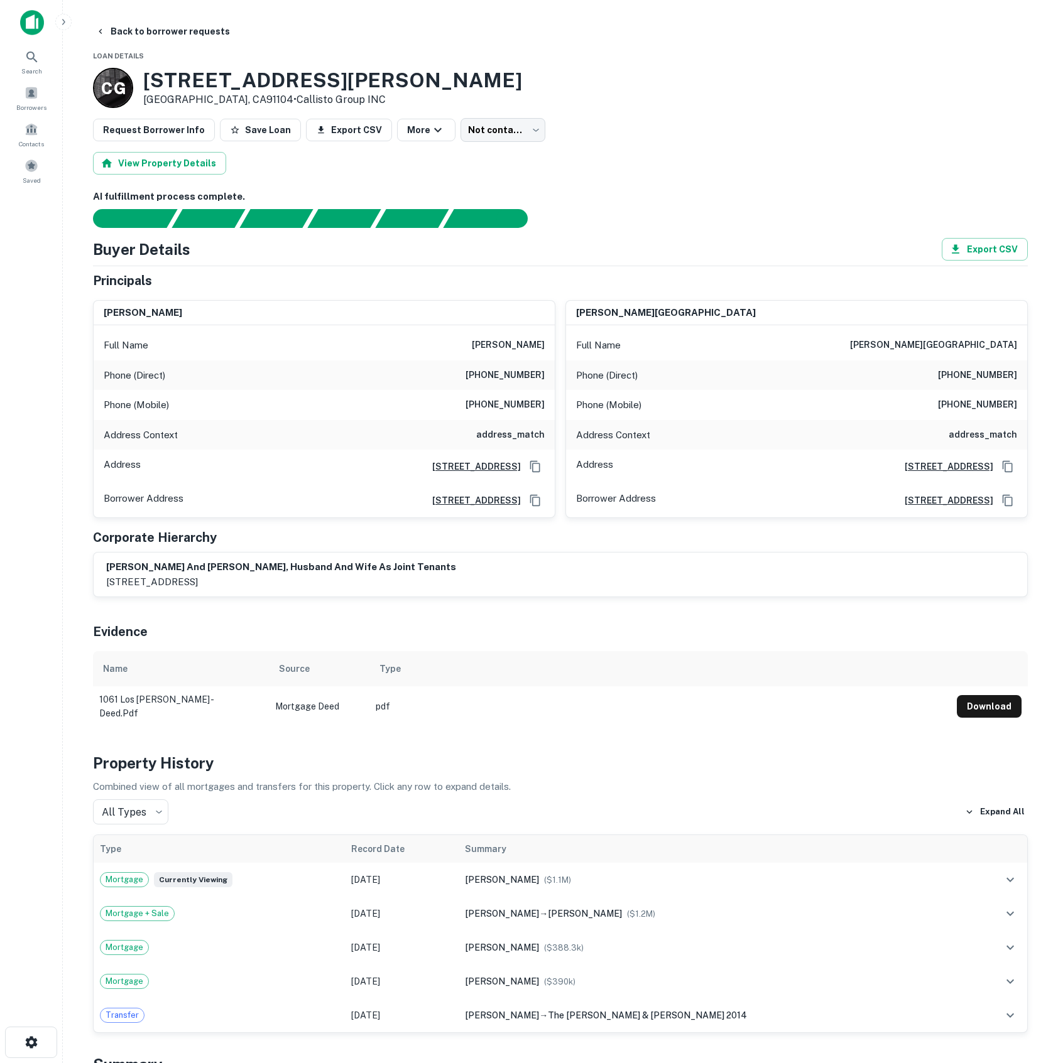
click at [687, 162] on div "View Property Details" at bounding box center [560, 163] width 935 height 23
drag, startPoint x: 942, startPoint y: 345, endPoint x: 1014, endPoint y: 339, distance: 71.9
click at [1014, 339] on h6 "raffi h. hamparian" at bounding box center [933, 345] width 167 height 15
click at [993, 344] on h6 "raffi h. hamparian" at bounding box center [933, 345] width 167 height 15
drag, startPoint x: 953, startPoint y: 347, endPoint x: 1021, endPoint y: 352, distance: 68.0
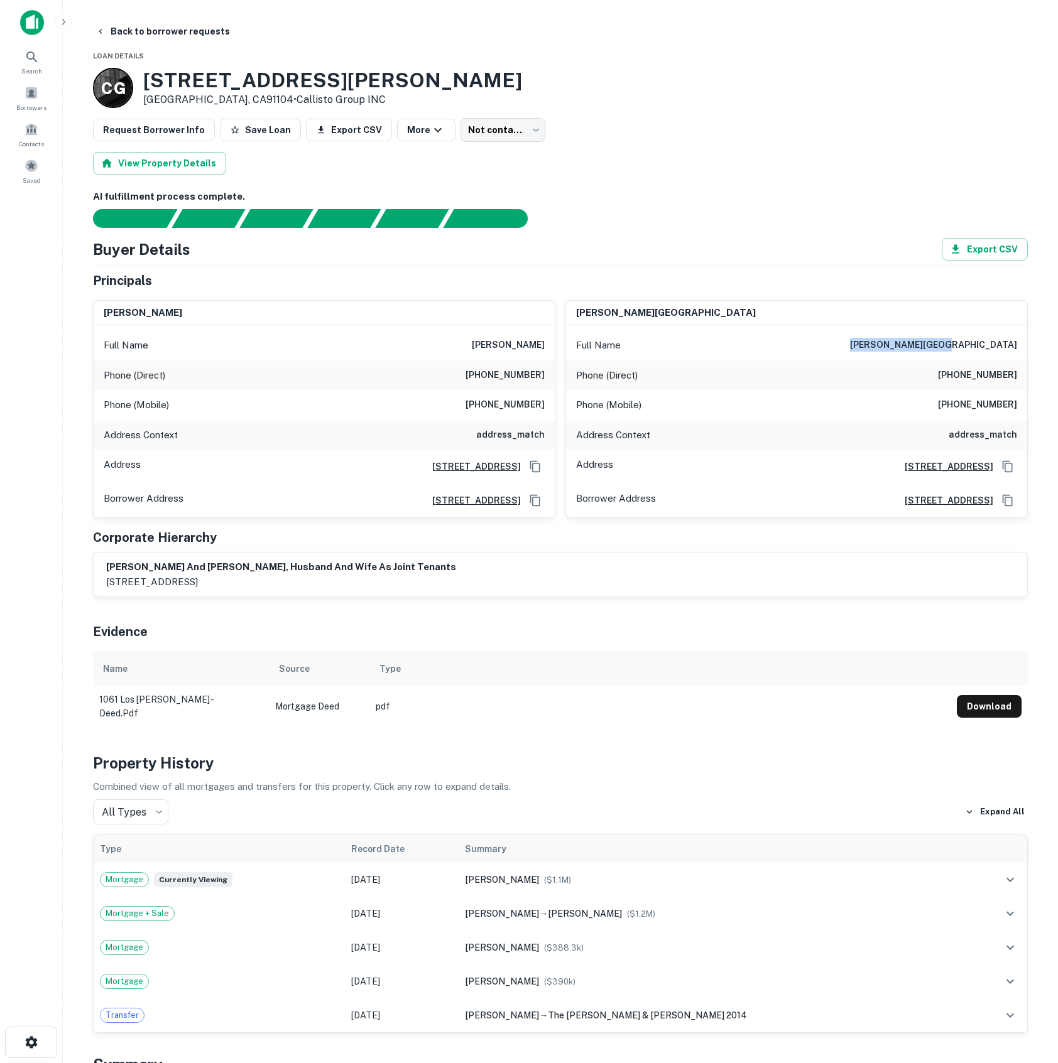
click at [1021, 352] on div "Full Name raffi h. hamparian" at bounding box center [796, 345] width 461 height 30
copy h6 "raffi h. hamparian"
drag, startPoint x: 950, startPoint y: 375, endPoint x: 1041, endPoint y: 376, distance: 91.7
copy h6 "(626) 451-0595"
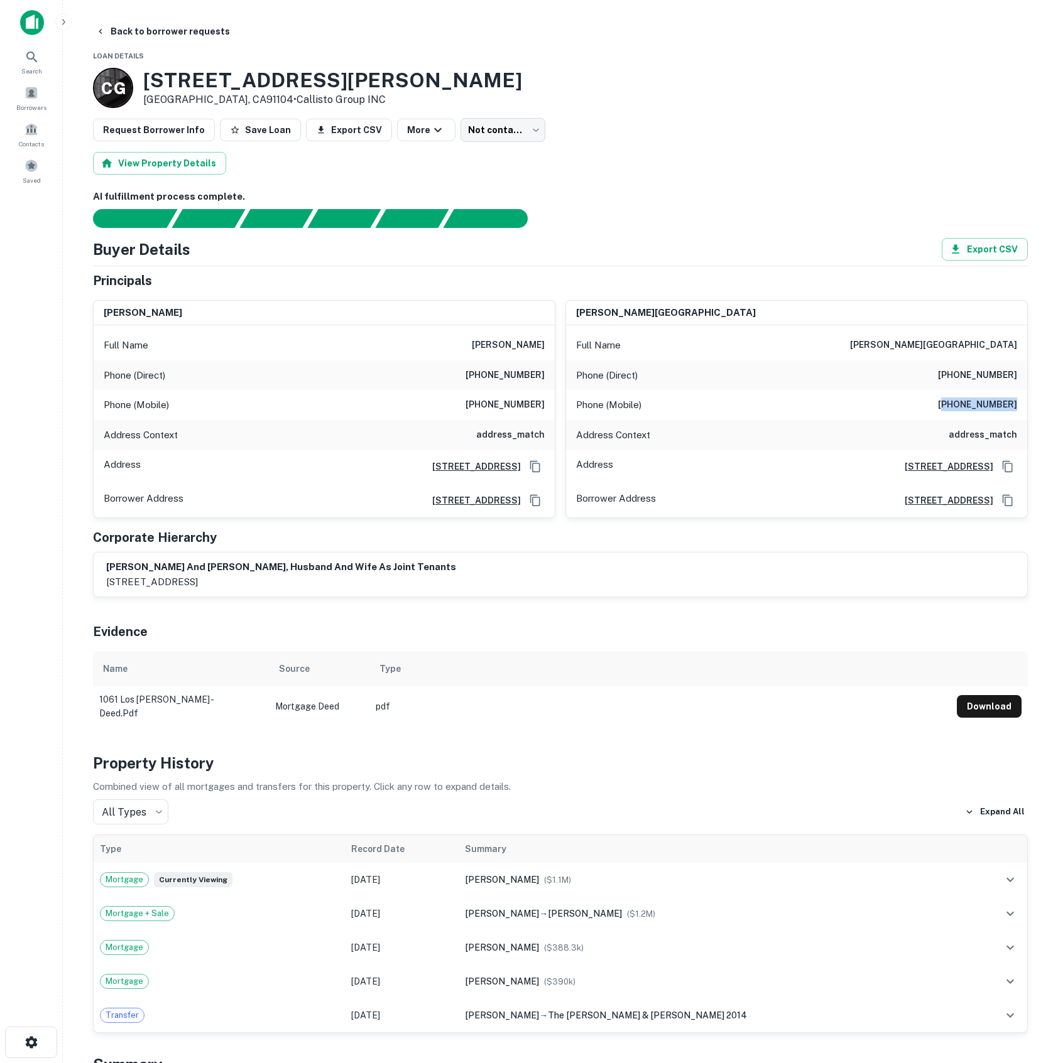
drag, startPoint x: 955, startPoint y: 406, endPoint x: 1026, endPoint y: 405, distance: 70.4
click at [1026, 405] on div "Phone (Mobile) (818) 535-0910" at bounding box center [796, 405] width 461 height 30
copy h6 "818) 535-0910"
click at [28, 98] on span at bounding box center [31, 93] width 14 height 14
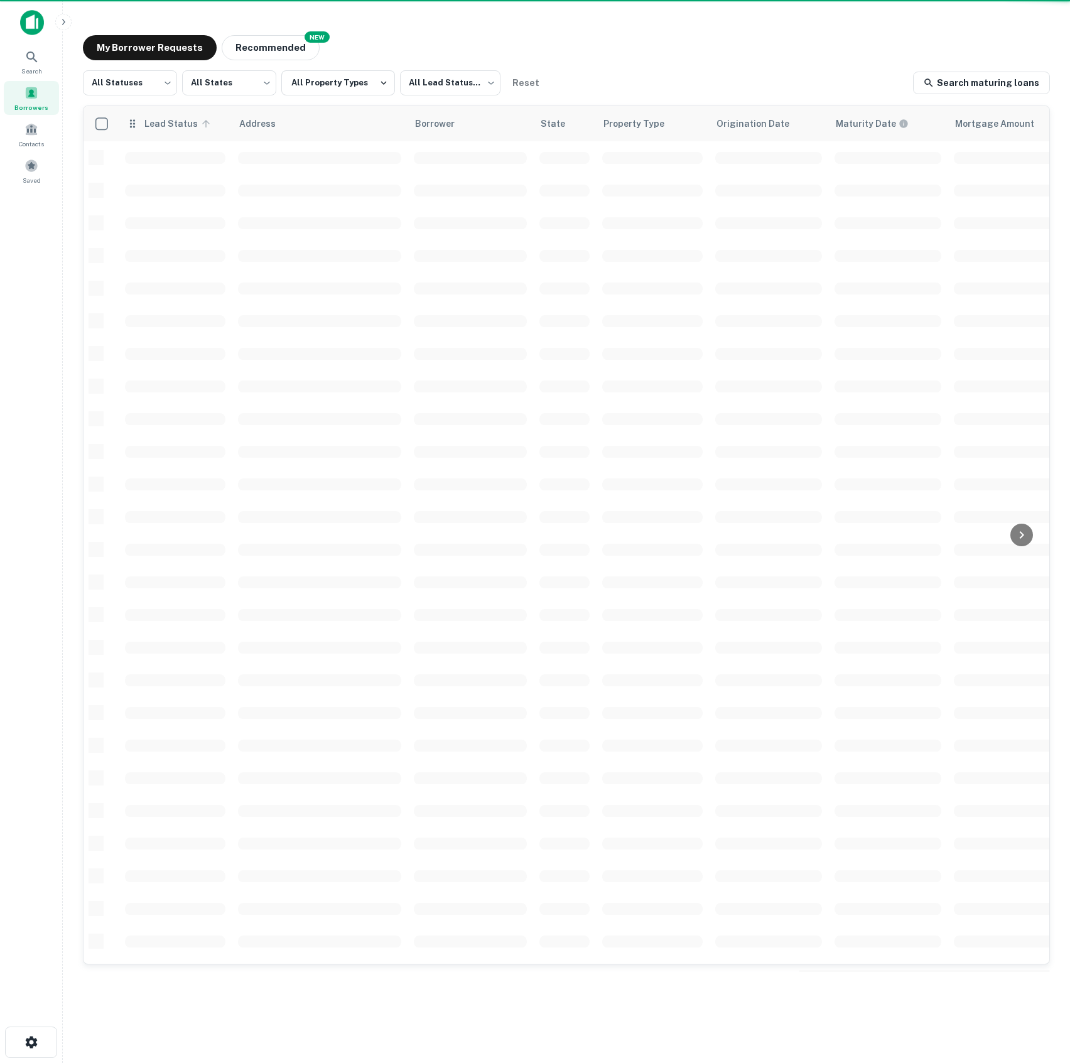
scroll to position [6, 0]
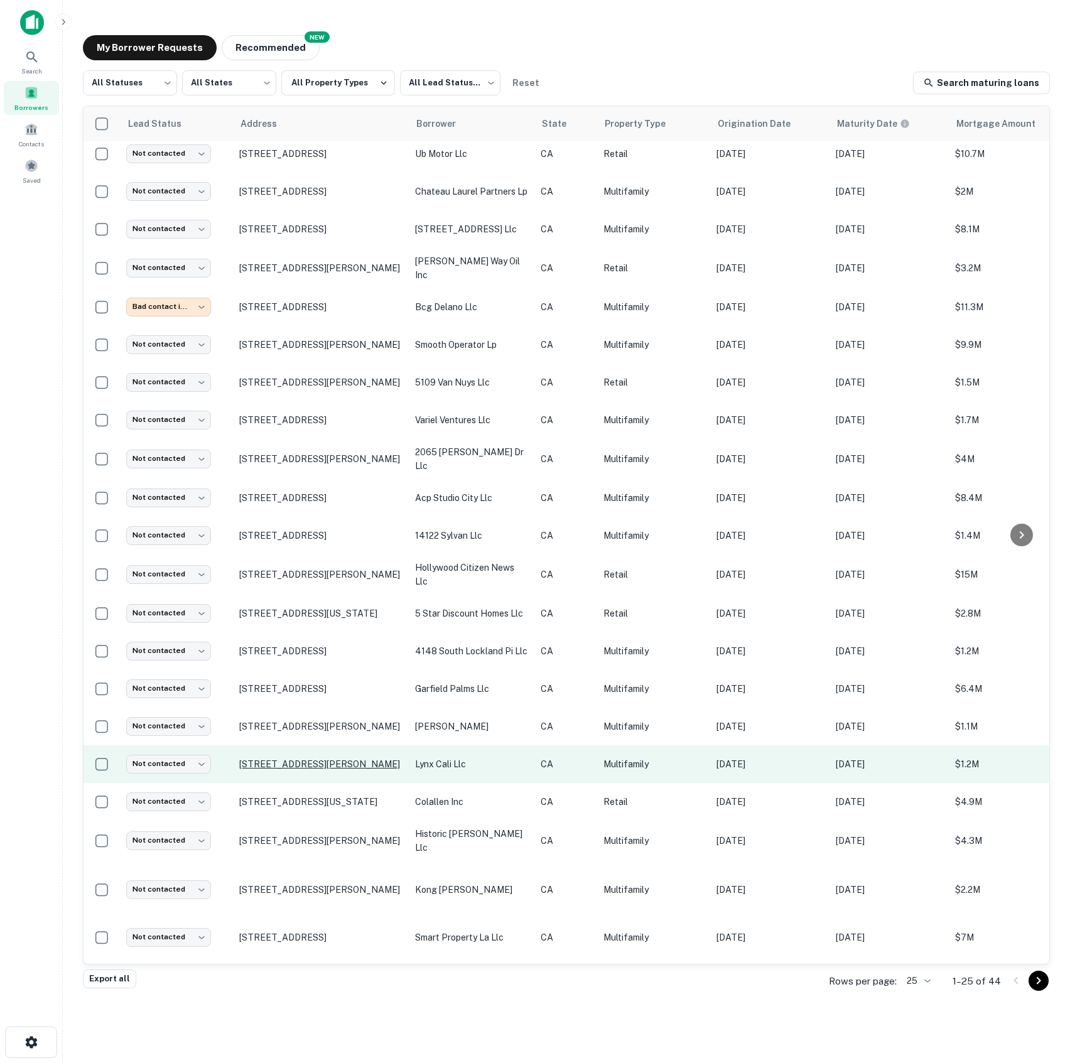
click at [278, 759] on p "[STREET_ADDRESS][PERSON_NAME]" at bounding box center [320, 764] width 163 height 11
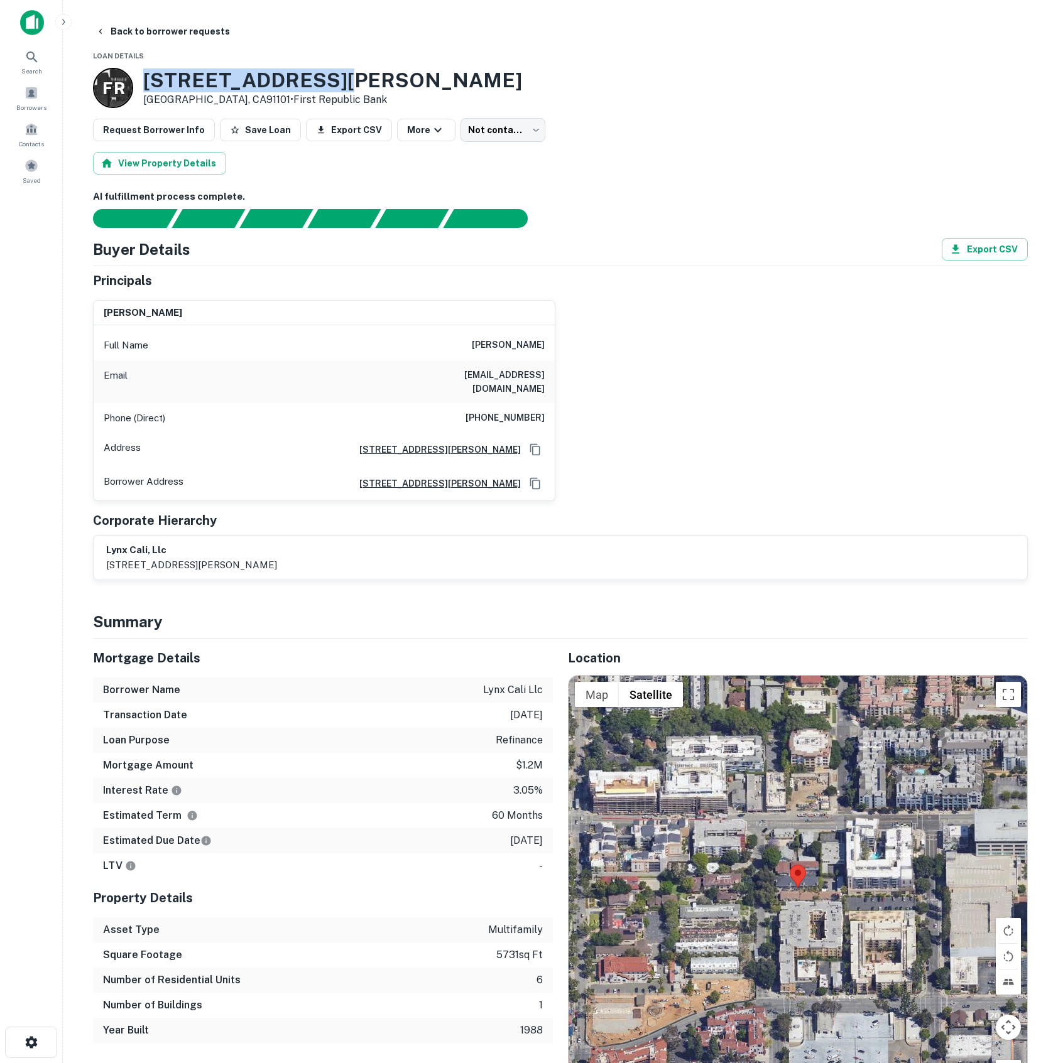
drag, startPoint x: 146, startPoint y: 80, endPoint x: 333, endPoint y: 89, distance: 187.4
click at [333, 89] on div "F R 176 Oak Knoll Ave Pasadena, CA91101 • First Republic Bank" at bounding box center [560, 88] width 935 height 40
copy h3 "176 Oak Knoll Ave"
drag, startPoint x: 471, startPoint y: 350, endPoint x: 544, endPoint y: 347, distance: 72.9
click at [544, 347] on div "Full Name joseph d huarte" at bounding box center [324, 345] width 461 height 30
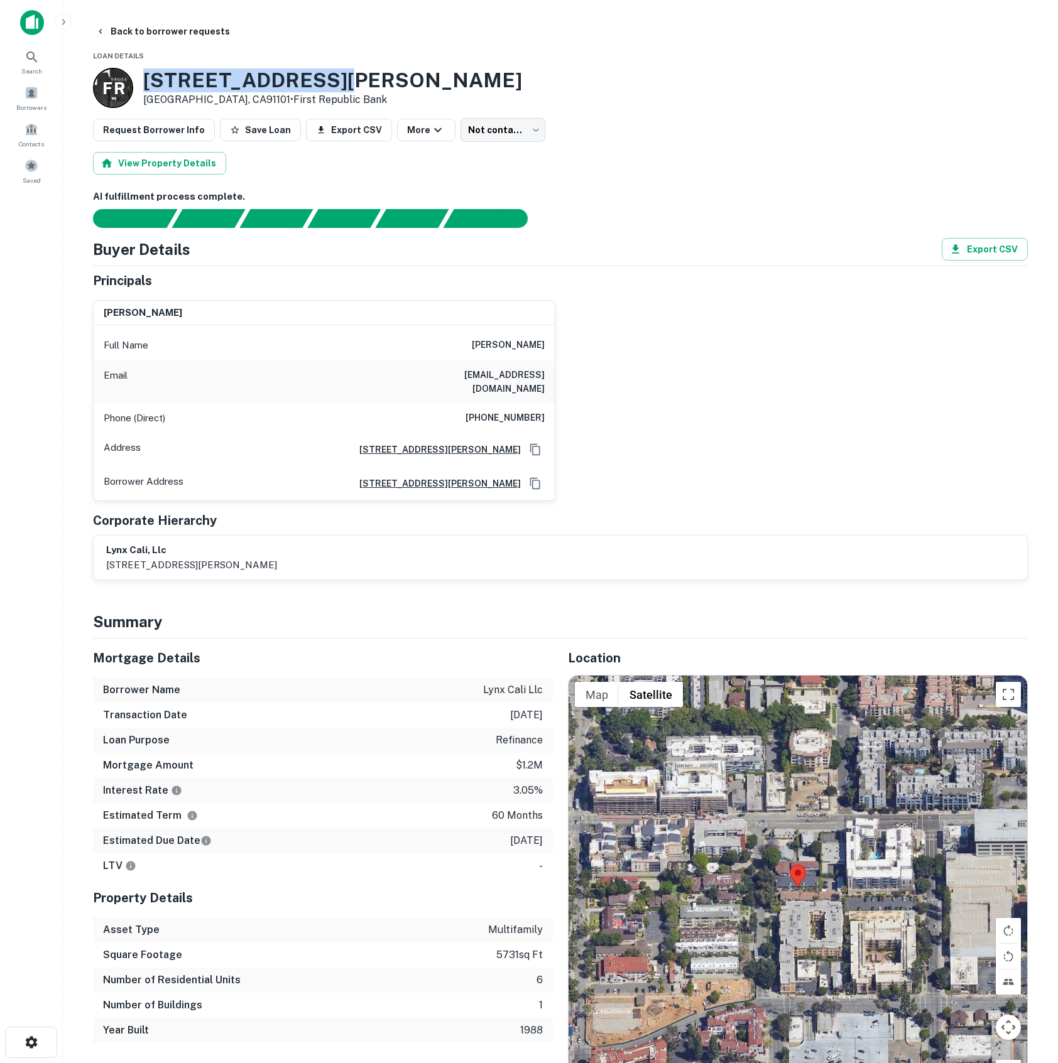
copy h6 "joseph d huarte"
drag, startPoint x: 451, startPoint y: 375, endPoint x: 567, endPoint y: 379, distance: 115.7
click at [567, 379] on div "joseph d huarte Full Name joseph d huarte Email joehuarte@gmail.com Phone (Dire…" at bounding box center [555, 396] width 945 height 212
copy h6 "joehuarte@gmail.com"
drag, startPoint x: 476, startPoint y: 408, endPoint x: 546, endPoint y: 407, distance: 70.4
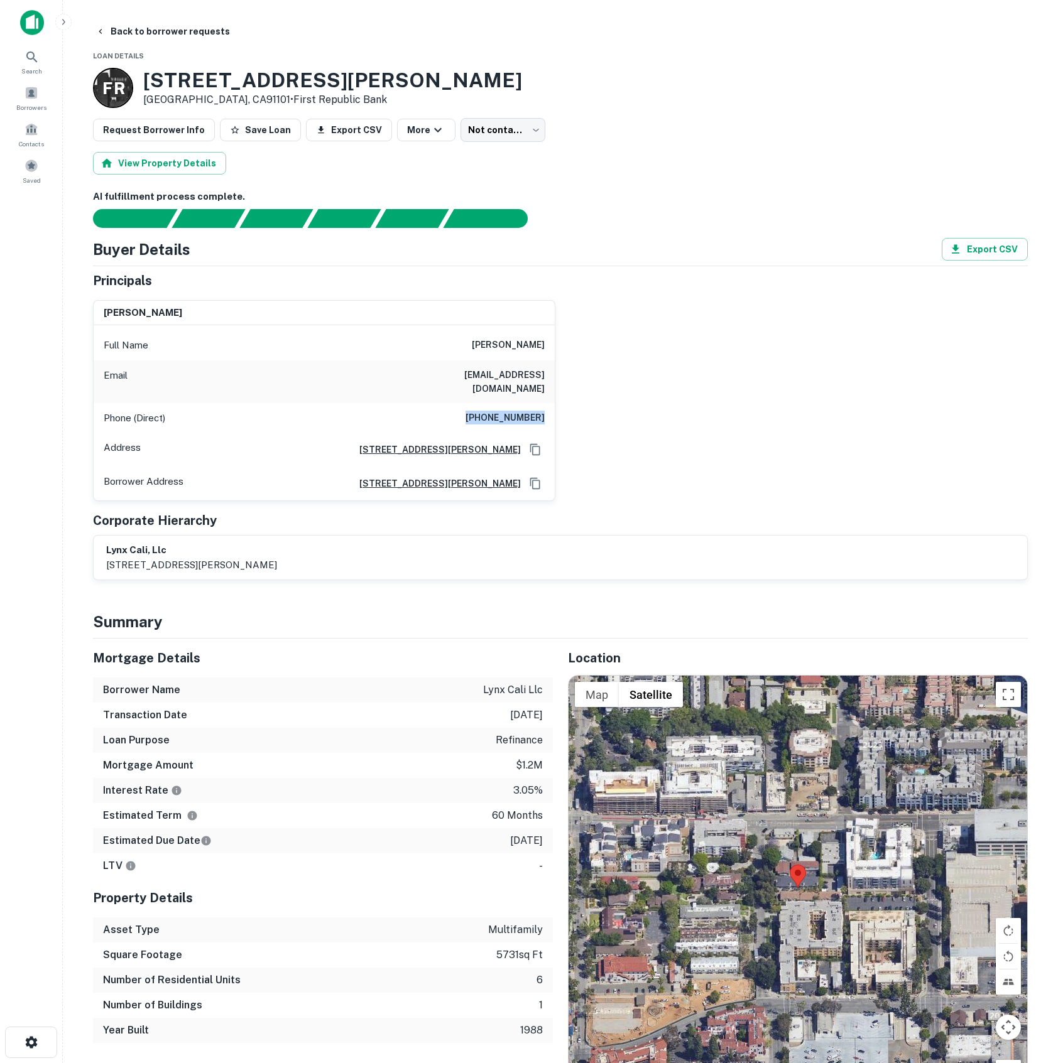
click at [546, 407] on div "Phone (Direct) (208) 867-7447" at bounding box center [324, 418] width 461 height 30
copy h6 "(208) 867-7447"
drag, startPoint x: 593, startPoint y: 420, endPoint x: 565, endPoint y: 470, distance: 57.9
click at [594, 420] on div "joseph d huarte Full Name joseph d huarte Email joehuarte@gmail.com Phone (Dire…" at bounding box center [555, 396] width 945 height 212
click at [38, 90] on span at bounding box center [31, 93] width 14 height 14
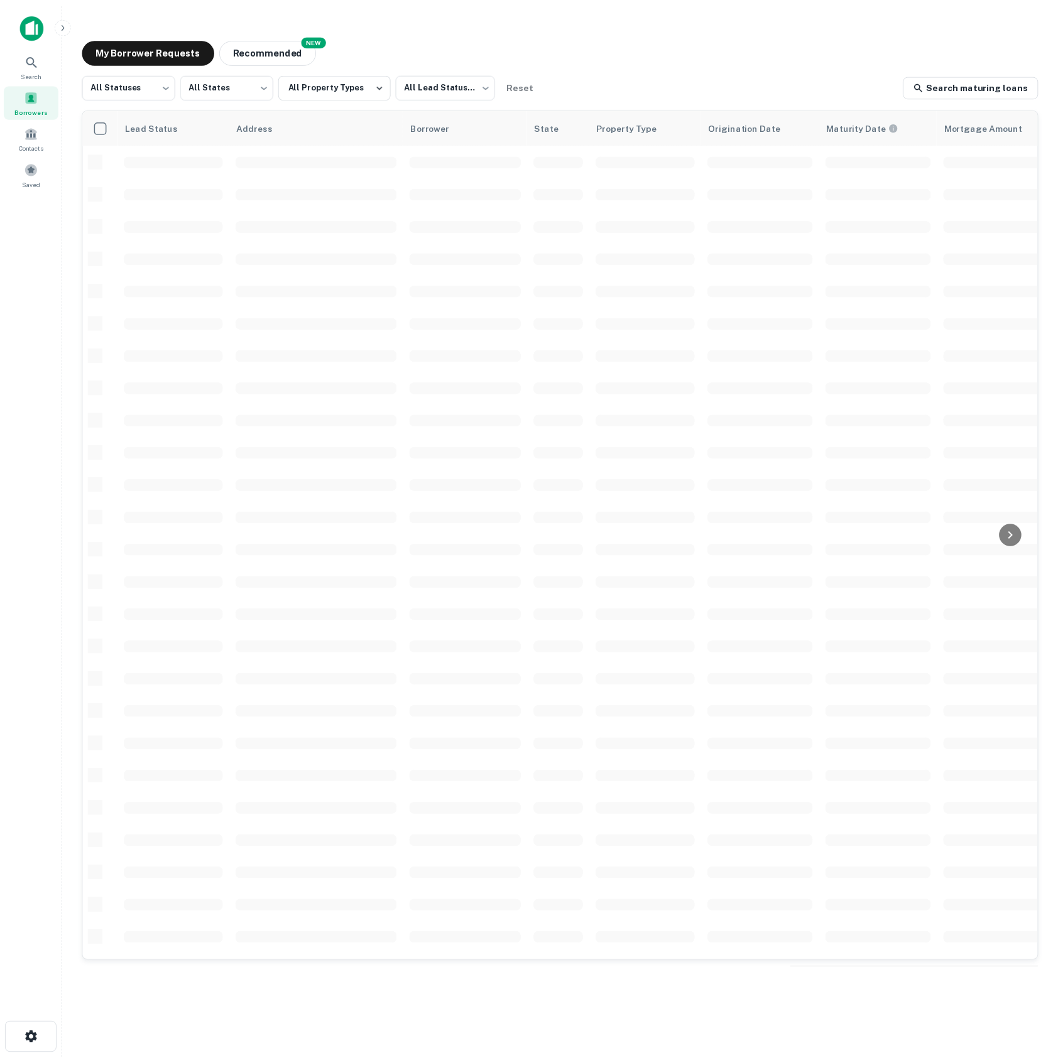
scroll to position [6, 0]
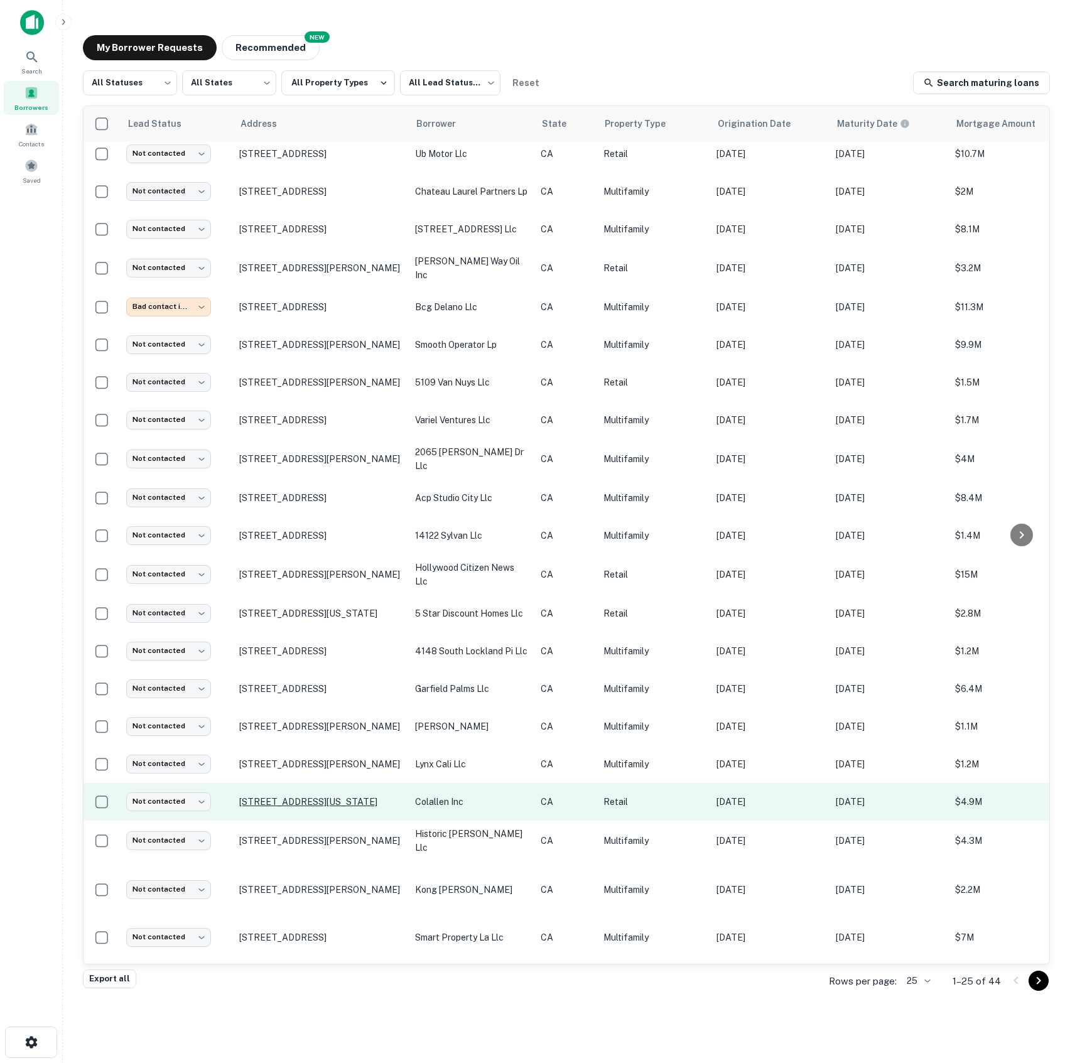
click at [273, 797] on p "[STREET_ADDRESS][US_STATE]" at bounding box center [320, 801] width 163 height 11
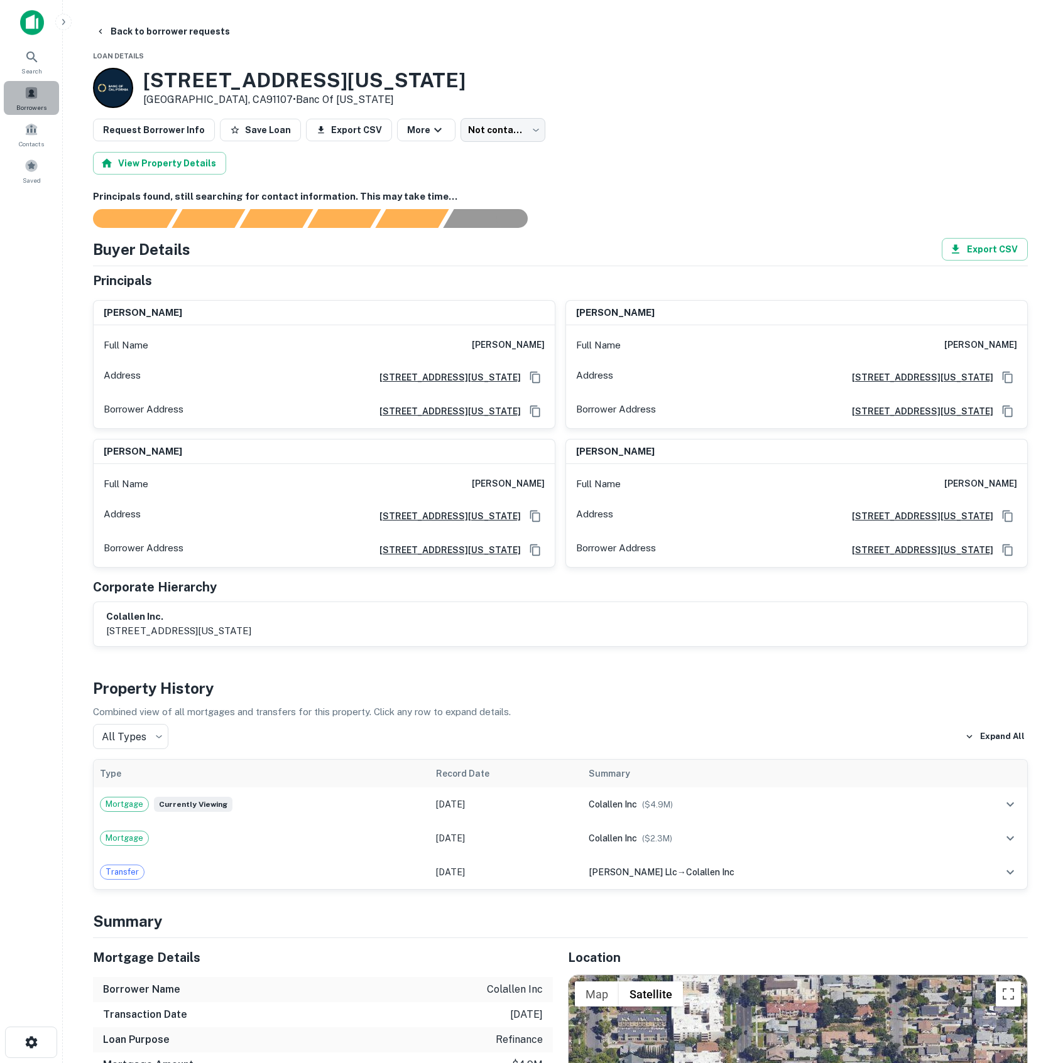
click at [34, 107] on span "Borrowers" at bounding box center [31, 107] width 30 height 10
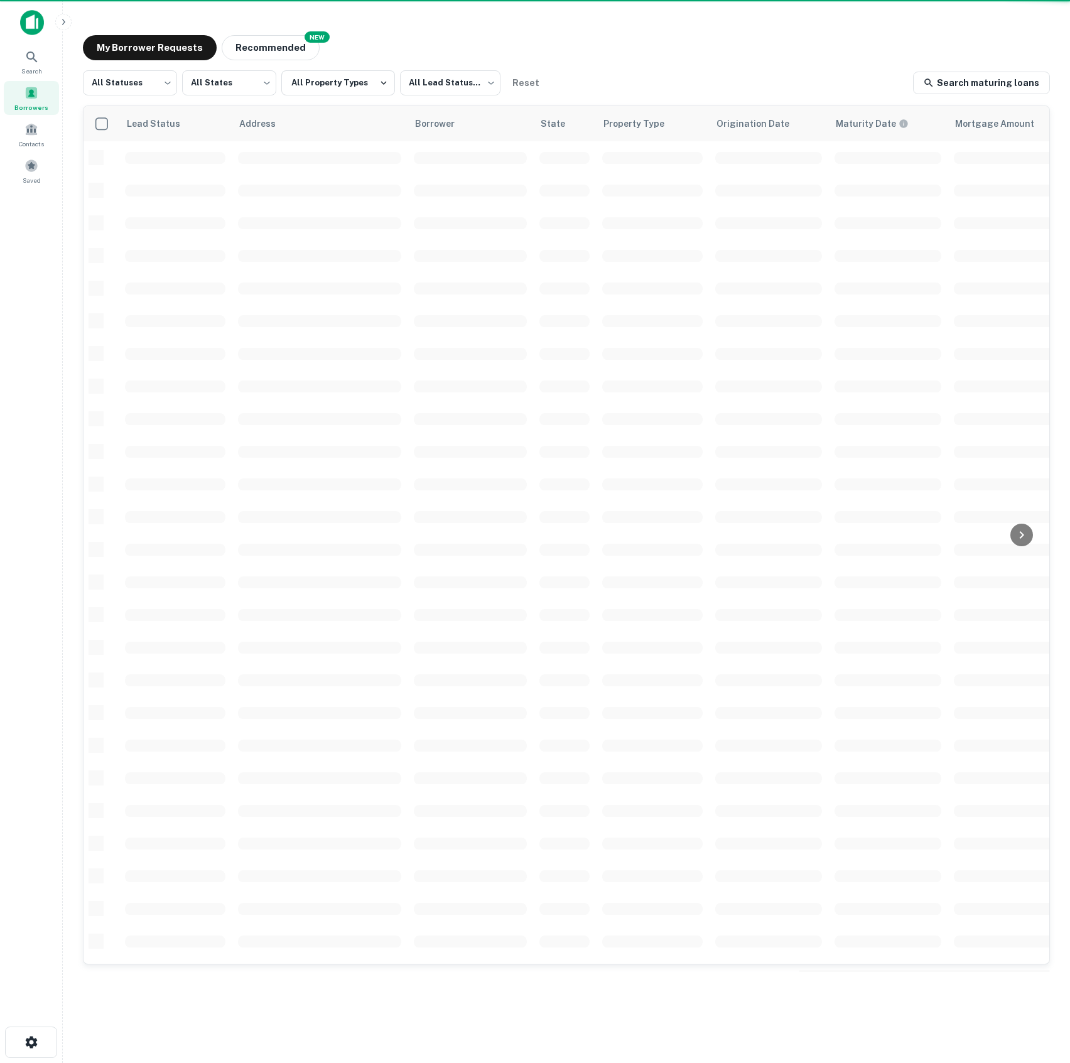
scroll to position [6, 0]
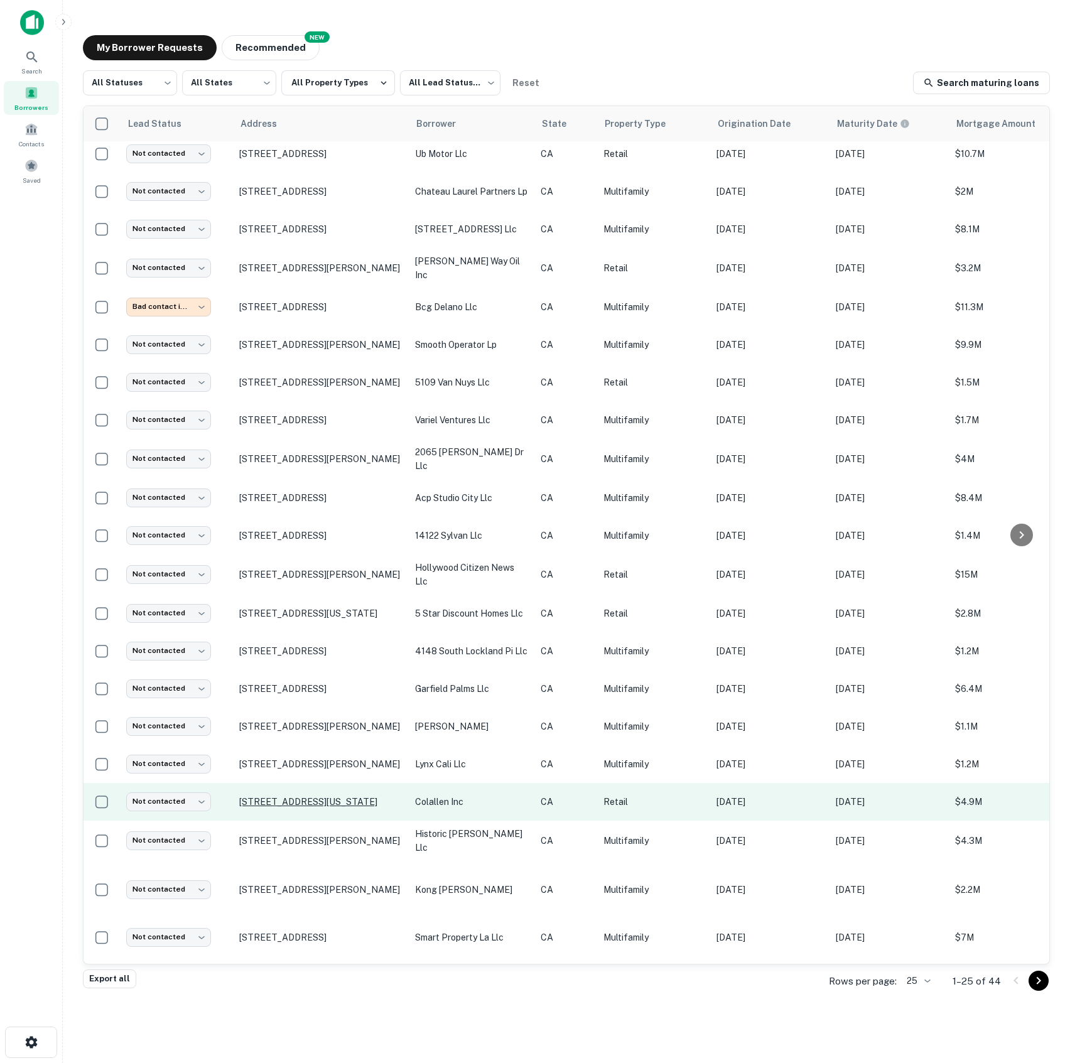
click at [291, 796] on p "[STREET_ADDRESS][US_STATE]" at bounding box center [320, 801] width 163 height 11
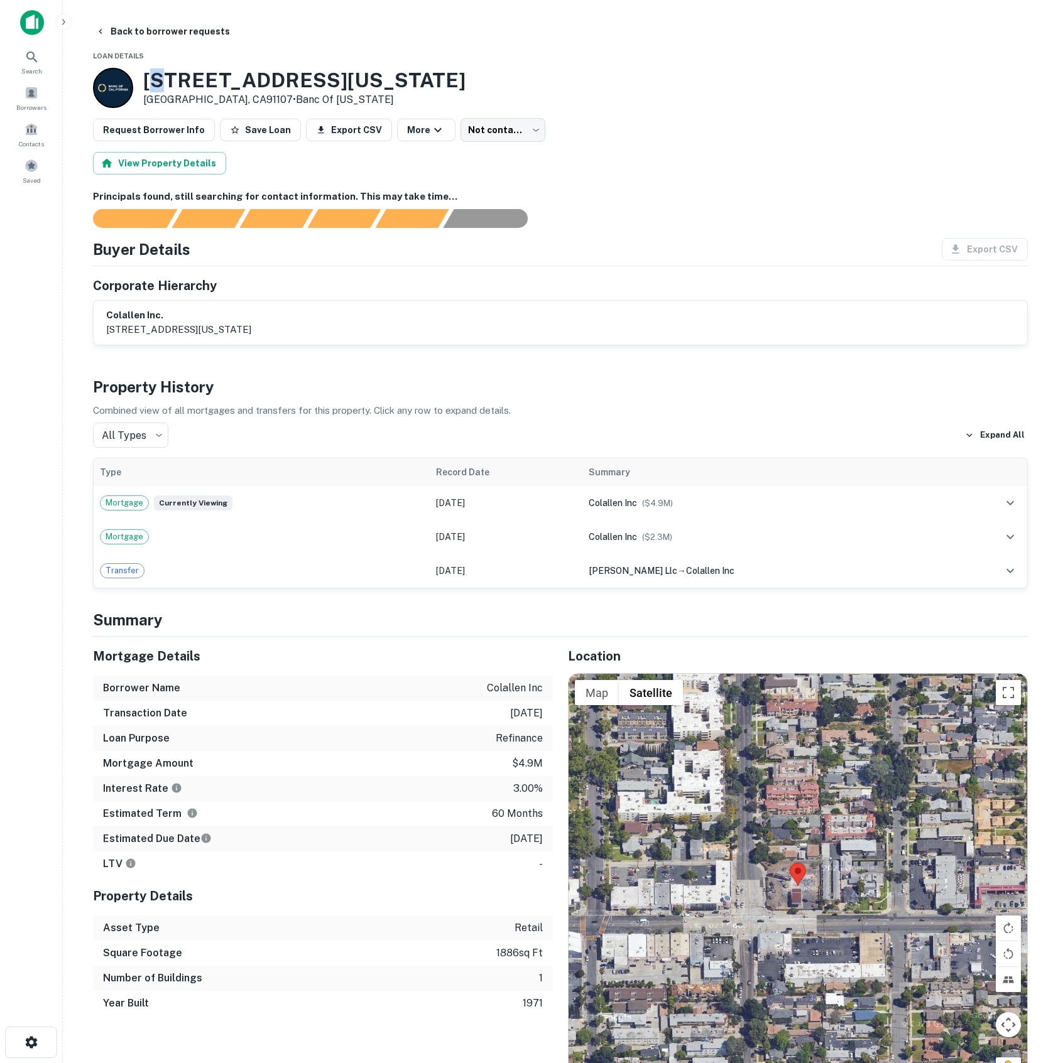
drag, startPoint x: 150, startPoint y: 72, endPoint x: 169, endPoint y: 71, distance: 19.5
click at [169, 71] on h3 "1813 E Colorado Blvd" at bounding box center [304, 80] width 322 height 24
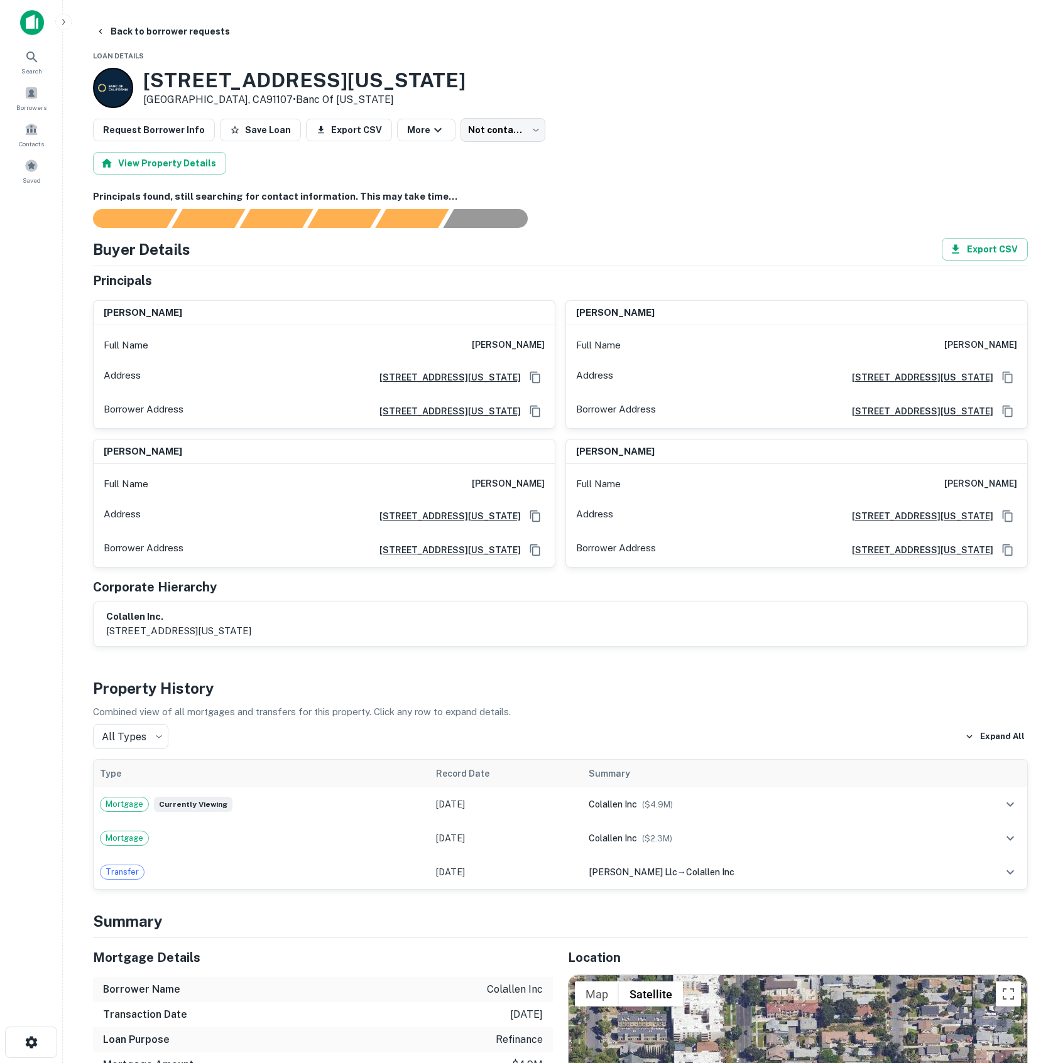
click at [133, 85] on div "1813 E Colorado Blvd Pasadena, CA91107 • Banc Of California" at bounding box center [279, 88] width 372 height 40
drag, startPoint x: 146, startPoint y: 82, endPoint x: 344, endPoint y: 85, distance: 197.9
click at [344, 85] on div "1813 E Colorado Blvd Pasadena, CA91107 • Banc Of California" at bounding box center [560, 88] width 935 height 40
copy h3 "1813 E Colorado Blvd"
drag, startPoint x: 475, startPoint y: 347, endPoint x: 546, endPoint y: 342, distance: 71.8
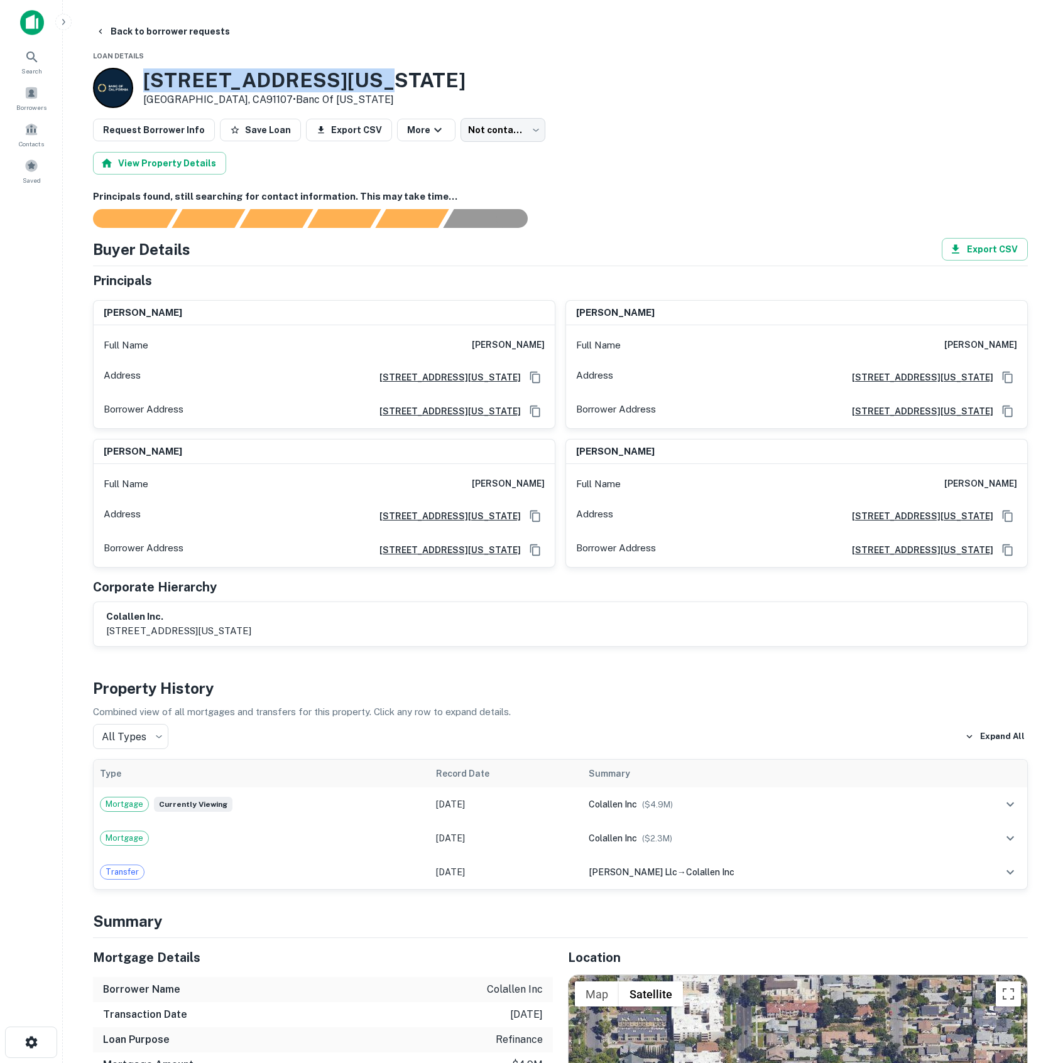
click at [546, 342] on div "Full Name matthew pouldar" at bounding box center [324, 345] width 461 height 30
copy h6 "matthew pouldar"
click at [650, 611] on div "colallen inc. 1813 e. colorado blvd., pasadena, ca, 91107" at bounding box center [560, 624] width 933 height 44
click at [53, 103] on div "Borrowers" at bounding box center [31, 98] width 55 height 34
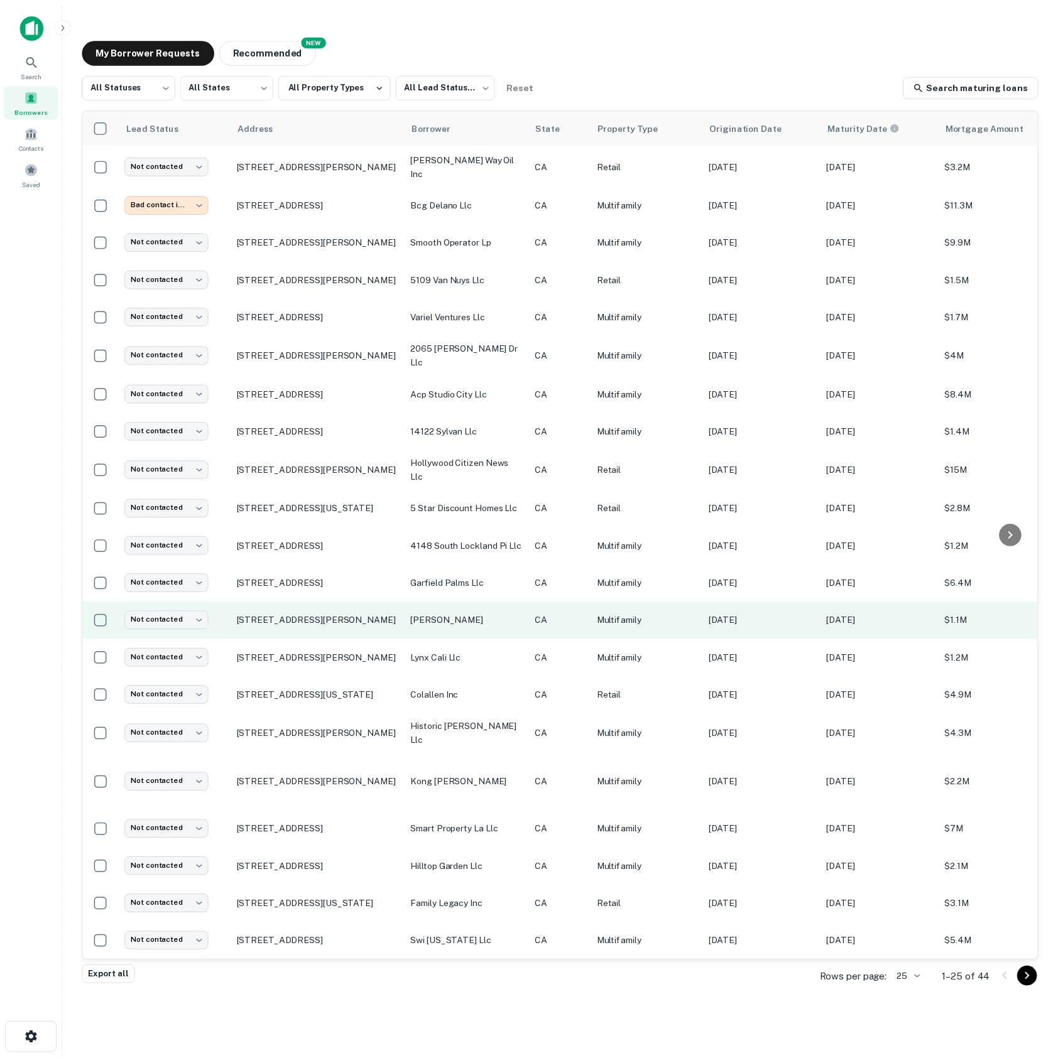
scroll to position [150, 0]
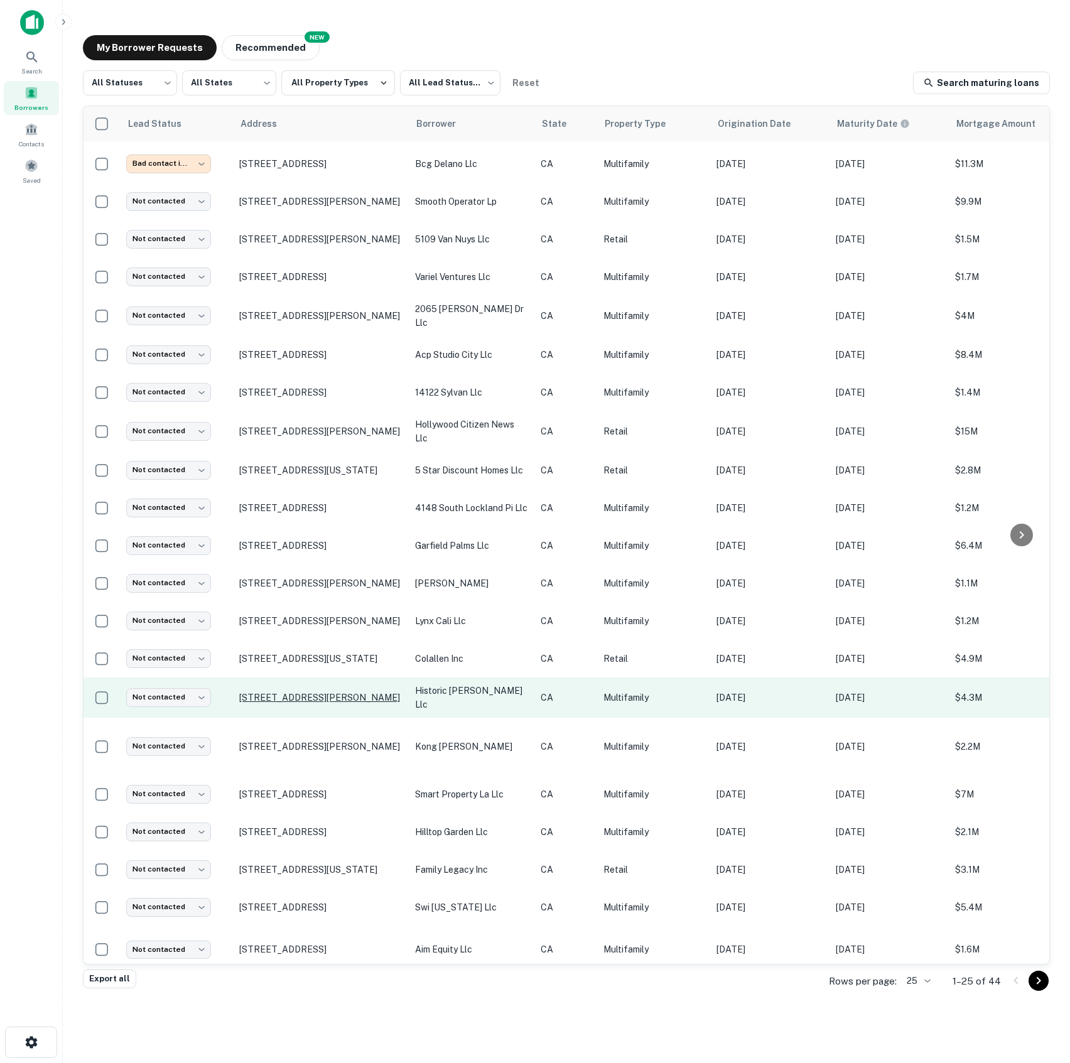
click at [313, 692] on p "[STREET_ADDRESS][PERSON_NAME]" at bounding box center [320, 697] width 163 height 11
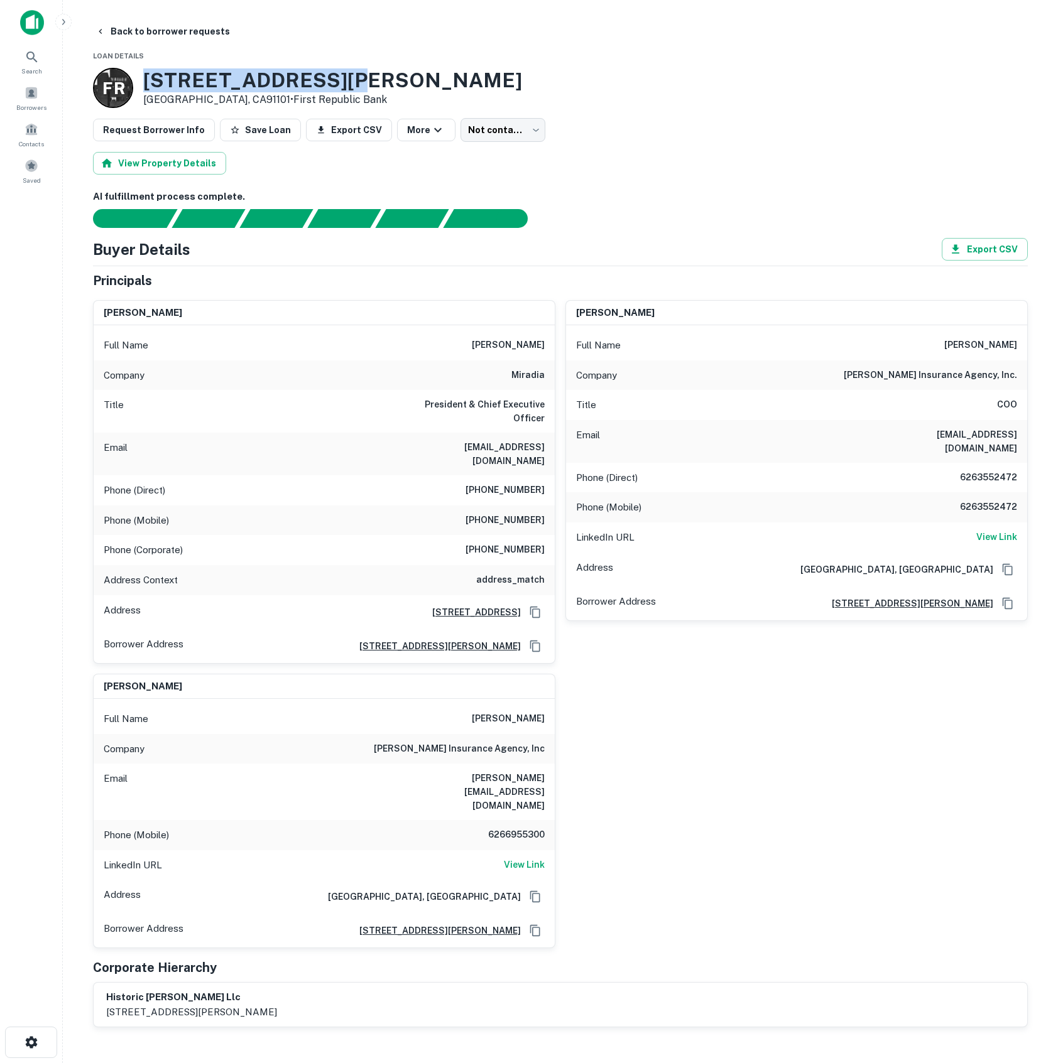
drag, startPoint x: 146, startPoint y: 76, endPoint x: 332, endPoint y: 79, distance: 185.3
click at [332, 79] on div "F R [STREET_ADDRESS][PERSON_NAME] • First Republic Bank" at bounding box center [560, 88] width 935 height 40
copy h3 "[STREET_ADDRESS][PERSON_NAME]"
click at [611, 237] on div "AI fulfillment process complete. Buyer Details Export CSV Principals [PERSON_NA…" at bounding box center [560, 609] width 935 height 838
drag, startPoint x: 495, startPoint y: 345, endPoint x: 546, endPoint y: 340, distance: 51.8
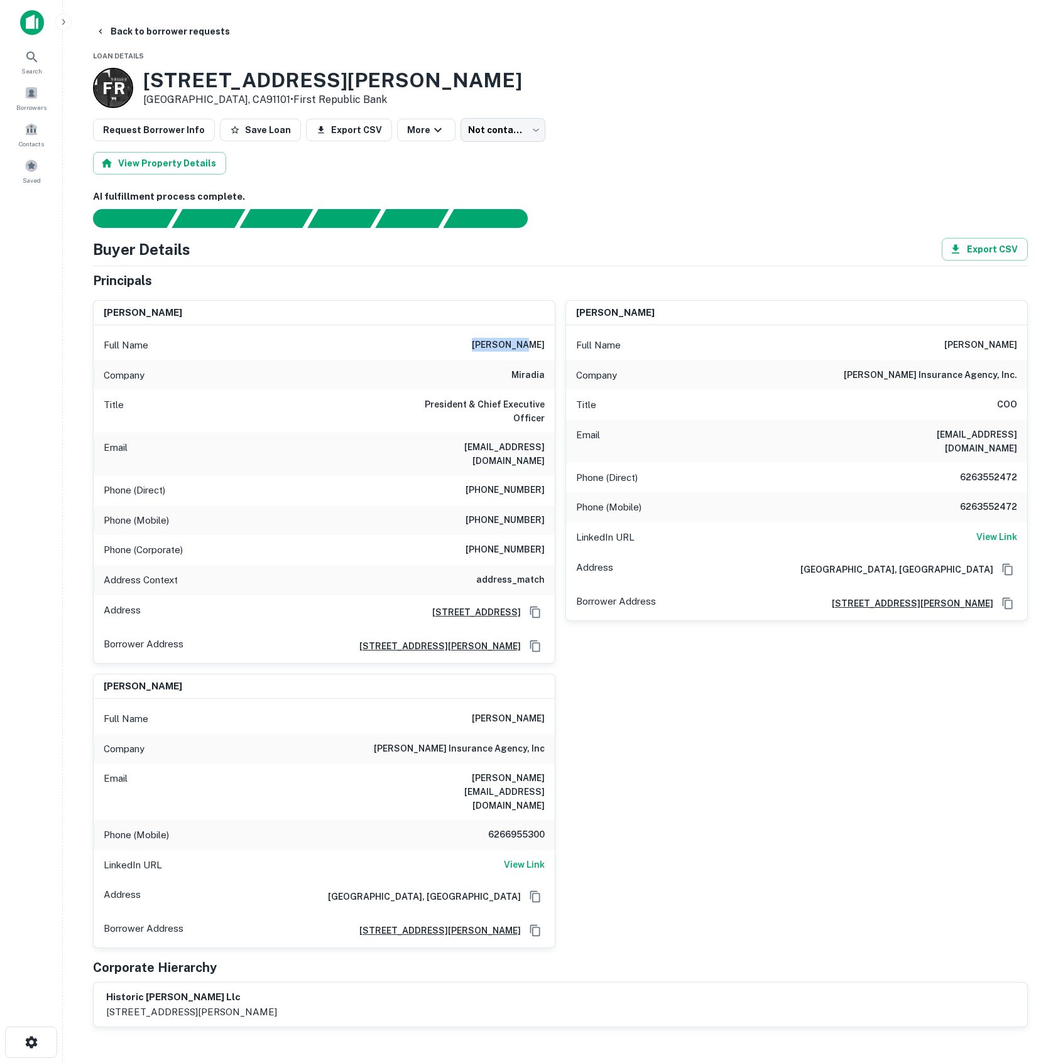
click at [546, 340] on div "Full Name [PERSON_NAME]" at bounding box center [324, 345] width 461 height 30
copy h6 "[PERSON_NAME]"
click at [514, 378] on h6 "miradia" at bounding box center [527, 375] width 33 height 15
drag, startPoint x: 456, startPoint y: 435, endPoint x: 550, endPoint y: 440, distance: 94.3
click at [550, 440] on div "Email dwang@miradia.com" at bounding box center [324, 454] width 461 height 43
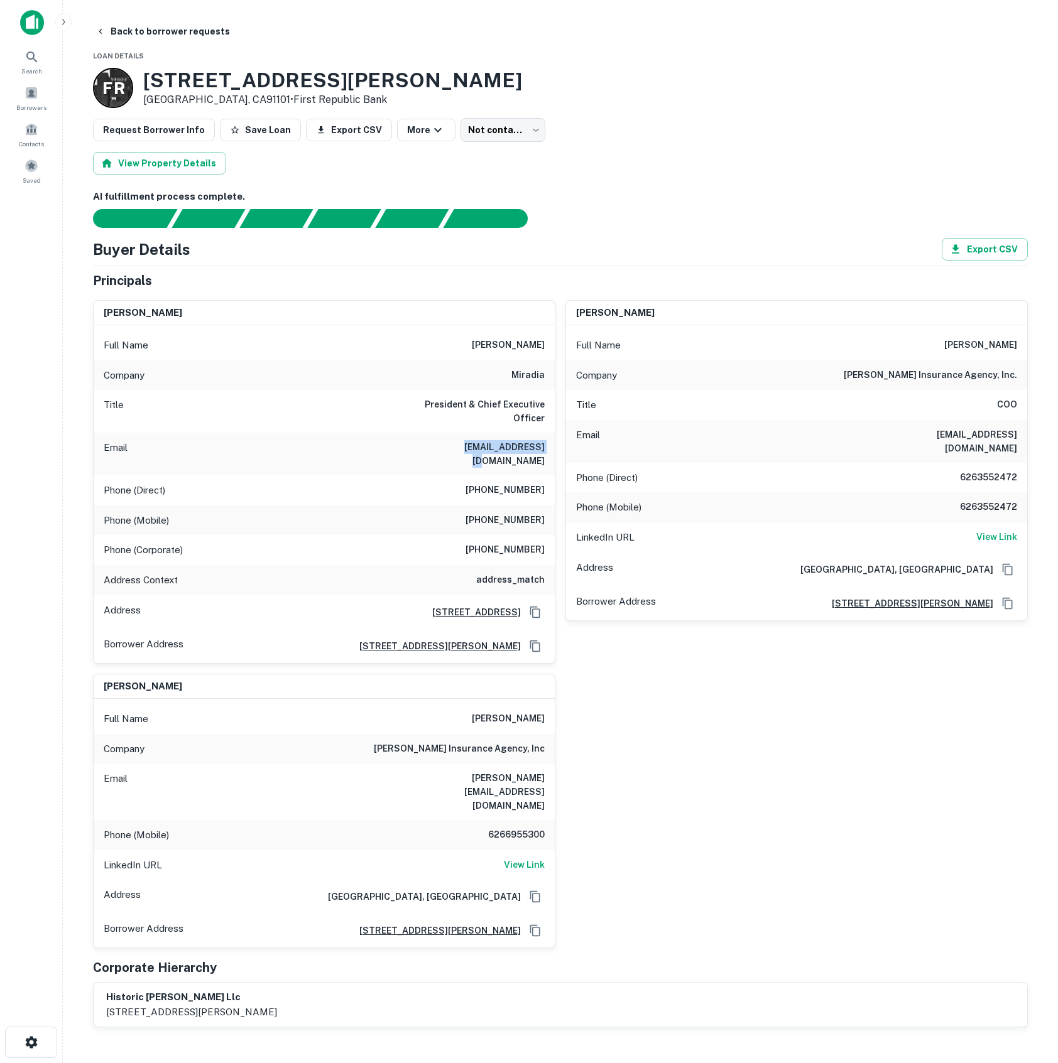
copy h6 "dwang@miradia.com"
drag, startPoint x: 487, startPoint y: 464, endPoint x: 549, endPoint y: 463, distance: 61.6
click at [549, 476] on div "Phone (Direct) (408) 625-4101" at bounding box center [324, 491] width 461 height 30
copy h6 "(408) 625-4101"
drag, startPoint x: 481, startPoint y: 495, endPoint x: 549, endPoint y: 496, distance: 67.8
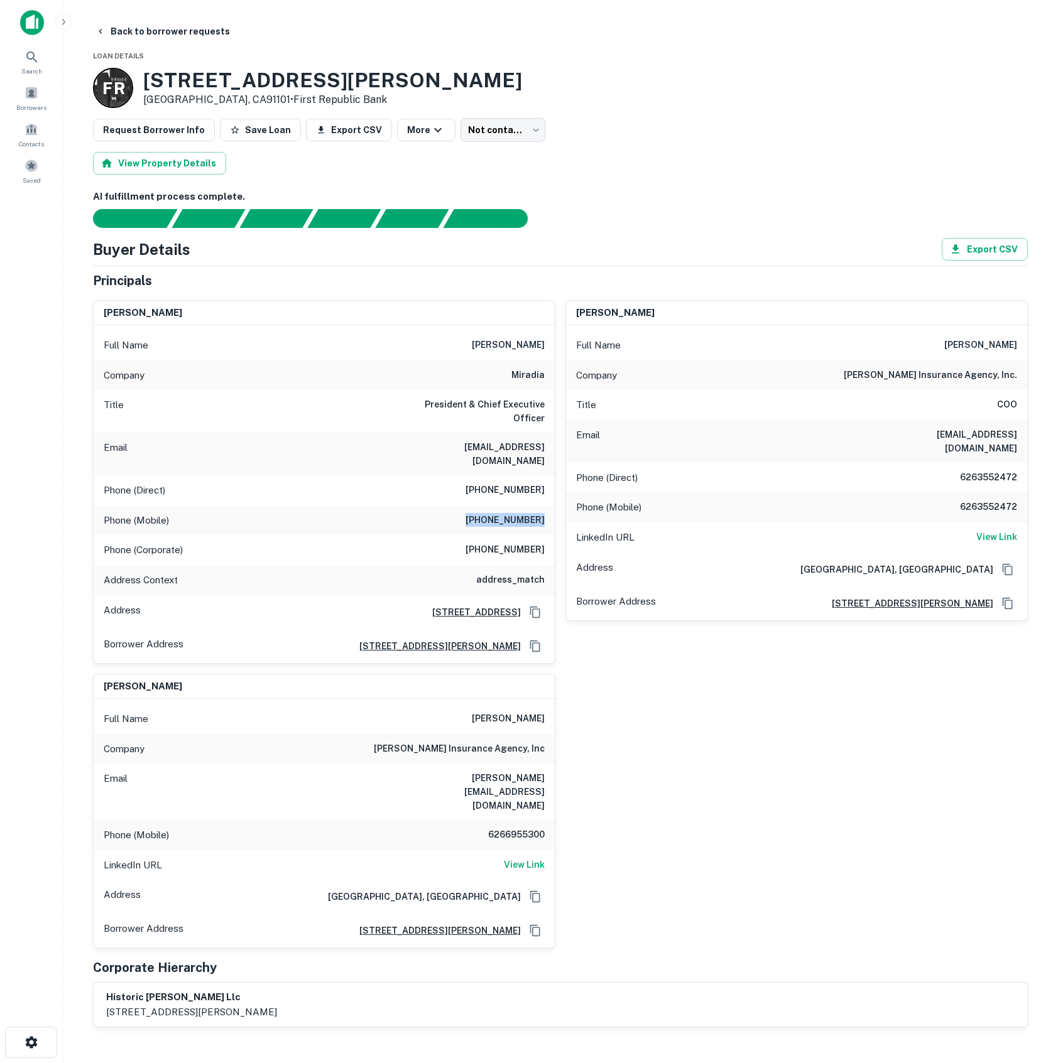
click at [549, 506] on div "Phone (Mobile) (408) 430-5815" at bounding box center [324, 521] width 461 height 30
copy h6 "(408) 430-5815"
drag, startPoint x: 474, startPoint y: 523, endPoint x: 546, endPoint y: 518, distance: 73.0
click at [546, 535] on div "Phone (Corporate) (408) 636-0700" at bounding box center [324, 550] width 461 height 30
copy h6 "(408) 636-0700"
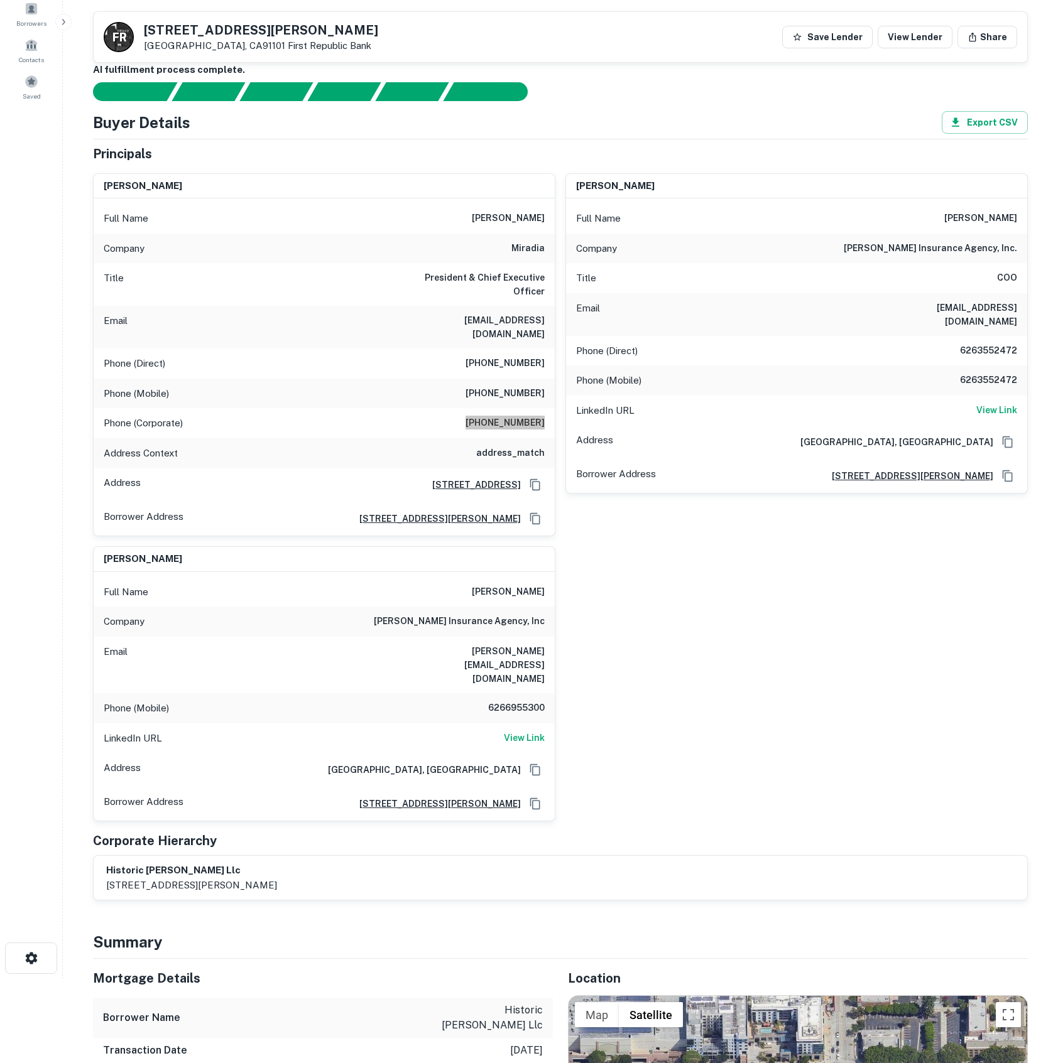
scroll to position [84, 0]
drag, startPoint x: 950, startPoint y: 217, endPoint x: 1020, endPoint y: 220, distance: 69.8
click at [1020, 220] on div "Full Name mark abernathy" at bounding box center [796, 219] width 461 height 30
copy h6 "mark abernathy"
drag, startPoint x: 891, startPoint y: 307, endPoint x: 1016, endPoint y: 318, distance: 126.1
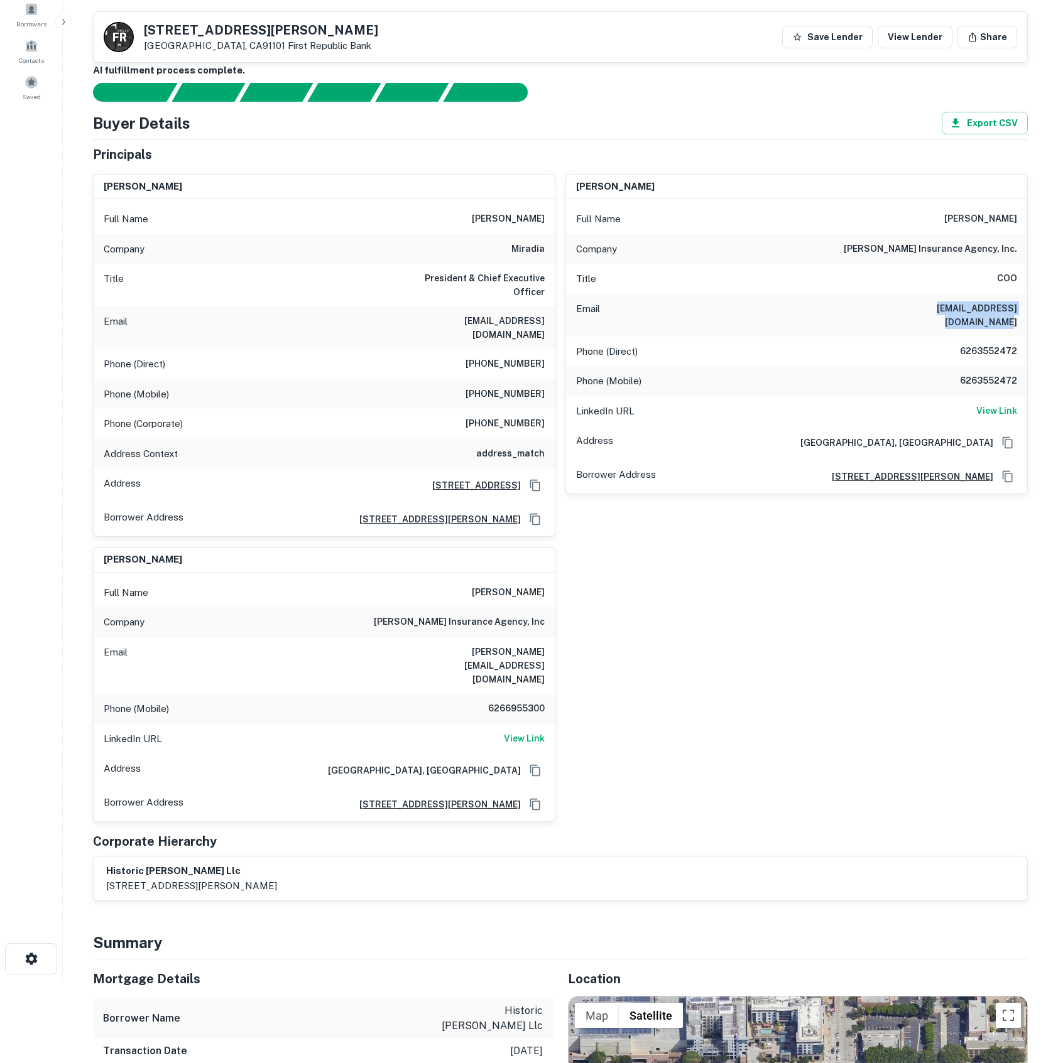
click at [1016, 318] on div "Email mark@abernathyinsurance.com" at bounding box center [796, 315] width 461 height 43
copy h6 "mark@abernathyinsurance.com"
drag, startPoint x: 960, startPoint y: 340, endPoint x: 1019, endPoint y: 342, distance: 58.5
click at [1019, 342] on div "Phone (Direct) 6263552472" at bounding box center [796, 352] width 461 height 30
copy h6 "6263552472"
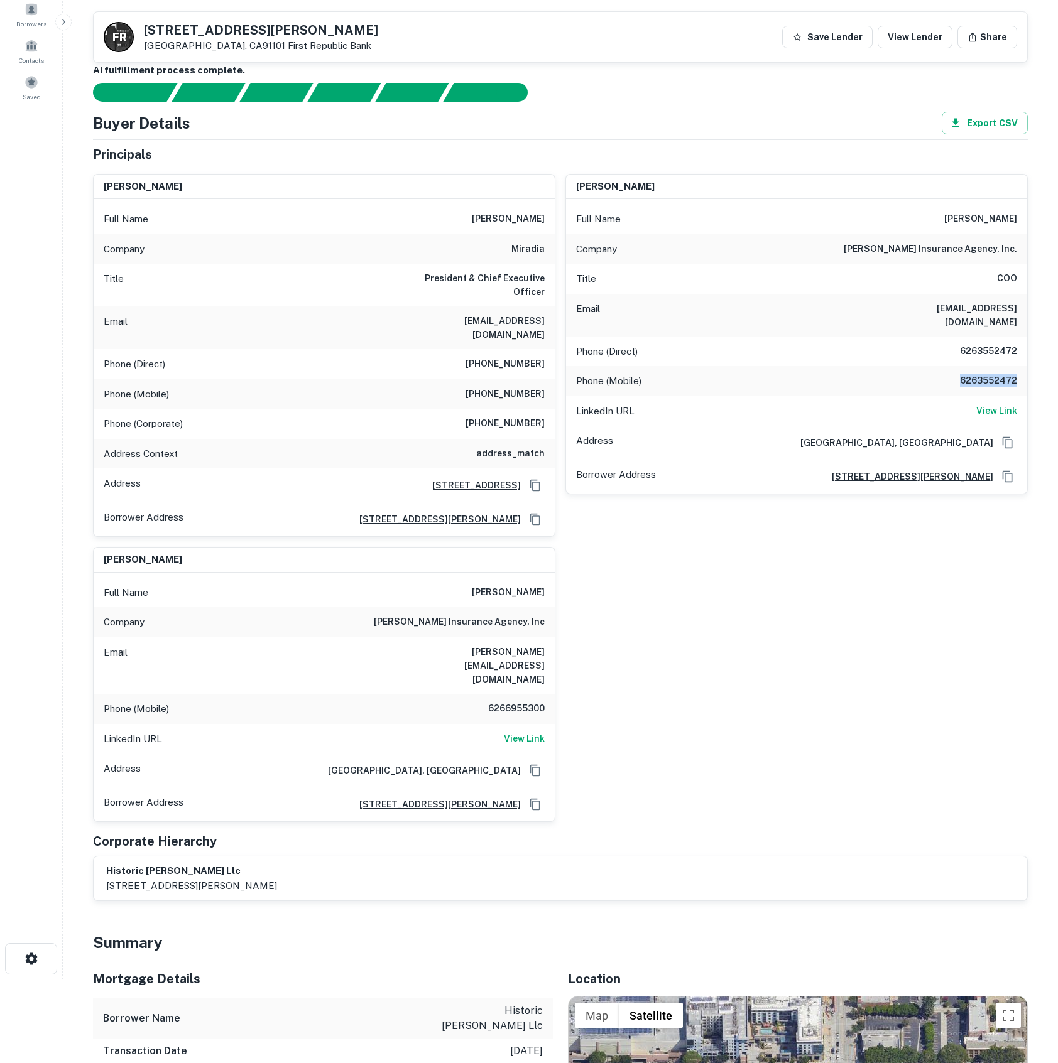
drag, startPoint x: 960, startPoint y: 367, endPoint x: 1036, endPoint y: 375, distance: 75.8
copy h6 "6263552472"
drag, startPoint x: 474, startPoint y: 565, endPoint x: 548, endPoint y: 566, distance: 74.8
click at [548, 578] on div "Full Name brian abernathy" at bounding box center [324, 593] width 461 height 30
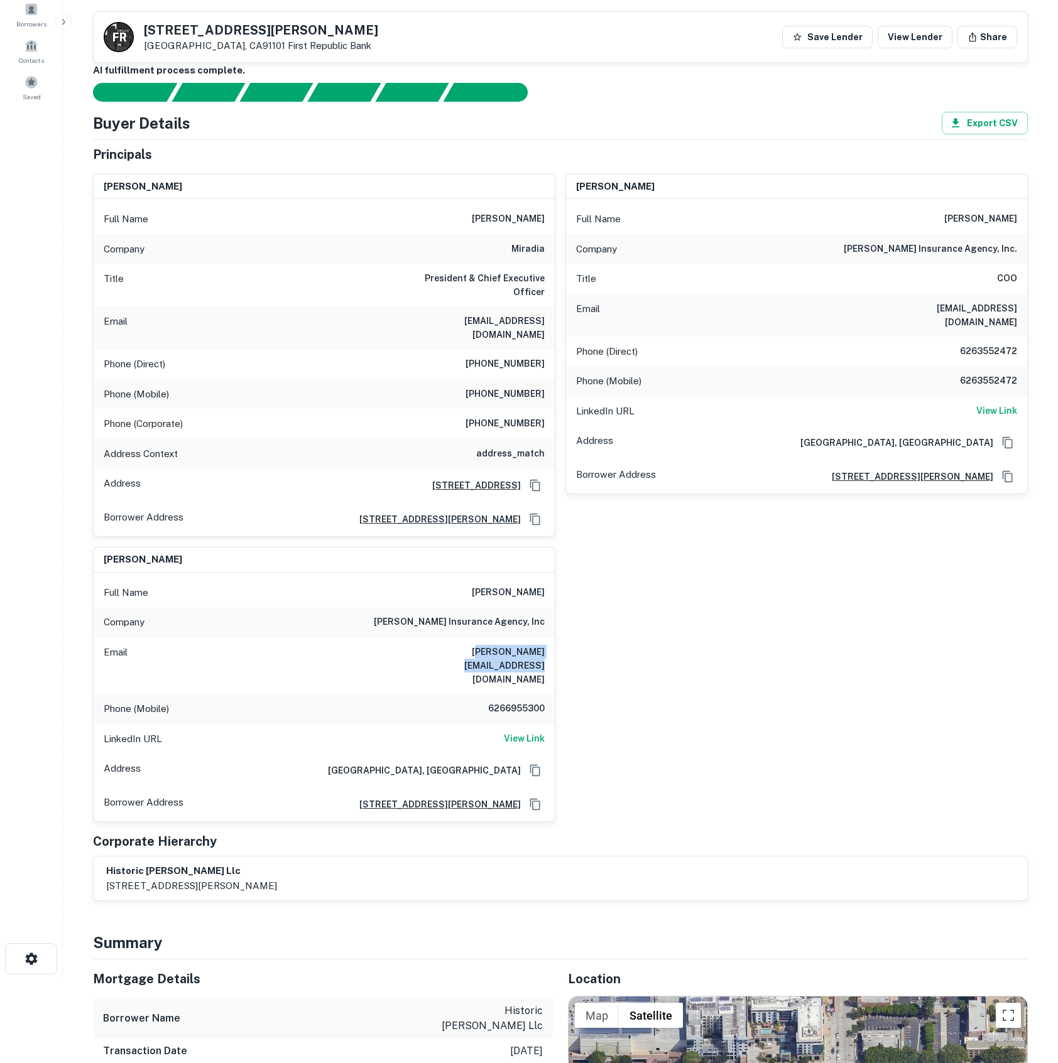
drag, startPoint x: 508, startPoint y: 634, endPoint x: 558, endPoint y: 636, distance: 50.3
click at [558, 636] on div "david wang Full Name david wang Company miradia Title President & Chief Executi…" at bounding box center [555, 493] width 945 height 659
click at [438, 645] on h6 "brian@abernathyinsurance.com" at bounding box center [469, 665] width 151 height 41
drag, startPoint x: 428, startPoint y: 629, endPoint x: 550, endPoint y: 633, distance: 122.6
click at [550, 638] on div "Email brian@abernathyinsurance.com" at bounding box center [324, 666] width 461 height 57
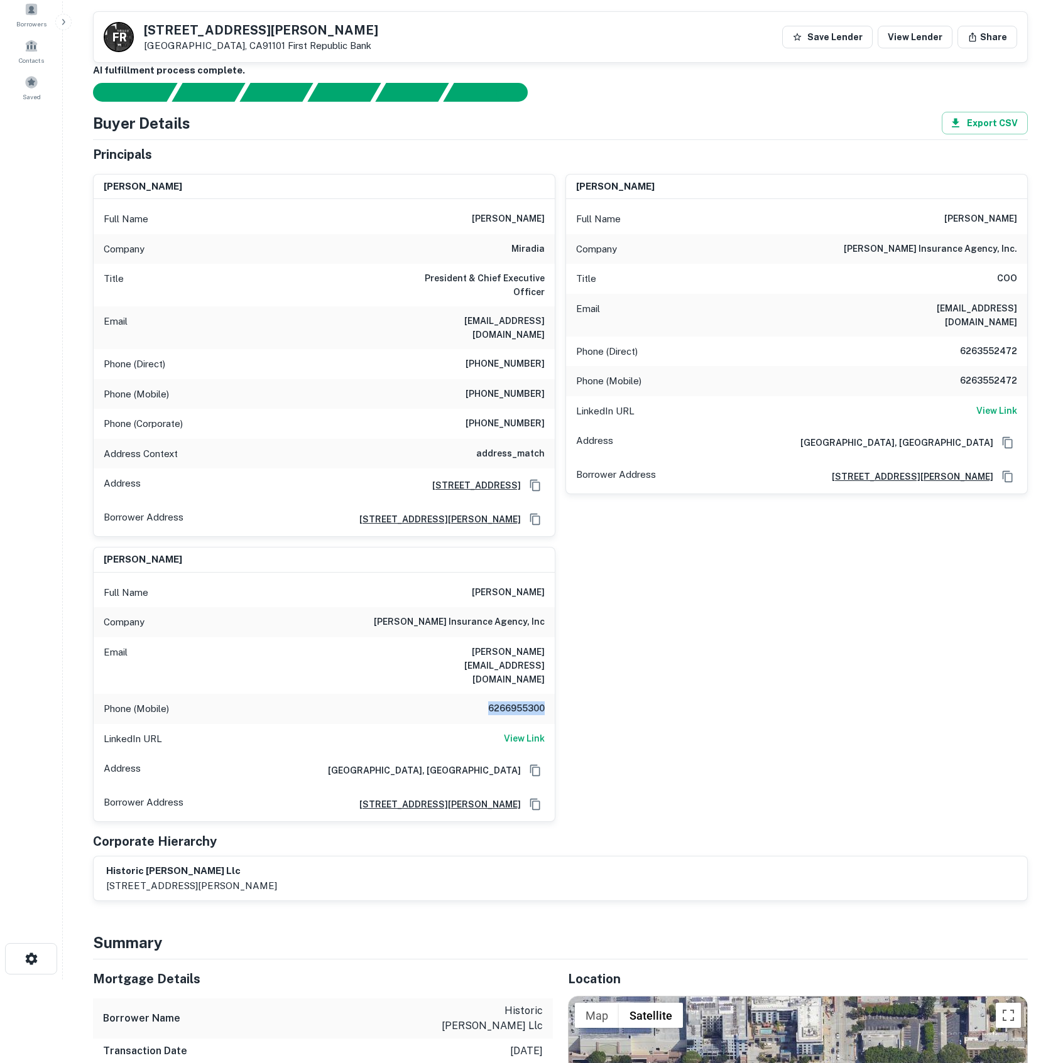
drag, startPoint x: 486, startPoint y: 659, endPoint x: 565, endPoint y: 658, distance: 79.1
click at [565, 658] on div "david wang Full Name david wang Company miradia Title President & Chief Executi…" at bounding box center [555, 493] width 945 height 659
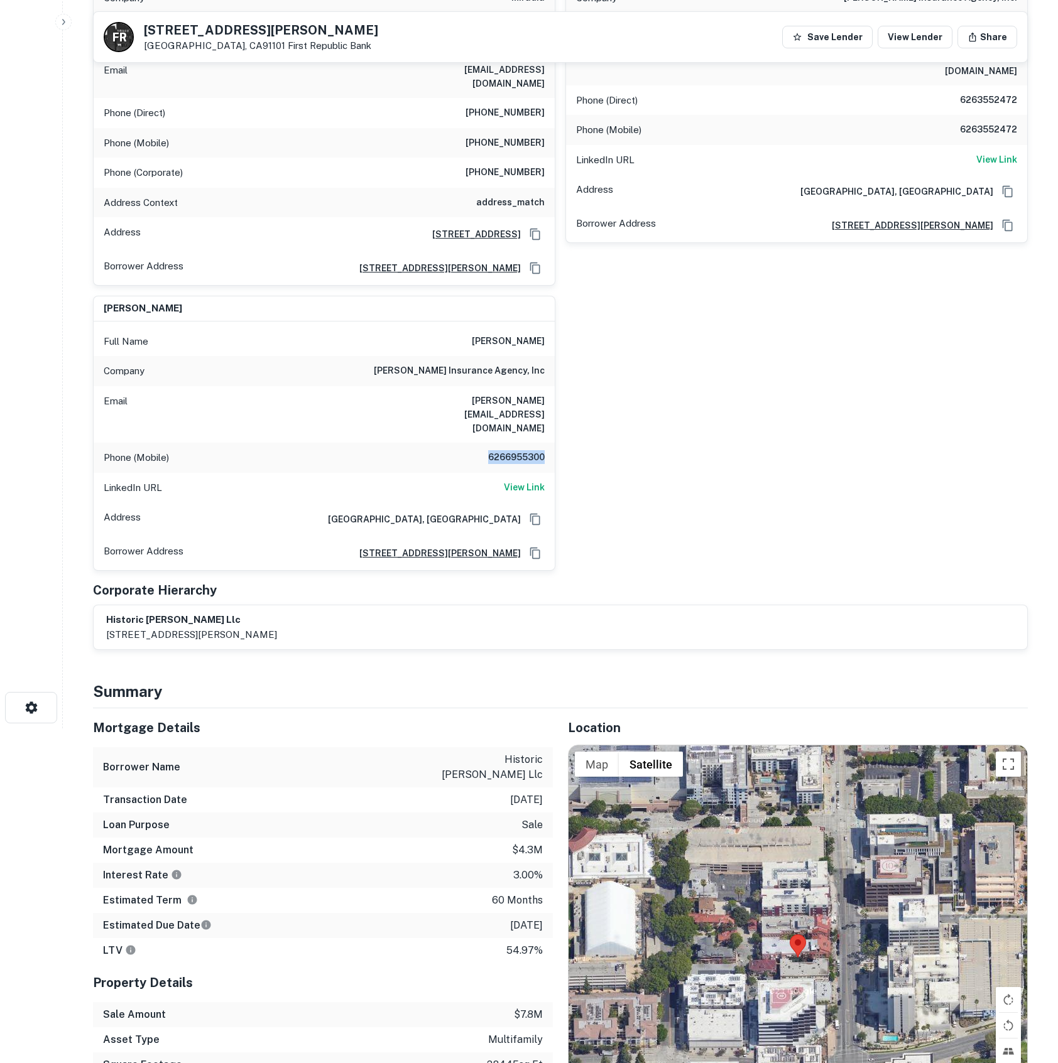
scroll to position [0, 0]
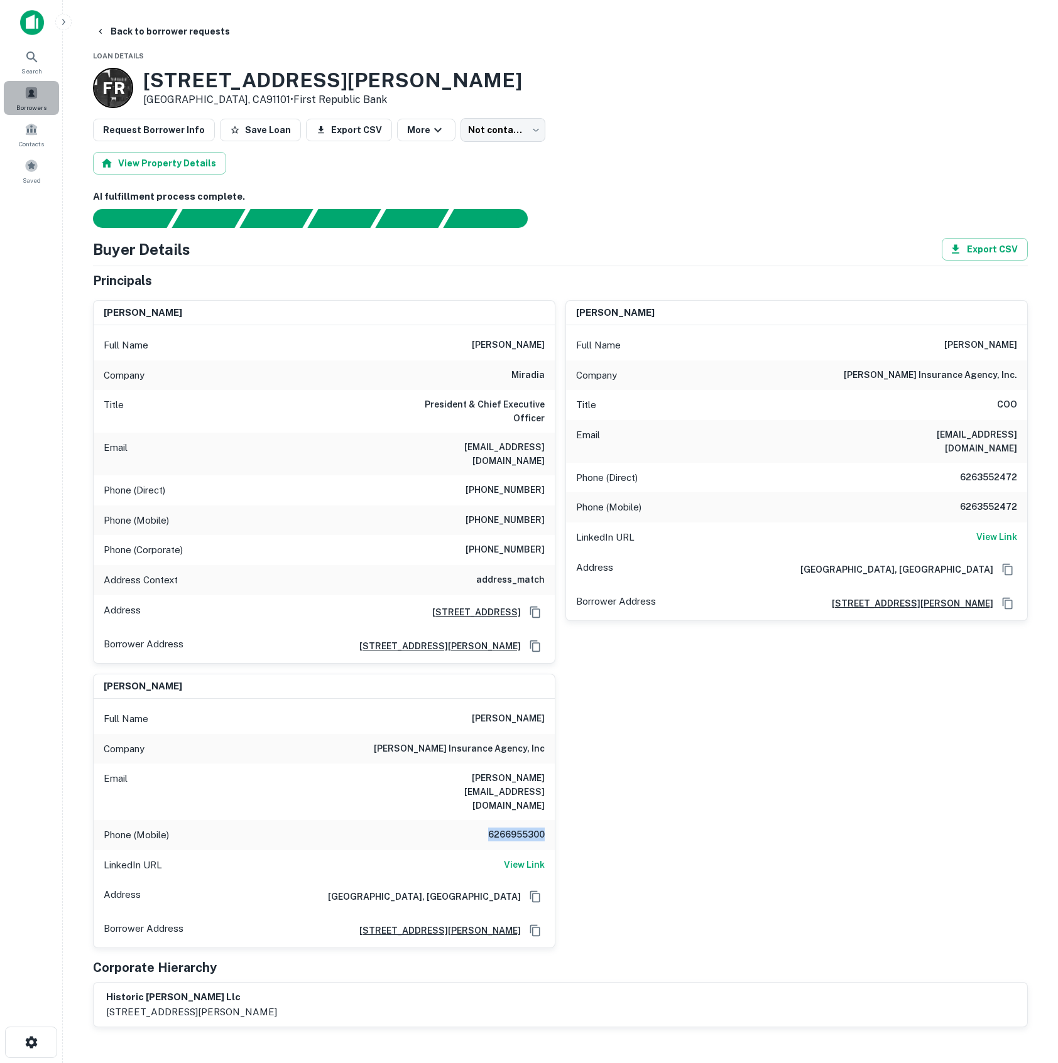
click at [28, 103] on span "Borrowers" at bounding box center [31, 107] width 30 height 10
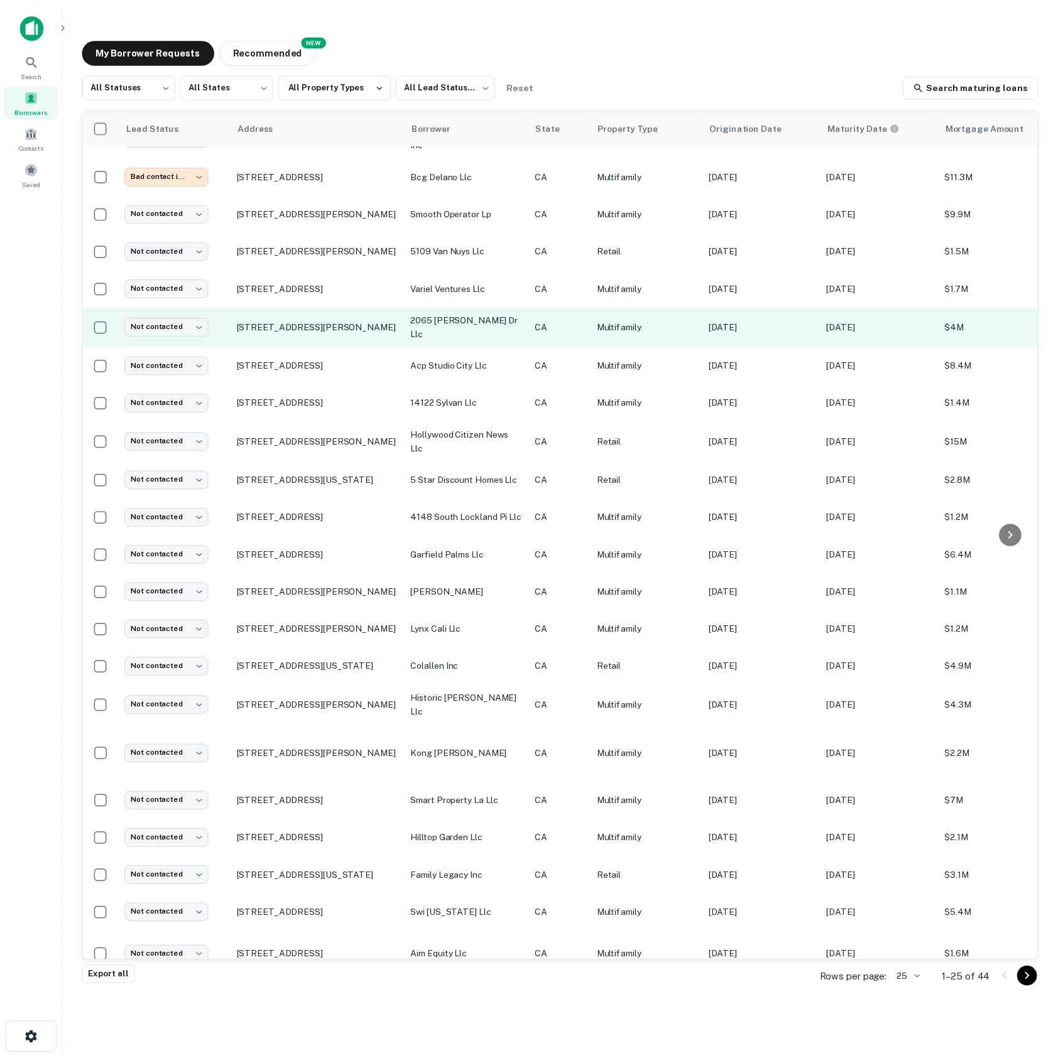
scroll to position [150, 0]
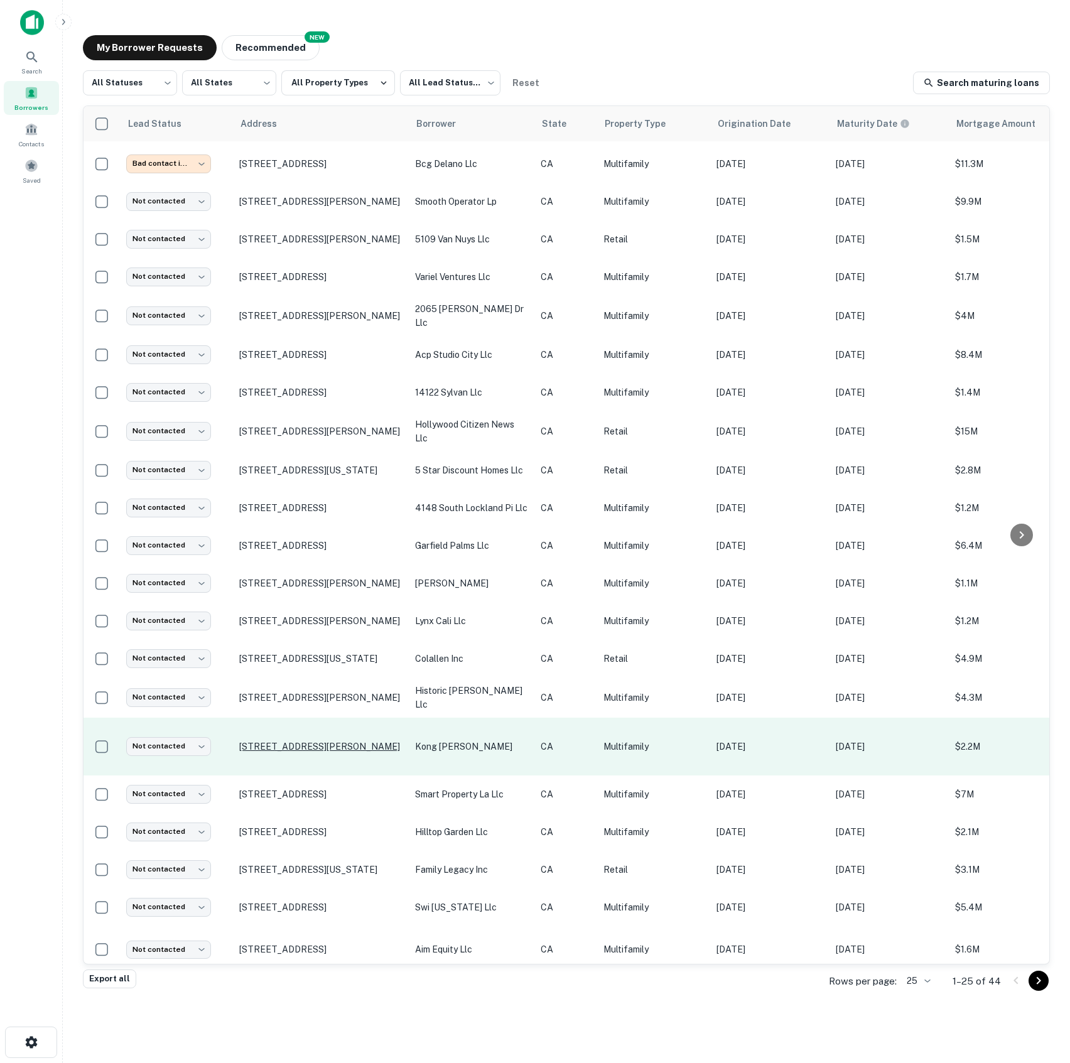
click at [294, 741] on p "[STREET_ADDRESS][PERSON_NAME]" at bounding box center [320, 746] width 163 height 11
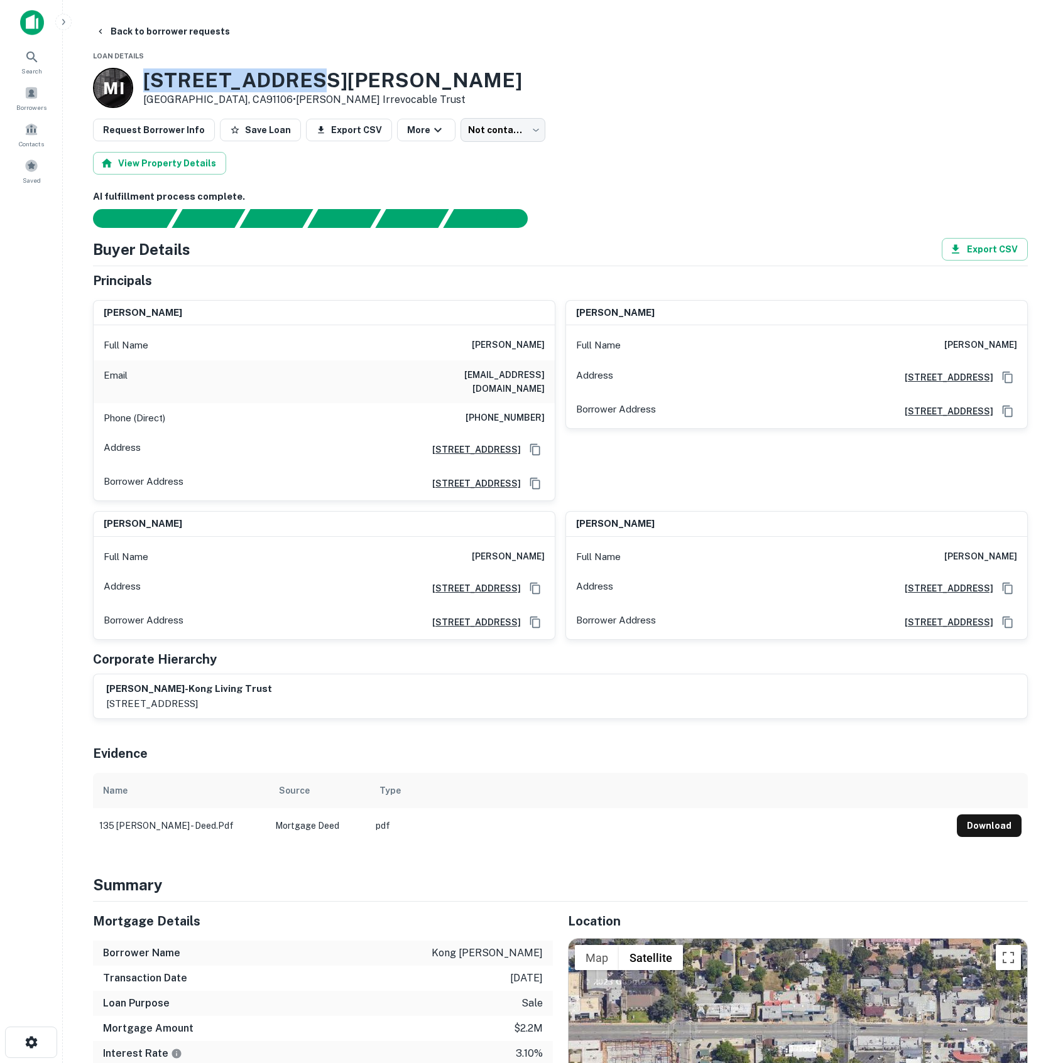
drag, startPoint x: 143, startPoint y: 79, endPoint x: 283, endPoint y: 80, distance: 139.5
click at [283, 80] on h3 "[STREET_ADDRESS][PERSON_NAME]" at bounding box center [332, 80] width 379 height 24
copy h3 "[STREET_ADDRESS][PERSON_NAME]"
drag, startPoint x: 478, startPoint y: 342, endPoint x: 541, endPoint y: 340, distance: 63.5
click at [546, 342] on div "Full Name raymond c kong" at bounding box center [324, 345] width 461 height 30
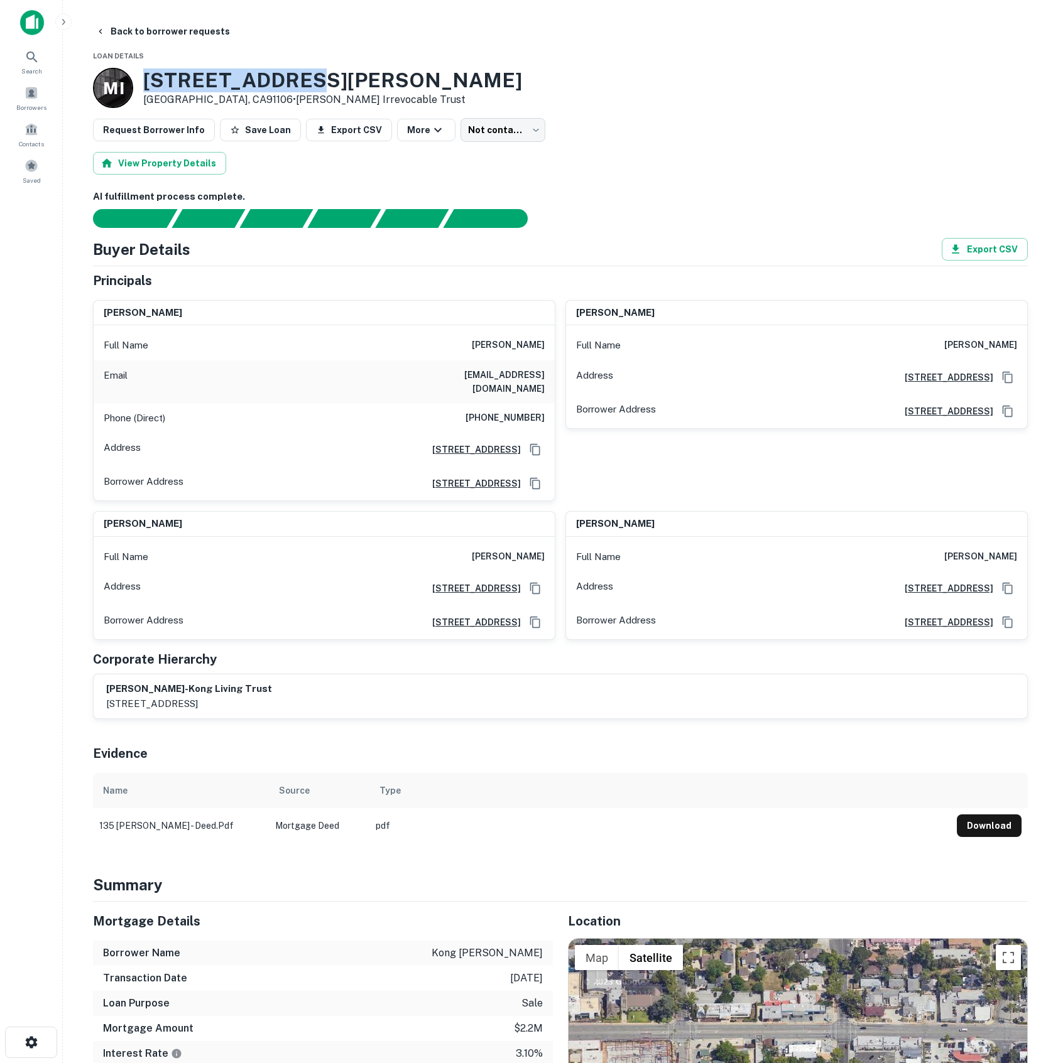
click at [528, 339] on h6 "raymond c kong" at bounding box center [508, 345] width 73 height 15
click at [472, 343] on div "Full Name raymond c kong" at bounding box center [324, 345] width 461 height 30
drag, startPoint x: 491, startPoint y: 342, endPoint x: 546, endPoint y: 340, distance: 55.9
click at [546, 340] on div "Full Name raymond c kong" at bounding box center [324, 345] width 461 height 30
copy h6 "raymond c kong"
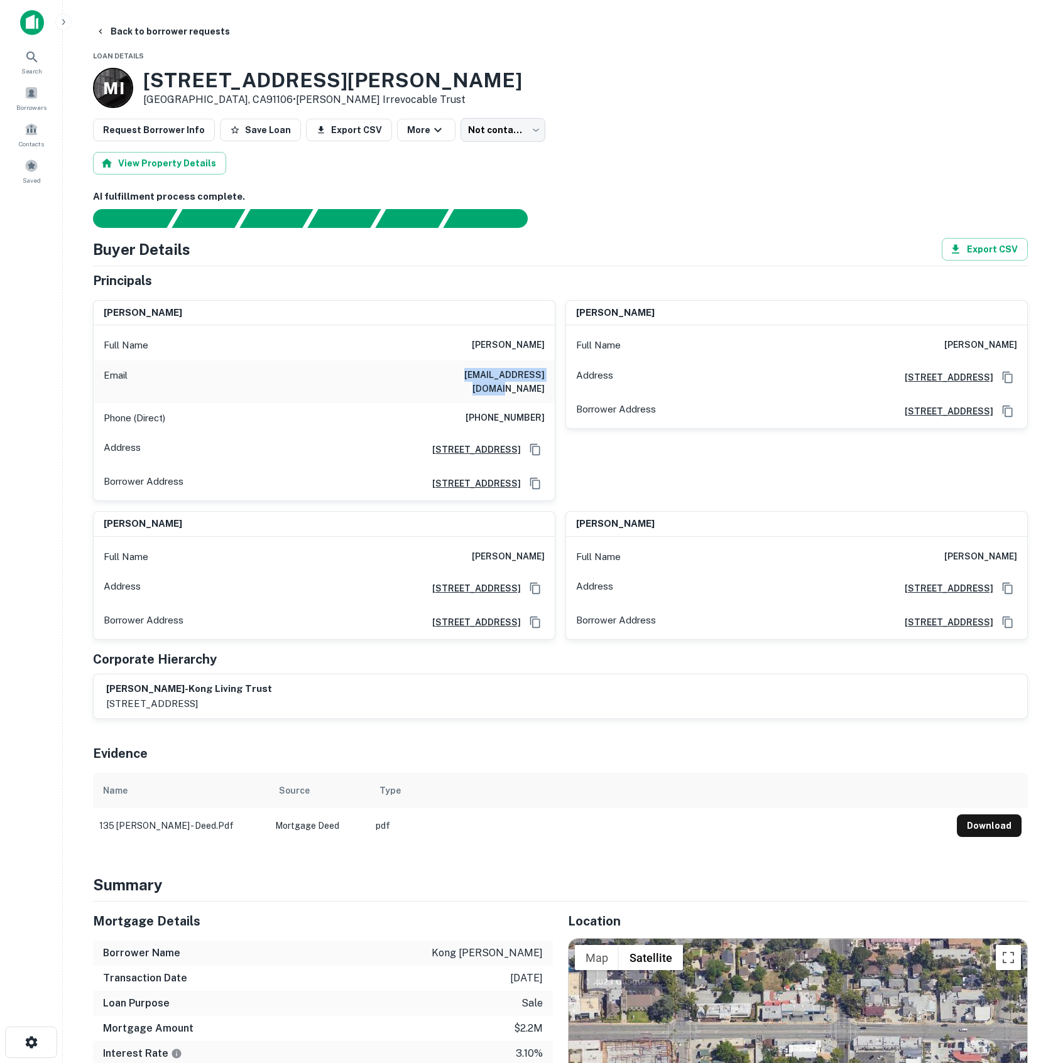
drag, startPoint x: 433, startPoint y: 376, endPoint x: 548, endPoint y: 376, distance: 114.3
click at [548, 376] on div "Email raymondkong@gmail.com" at bounding box center [324, 382] width 461 height 43
copy h6 "raymondkong@gmail.com"
drag, startPoint x: 473, startPoint y: 408, endPoint x: 548, endPoint y: 398, distance: 76.0
click at [548, 403] on div "Phone (Direct) (818) 269-6265" at bounding box center [324, 418] width 461 height 30
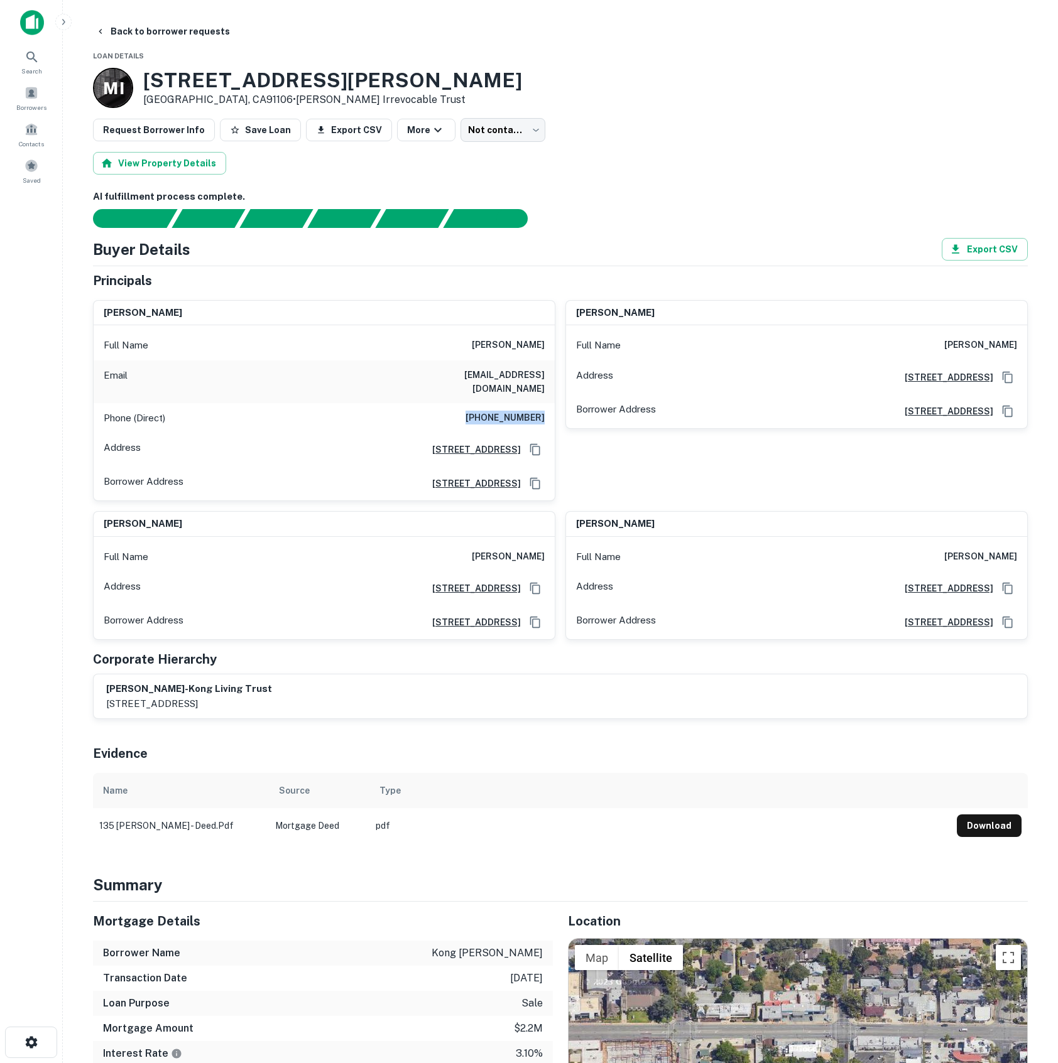
copy h6 "(818) 269-6265"
click at [530, 739] on div "Evidence" at bounding box center [560, 751] width 935 height 44
click at [31, 90] on span at bounding box center [31, 93] width 14 height 14
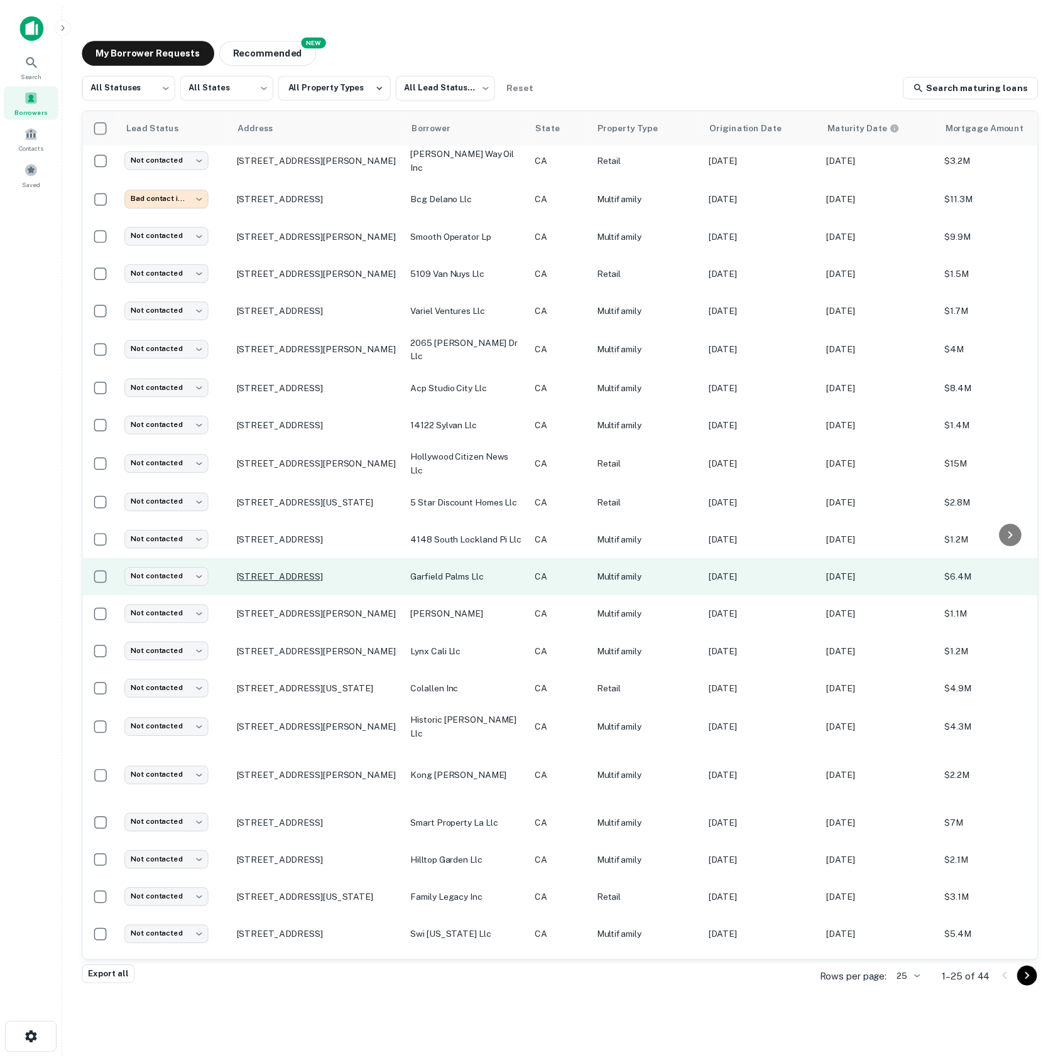
scroll to position [150, 0]
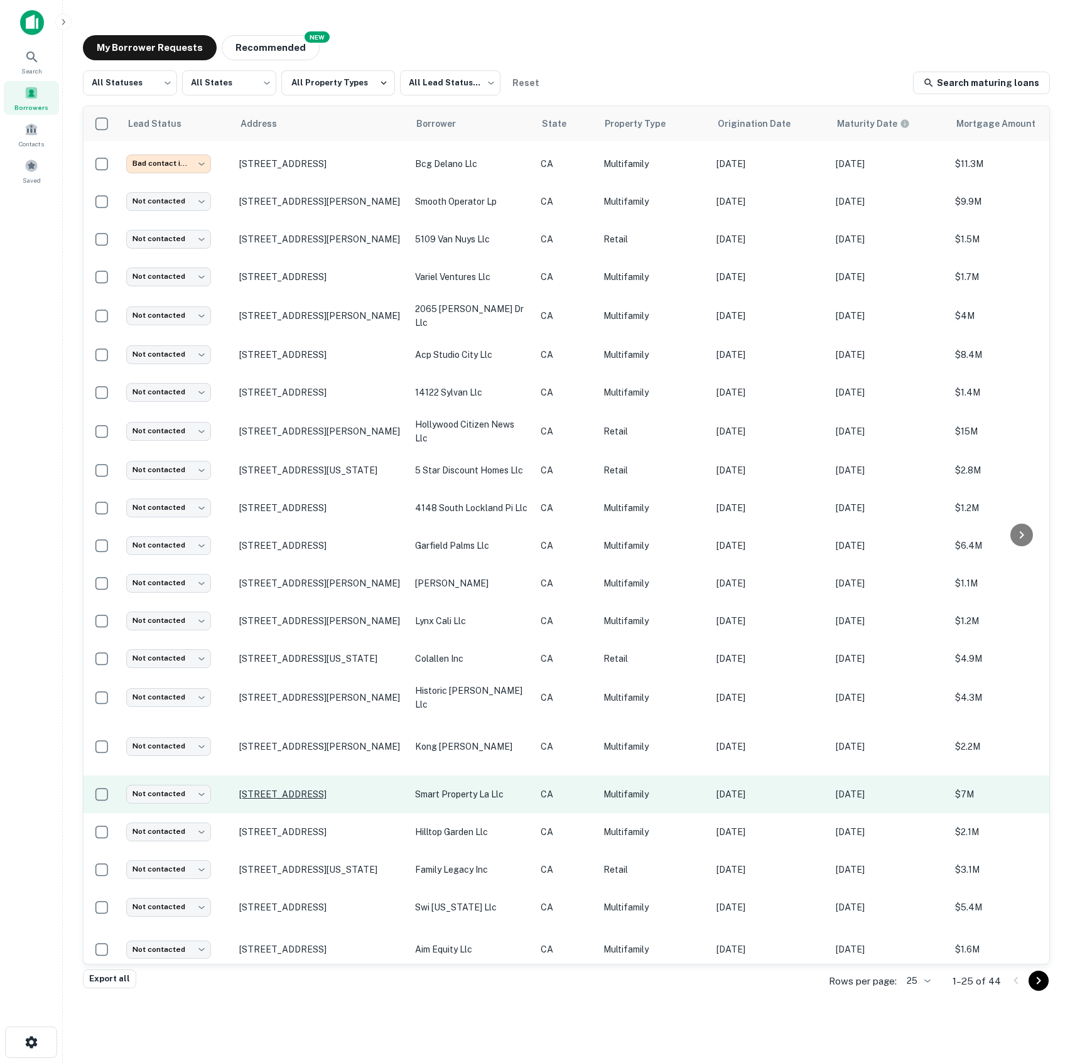
click at [280, 789] on p "[STREET_ADDRESS]" at bounding box center [320, 794] width 163 height 11
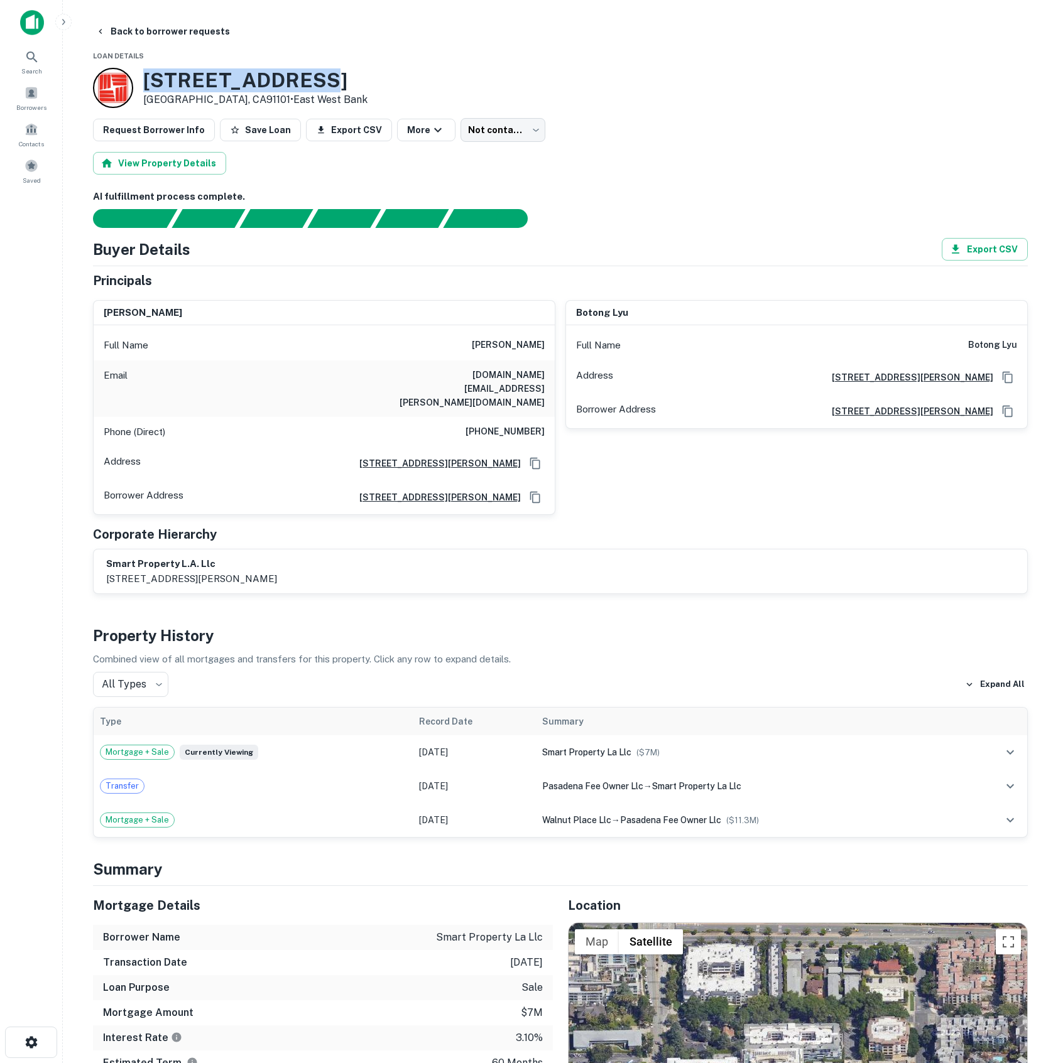
drag, startPoint x: 148, startPoint y: 79, endPoint x: 298, endPoint y: 67, distance: 150.0
copy h3 "712 E Walnut St"
drag, startPoint x: 491, startPoint y: 345, endPoint x: 543, endPoint y: 339, distance: 52.4
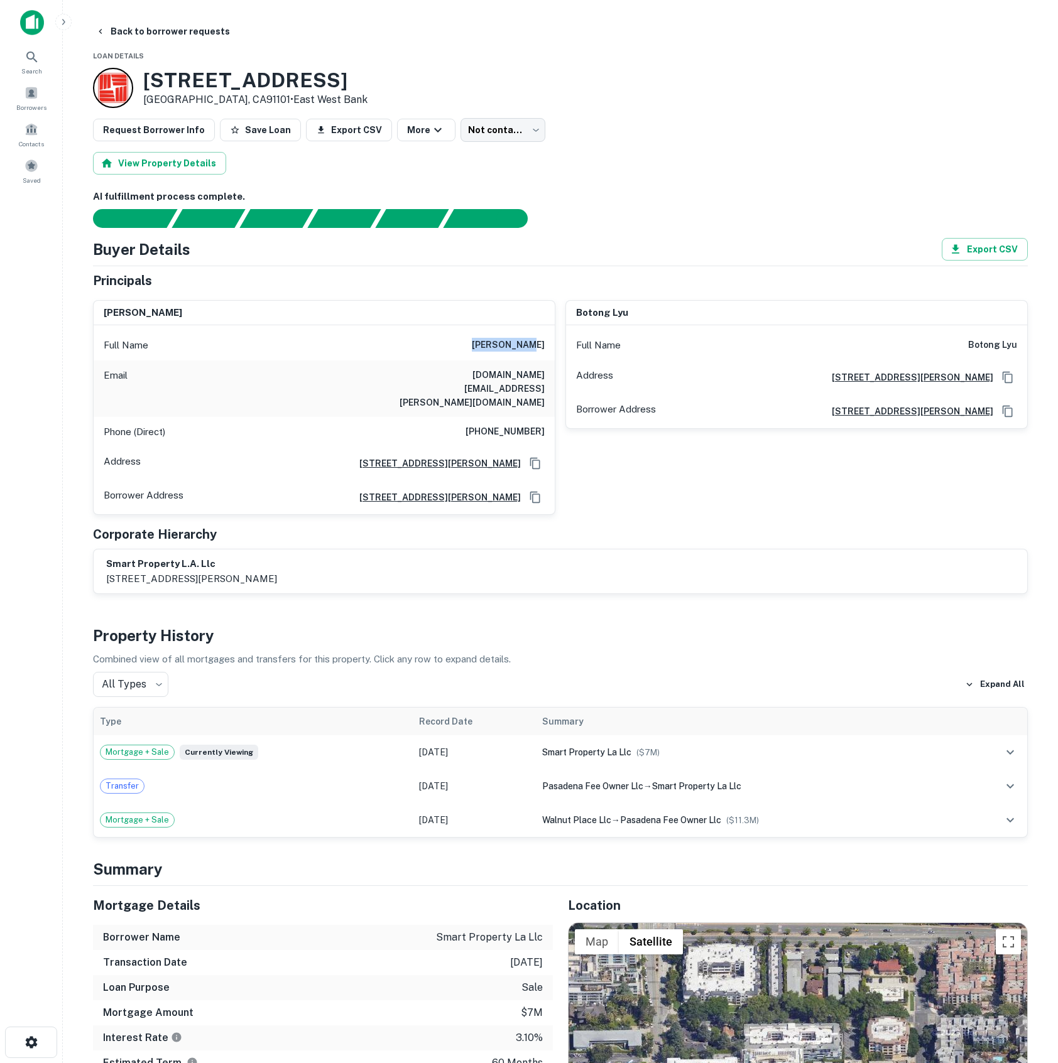
click at [543, 339] on div "Full Name haibin wang" at bounding box center [324, 345] width 461 height 30
copy h6 "haibin wang"
drag, startPoint x: 436, startPoint y: 372, endPoint x: 554, endPoint y: 372, distance: 118.1
click at [554, 372] on div "haibin wang Full Name haibin wang Email haibin.e.wang@gmail.com Phone (Direct) …" at bounding box center [324, 407] width 462 height 215
copy h6 "haibin.e.wang@gmail.com"
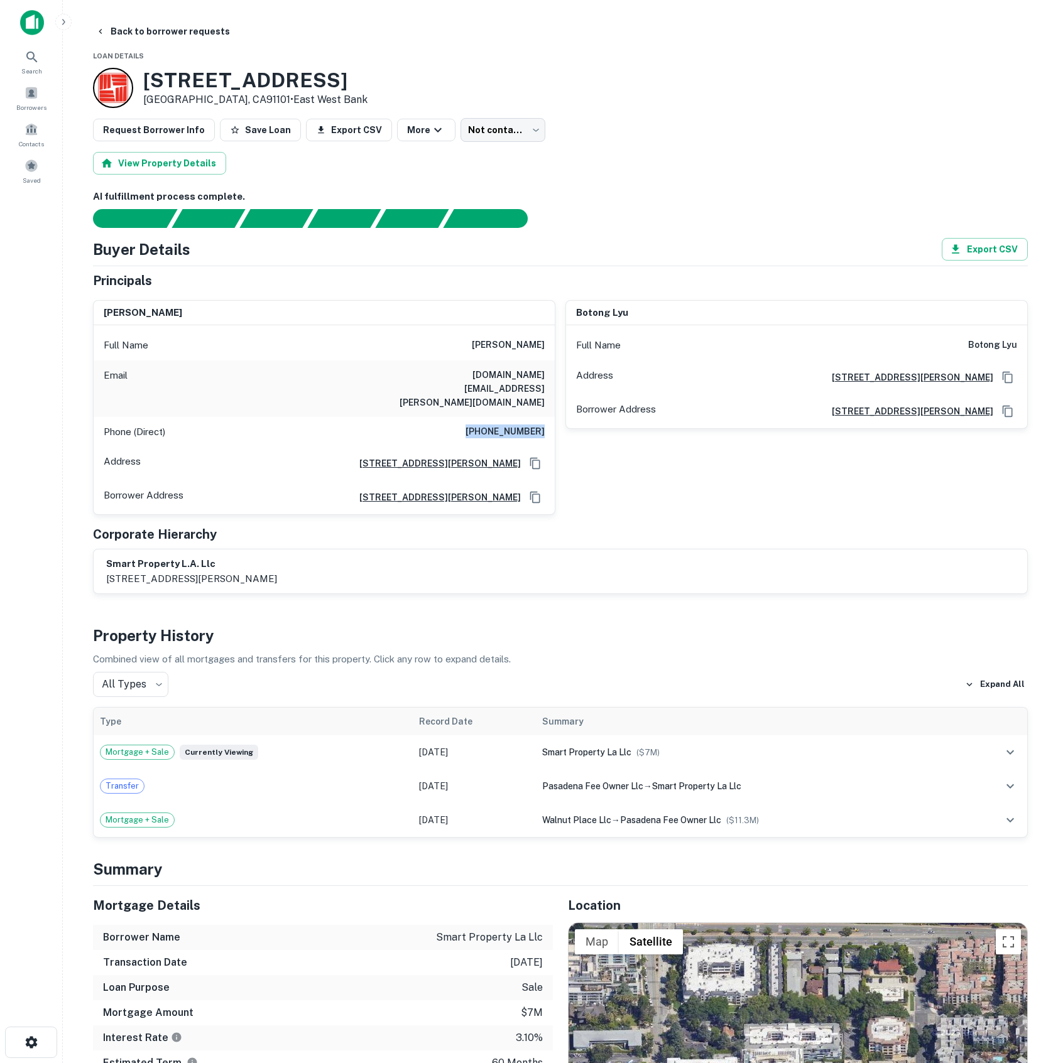
drag, startPoint x: 477, startPoint y: 406, endPoint x: 554, endPoint y: 403, distance: 76.7
click at [554, 403] on div "haibin wang Full Name haibin wang Email haibin.e.wang@gmail.com Phone (Direct) …" at bounding box center [324, 407] width 462 height 215
copy h6 "(626) 353-5360"
click at [33, 99] on span at bounding box center [31, 93] width 14 height 14
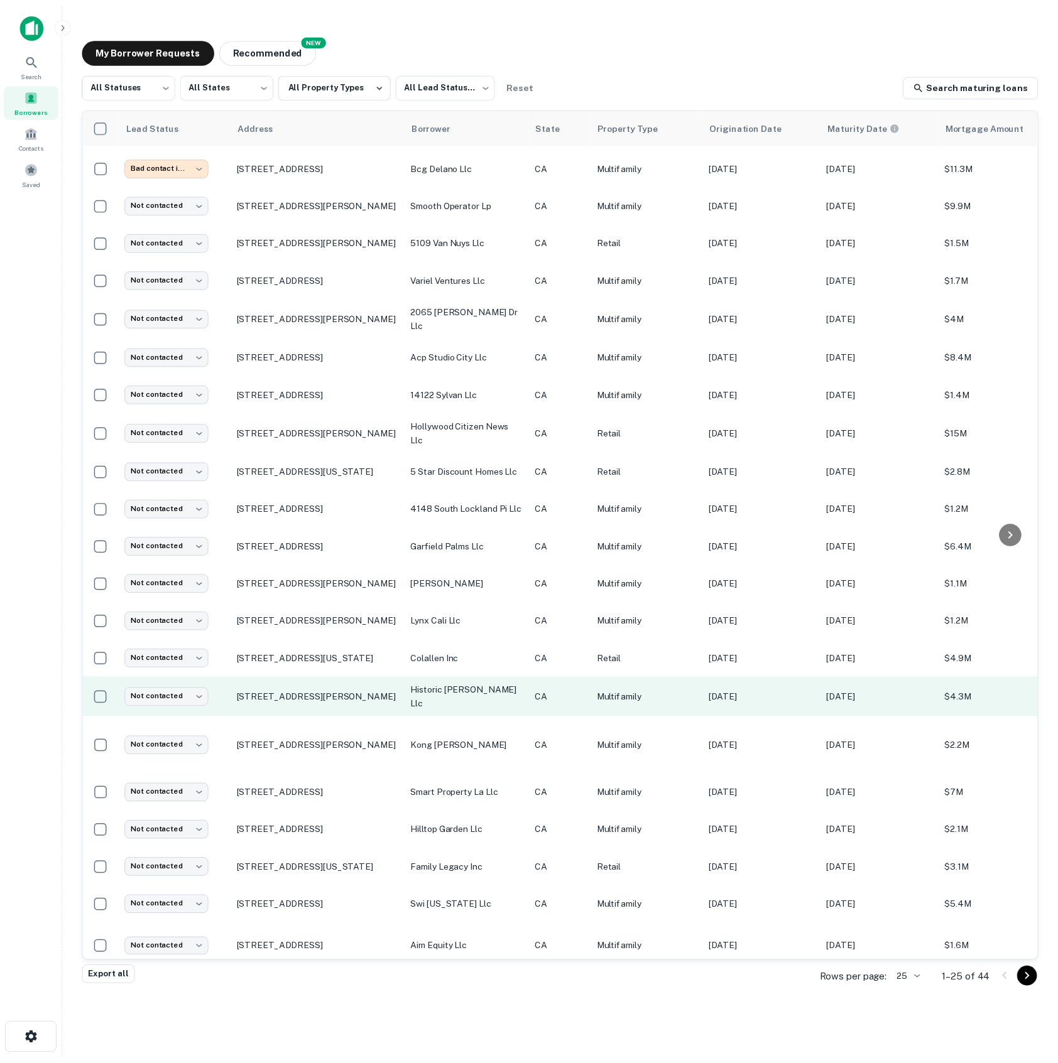
scroll to position [150, 0]
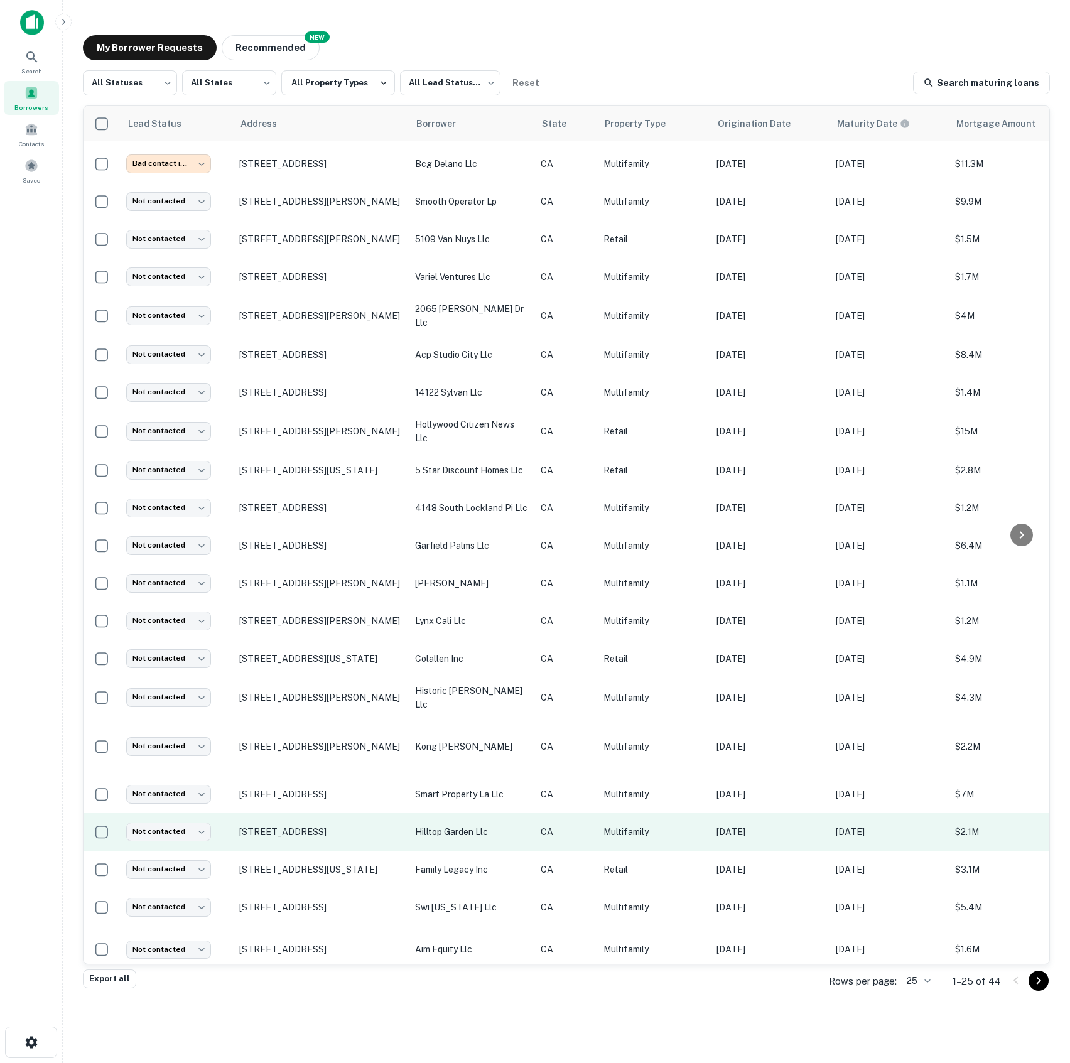
click at [329, 827] on p "[STREET_ADDRESS]" at bounding box center [320, 832] width 163 height 11
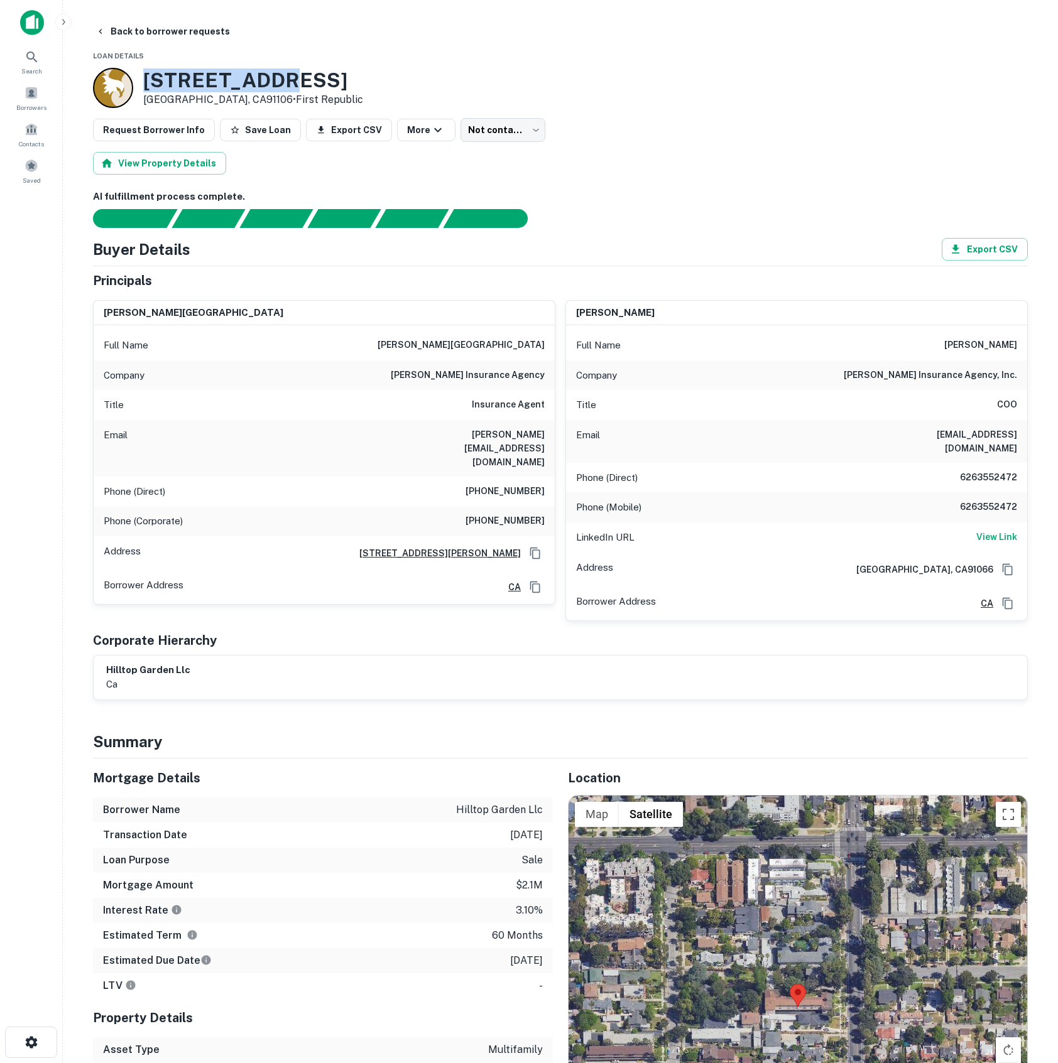
drag, startPoint x: 144, startPoint y: 79, endPoint x: 268, endPoint y: 73, distance: 123.2
click at [268, 73] on h3 "[STREET_ADDRESS]" at bounding box center [253, 80] width 220 height 24
copy h3 "[STREET_ADDRESS]"
click at [428, 292] on div "[PERSON_NAME] Full Name [PERSON_NAME] Company [PERSON_NAME] insurance agency Ti…" at bounding box center [319, 455] width 472 height 331
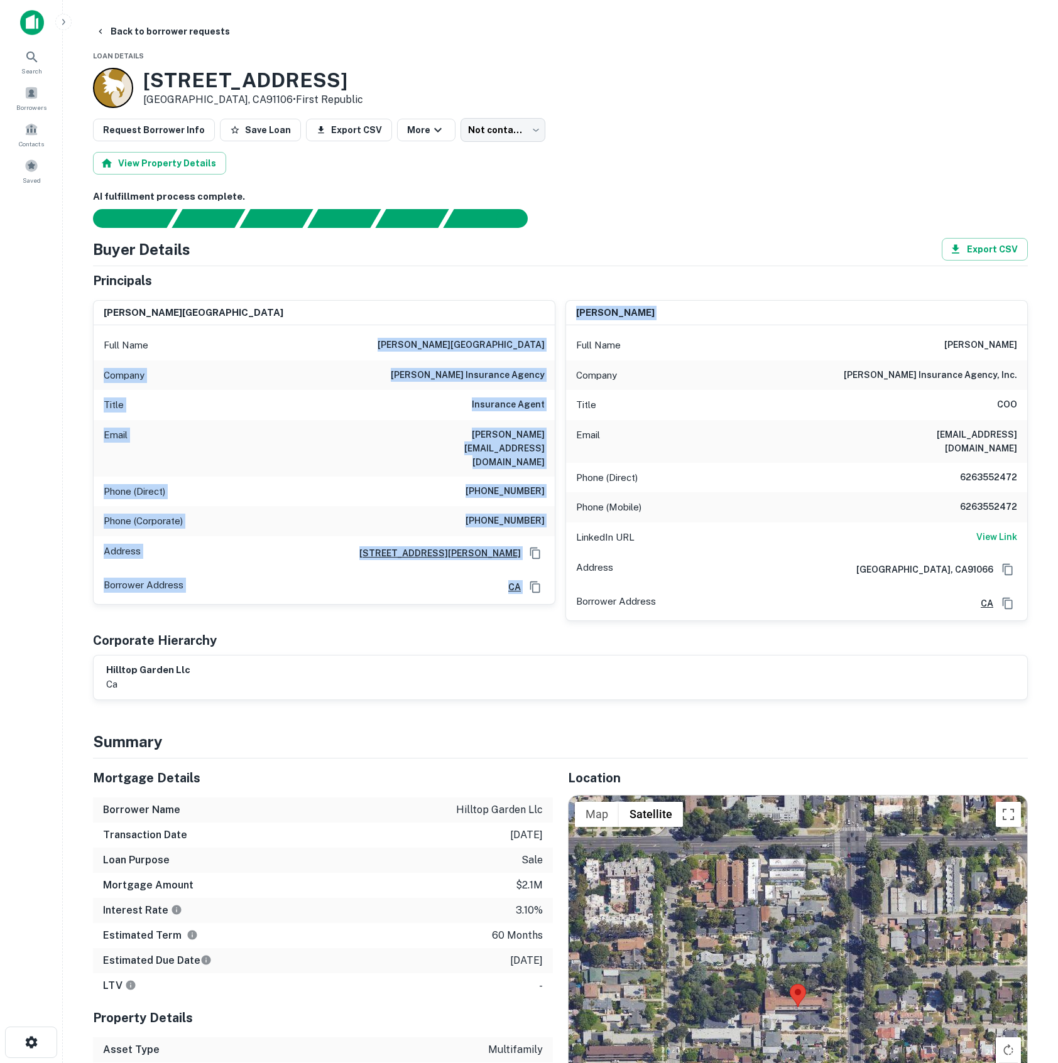
drag, startPoint x: 460, startPoint y: 348, endPoint x: 555, endPoint y: 339, distance: 95.9
click at [555, 339] on div "[PERSON_NAME] Full Name [PERSON_NAME] Company [PERSON_NAME] insurance agency Ti…" at bounding box center [555, 455] width 945 height 331
drag, startPoint x: 550, startPoint y: 342, endPoint x: 529, endPoint y: 345, distance: 21.7
click at [549, 342] on div "Full Name [PERSON_NAME][GEOGRAPHIC_DATA]" at bounding box center [324, 345] width 461 height 30
click at [481, 344] on h6 "[PERSON_NAME][GEOGRAPHIC_DATA]" at bounding box center [461, 345] width 167 height 15
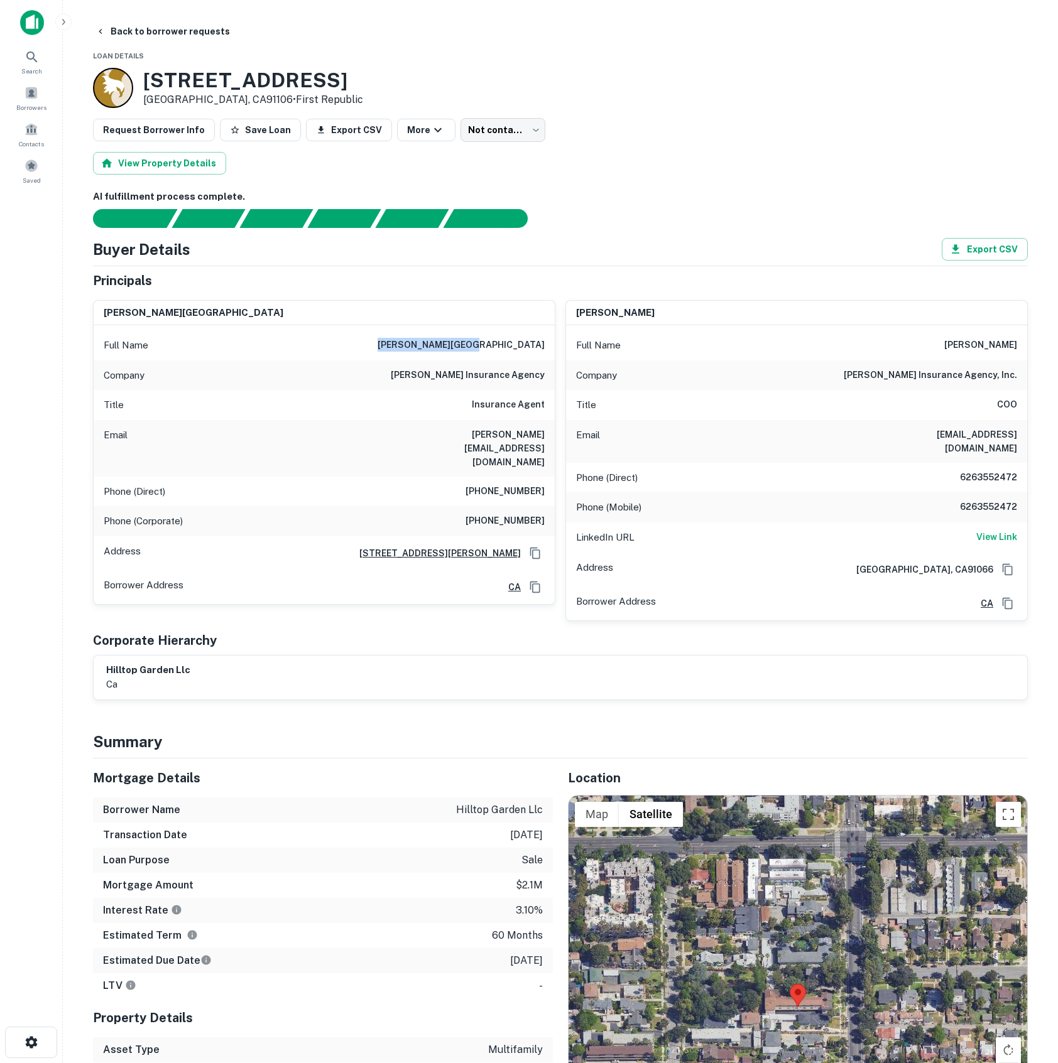
drag, startPoint x: 466, startPoint y: 342, endPoint x: 545, endPoint y: 339, distance: 79.2
click at [545, 339] on div "Full Name [PERSON_NAME][GEOGRAPHIC_DATA]" at bounding box center [324, 345] width 461 height 30
copy h6 "[PERSON_NAME][GEOGRAPHIC_DATA]"
drag, startPoint x: 438, startPoint y: 435, endPoint x: 552, endPoint y: 430, distance: 113.2
click at [552, 430] on div "Email [PERSON_NAME][EMAIL_ADDRESS][DOMAIN_NAME]" at bounding box center [324, 448] width 461 height 57
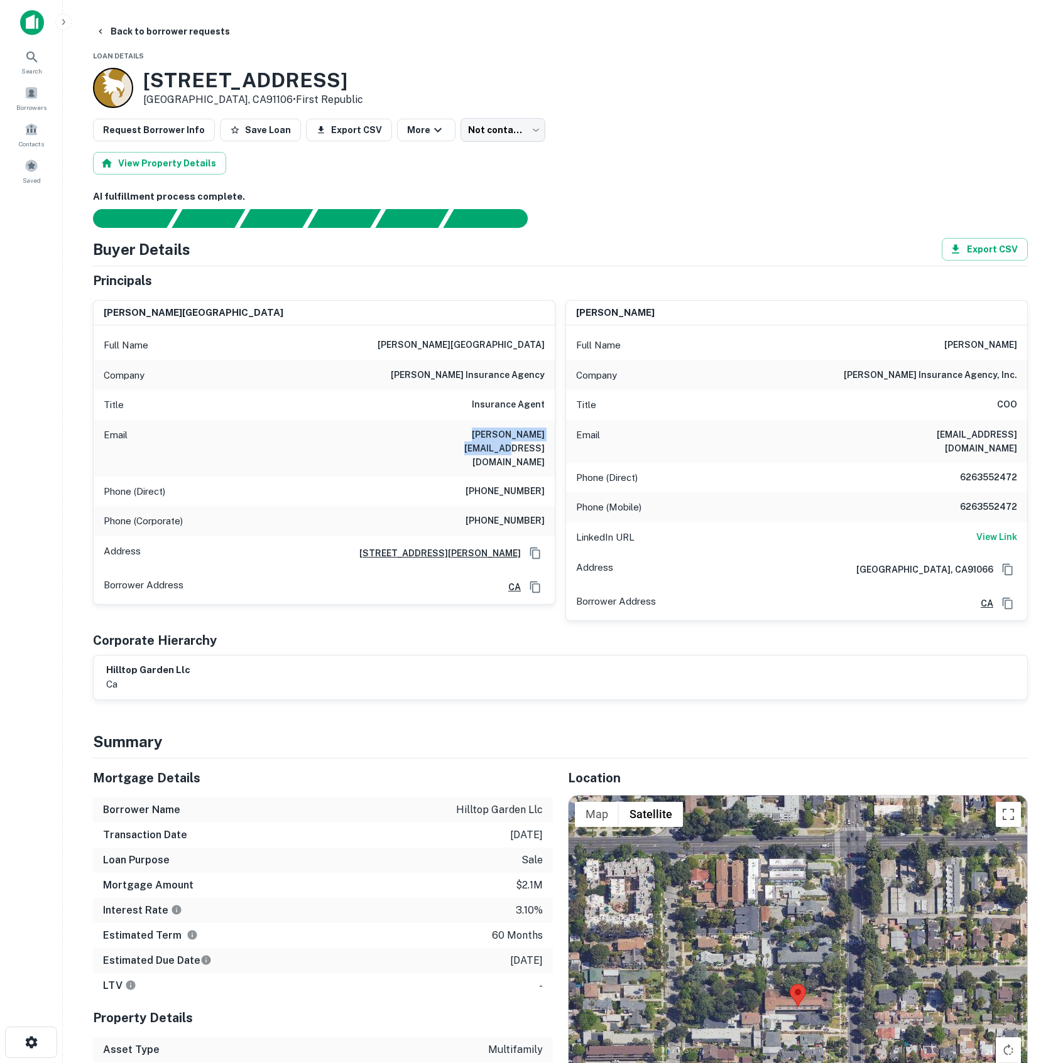
copy h6 "[PERSON_NAME][EMAIL_ADDRESS][DOMAIN_NAME]"
click at [483, 484] on h6 "(626) 241-9674" at bounding box center [504, 491] width 79 height 15
drag, startPoint x: 479, startPoint y: 465, endPoint x: 543, endPoint y: 465, distance: 64.1
click at [543, 484] on h6 "(626) 241-9674" at bounding box center [504, 491] width 79 height 15
copy h6 "(626) 241-9674"
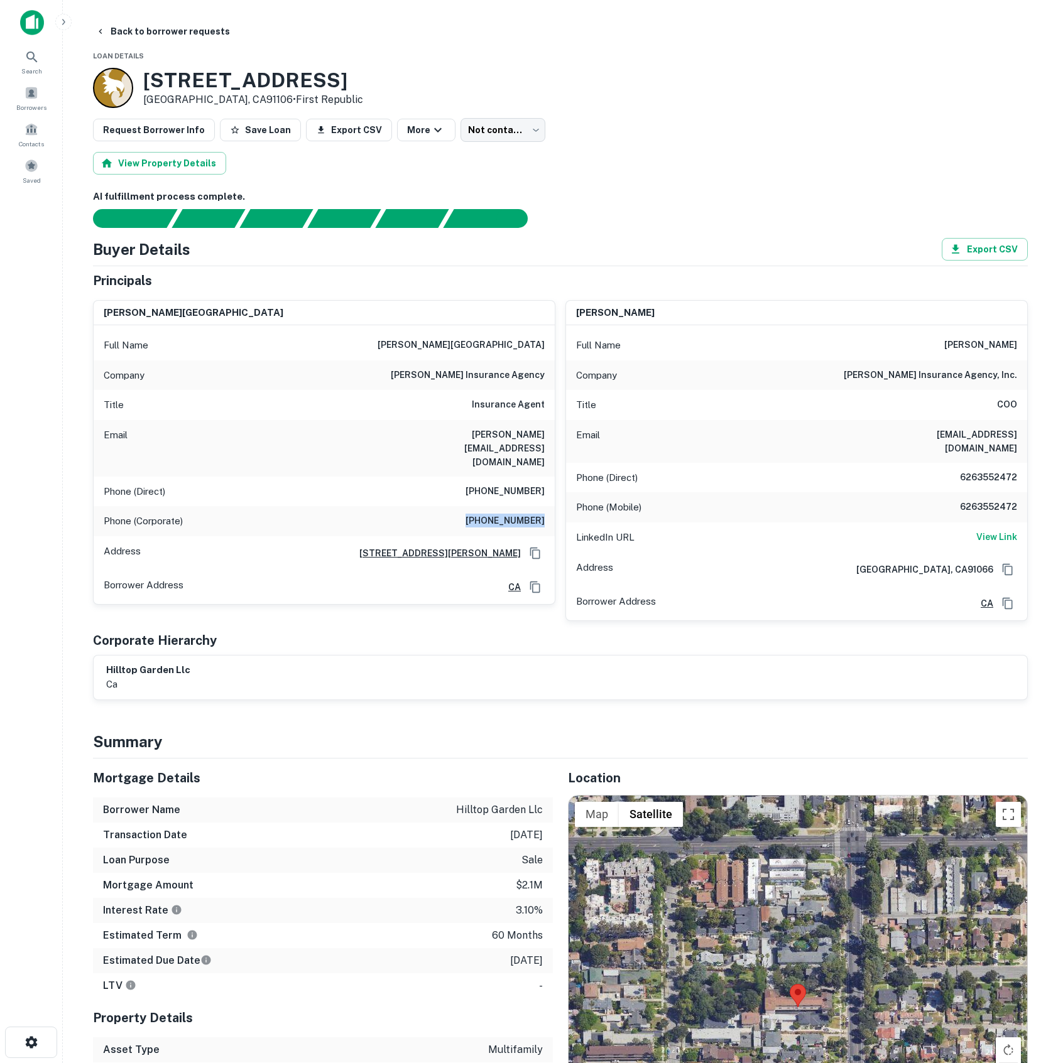
drag, startPoint x: 474, startPoint y: 495, endPoint x: 550, endPoint y: 501, distance: 76.9
click at [552, 506] on div "Phone (Corporate) (626) 574-1000" at bounding box center [324, 521] width 461 height 30
copy h6 "(626) 574-1000"
drag, startPoint x: 951, startPoint y: 350, endPoint x: 1053, endPoint y: 340, distance: 102.9
click at [1053, 340] on main "Back to borrower requests Loan Details 585 Hill Ave Pasadena, CA91106 • First R…" at bounding box center [560, 531] width 995 height 1063
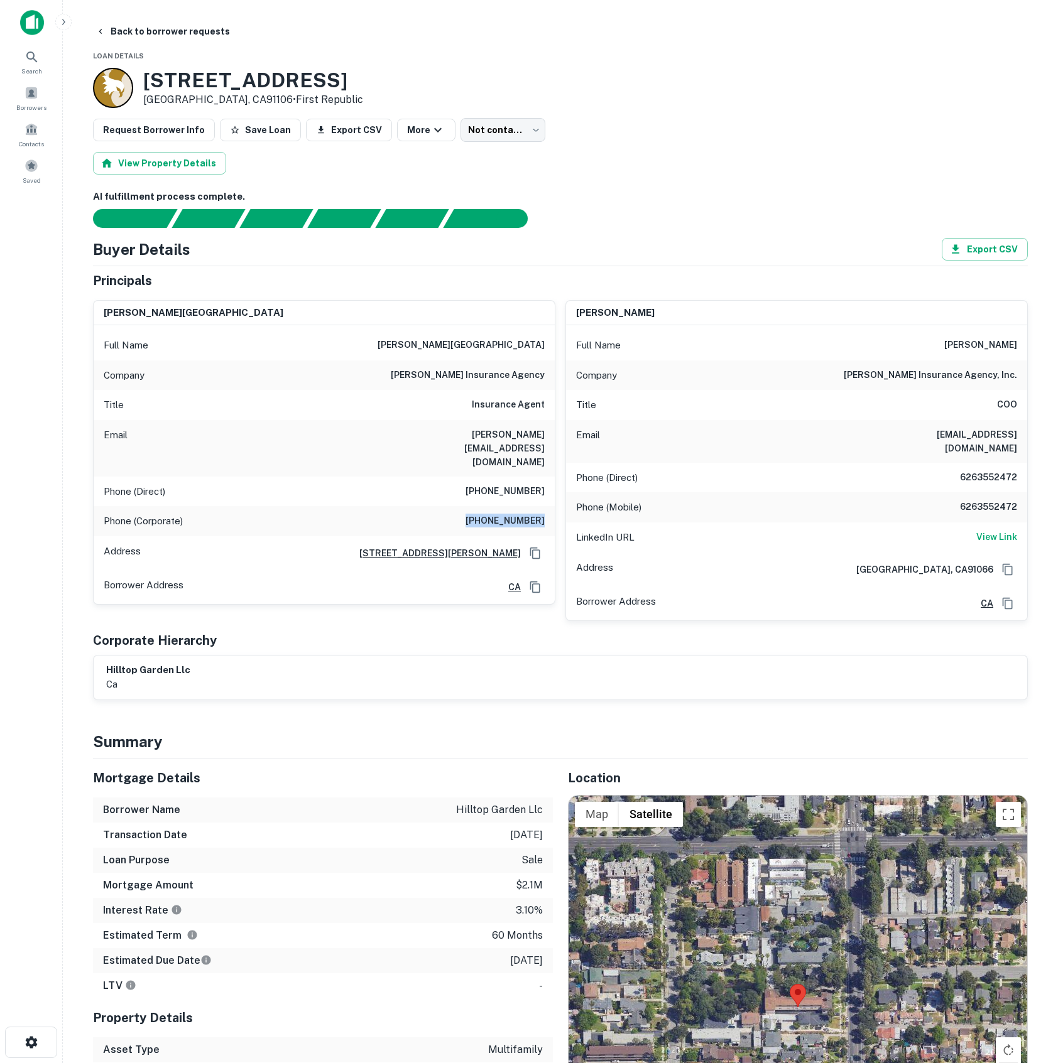
copy h6 "mark abernathy"
drag, startPoint x: 937, startPoint y: 436, endPoint x: 1018, endPoint y: 442, distance: 80.6
click at [1018, 442] on div "Email mark@abernathyinsurance.com" at bounding box center [796, 441] width 461 height 43
copy h6 "mark@abernathyinsurance.com"
drag, startPoint x: 955, startPoint y: 460, endPoint x: 1028, endPoint y: 469, distance: 73.4
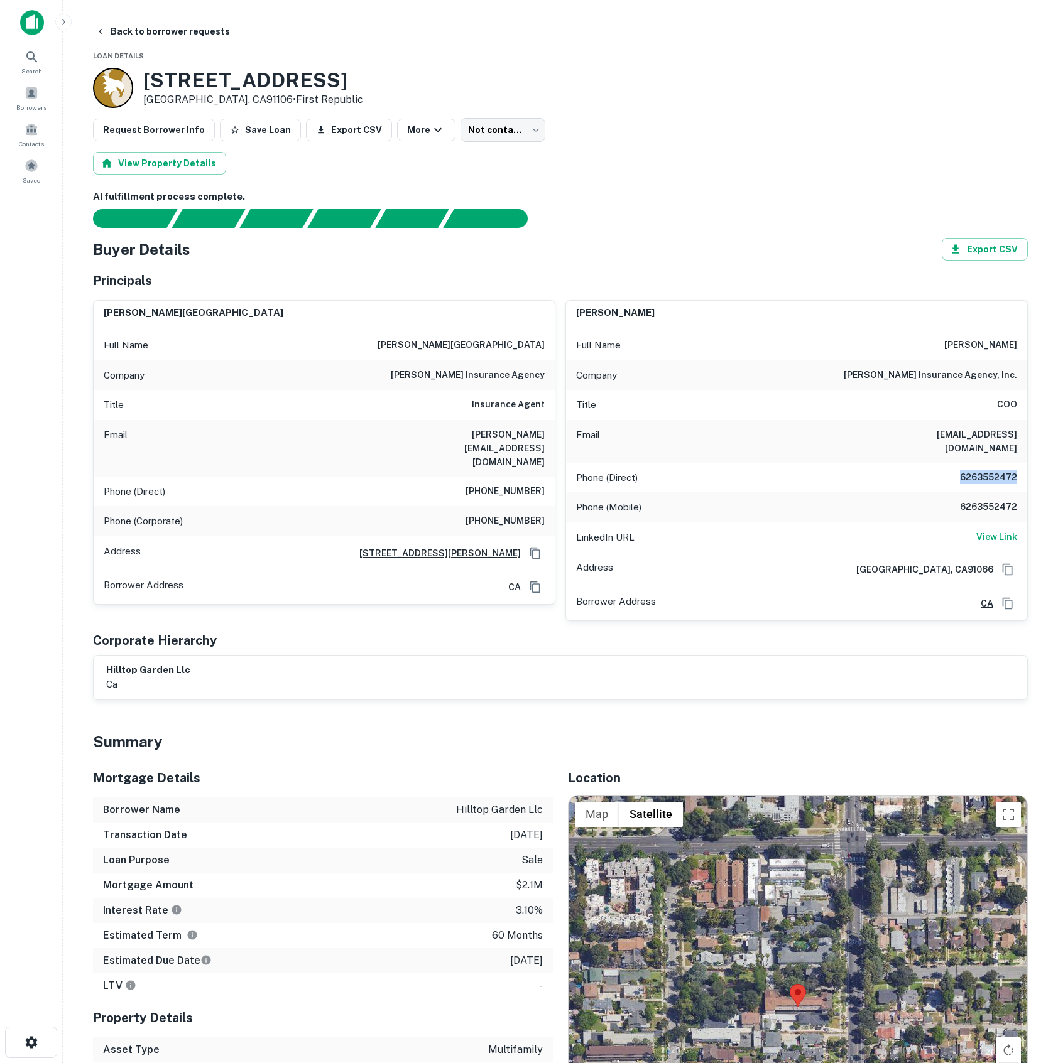
copy h6 "6263552472"
drag, startPoint x: 949, startPoint y: 492, endPoint x: 1023, endPoint y: 497, distance: 74.3
click at [1023, 497] on div "Phone (Mobile) 6263552472" at bounding box center [796, 507] width 461 height 30
copy h6 "6263552472"
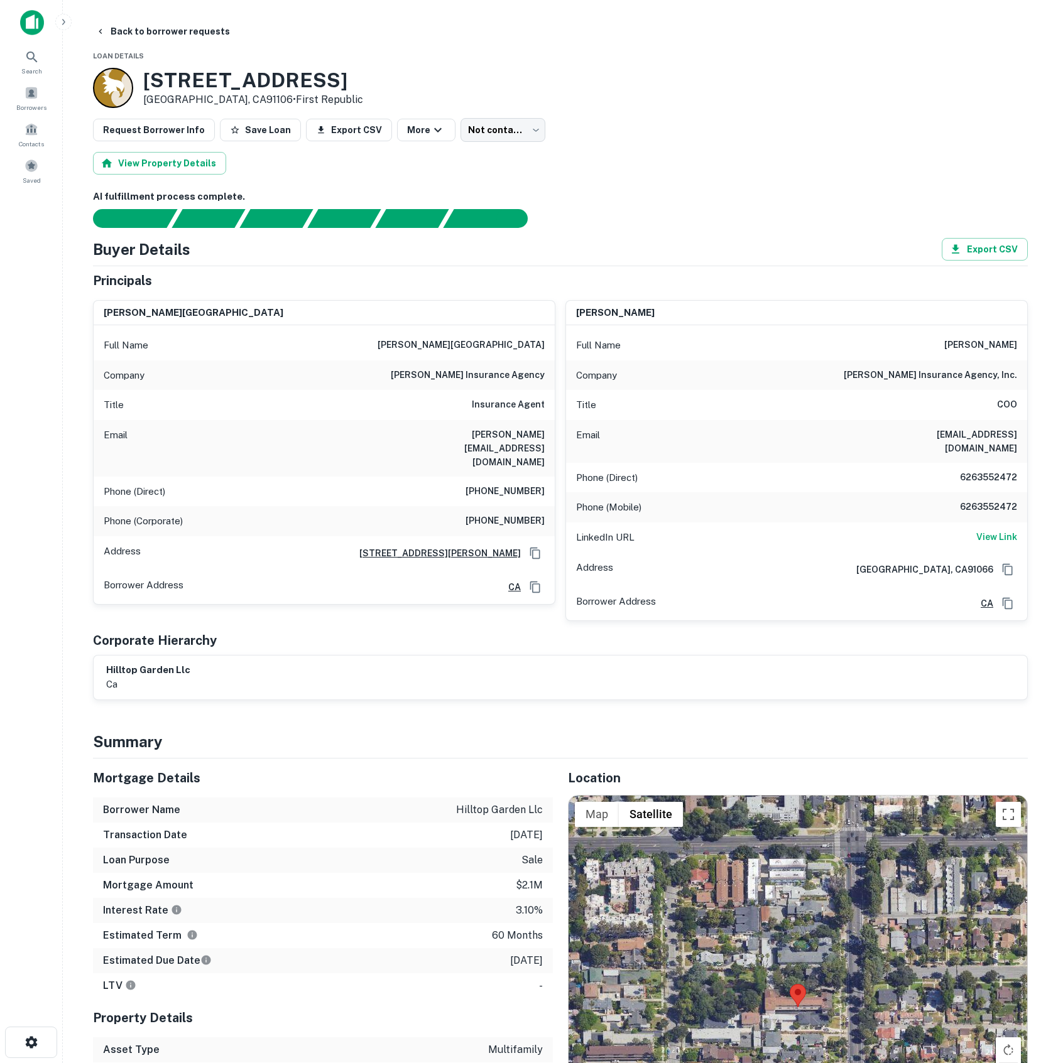
click at [474, 634] on div "Corporate Hierarchy" at bounding box center [560, 640] width 935 height 19
drag, startPoint x: 41, startPoint y: 106, endPoint x: 20, endPoint y: 116, distance: 23.3
click at [39, 106] on span "Borrowers" at bounding box center [31, 107] width 30 height 10
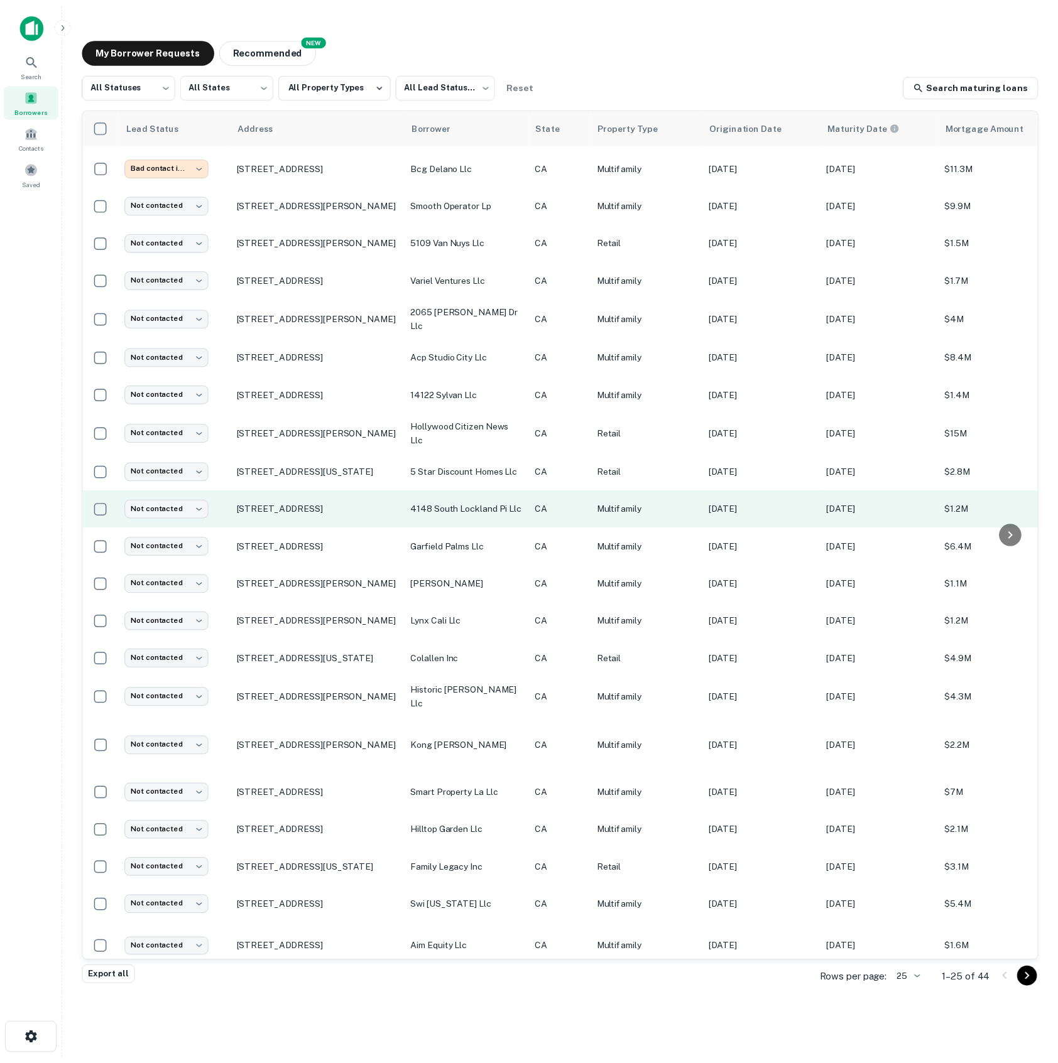
scroll to position [150, 0]
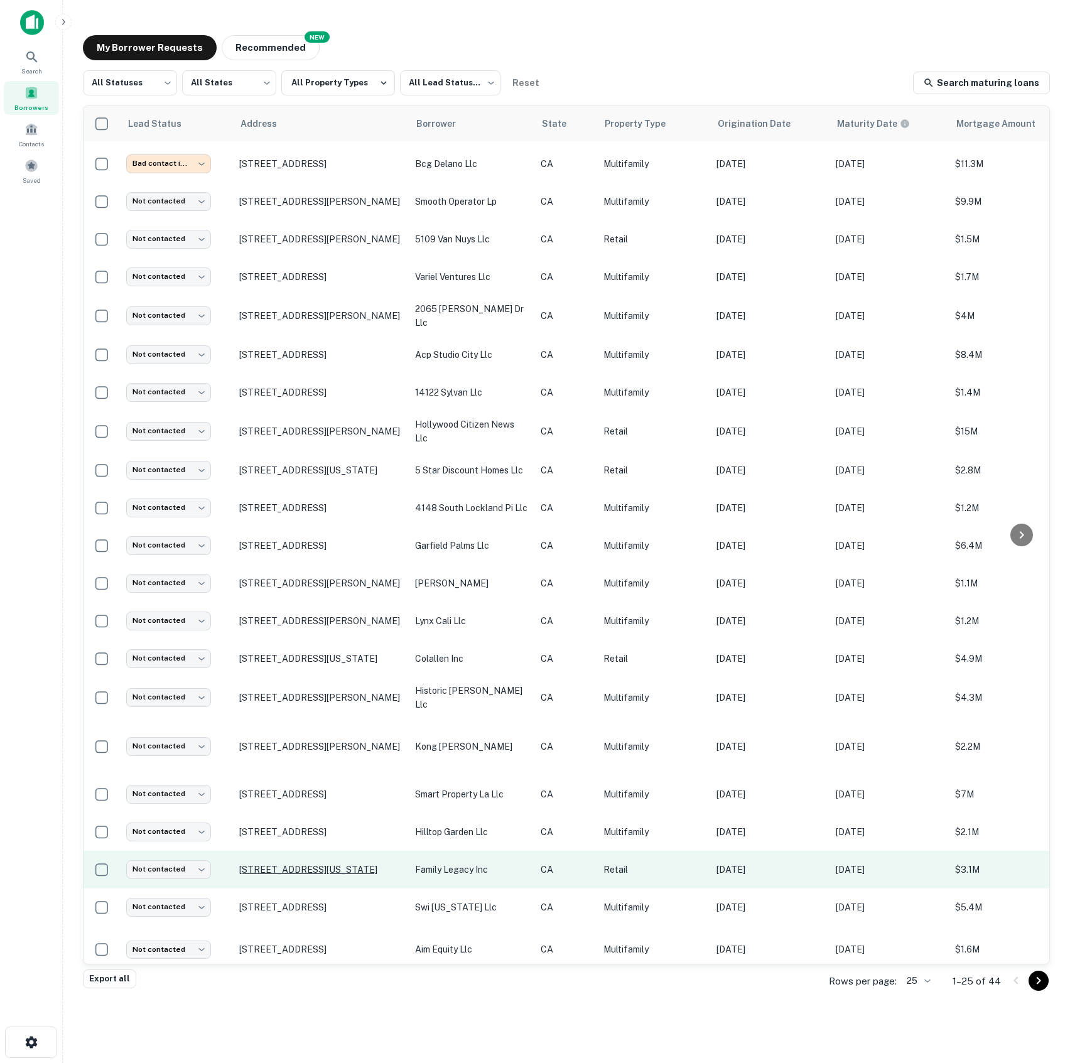
click at [283, 864] on p "[STREET_ADDRESS][US_STATE]" at bounding box center [320, 869] width 163 height 11
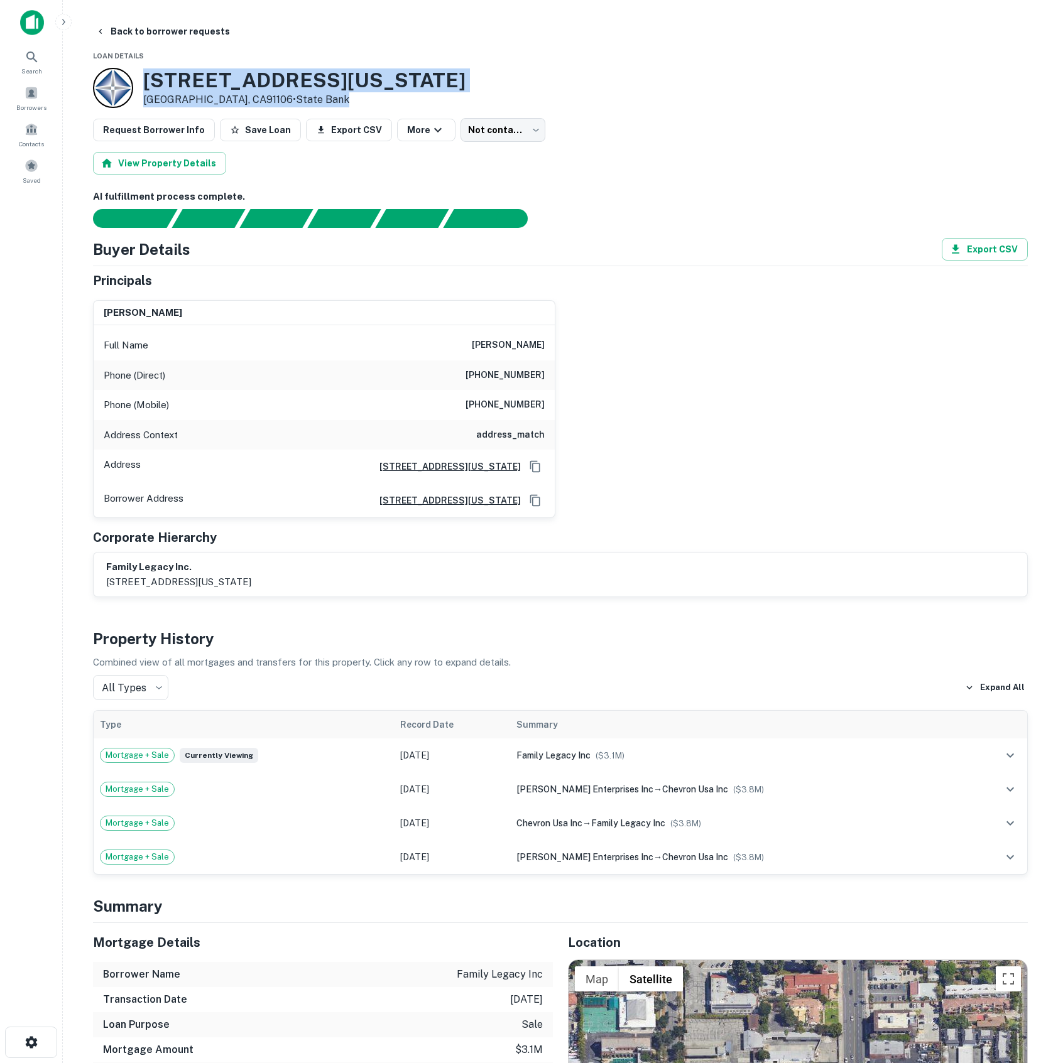
drag, startPoint x: 144, startPoint y: 73, endPoint x: 403, endPoint y: 94, distance: 259.6
click at [403, 94] on div "1400 E Colorado Blvd Pasadena, CA91106 • State Bank" at bounding box center [560, 88] width 935 height 40
click at [374, 77] on div "1400 E Colorado Blvd Pasadena, CA91106 • State Bank" at bounding box center [560, 88] width 935 height 40
drag, startPoint x: 363, startPoint y: 80, endPoint x: 126, endPoint y: 73, distance: 236.9
click at [126, 73] on div "1400 E Colorado Blvd Pasadena, CA91106 • State Bank" at bounding box center [560, 88] width 935 height 40
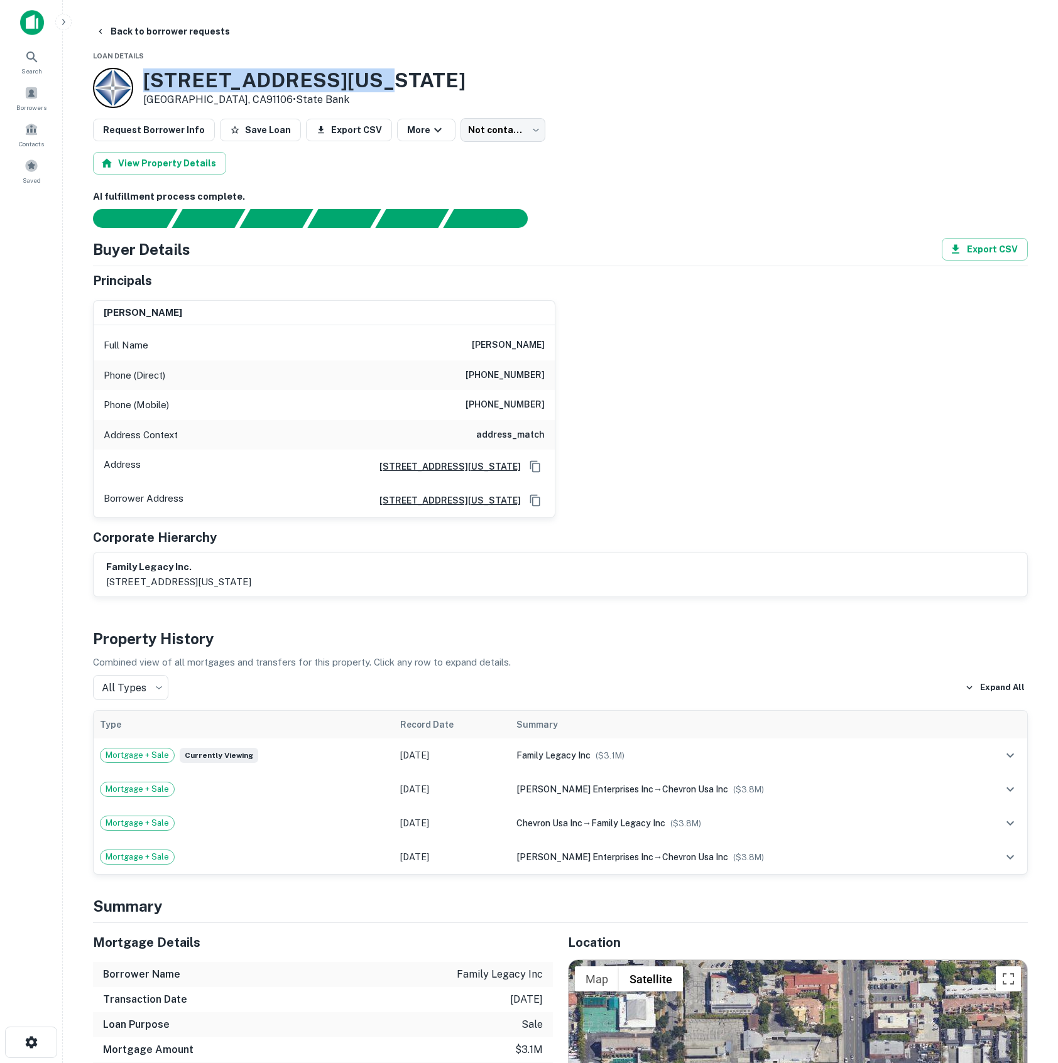
copy div "1400 E Colorado Blvd"
drag, startPoint x: 457, startPoint y: 68, endPoint x: 387, endPoint y: 78, distance: 71.0
click at [456, 68] on div "1400 E Colorado Blvd Pasadena, CA91106 • State Bank" at bounding box center [560, 88] width 935 height 40
click at [358, 77] on div "1400 E Colorado Blvd Pasadena, CA91106 • State Bank" at bounding box center [560, 88] width 935 height 40
drag, startPoint x: 358, startPoint y: 79, endPoint x: 141, endPoint y: 77, distance: 217.4
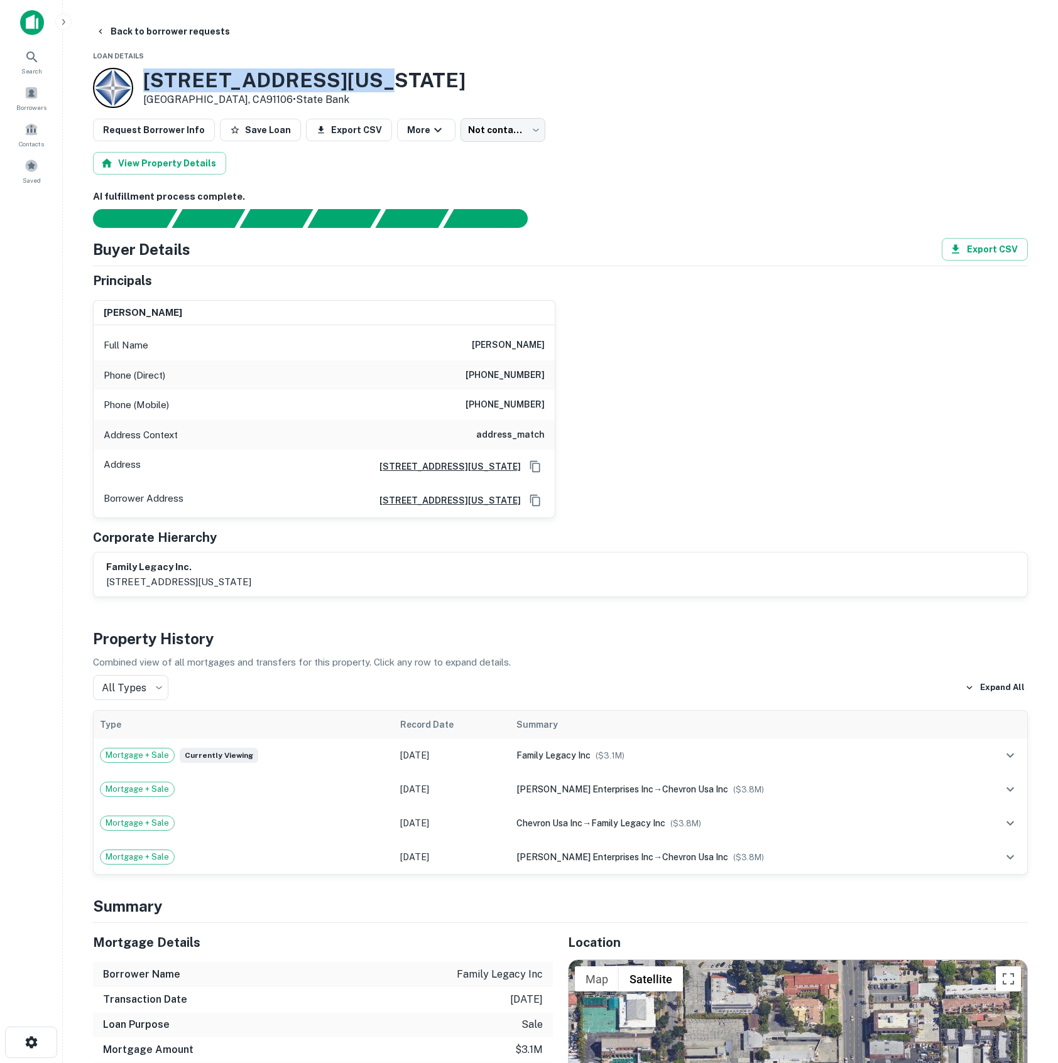
click at [141, 77] on div "1400 E Colorado Blvd Pasadena, CA91106 • State Bank" at bounding box center [560, 88] width 935 height 40
copy h3 "1400 E Colorado Blvd"
drag, startPoint x: 492, startPoint y: 344, endPoint x: 546, endPoint y: 347, distance: 53.5
click at [546, 347] on div "Full Name john e savolt" at bounding box center [324, 345] width 461 height 30
copy h6 "john e savolt"
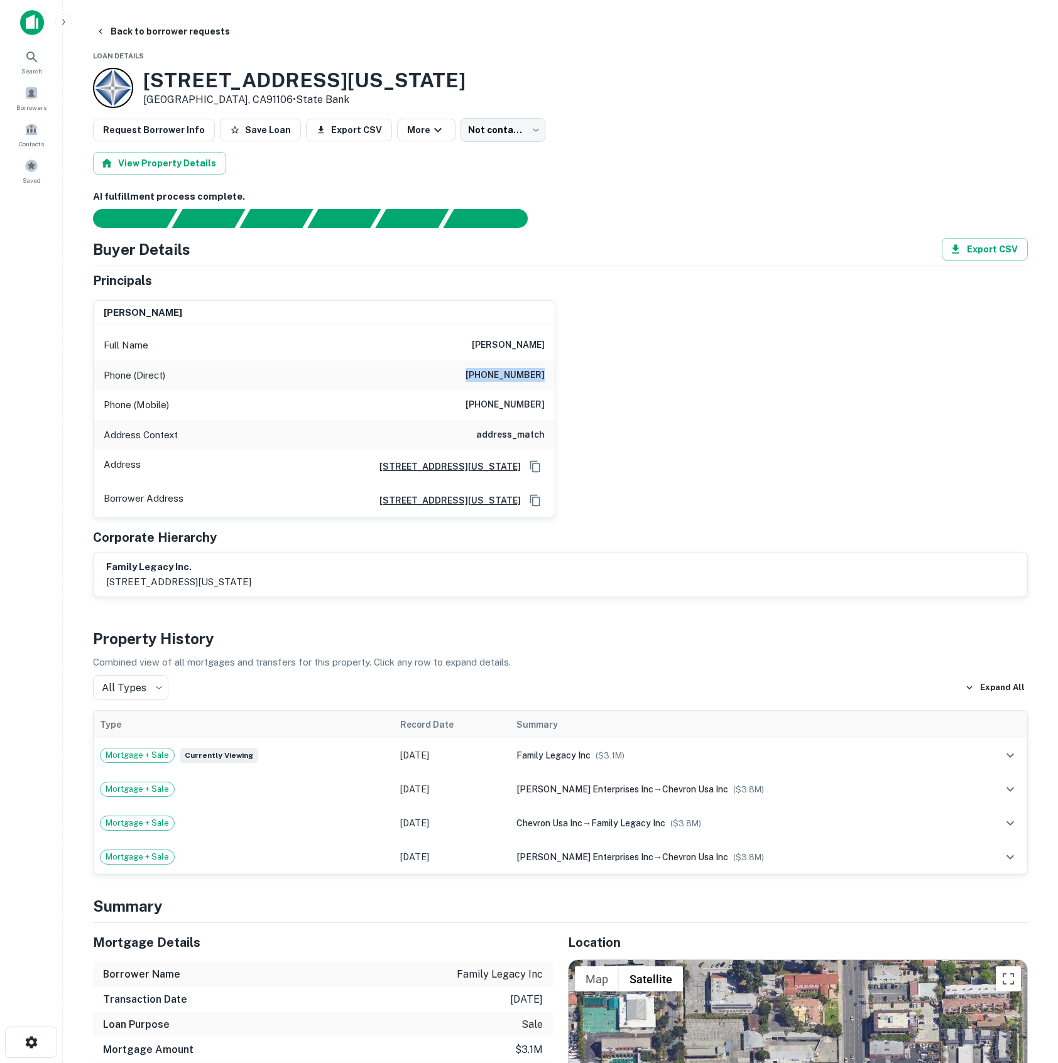
drag, startPoint x: 481, startPoint y: 380, endPoint x: 558, endPoint y: 379, distance: 77.3
click at [558, 379] on div "john e savolt Full Name john e savolt Phone (Direct) (909) 599-4755 Phone (Mobi…" at bounding box center [555, 404] width 945 height 229
copy h6 "(909) 599-4755"
drag, startPoint x: 475, startPoint y: 412, endPoint x: 554, endPoint y: 408, distance: 79.2
click at [554, 408] on div "john e savolt Full Name john e savolt Phone (Direct) (909) 599-4755 Phone (Mobi…" at bounding box center [324, 409] width 462 height 219
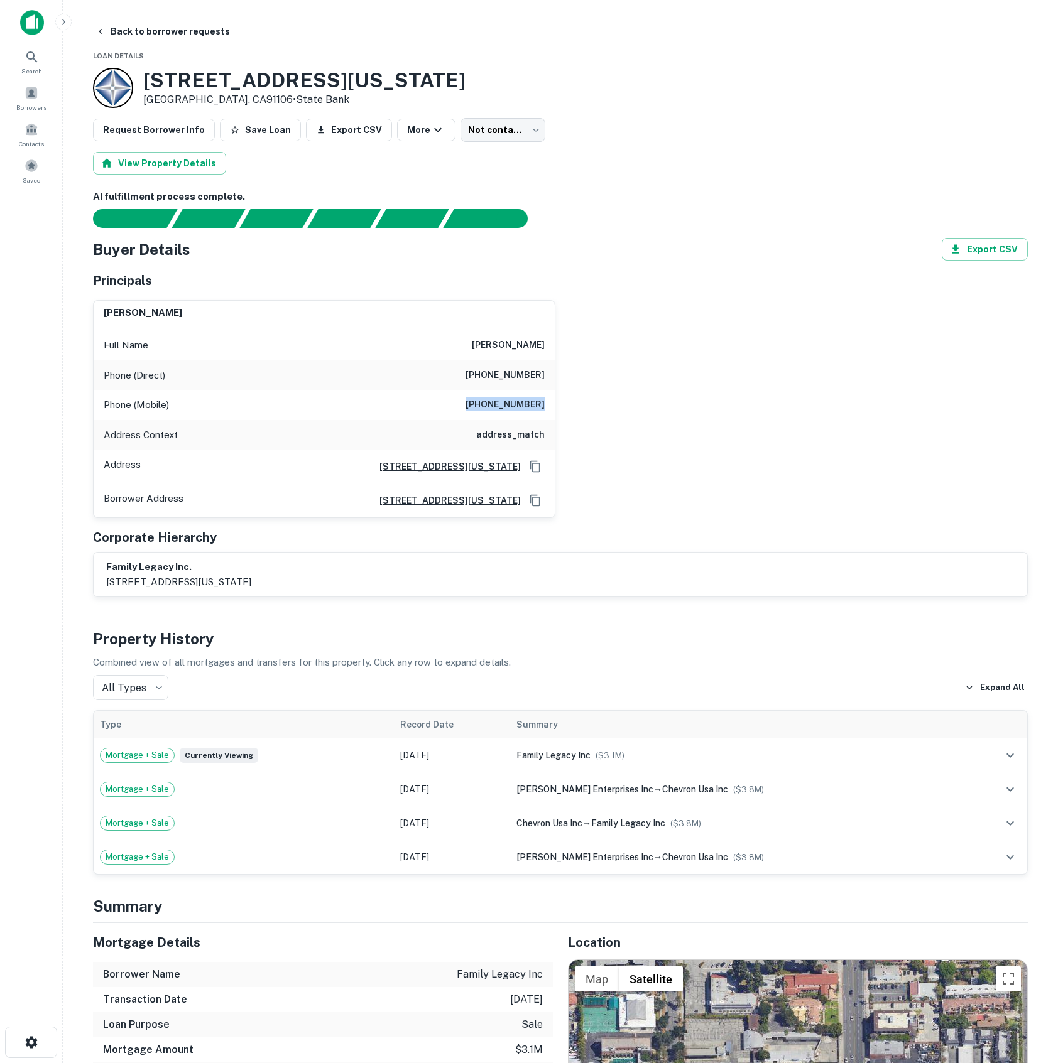
copy h6 "(414) 779-0400"
click at [623, 461] on div "john e savolt Full Name john e savolt Phone (Direct) (909) 599-4755 Phone (Mobi…" at bounding box center [555, 404] width 945 height 229
click at [26, 96] on span at bounding box center [31, 93] width 14 height 14
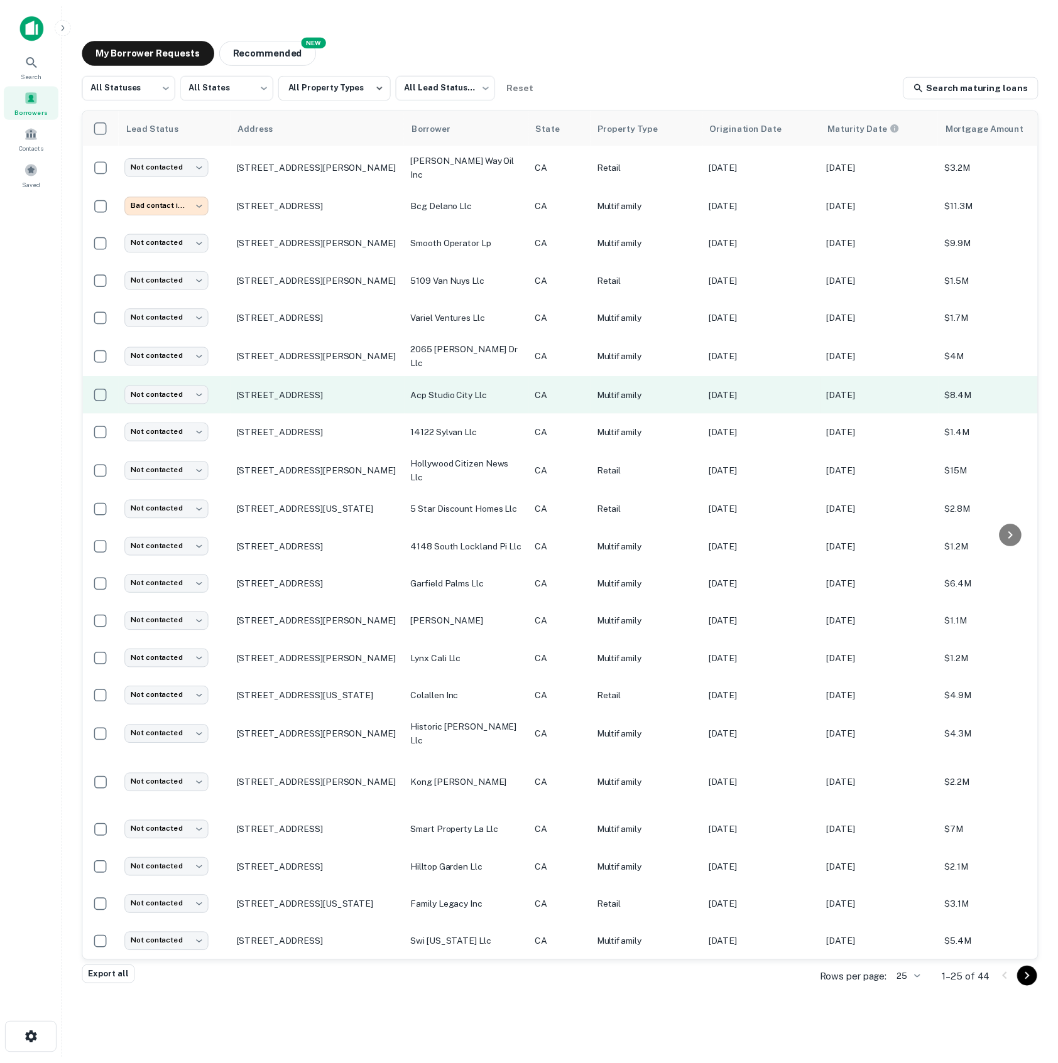
scroll to position [150, 0]
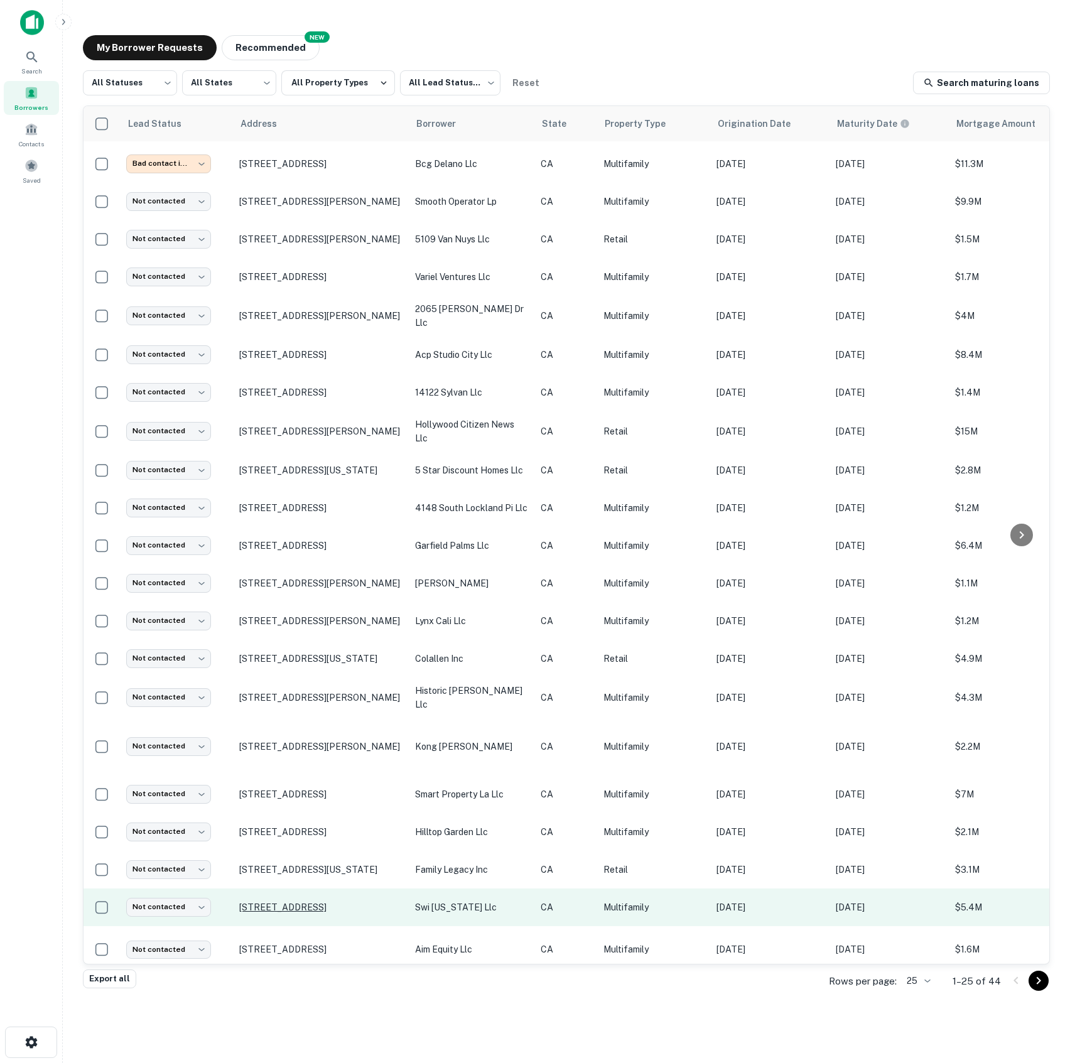
click at [285, 902] on p "[STREET_ADDRESS]" at bounding box center [320, 907] width 163 height 11
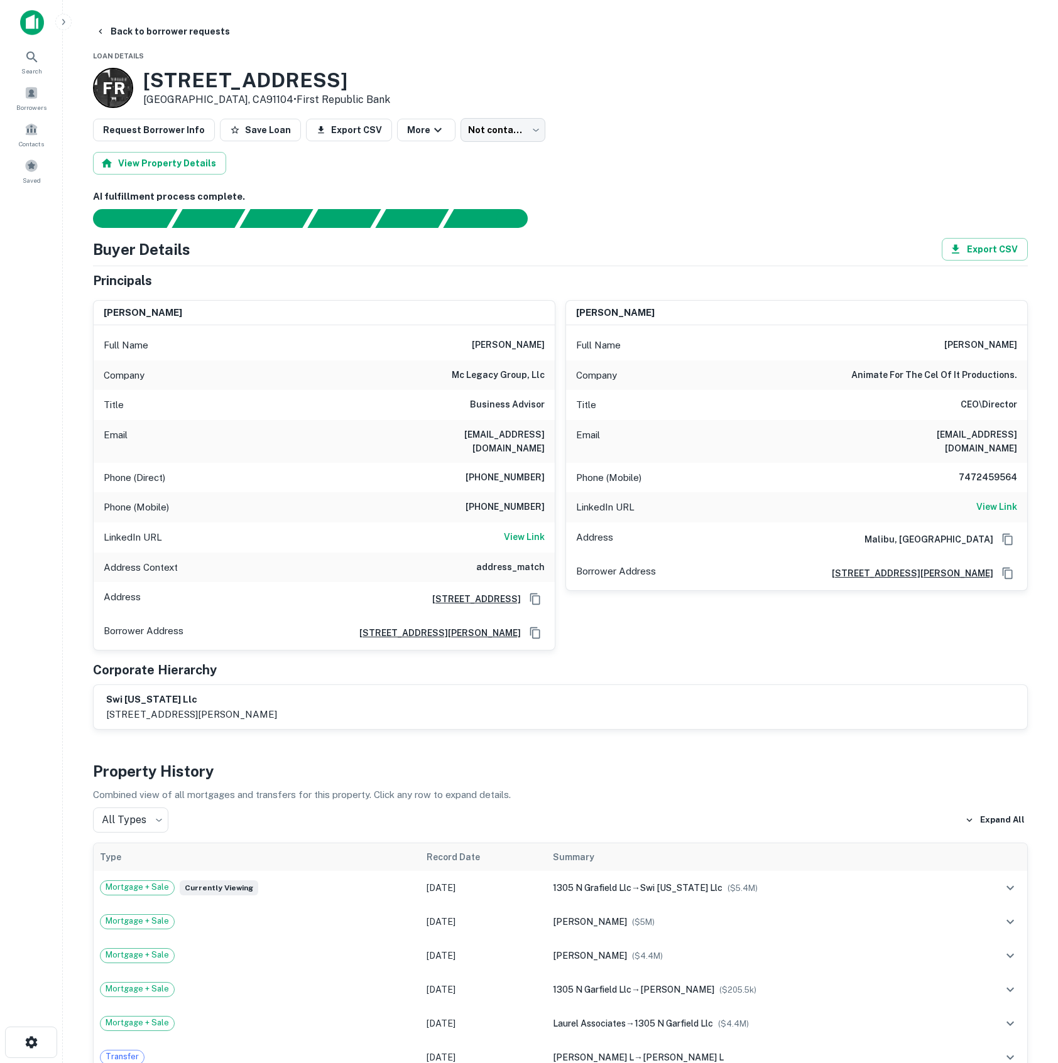
drag, startPoint x: 146, startPoint y: 76, endPoint x: 315, endPoint y: 76, distance: 169.0
click at [315, 76] on h3 "[STREET_ADDRESS]" at bounding box center [266, 80] width 247 height 24
copy h3 "[STREET_ADDRESS]"
drag, startPoint x: 511, startPoint y: 340, endPoint x: 548, endPoint y: 342, distance: 36.5
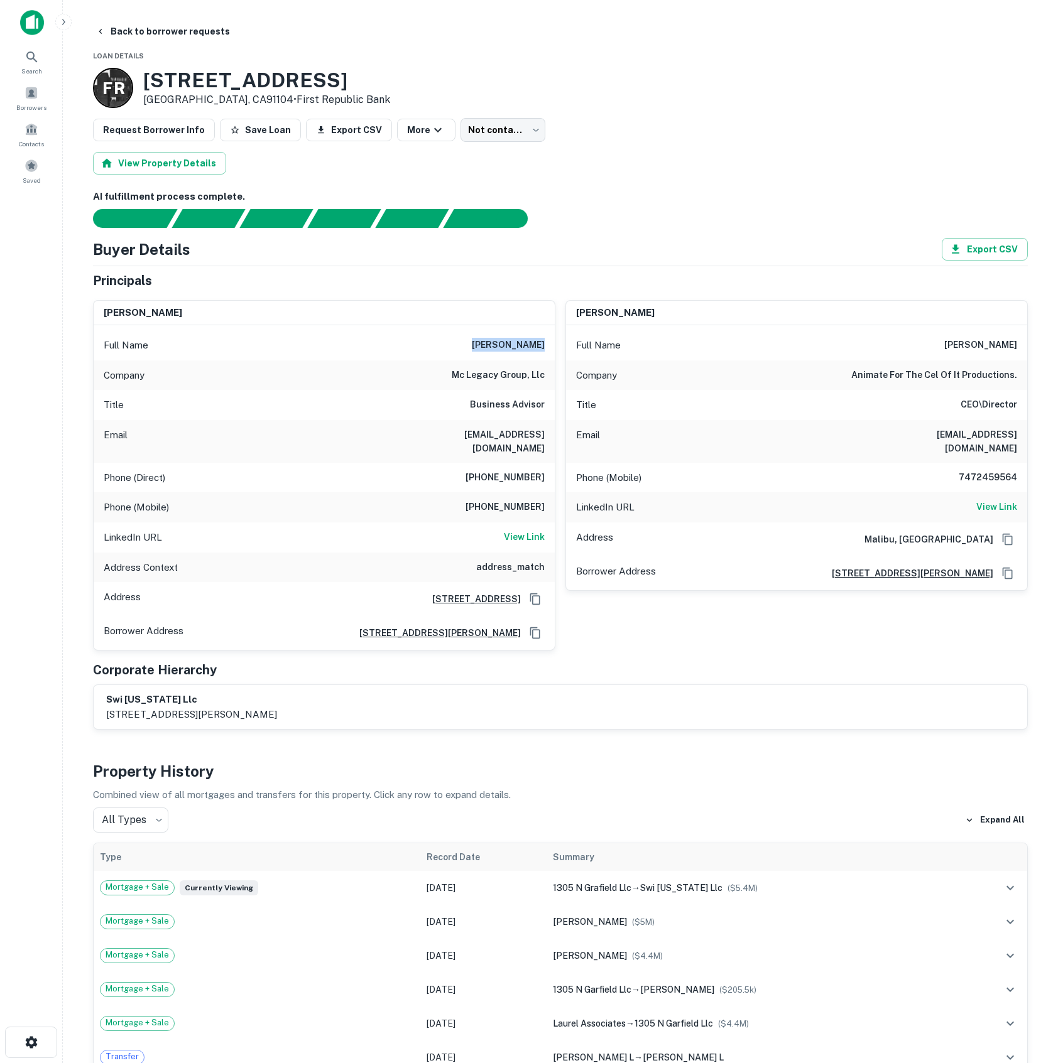
click at [548, 342] on div "Full Name [PERSON_NAME]" at bounding box center [324, 345] width 461 height 30
copy h6 "[PERSON_NAME]"
drag, startPoint x: 757, startPoint y: 339, endPoint x: 721, endPoint y: 372, distance: 48.5
click at [757, 339] on div "Full Name [PERSON_NAME]" at bounding box center [796, 345] width 461 height 30
drag, startPoint x: 465, startPoint y: 436, endPoint x: 553, endPoint y: 438, distance: 87.3
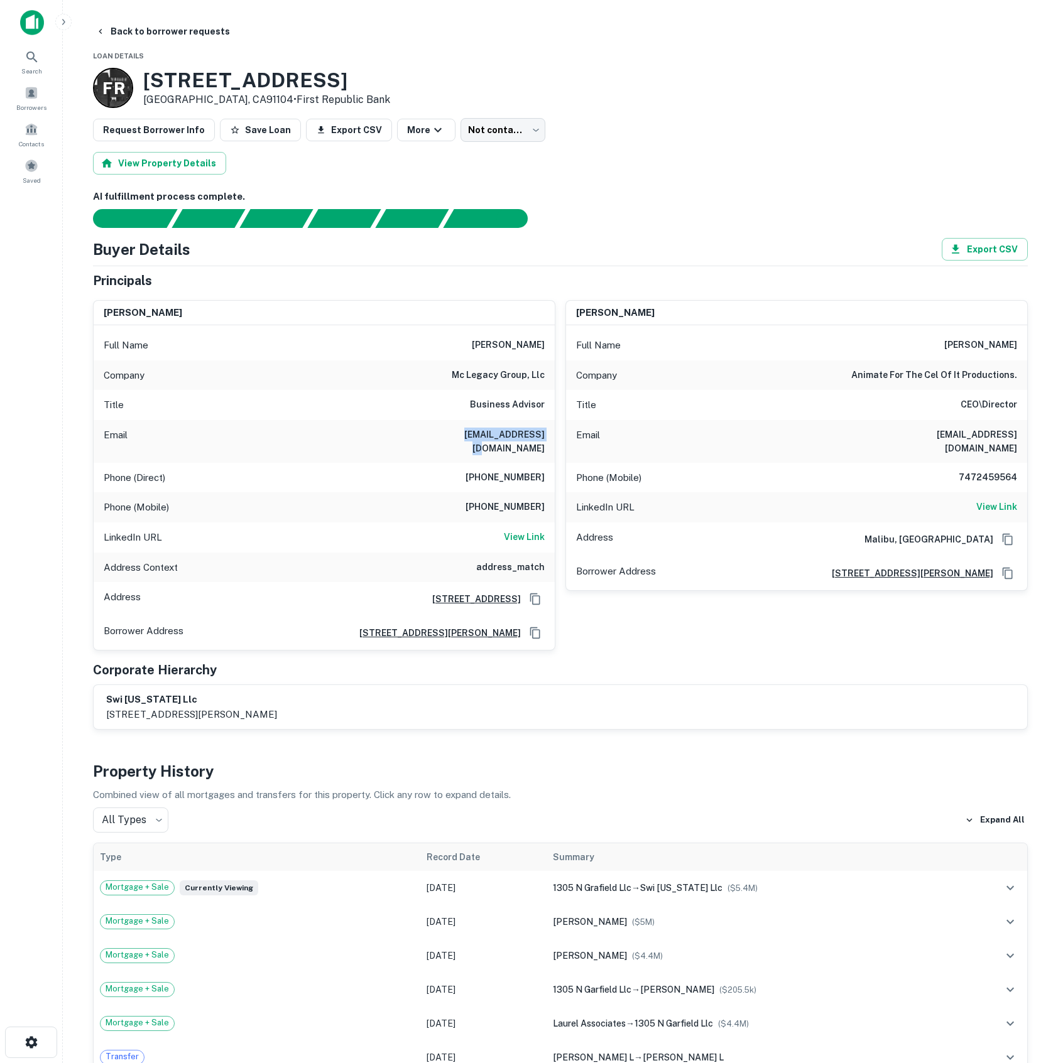
click at [553, 438] on div "Email rwolff@ccrcca.org" at bounding box center [324, 441] width 461 height 43
copy h6 "rwolff@ccrcca.org"
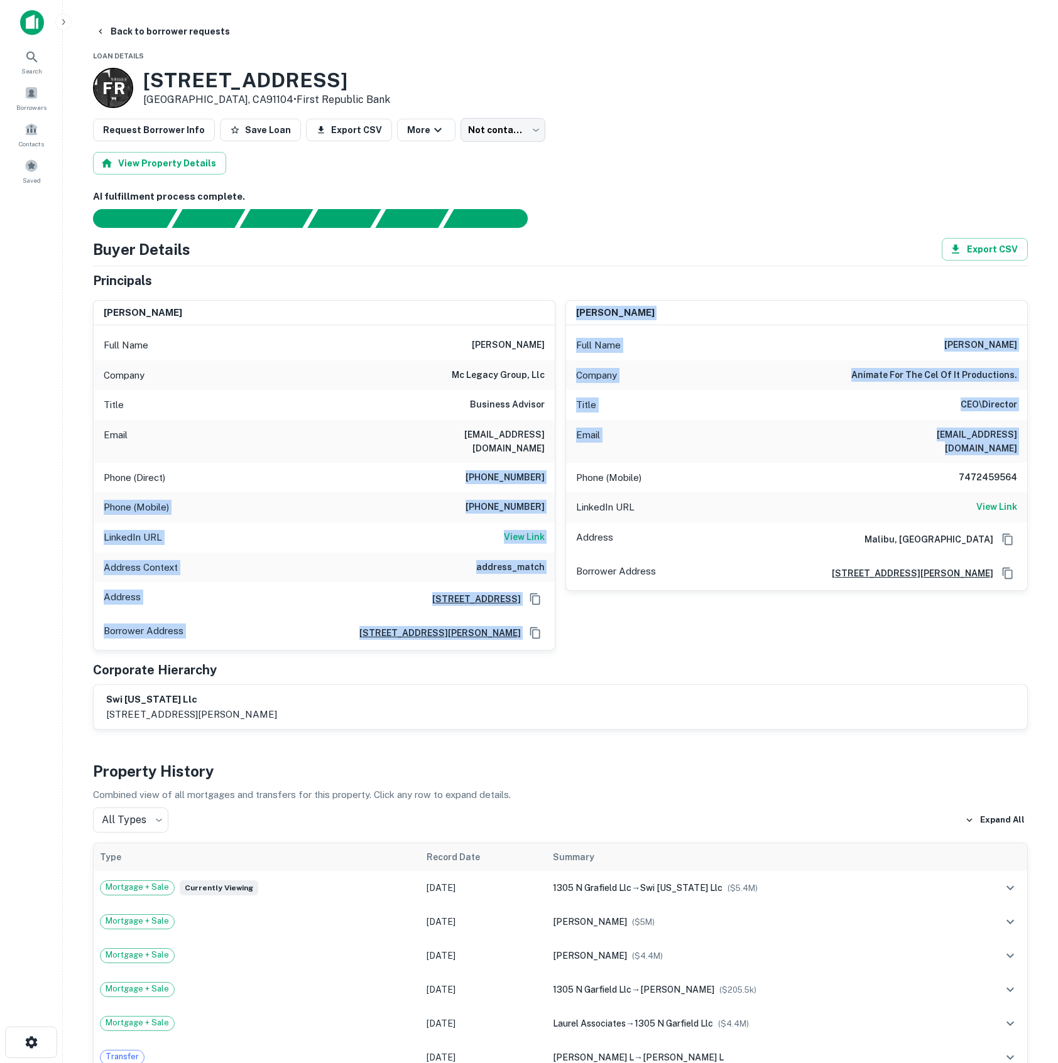
drag, startPoint x: 485, startPoint y: 463, endPoint x: 556, endPoint y: 460, distance: 71.0
click at [556, 460] on div "richard wolff Full Name richard wolff Company mc legacy group, llc Title Busine…" at bounding box center [555, 470] width 945 height 361
copy div "(310) 505-6860 Phone (Mobile) (818) 312-8817 LinkedIn URL View Link Address Con…"
click at [477, 470] on h6 "(310) 505-6860" at bounding box center [504, 477] width 79 height 15
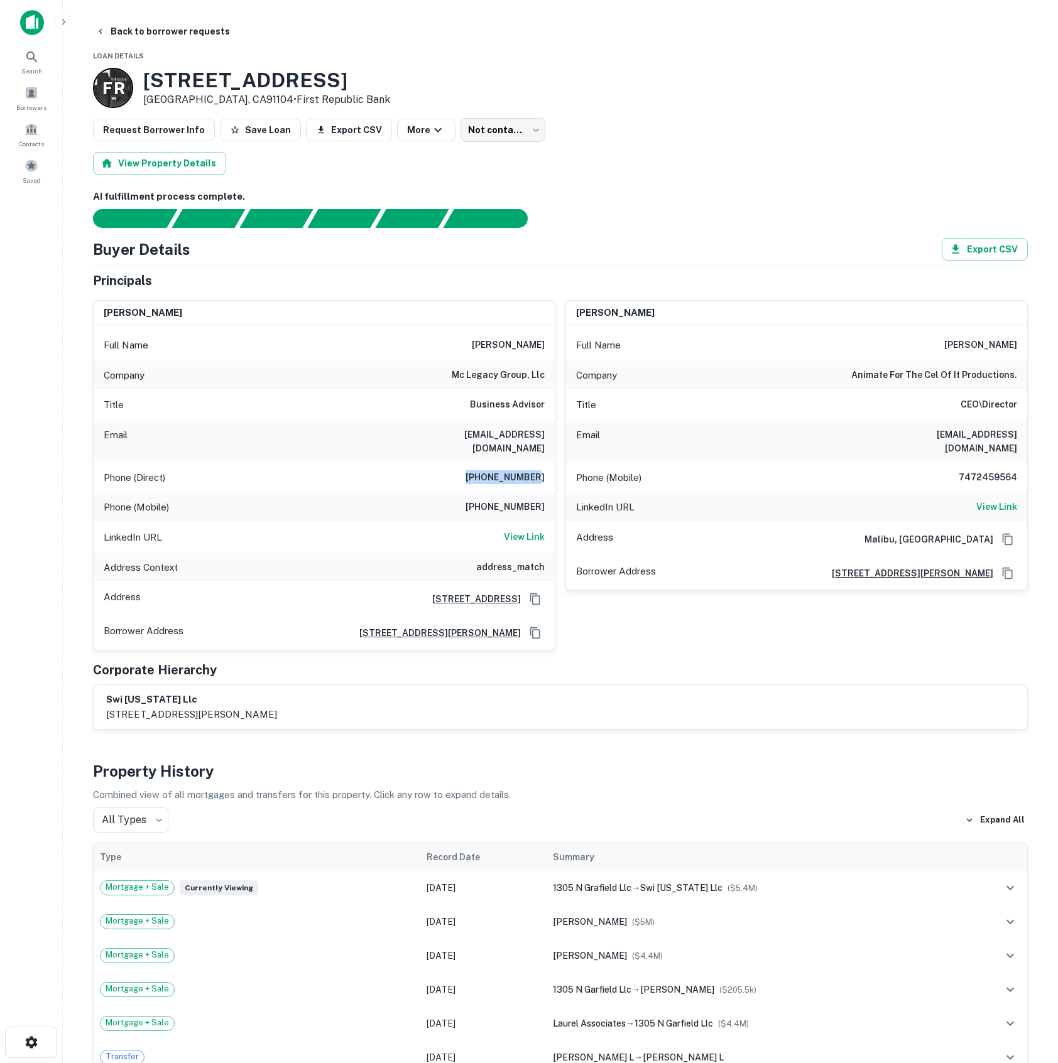
drag, startPoint x: 480, startPoint y: 460, endPoint x: 541, endPoint y: 466, distance: 61.3
click at [541, 470] on h6 "(310) 505-6860" at bounding box center [504, 477] width 79 height 15
drag, startPoint x: 543, startPoint y: 465, endPoint x: 477, endPoint y: 466, distance: 66.0
click at [477, 470] on h6 "(310) 505-6860" at bounding box center [504, 477] width 79 height 15
copy h6 "(310) 505-6860"
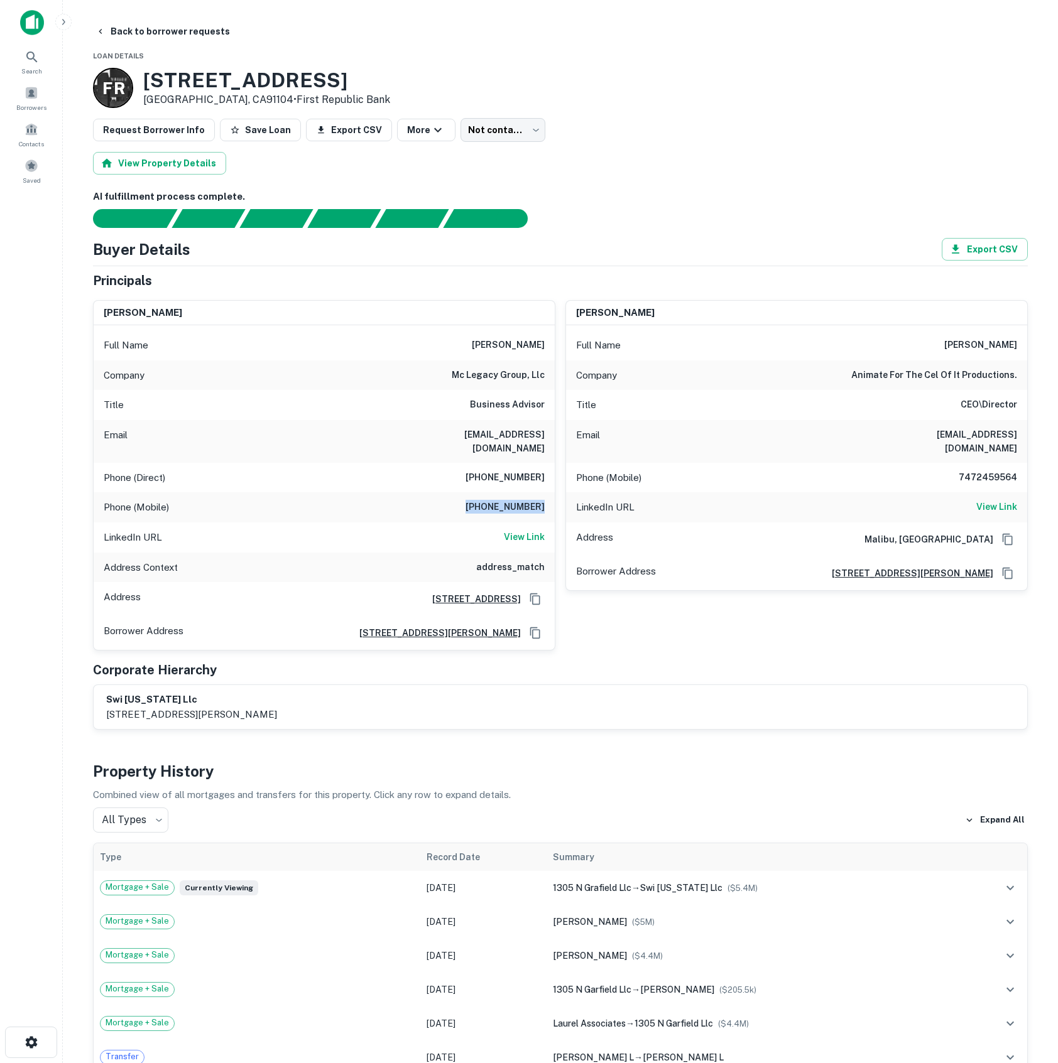
drag, startPoint x: 481, startPoint y: 494, endPoint x: 545, endPoint y: 496, distance: 64.1
click at [545, 496] on div "Phone (Mobile) (818) 312-8817" at bounding box center [324, 507] width 461 height 30
copy h6 "(818) 312-8817"
drag, startPoint x: 945, startPoint y: 342, endPoint x: 1018, endPoint y: 339, distance: 72.3
click at [1018, 339] on div "Full Name richard solomon" at bounding box center [796, 345] width 461 height 30
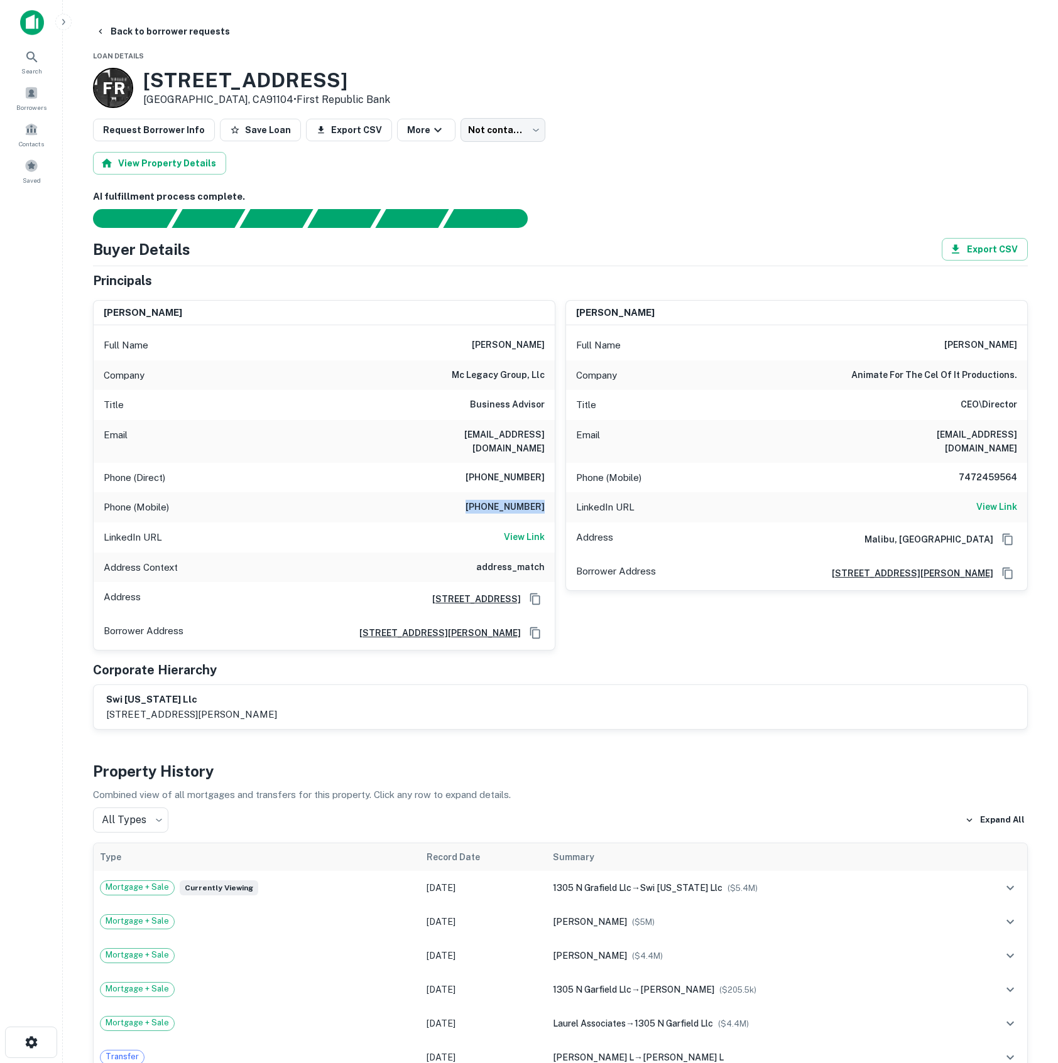
copy h6 "richard solomon"
drag, startPoint x: 913, startPoint y: 438, endPoint x: 1018, endPoint y: 438, distance: 104.9
click at [1018, 438] on div "Email rickjsolomon@yahoo.com" at bounding box center [796, 441] width 461 height 43
copy h6 "rickjsolomon@yahoo.com"
drag, startPoint x: 956, startPoint y: 469, endPoint x: 1023, endPoint y: 462, distance: 66.9
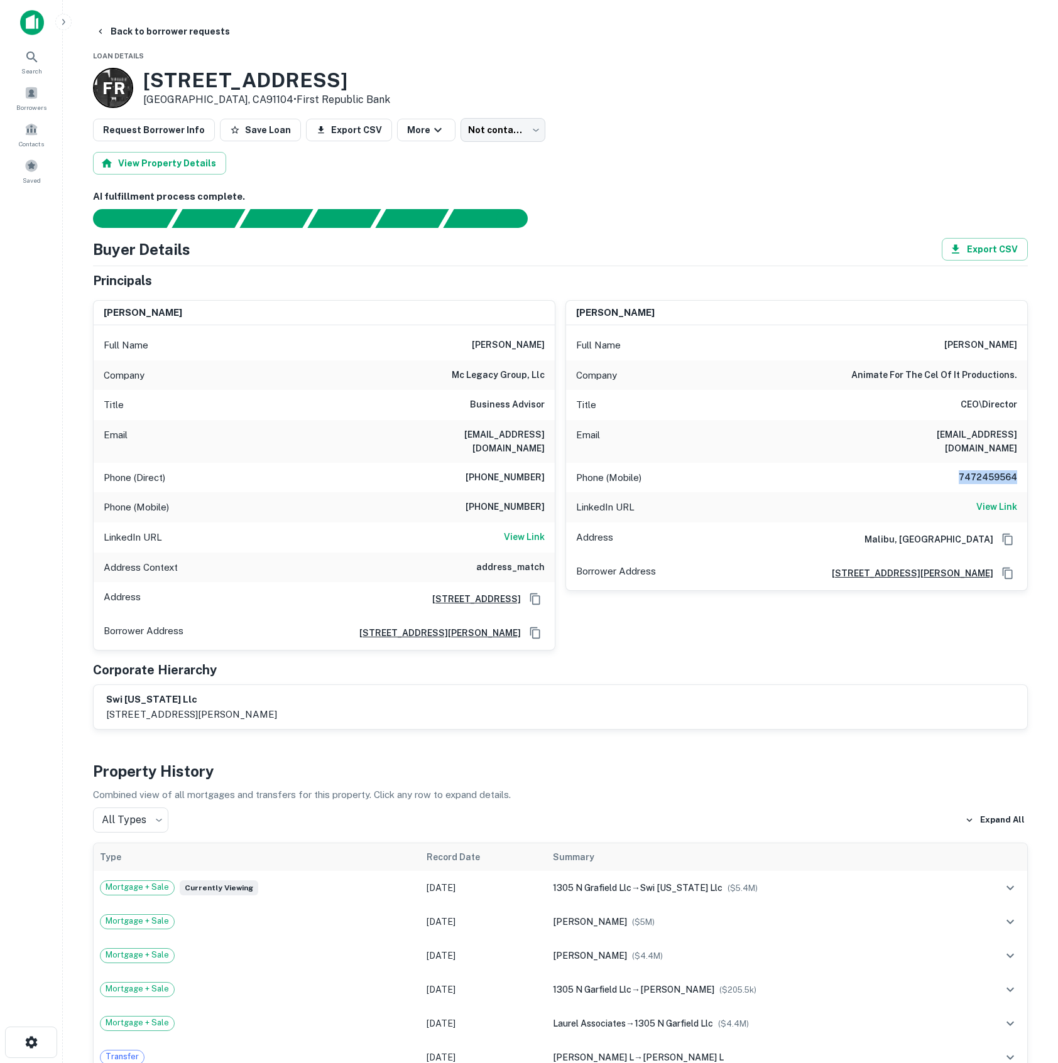
click at [1023, 463] on div "Phone (Mobile) 7472459564" at bounding box center [796, 478] width 461 height 30
copy h6 "7472459564"
click at [38, 106] on span "Borrowers" at bounding box center [31, 107] width 30 height 10
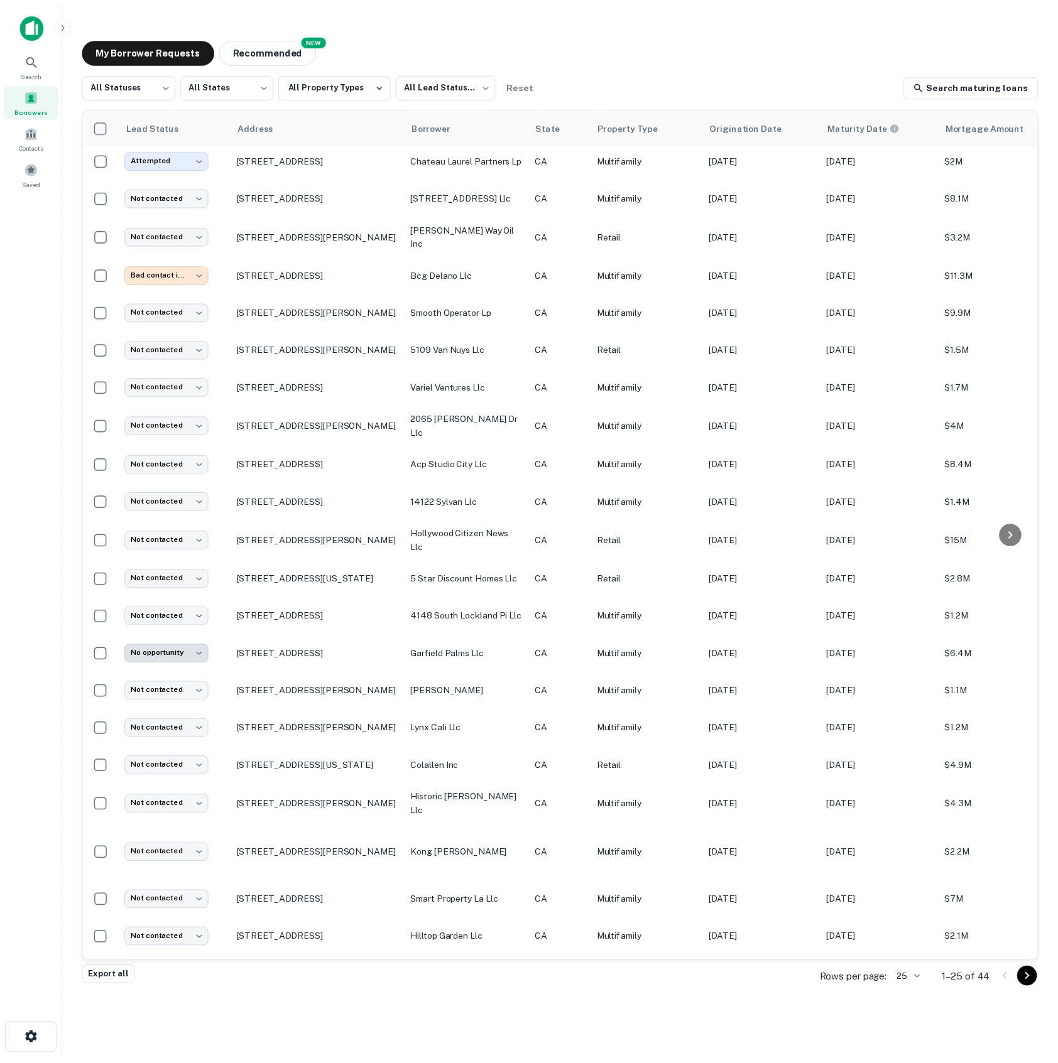
scroll to position [150, 0]
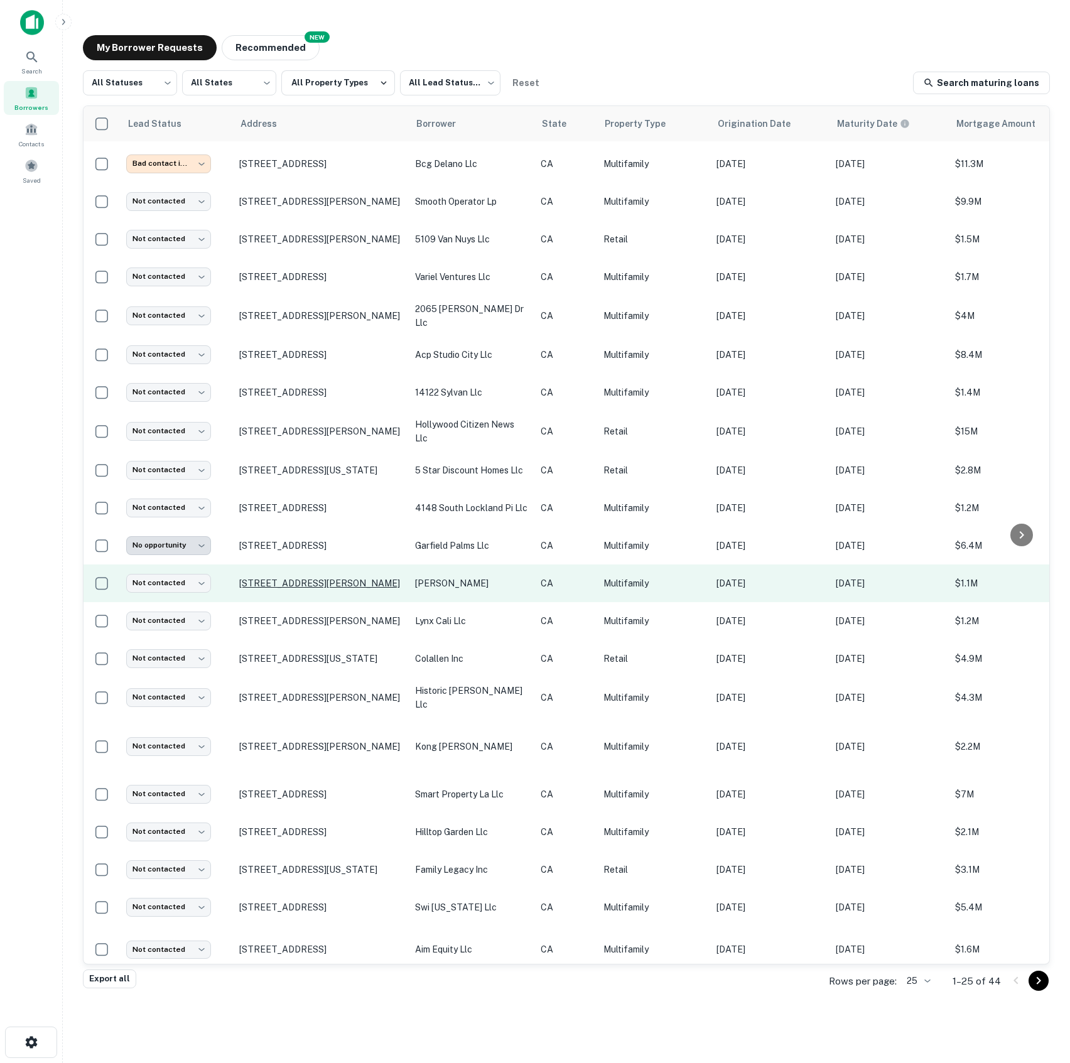
click at [324, 582] on p "[STREET_ADDRESS][PERSON_NAME]" at bounding box center [320, 583] width 163 height 11
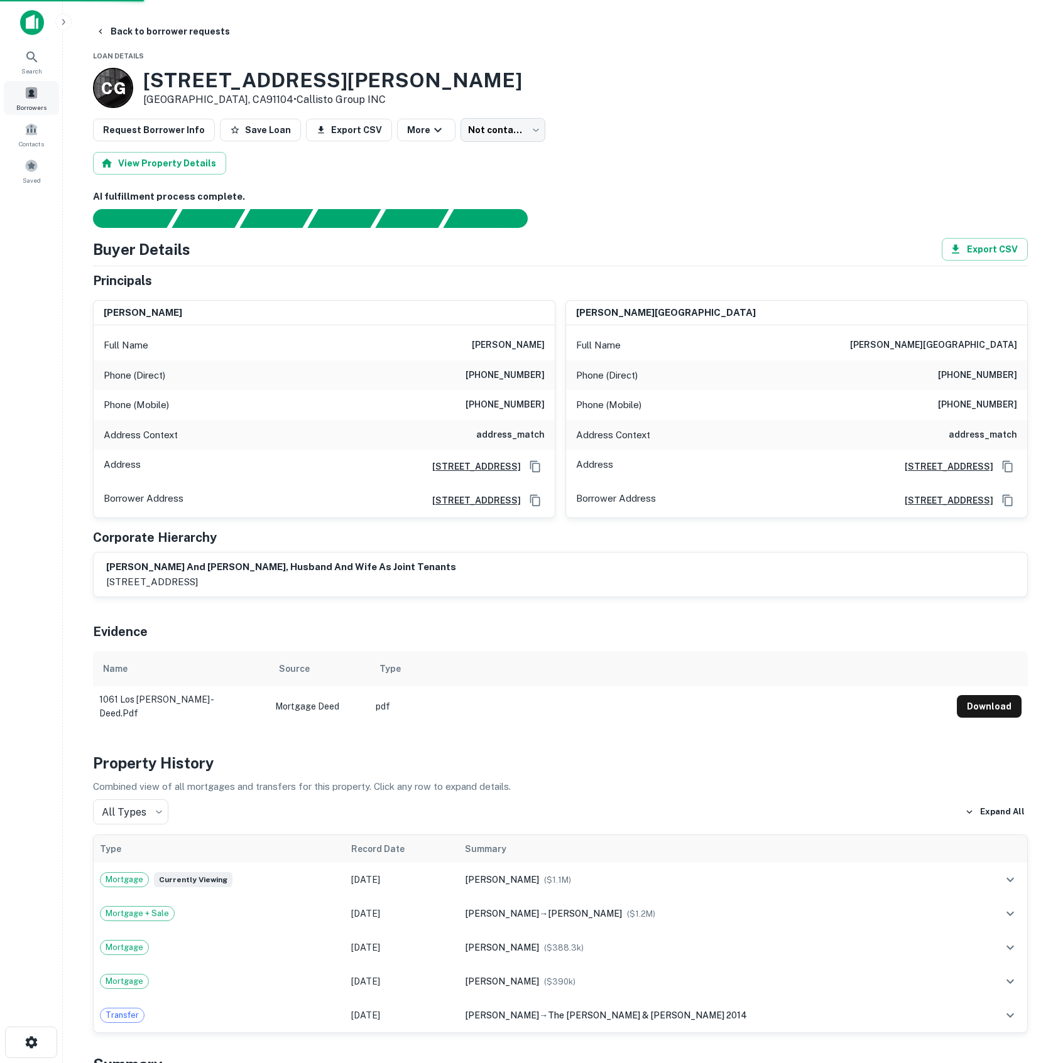
click at [41, 103] on span "Borrowers" at bounding box center [31, 107] width 30 height 10
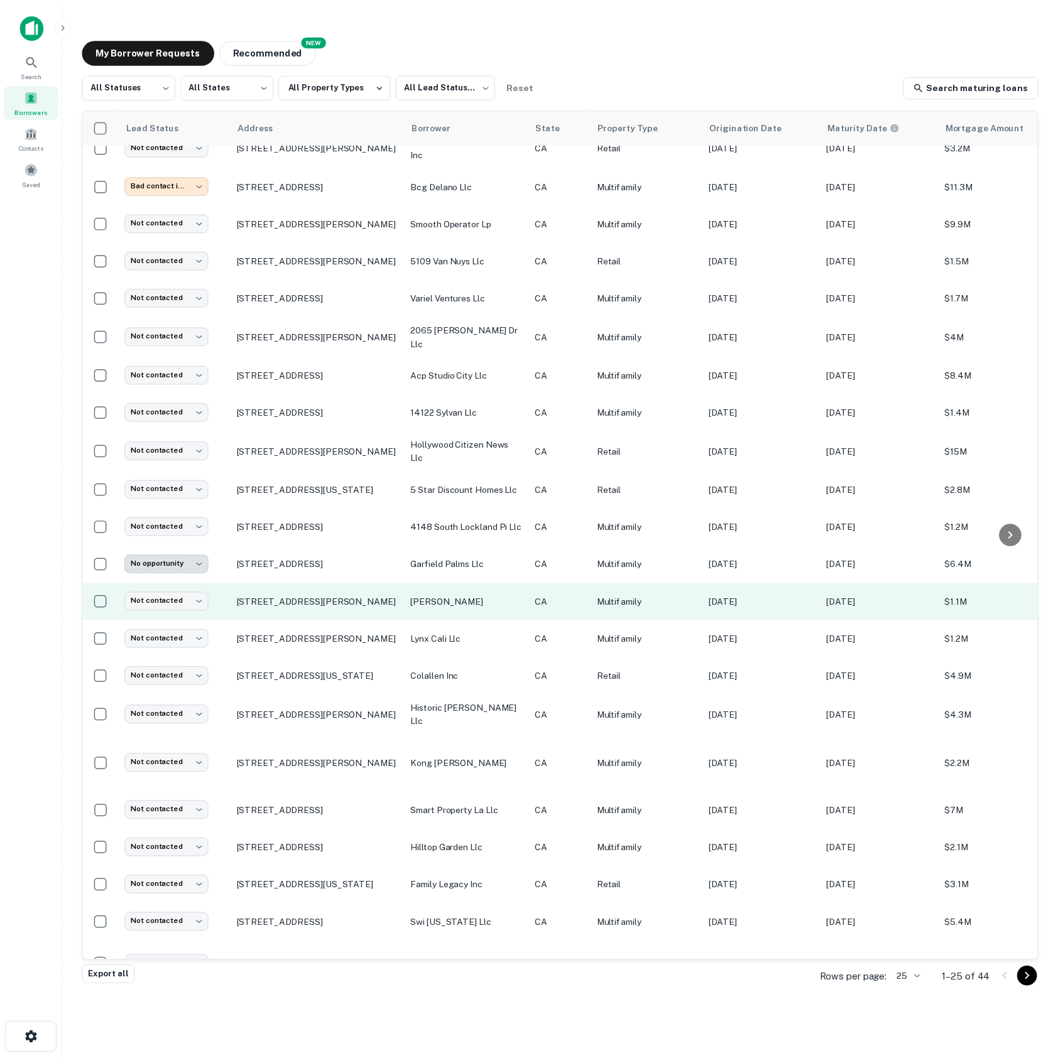
scroll to position [150, 0]
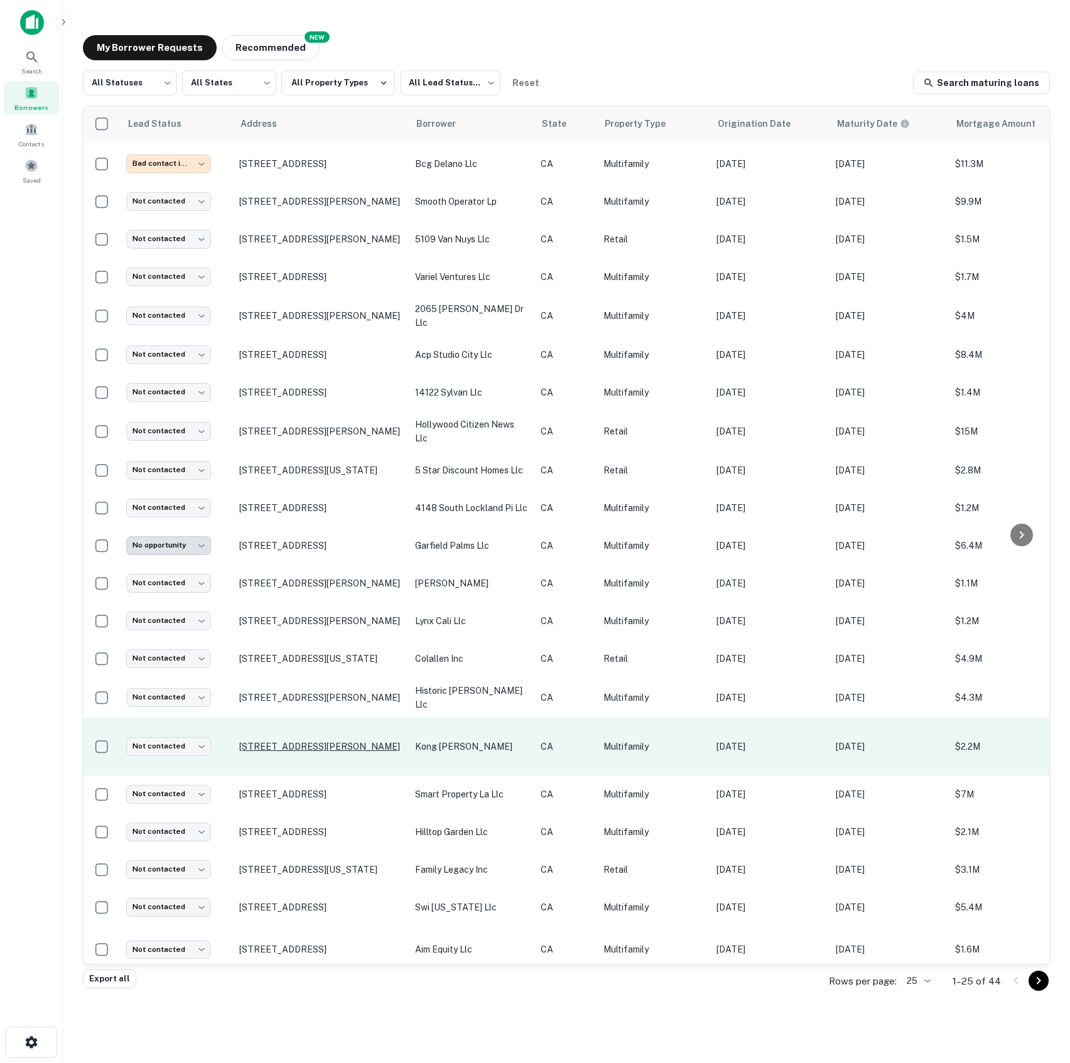
click at [338, 741] on p "[STREET_ADDRESS][PERSON_NAME]" at bounding box center [320, 746] width 163 height 11
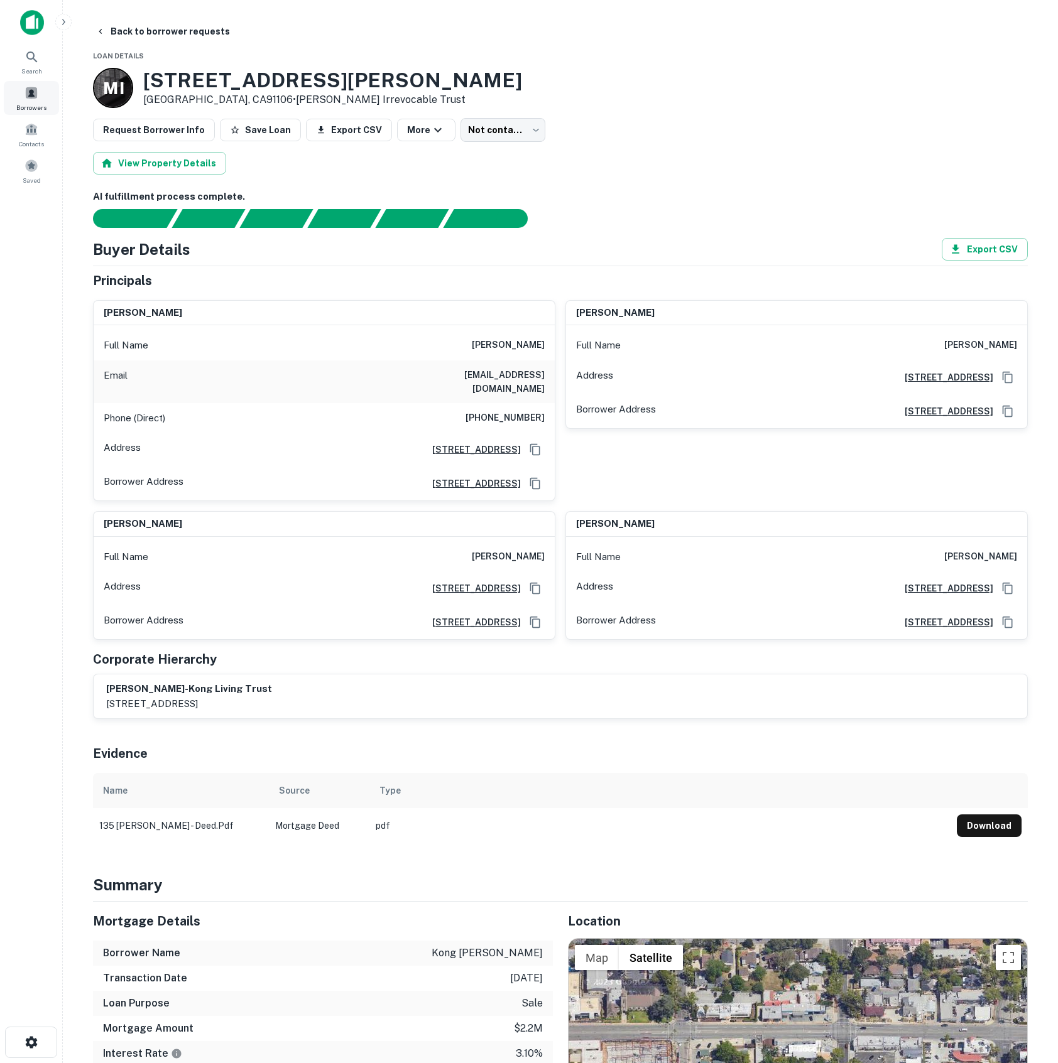
click at [41, 108] on span "Borrowers" at bounding box center [31, 107] width 30 height 10
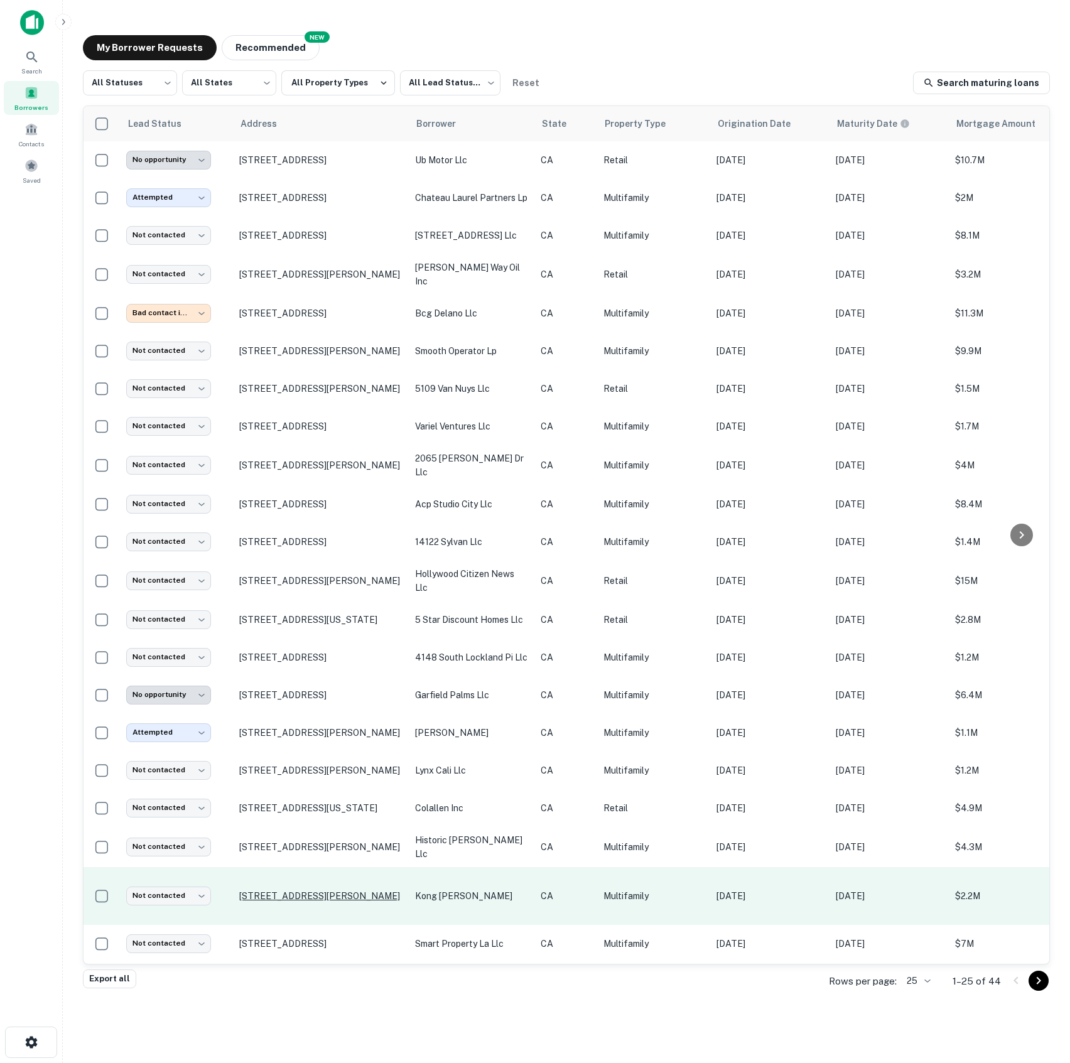
click at [293, 891] on p "[STREET_ADDRESS][PERSON_NAME]" at bounding box center [320, 896] width 163 height 11
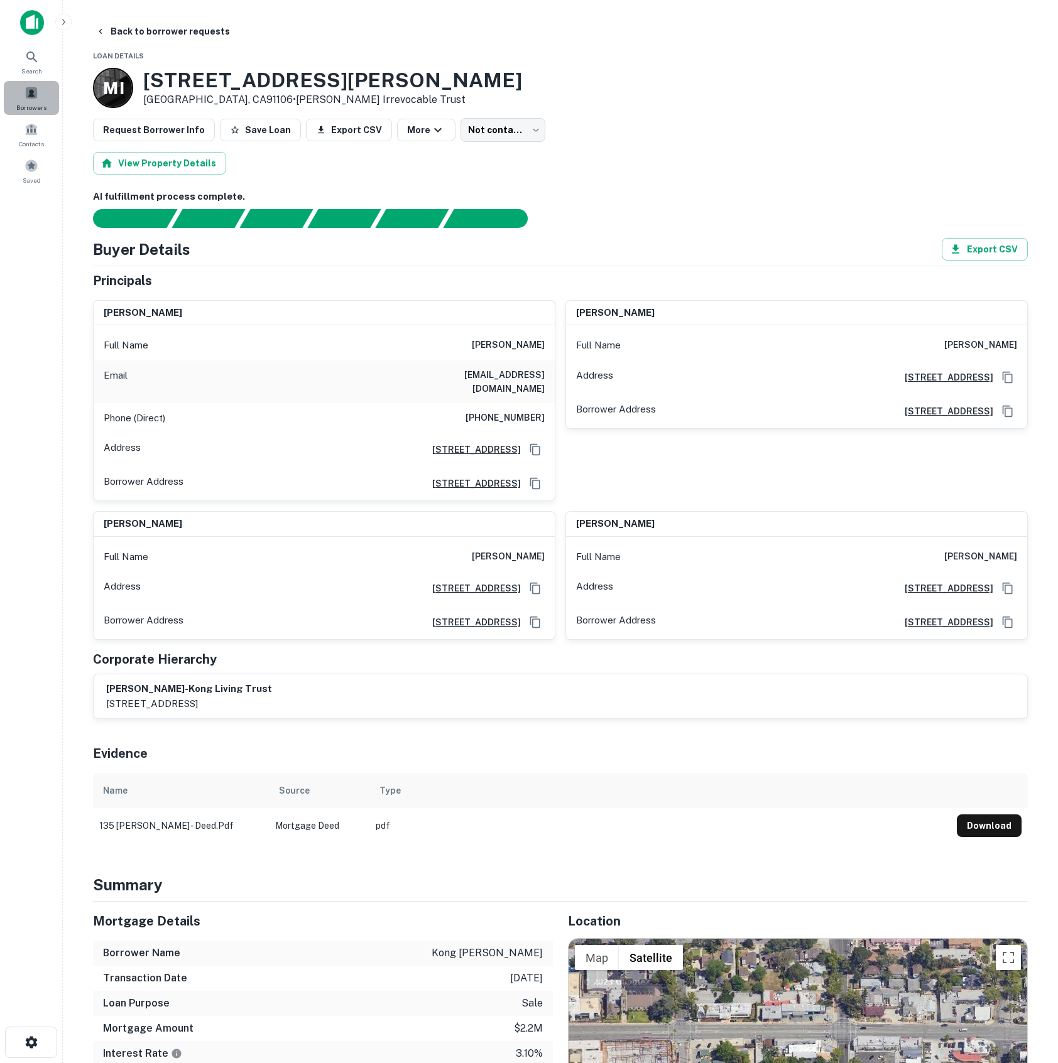
click at [36, 108] on span "Borrowers" at bounding box center [31, 107] width 30 height 10
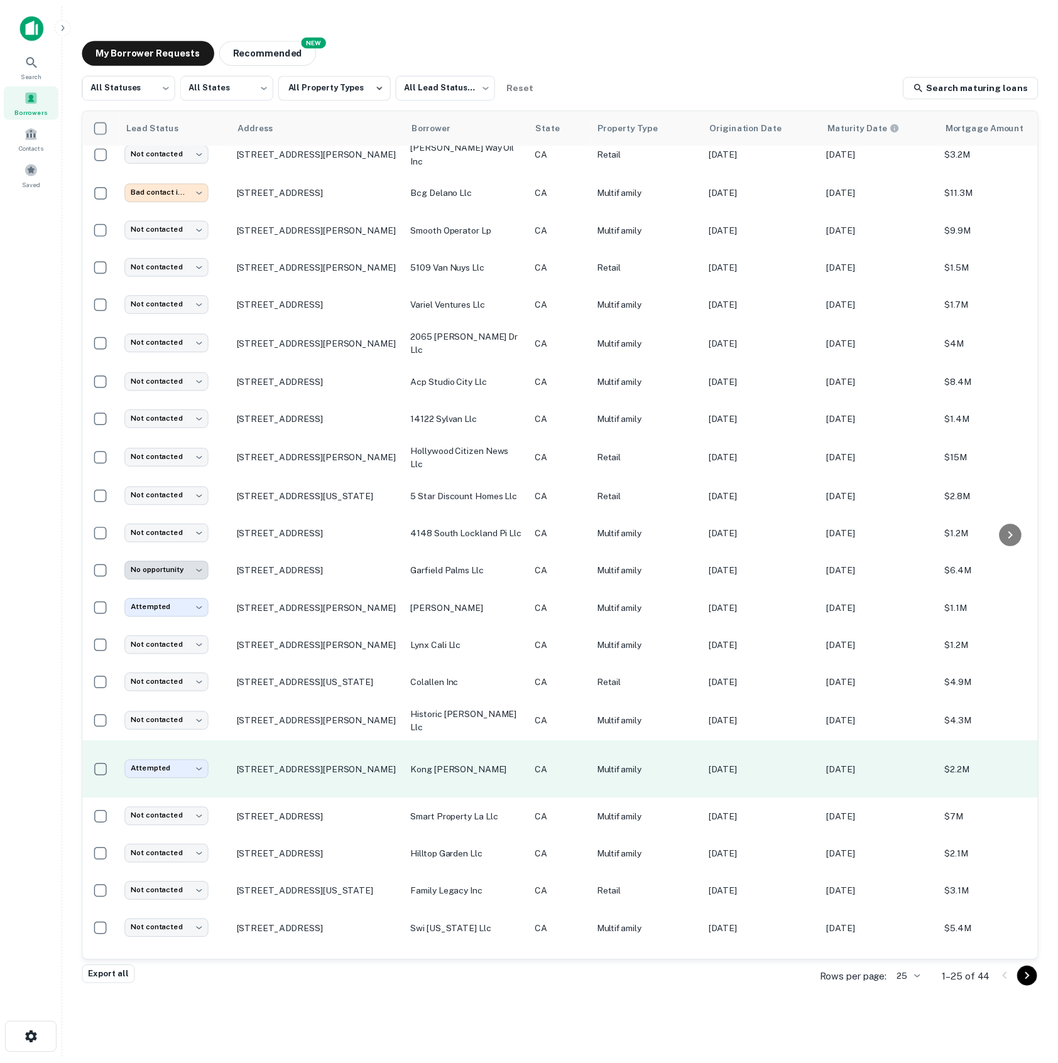
scroll to position [150, 0]
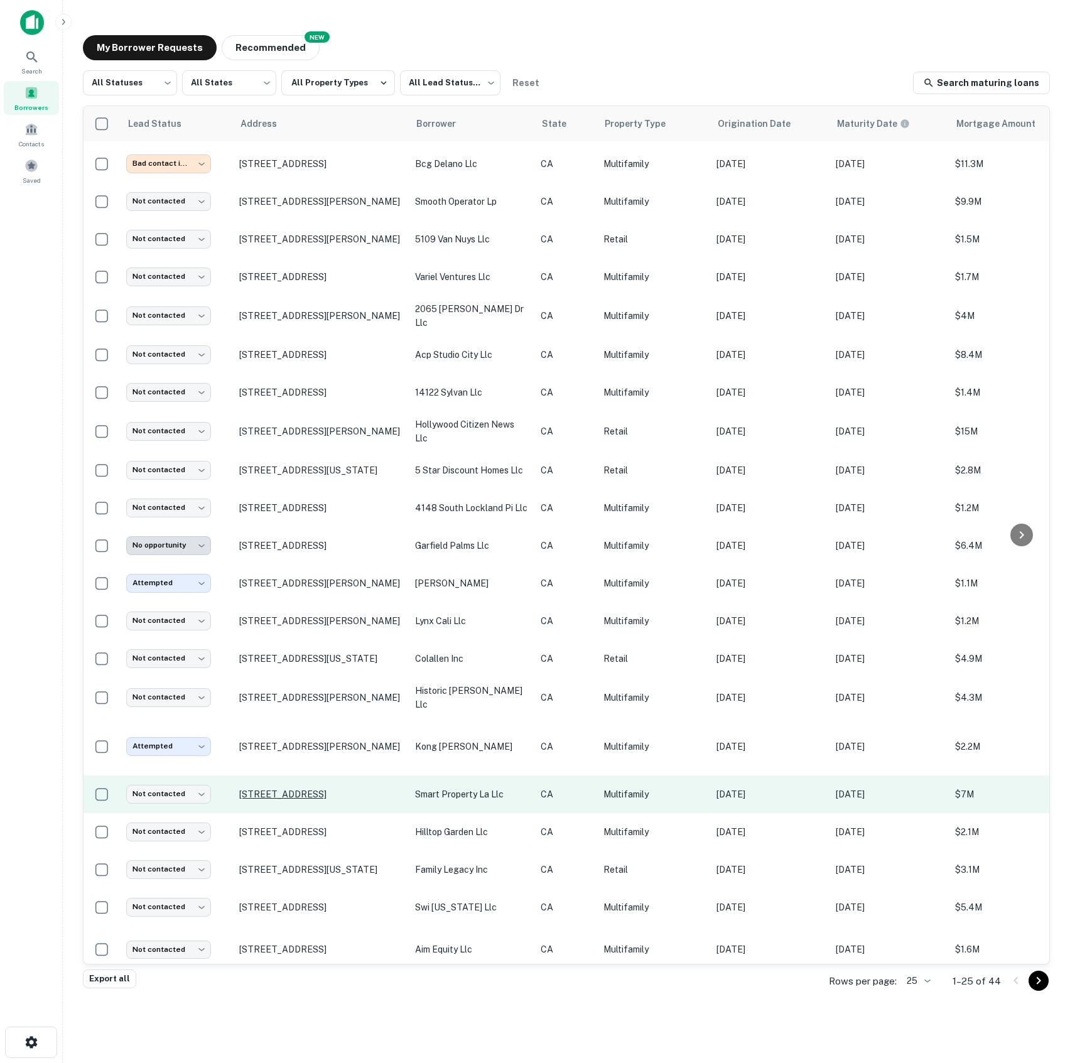
click at [299, 789] on p "[STREET_ADDRESS]" at bounding box center [320, 794] width 163 height 11
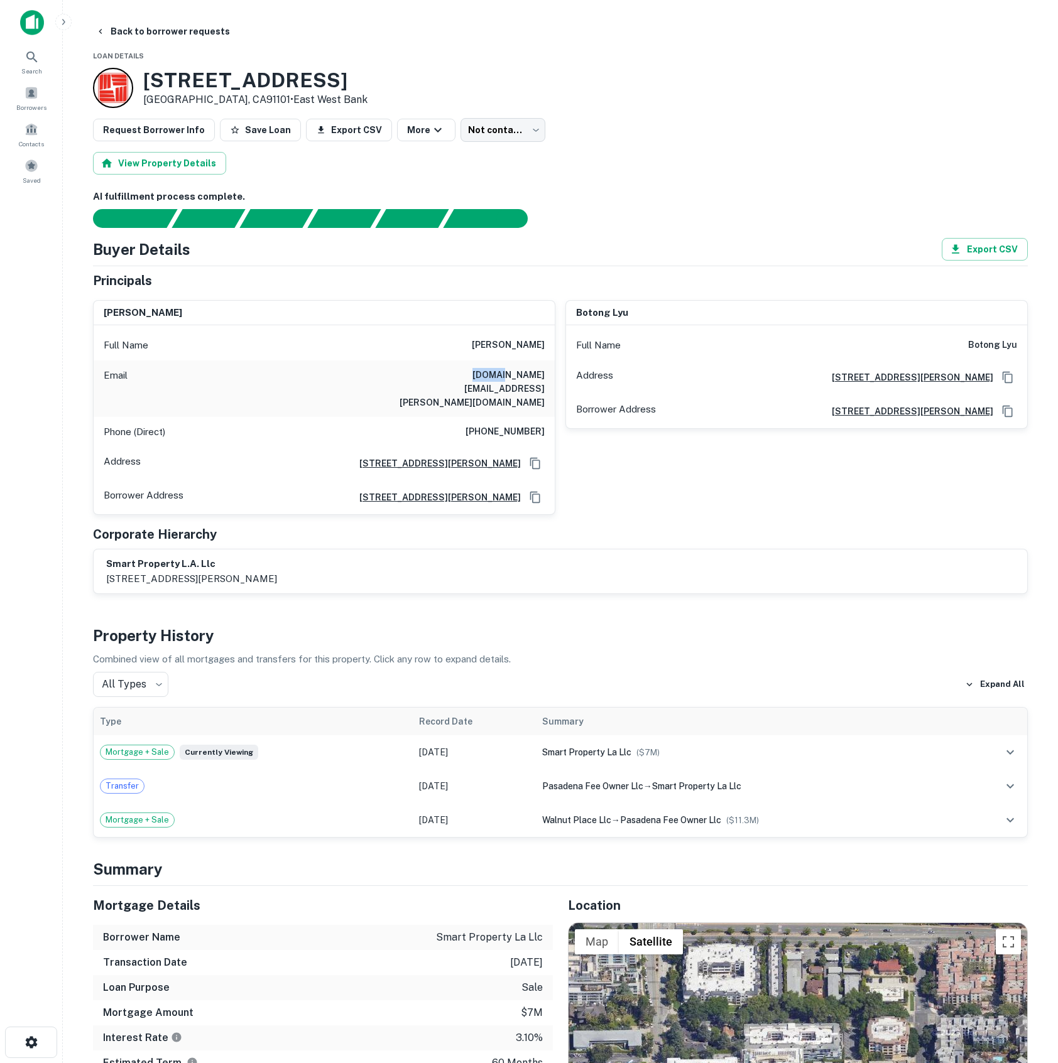
drag, startPoint x: 415, startPoint y: 378, endPoint x: 462, endPoint y: 383, distance: 47.4
click at [462, 383] on div "Email haibin.e.wang@gmail.com" at bounding box center [324, 389] width 461 height 57
click at [661, 222] on div at bounding box center [553, 218] width 950 height 19
click at [46, 93] on div "Borrowers" at bounding box center [31, 98] width 55 height 34
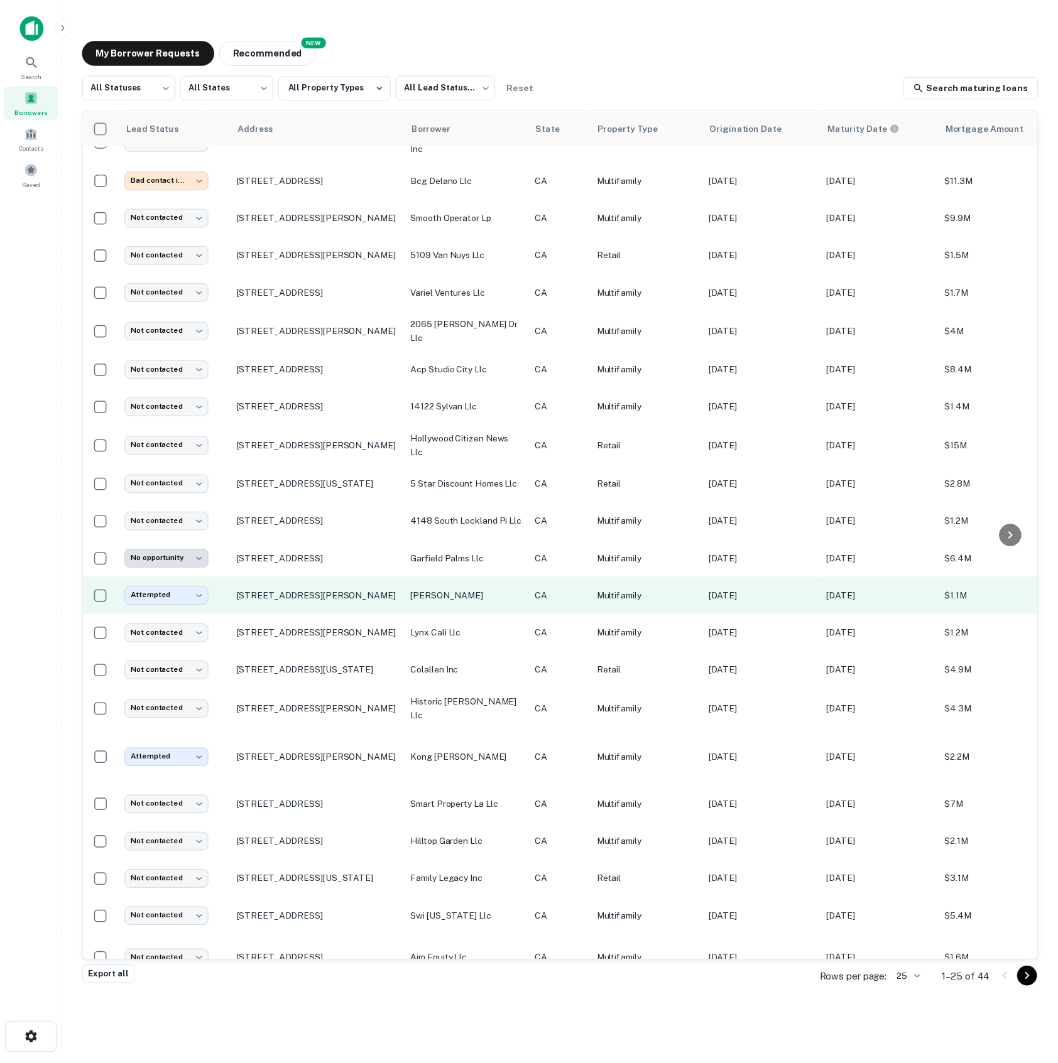
scroll to position [150, 0]
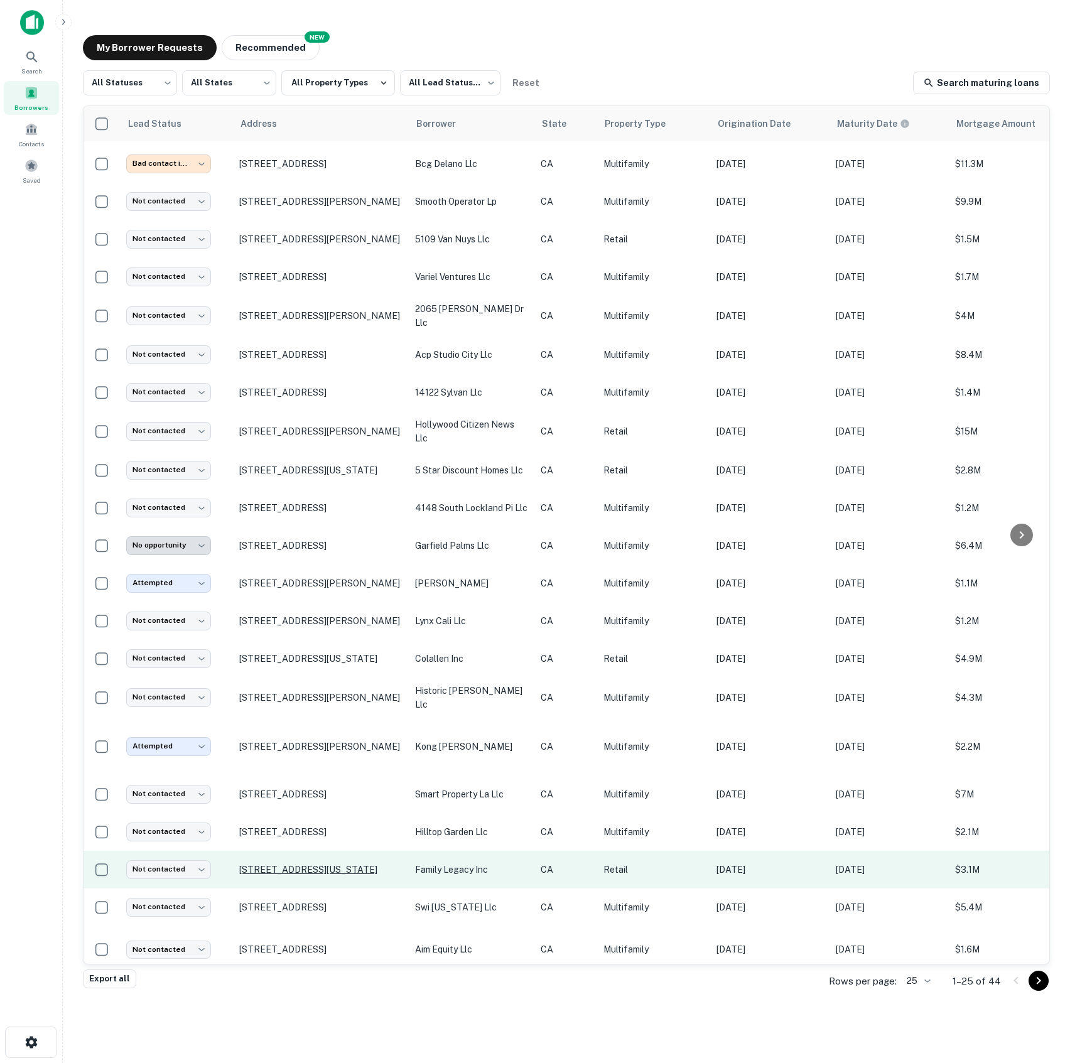
click at [322, 864] on p "[STREET_ADDRESS][US_STATE]" at bounding box center [320, 869] width 163 height 11
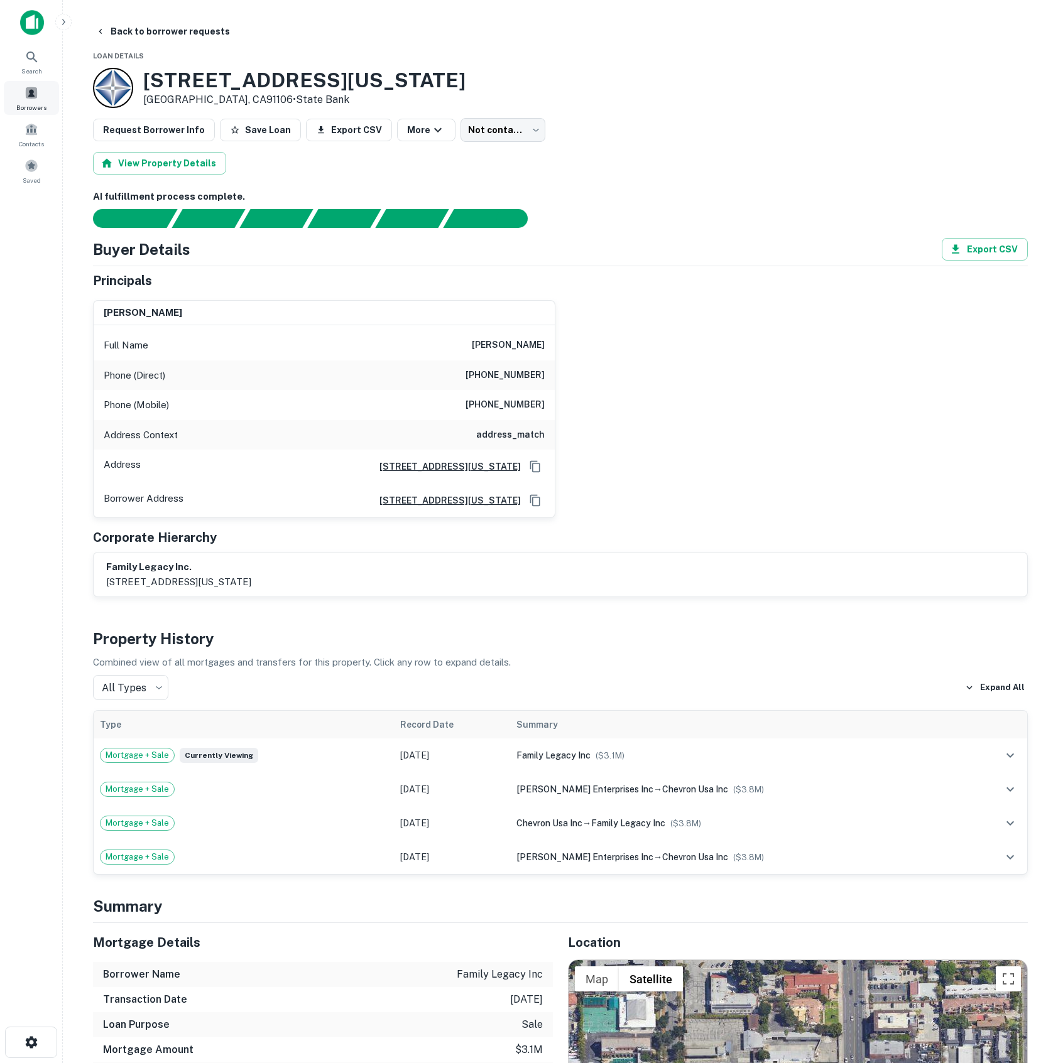
click at [41, 88] on div "Borrowers" at bounding box center [31, 98] width 55 height 34
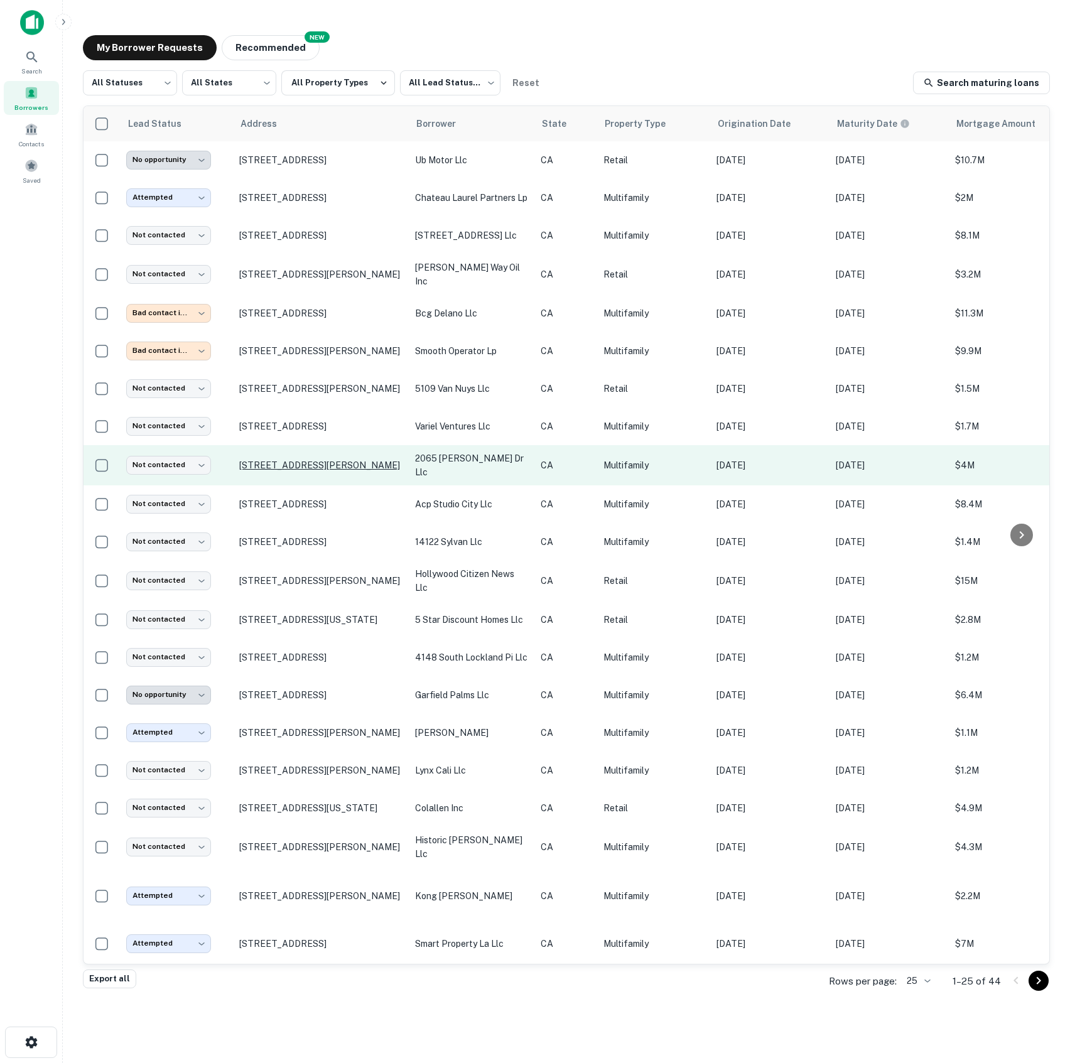
click at [289, 468] on p "[STREET_ADDRESS][PERSON_NAME]" at bounding box center [320, 465] width 163 height 11
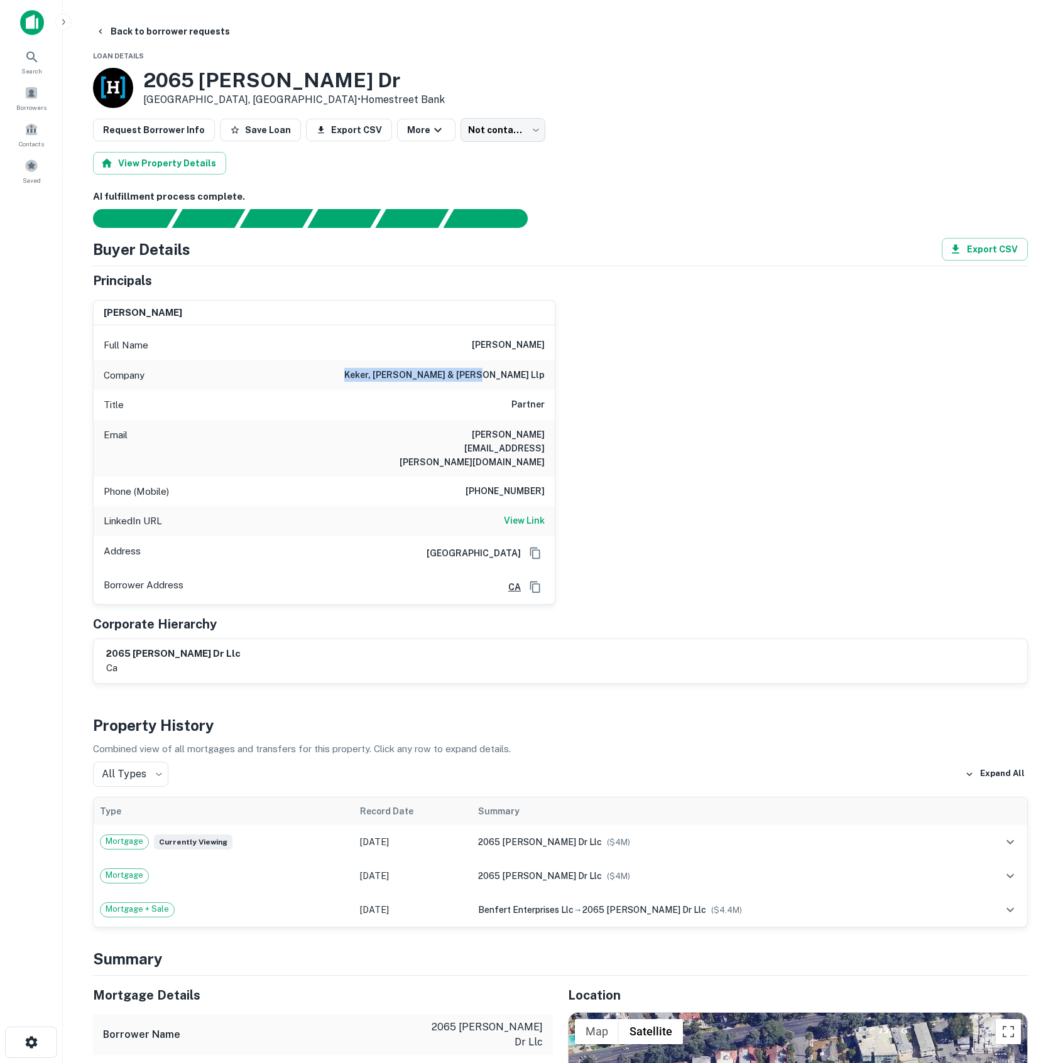
drag, startPoint x: 420, startPoint y: 378, endPoint x: 549, endPoint y: 381, distance: 128.8
click at [549, 381] on div "Company keker, van nest & peters llp" at bounding box center [324, 376] width 461 height 30
copy h6 "keker, van nest & peters llp"
click at [506, 134] on body "Search Borrowers Contacts Saved Back to borrower requests Loan Details 2065 Rod…" at bounding box center [529, 531] width 1058 height 1063
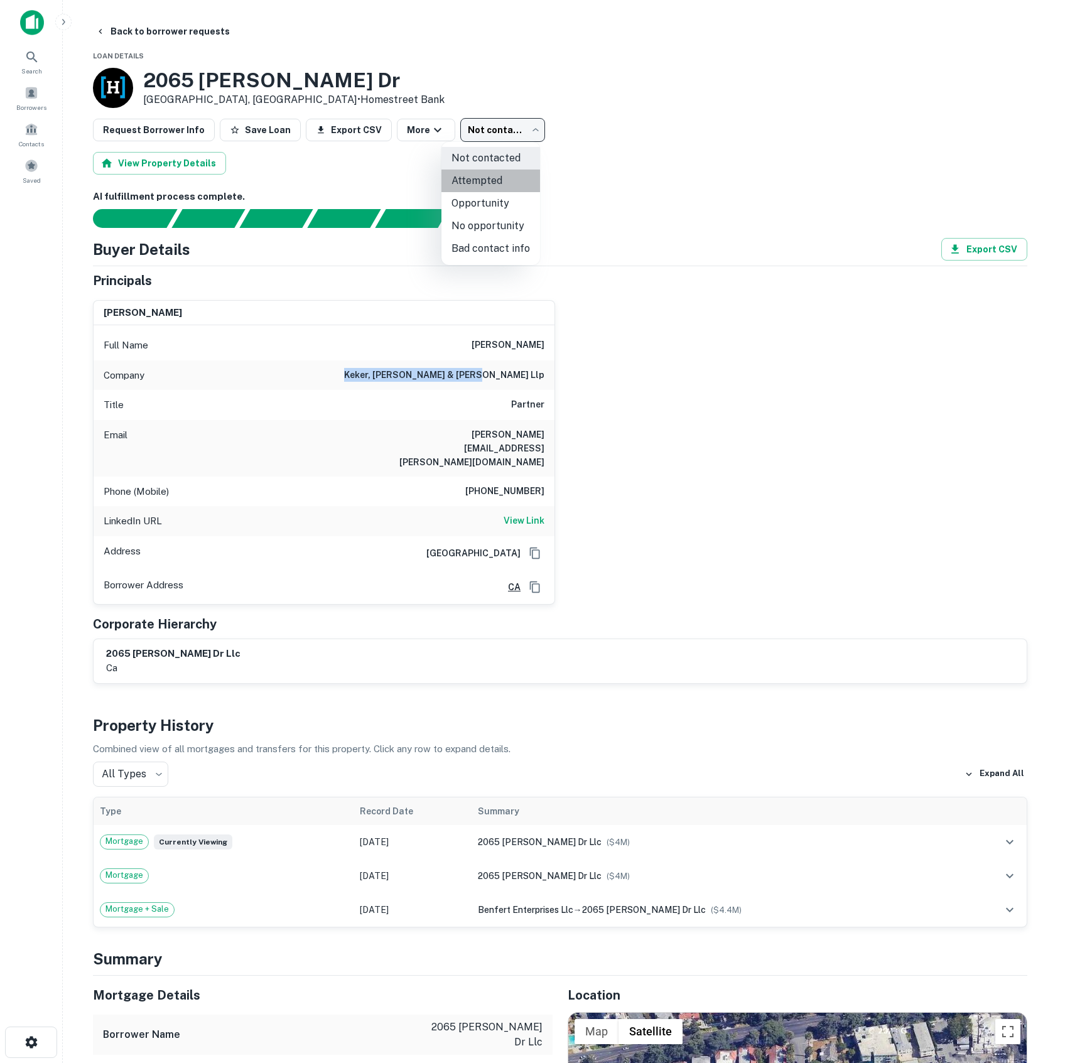
click at [496, 185] on li "Attempted" at bounding box center [491, 181] width 99 height 23
type input "*********"
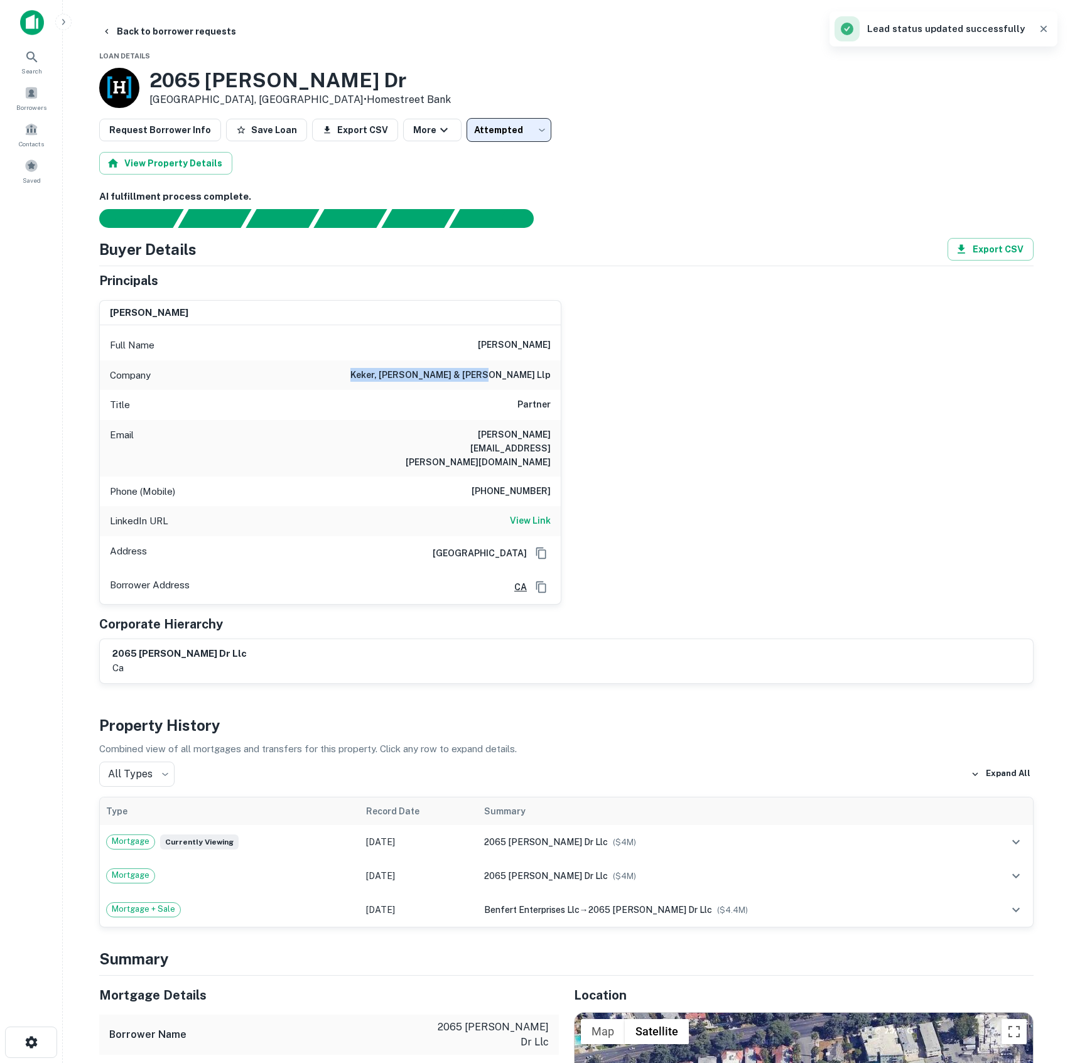
click at [460, 127] on body "Search Borrowers Contacts Saved Back to borrower requests Loan Details 2065 Rod…" at bounding box center [535, 531] width 1070 height 1063
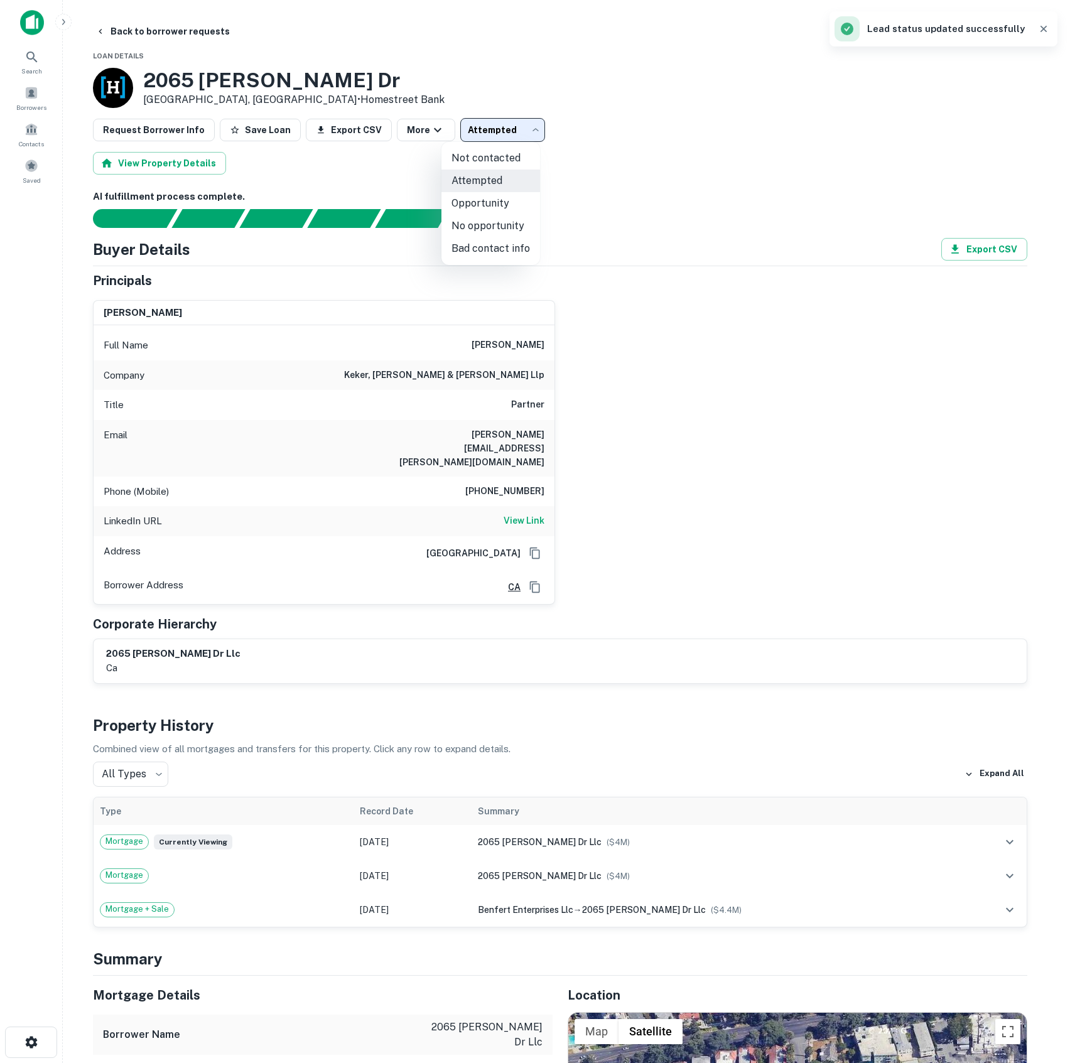
click at [585, 174] on div at bounding box center [535, 531] width 1070 height 1063
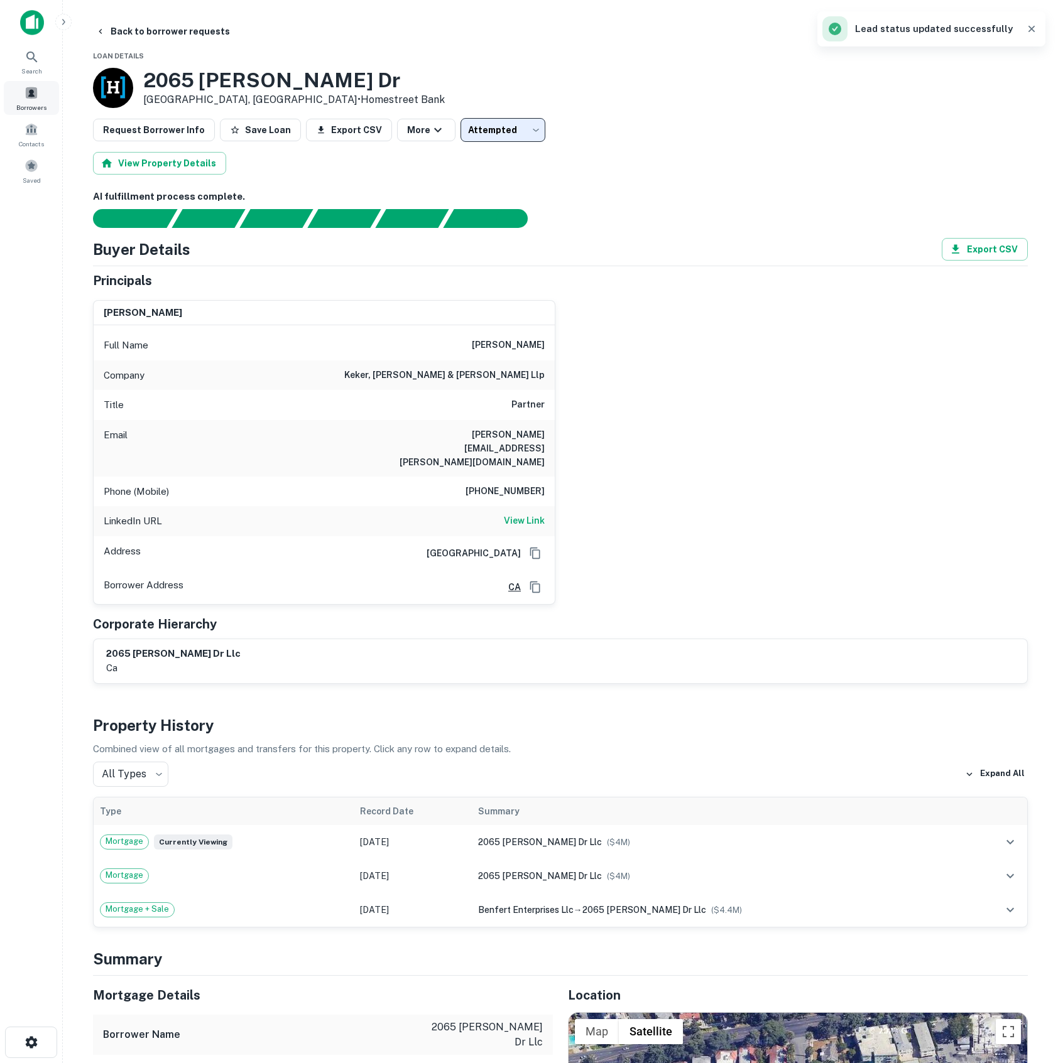
click at [53, 108] on div "Borrowers" at bounding box center [31, 98] width 55 height 34
